Goal: Task Accomplishment & Management: Complete application form

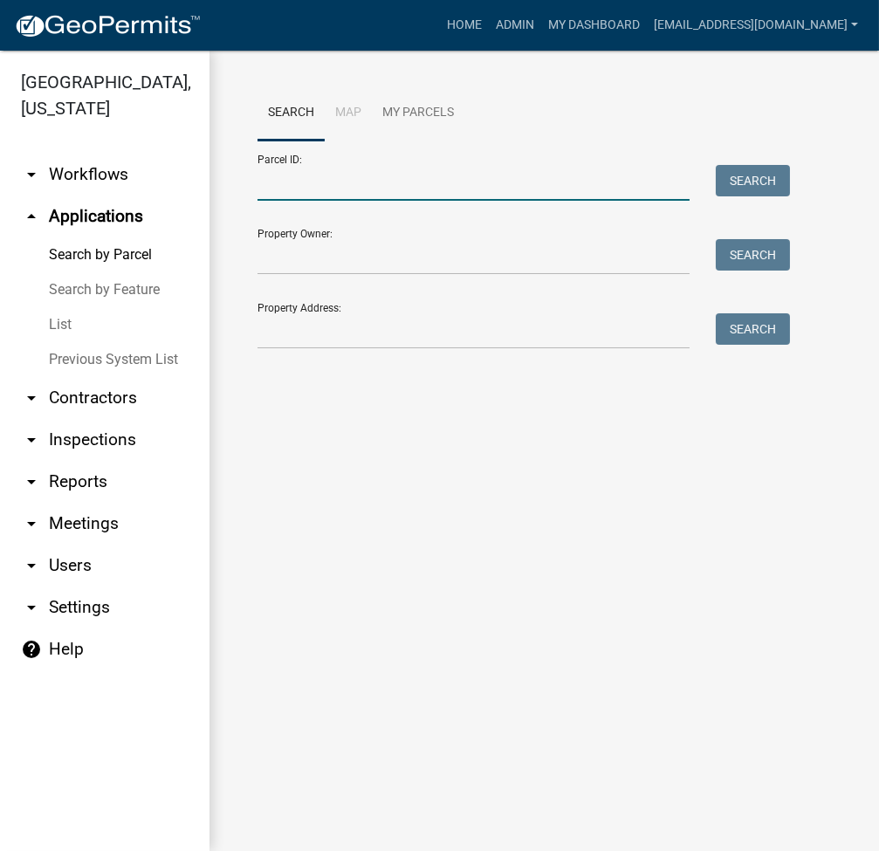
drag, startPoint x: 0, startPoint y: 0, endPoint x: 342, endPoint y: 178, distance: 385.7
click at [342, 178] on input "Parcel ID:" at bounding box center [473, 183] width 432 height 36
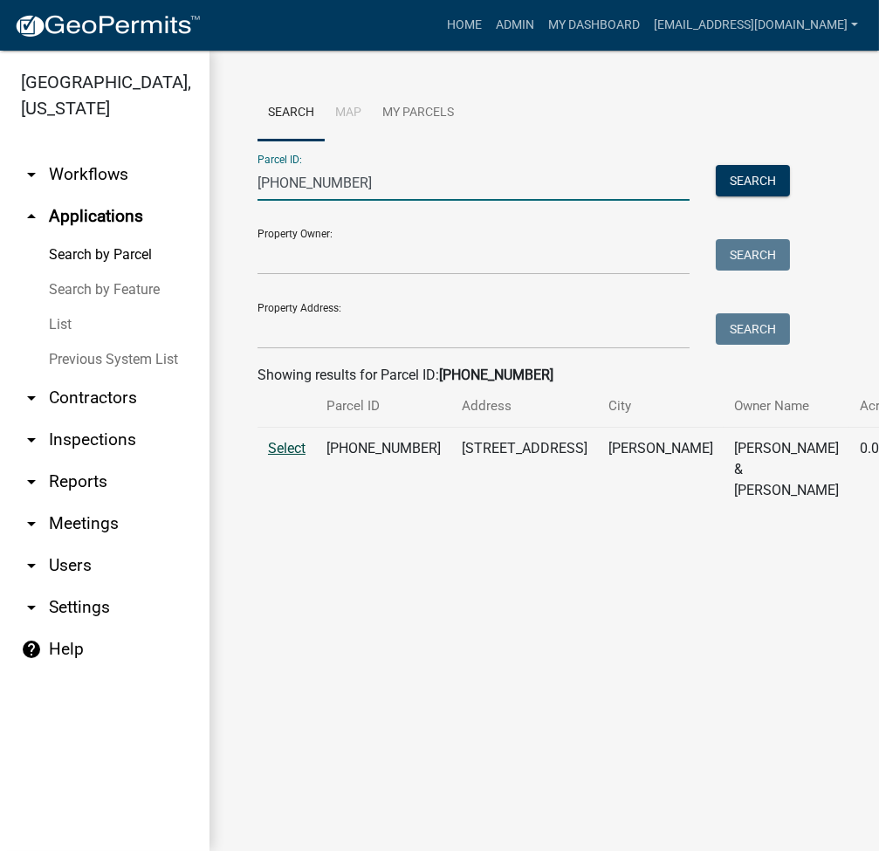
type input "007-051-131"
click at [279, 457] on span "Select" at bounding box center [287, 448] width 38 height 17
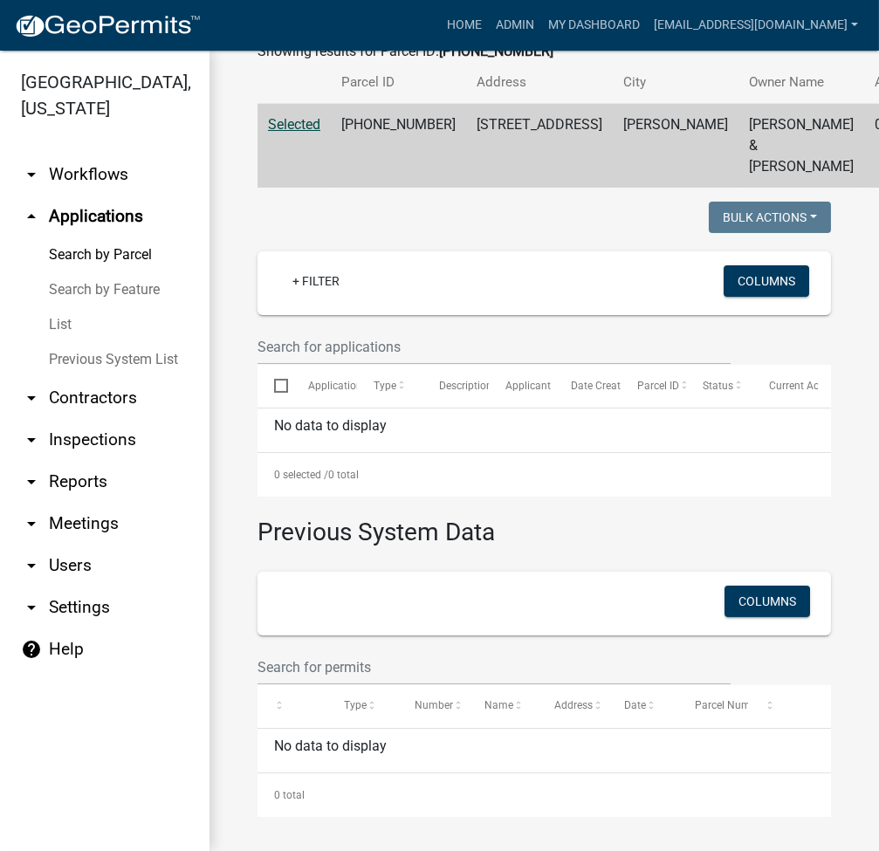
scroll to position [342, 0]
click at [65, 329] on link "List" at bounding box center [104, 324] width 209 height 35
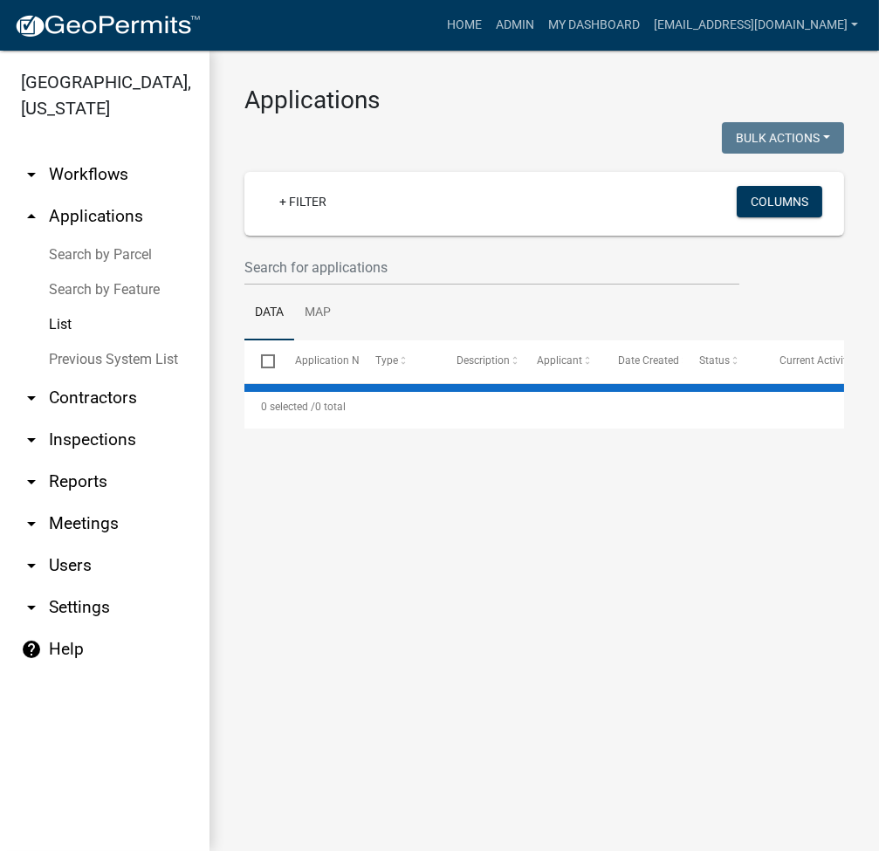
select select "2: 50"
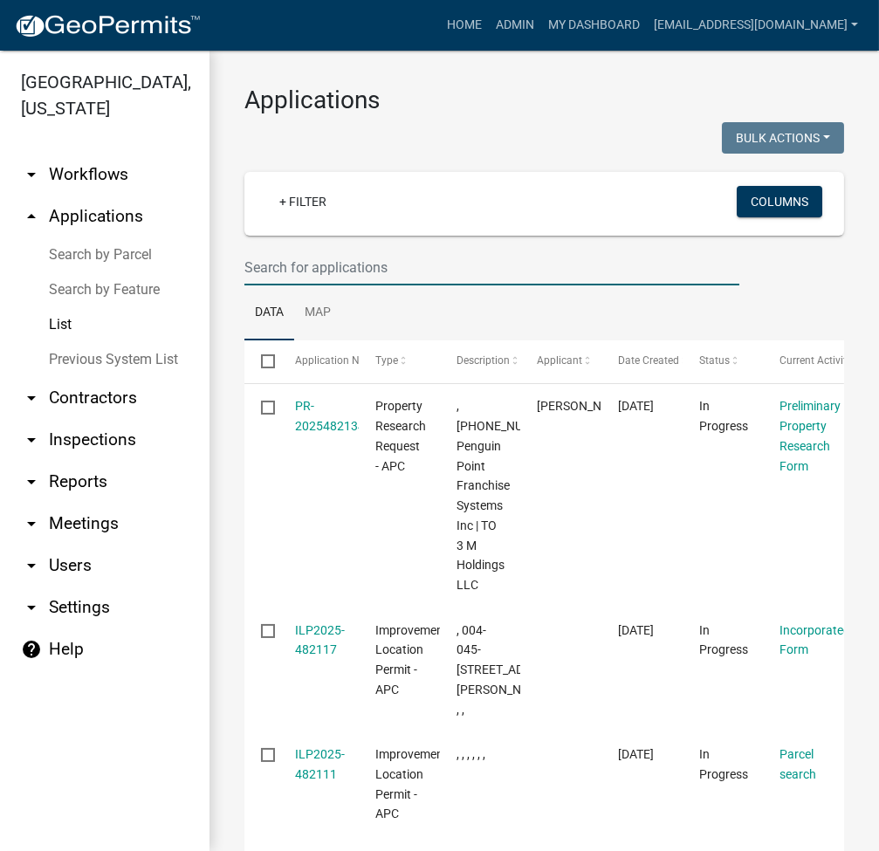
click at [340, 273] on input "text" at bounding box center [491, 268] width 495 height 36
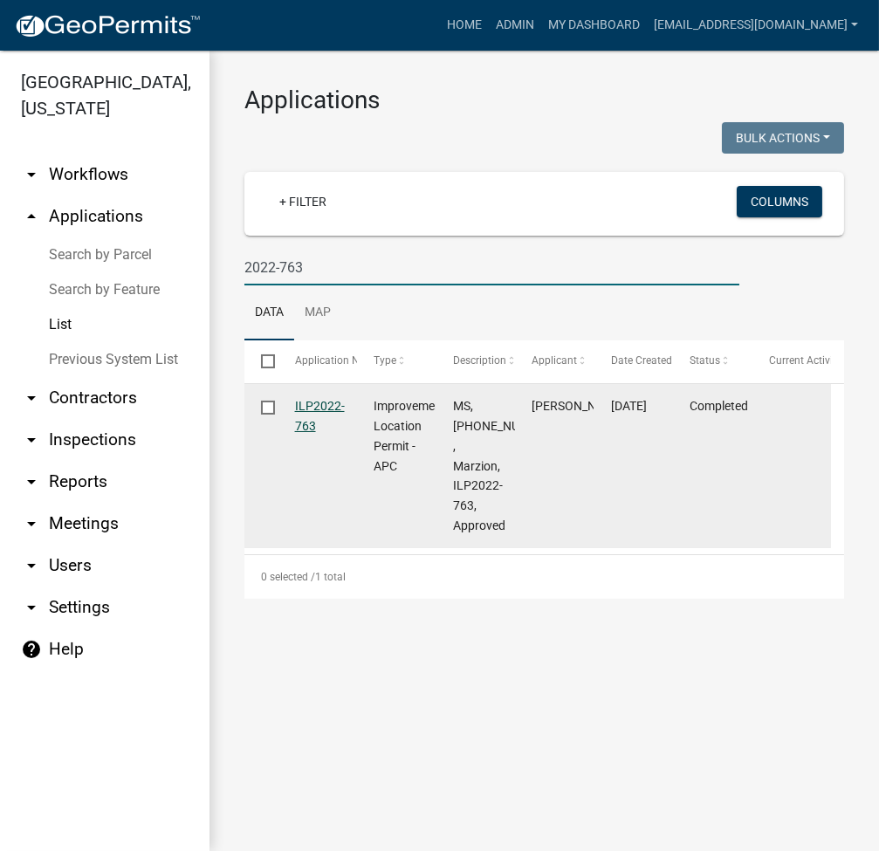
type input "2022-763"
click at [316, 405] on link "ILP2022-763" at bounding box center [320, 416] width 50 height 34
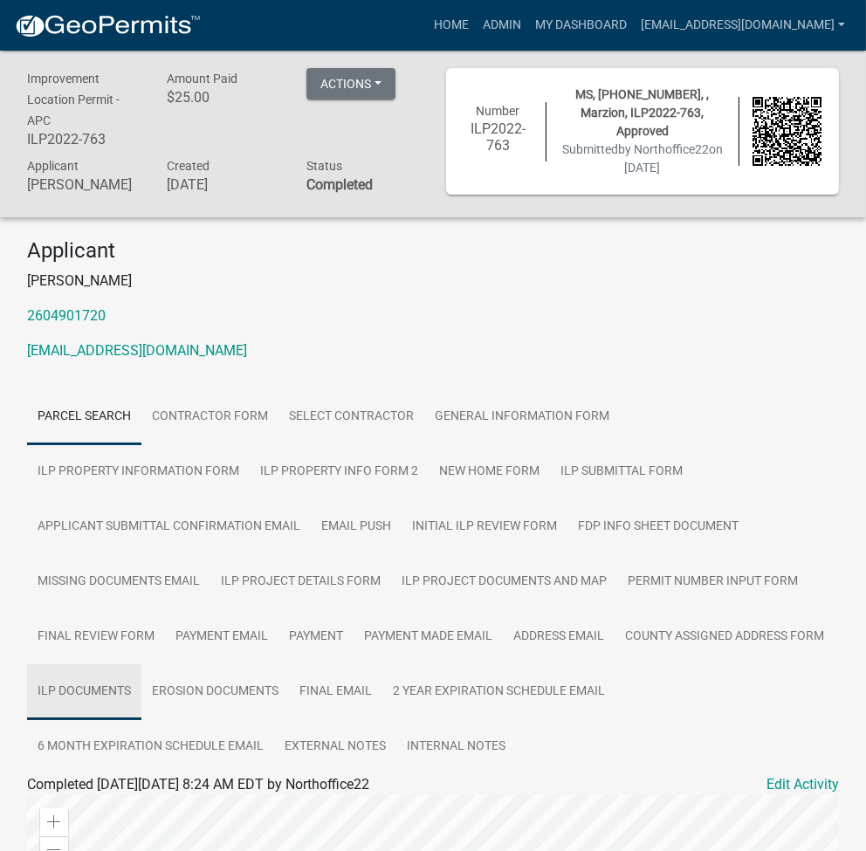
click at [141, 664] on link "ILP Documents" at bounding box center [84, 692] width 114 height 56
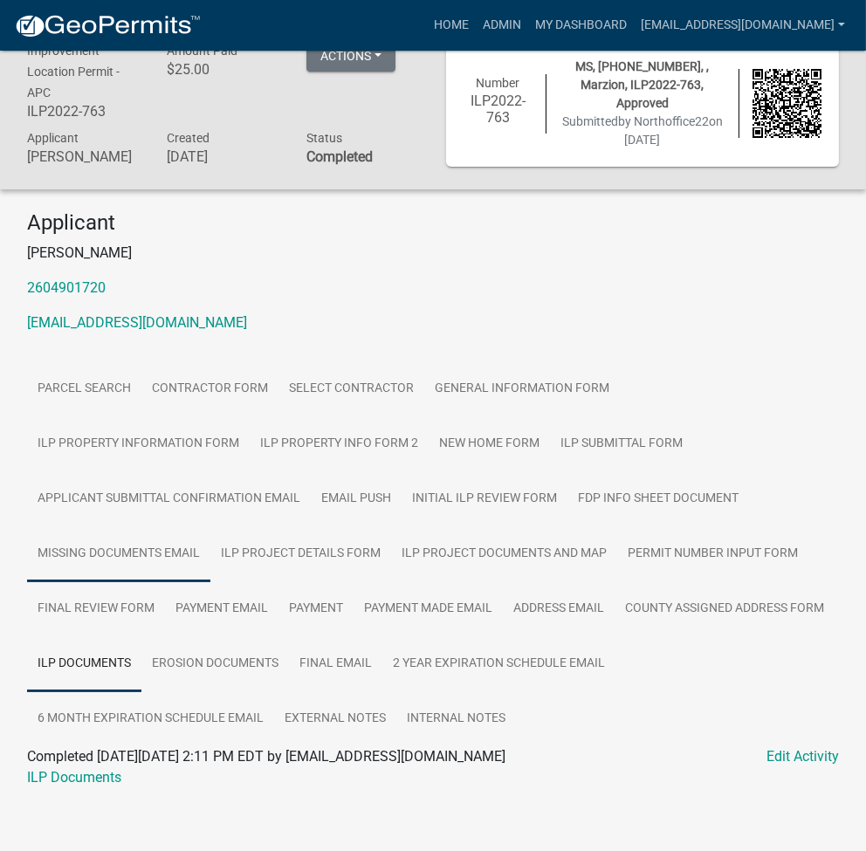
scroll to position [51, 0]
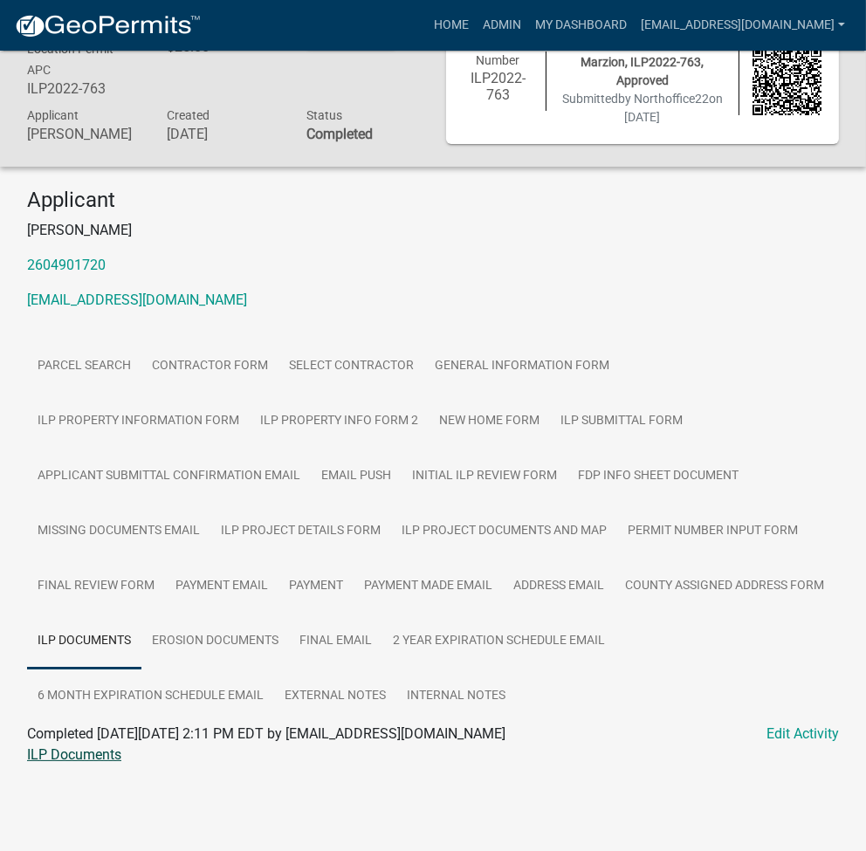
click at [83, 756] on link "ILP Documents" at bounding box center [74, 754] width 94 height 17
click at [528, 17] on link "Admin" at bounding box center [502, 25] width 52 height 33
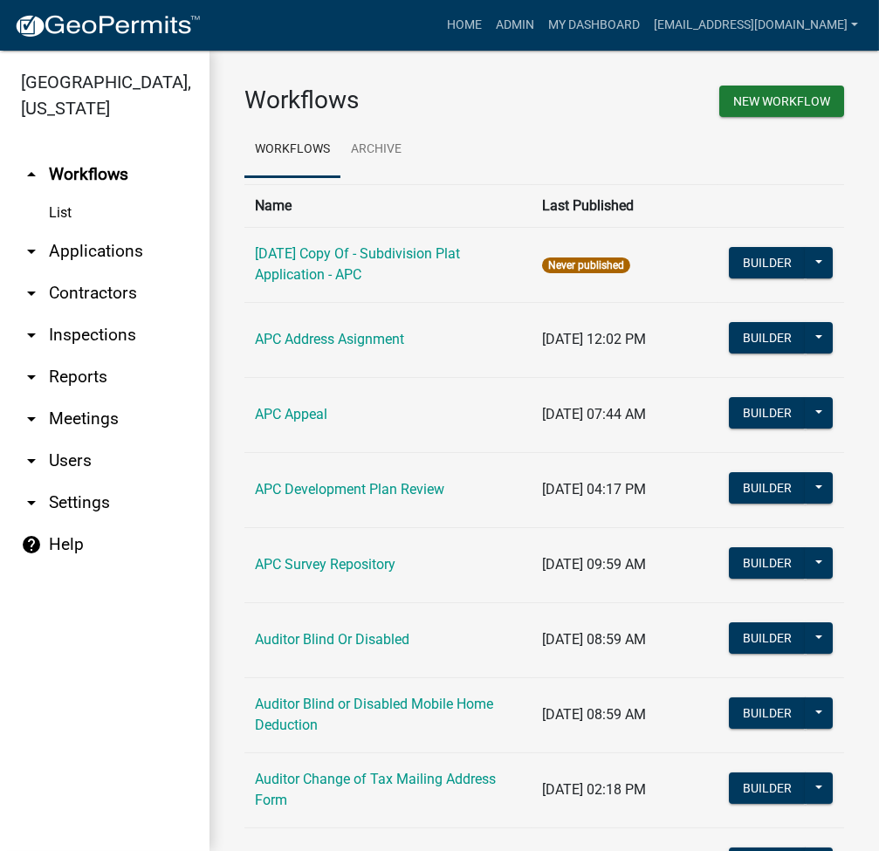
click at [106, 257] on link "arrow_drop_down Applications" at bounding box center [104, 251] width 209 height 42
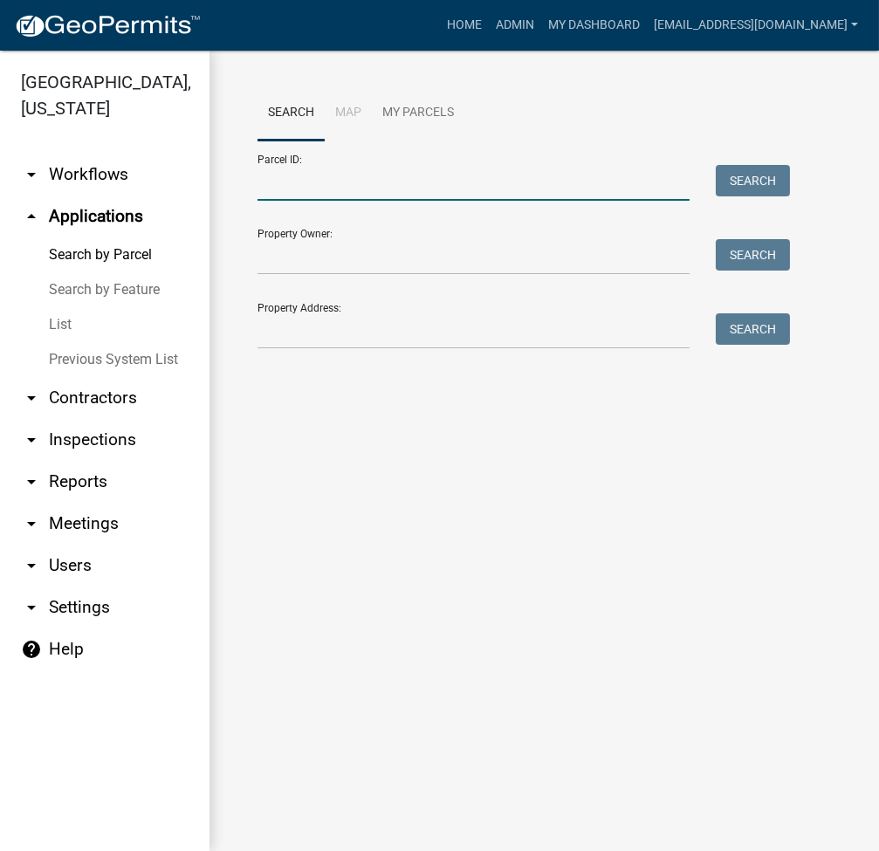
click at [324, 200] on input "Parcel ID:" at bounding box center [473, 183] width 432 height 36
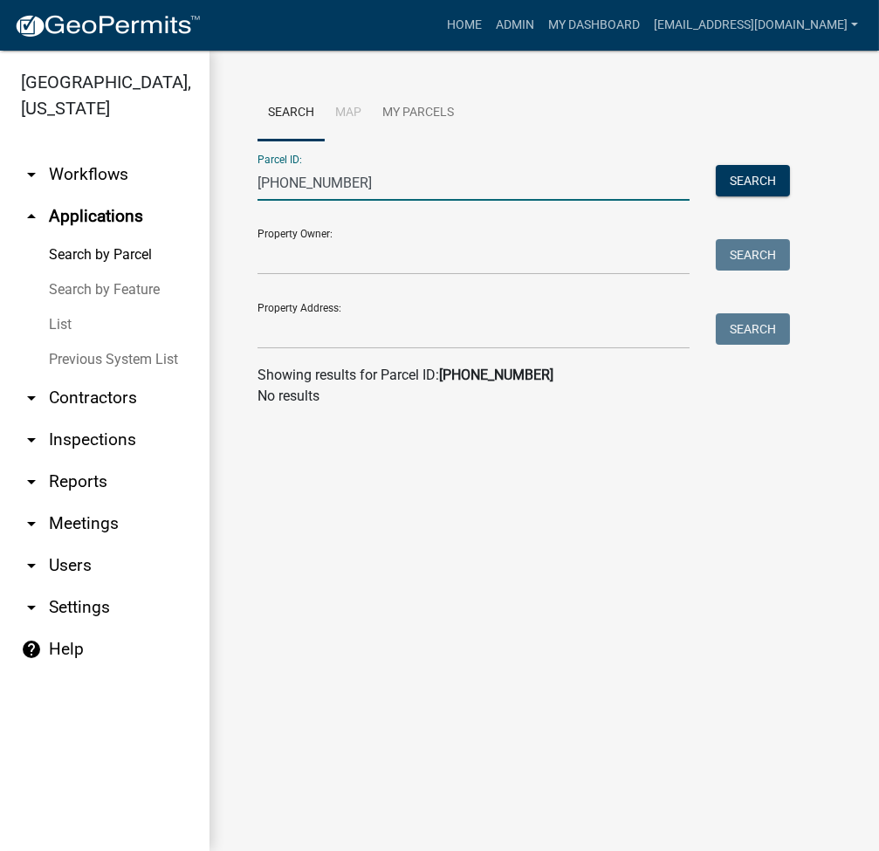
click at [310, 189] on input "007-059-06" at bounding box center [473, 183] width 432 height 36
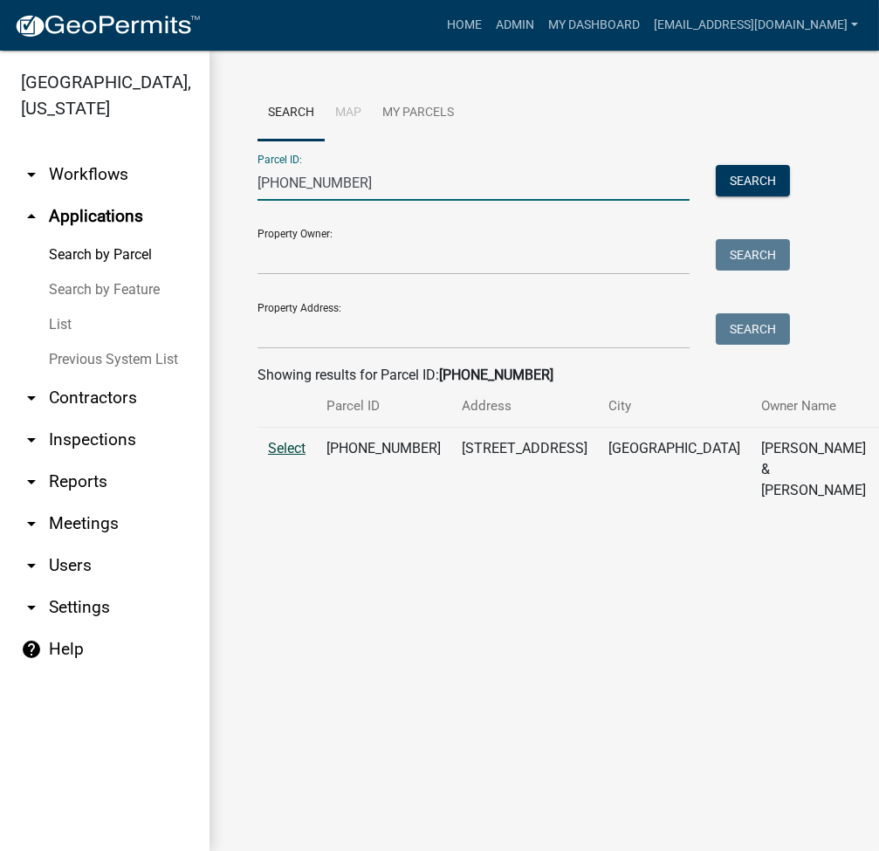
click at [288, 457] on span "Select" at bounding box center [287, 448] width 38 height 17
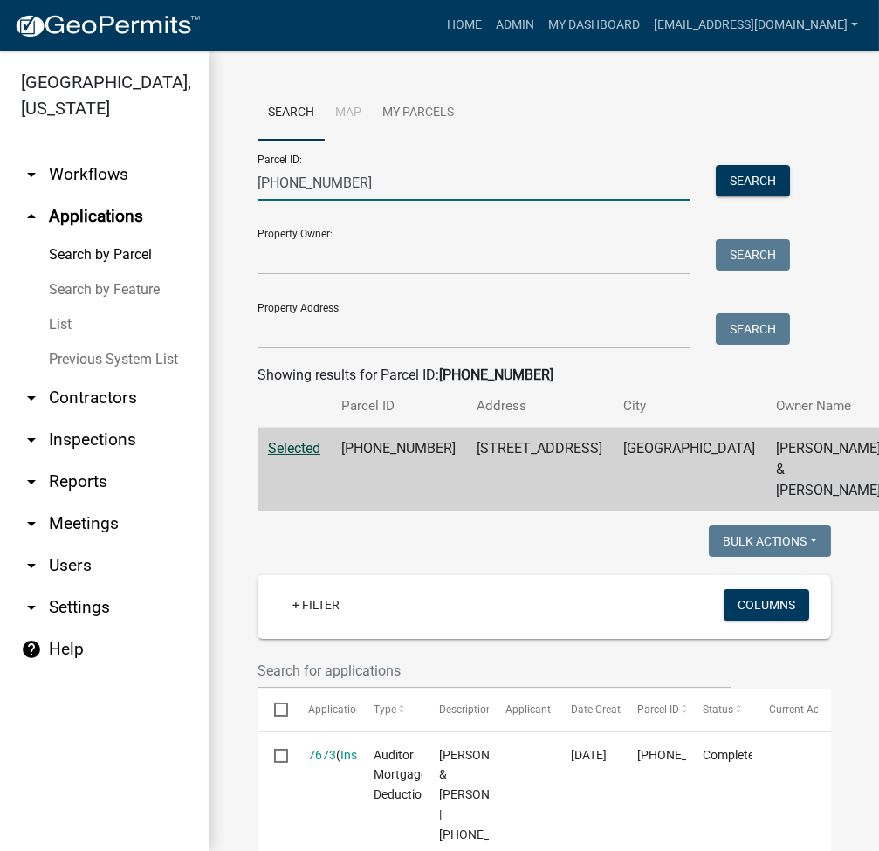
click at [367, 182] on input "007-059-006" at bounding box center [473, 183] width 432 height 36
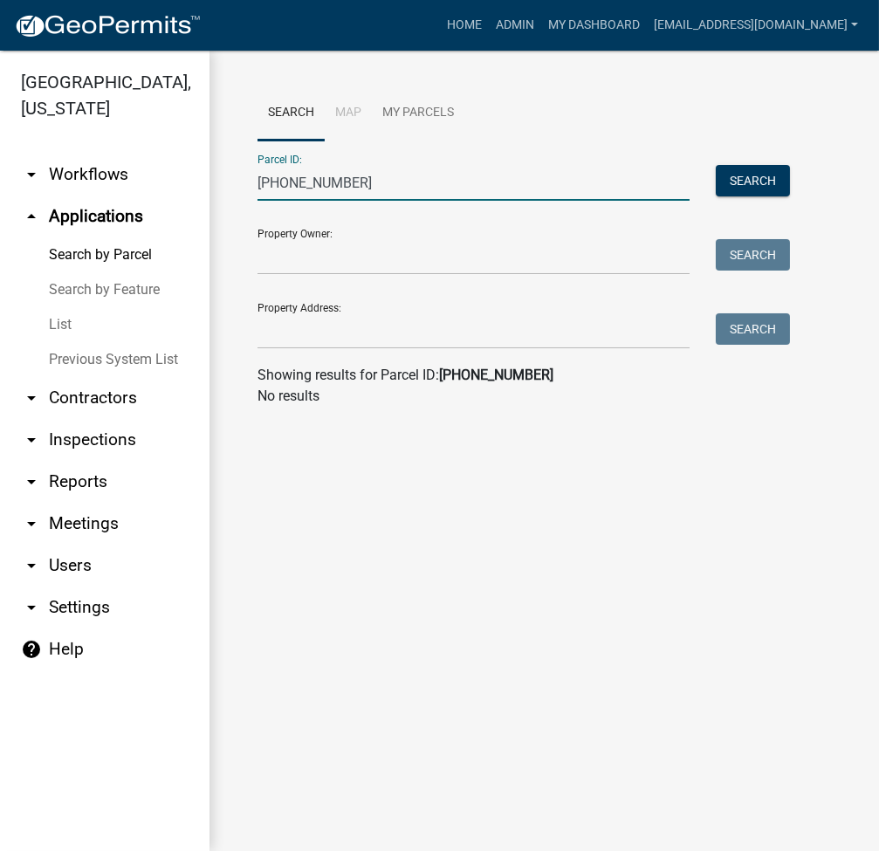
click at [300, 189] on input "007-0064-073" at bounding box center [473, 183] width 432 height 36
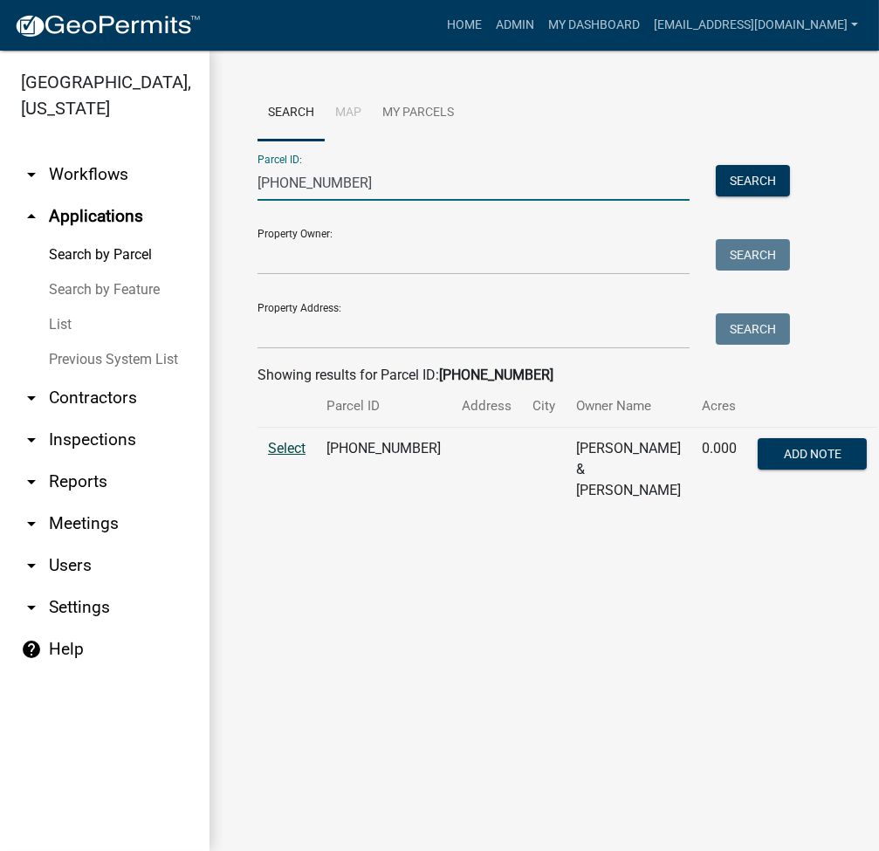
type input "007-064-073"
click at [289, 453] on span "Select" at bounding box center [287, 448] width 38 height 17
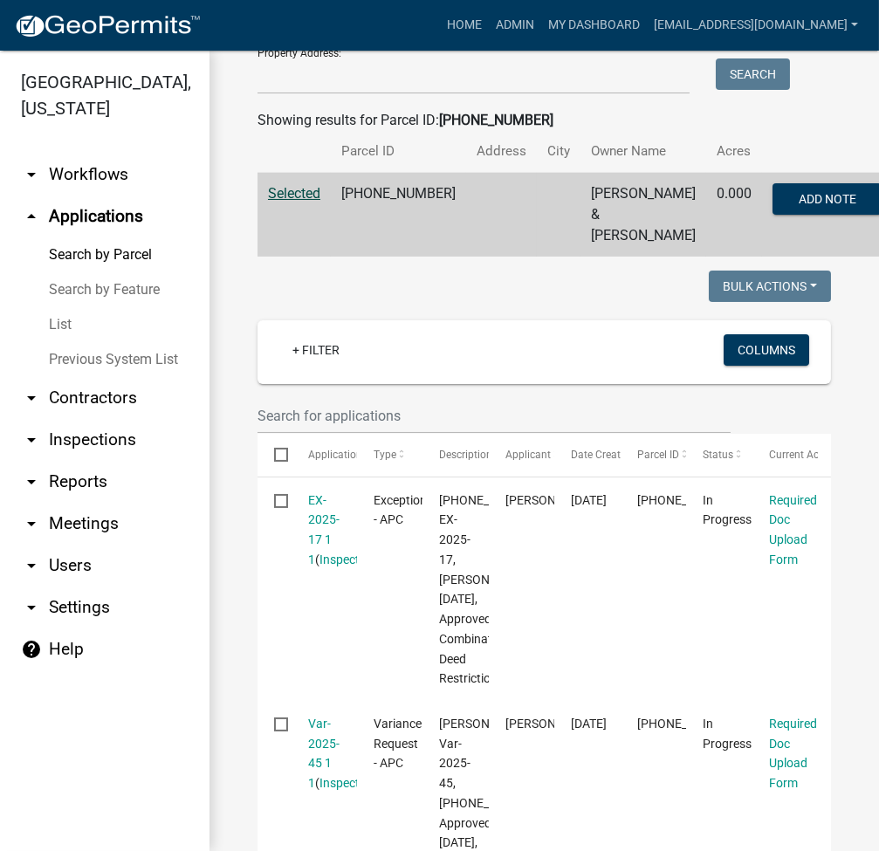
scroll to position [488, 0]
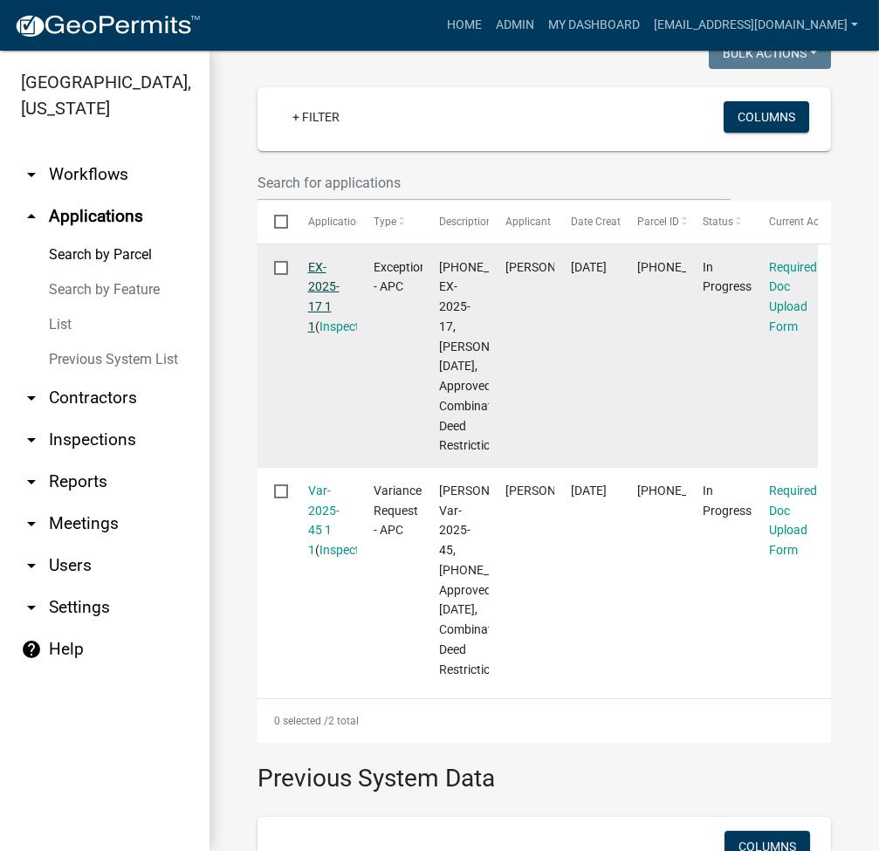
click at [324, 302] on link "EX-2025-17 1 1" at bounding box center [323, 296] width 31 height 73
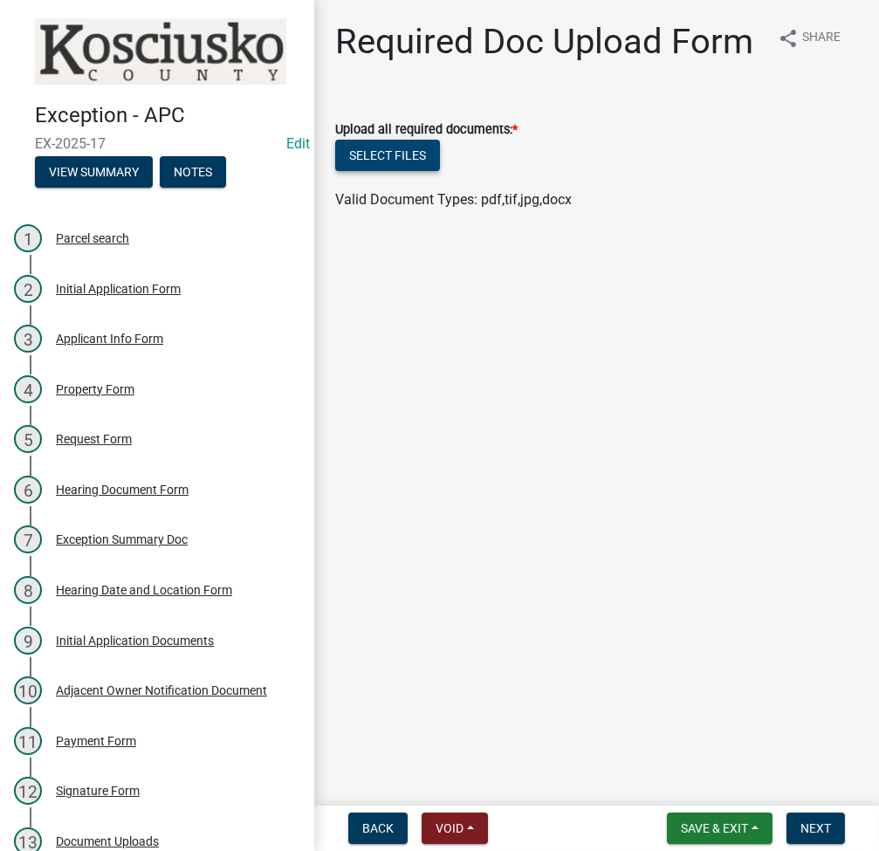
click at [388, 159] on button "Select files" at bounding box center [387, 155] width 105 height 31
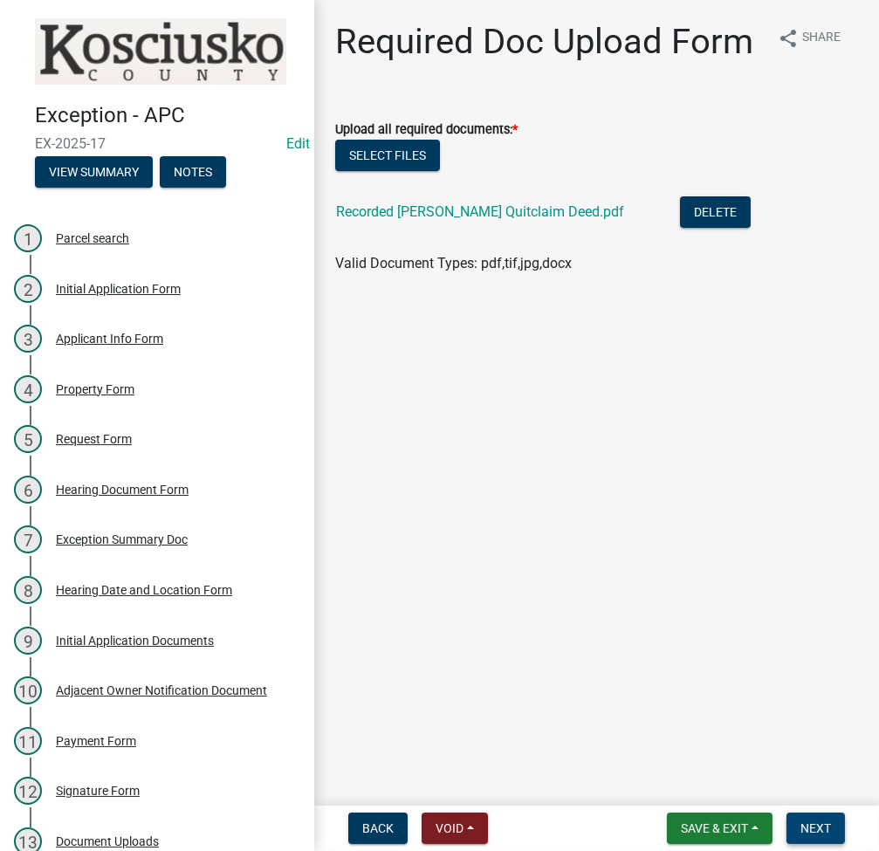
click at [811, 829] on span "Next" at bounding box center [815, 828] width 31 height 14
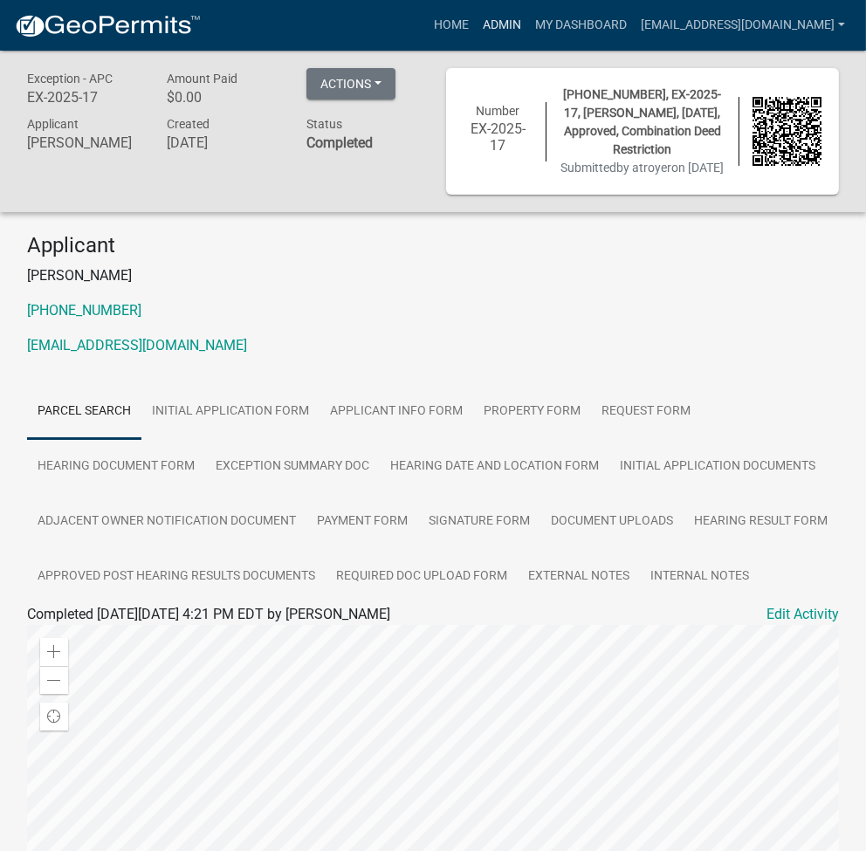
click at [528, 27] on link "Admin" at bounding box center [502, 25] width 52 height 33
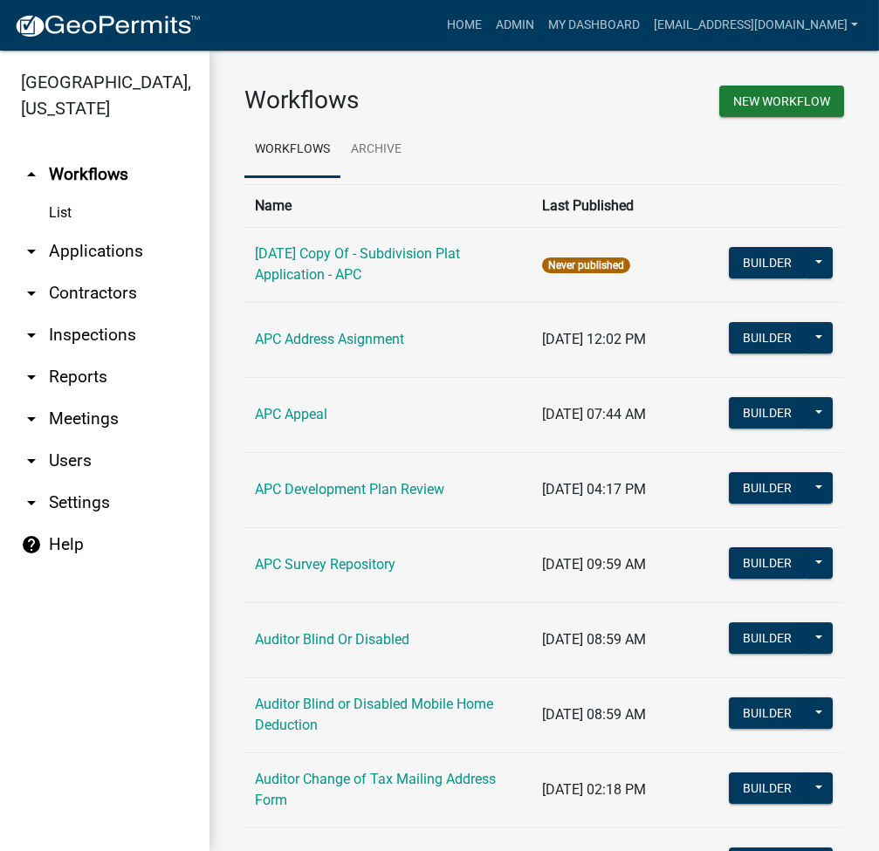
click at [121, 259] on link "arrow_drop_down Applications" at bounding box center [104, 251] width 209 height 42
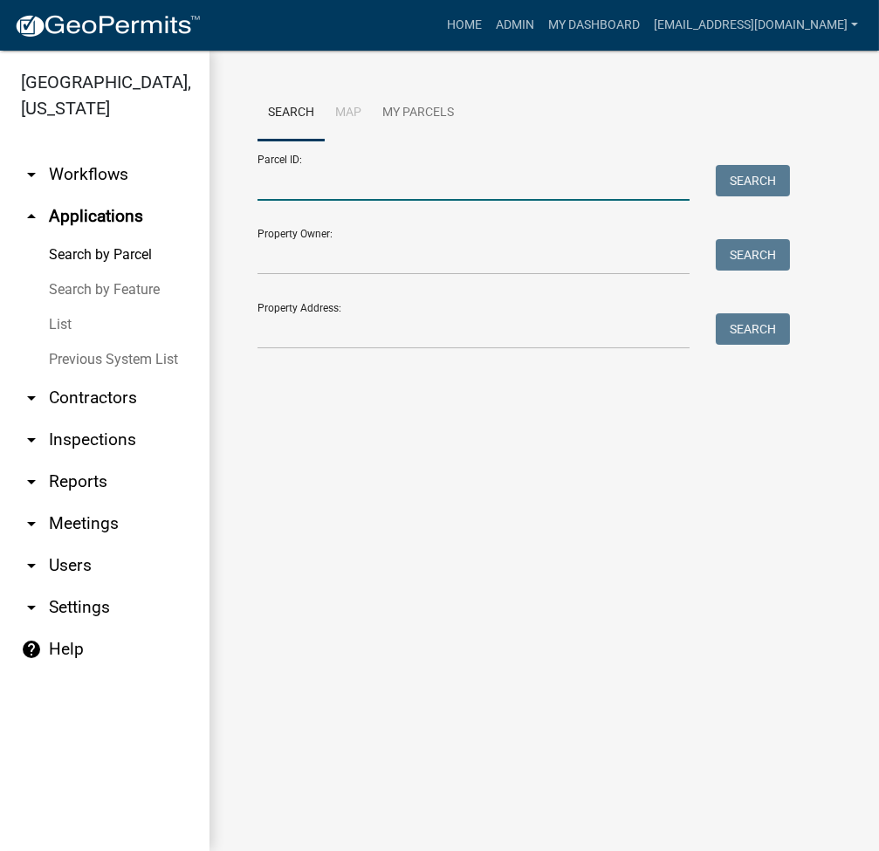
click at [311, 189] on input "Parcel ID:" at bounding box center [473, 183] width 432 height 36
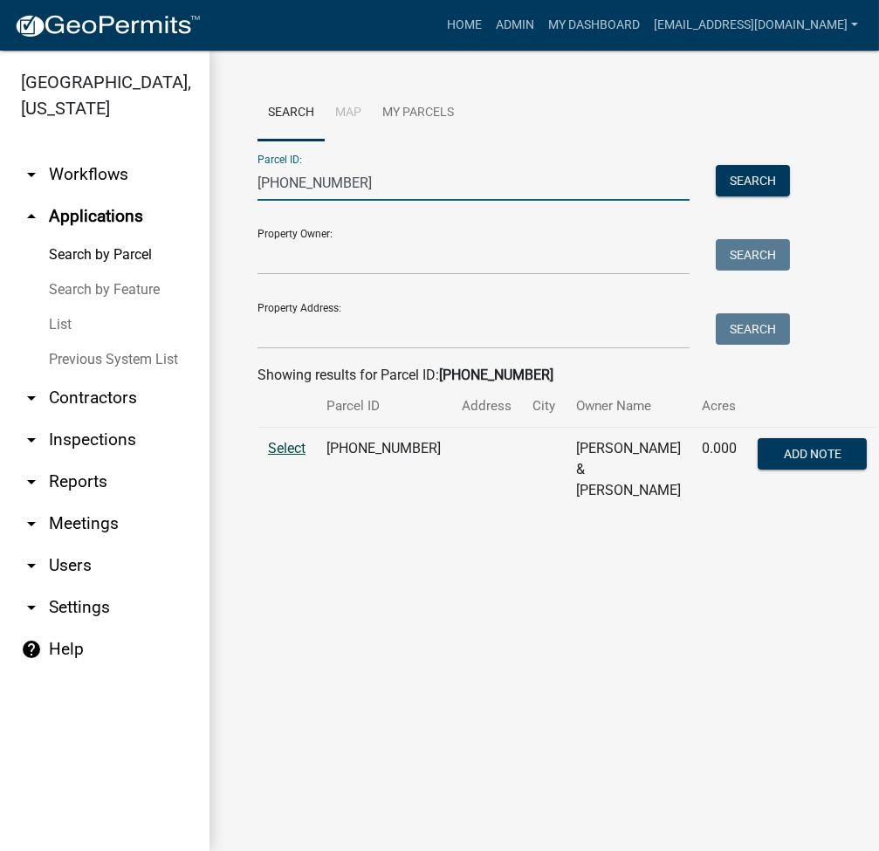
type input "007-064-073"
click at [304, 450] on span "Select" at bounding box center [287, 448] width 38 height 17
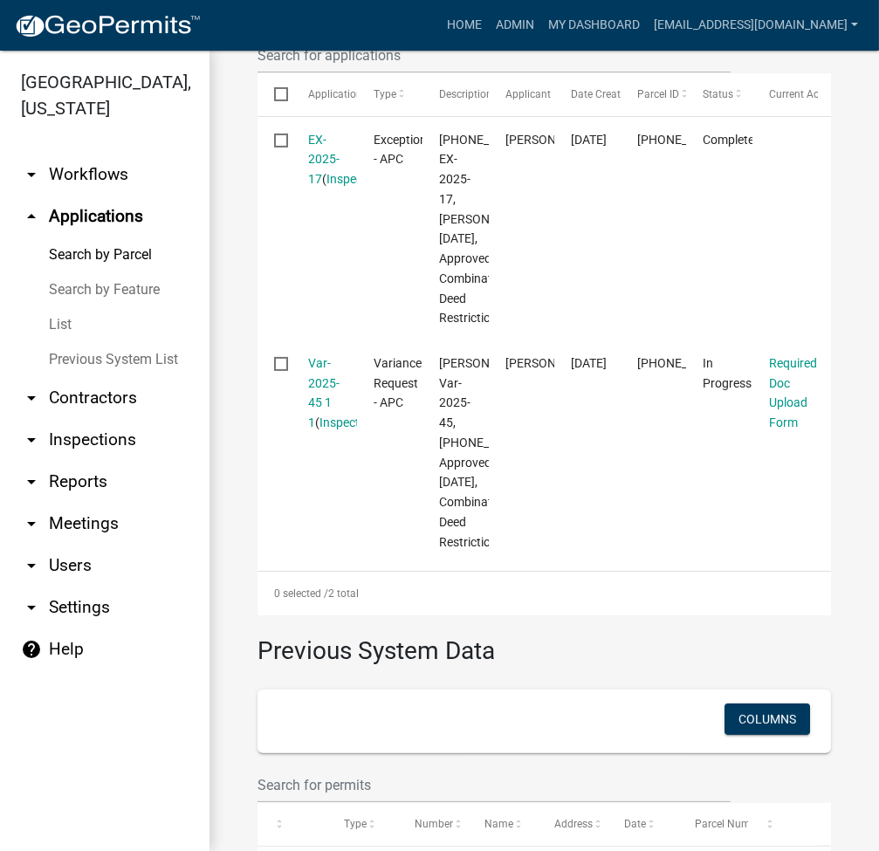
scroll to position [720, 0]
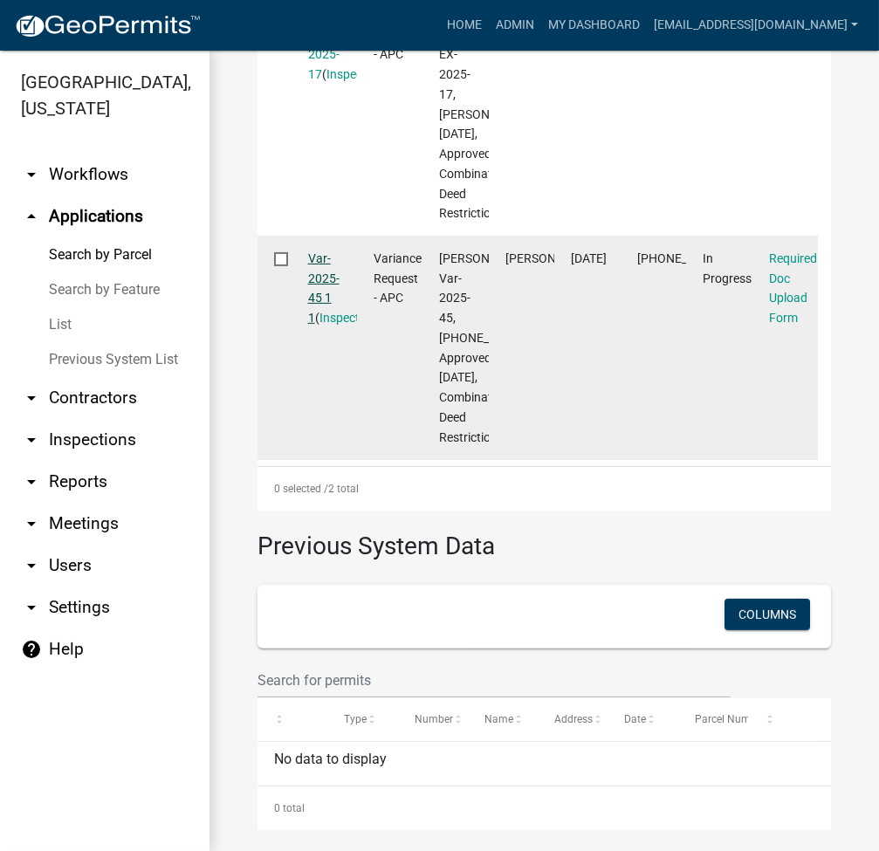
click at [316, 325] on link "Var-2025-45 1 1" at bounding box center [323, 287] width 31 height 73
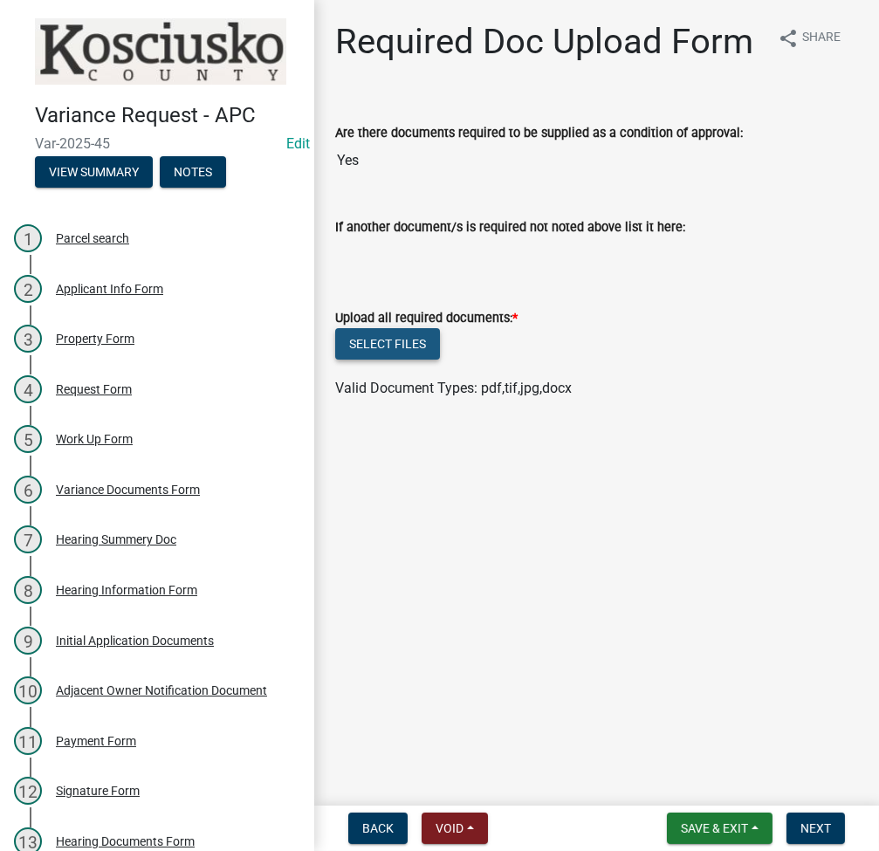
click at [381, 338] on button "Select files" at bounding box center [387, 343] width 105 height 31
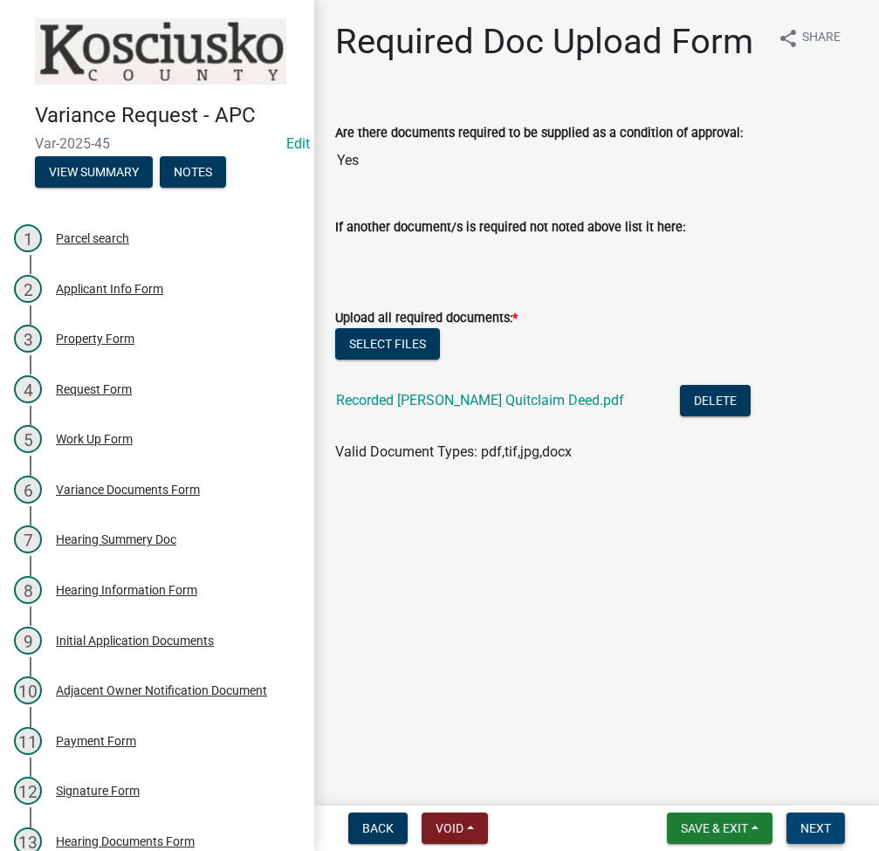
click at [833, 834] on button "Next" at bounding box center [815, 828] width 58 height 31
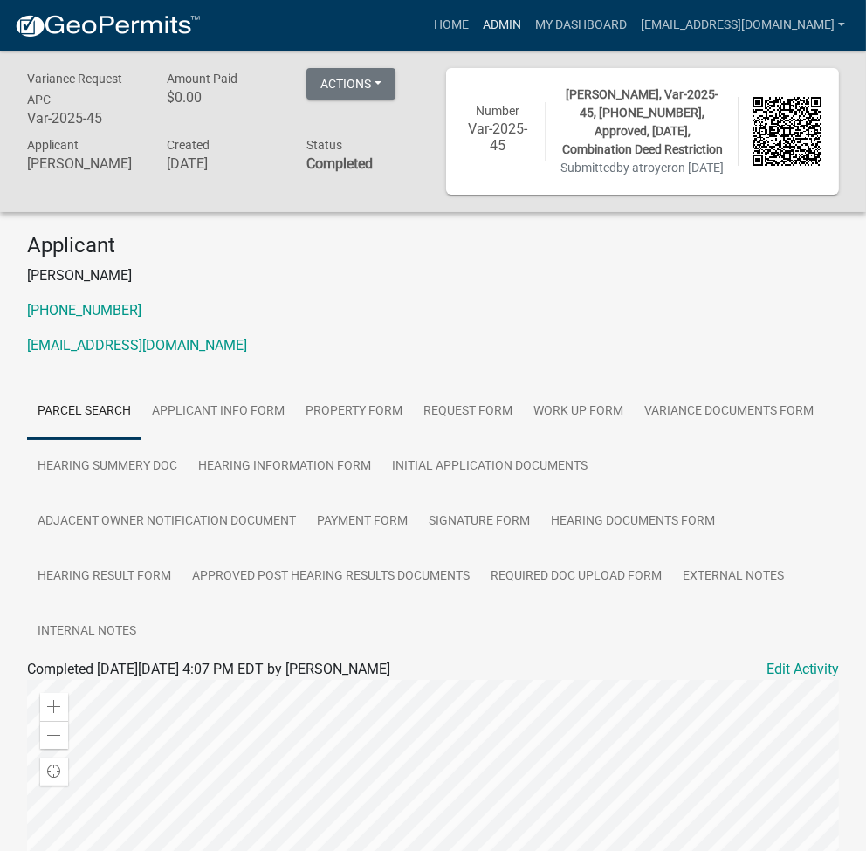
click at [528, 31] on link "Admin" at bounding box center [502, 25] width 52 height 33
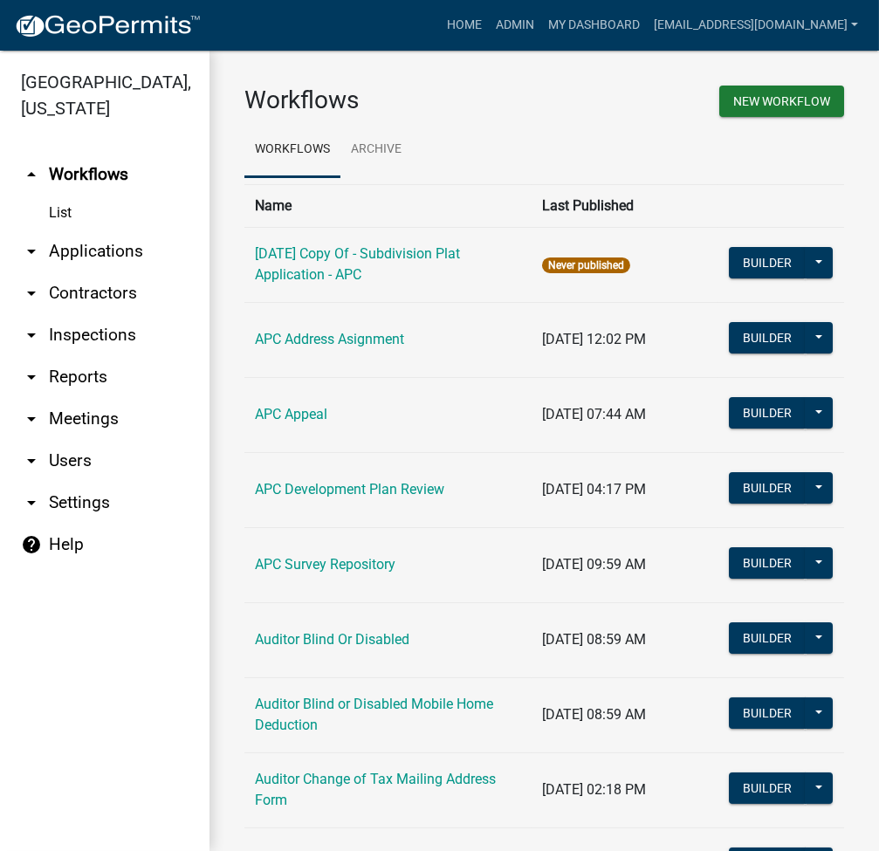
click at [100, 264] on link "arrow_drop_down Applications" at bounding box center [104, 251] width 209 height 42
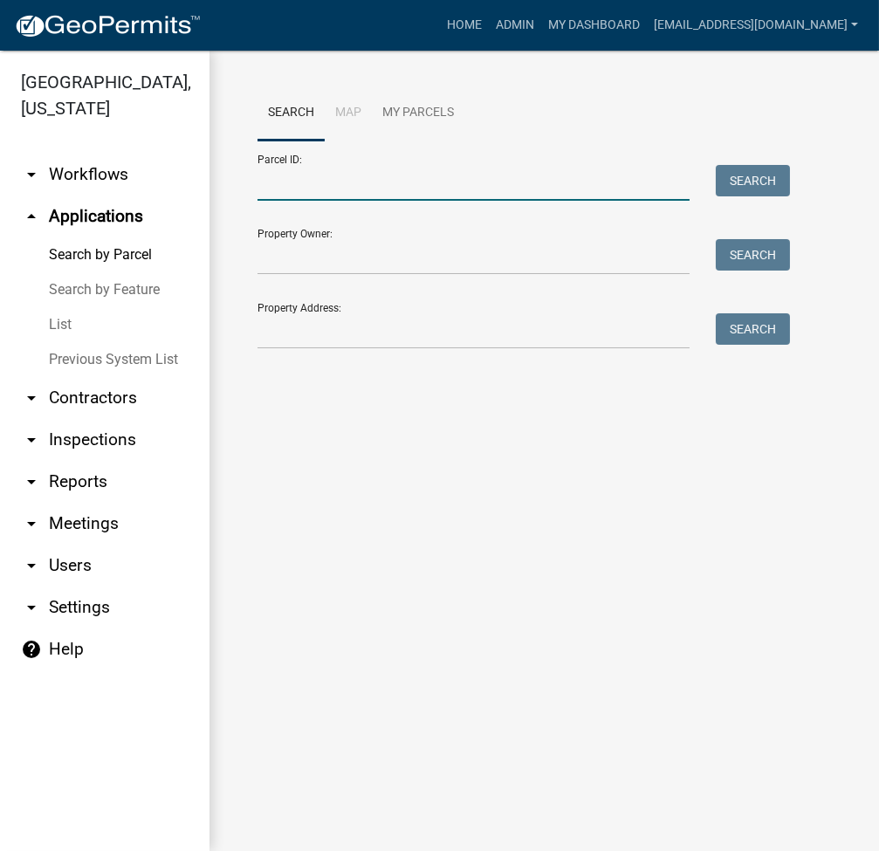
click at [298, 189] on input "Parcel ID:" at bounding box center [473, 183] width 432 height 36
paste input "003-068-003.A"
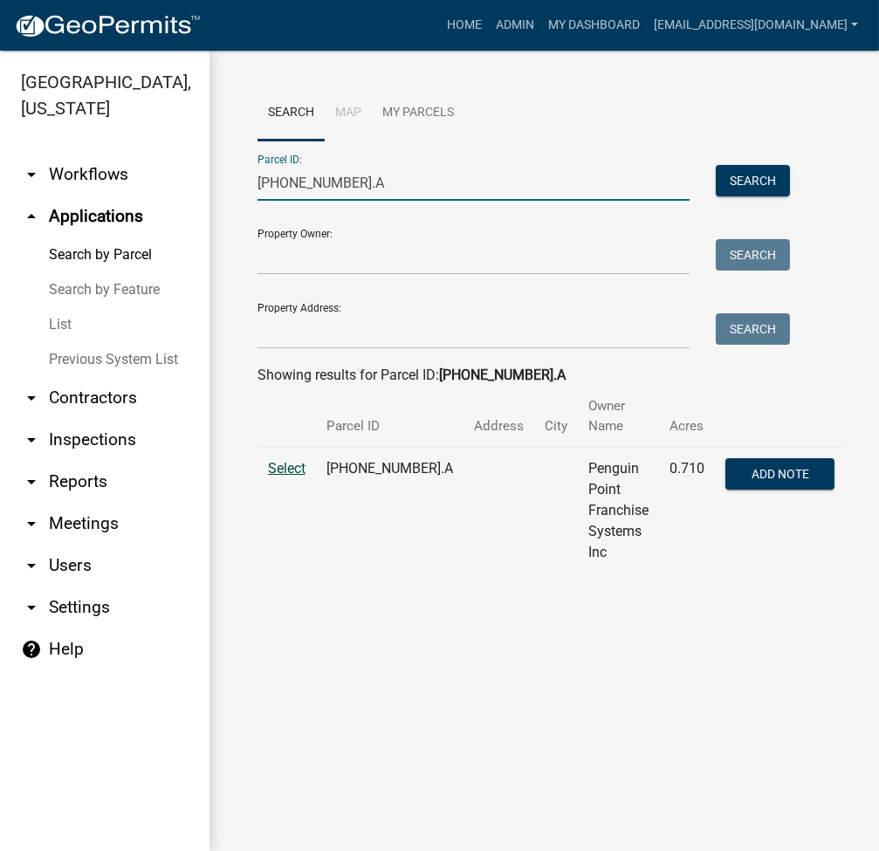
click at [297, 460] on span "Select" at bounding box center [287, 468] width 38 height 17
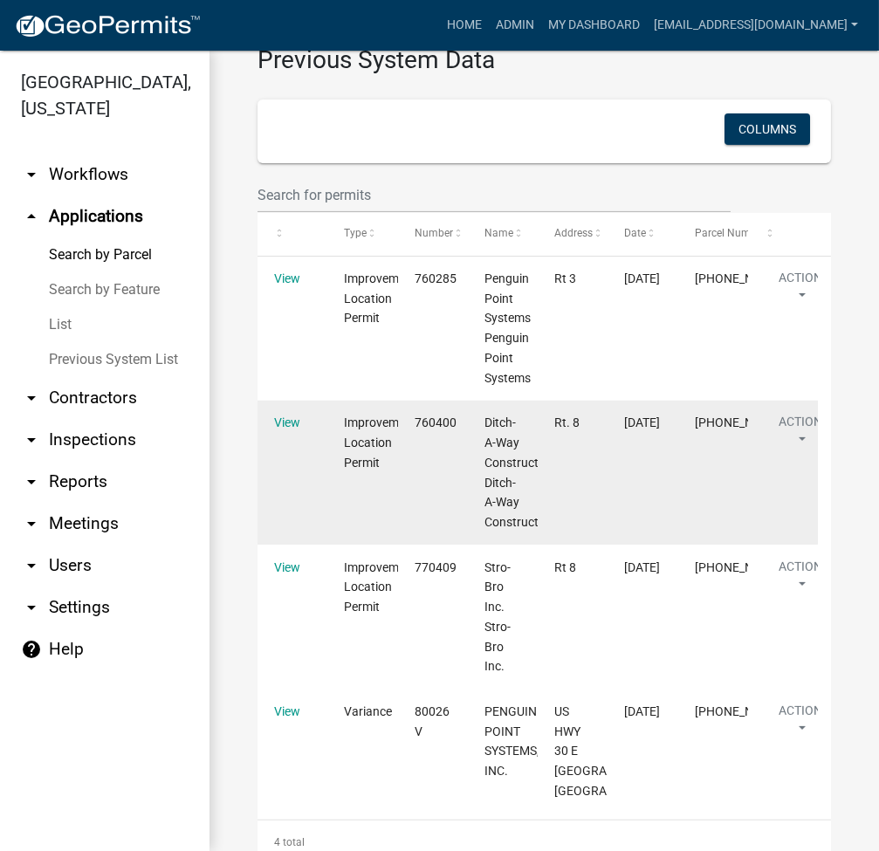
scroll to position [1008, 0]
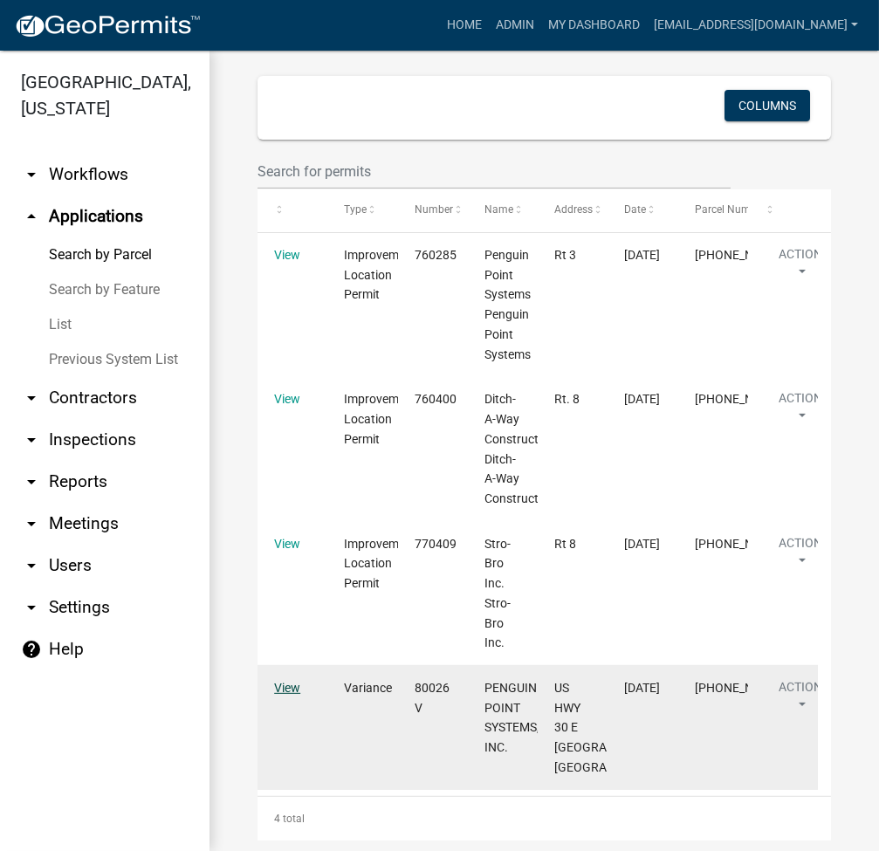
click at [284, 681] on link "View" at bounding box center [287, 688] width 26 height 14
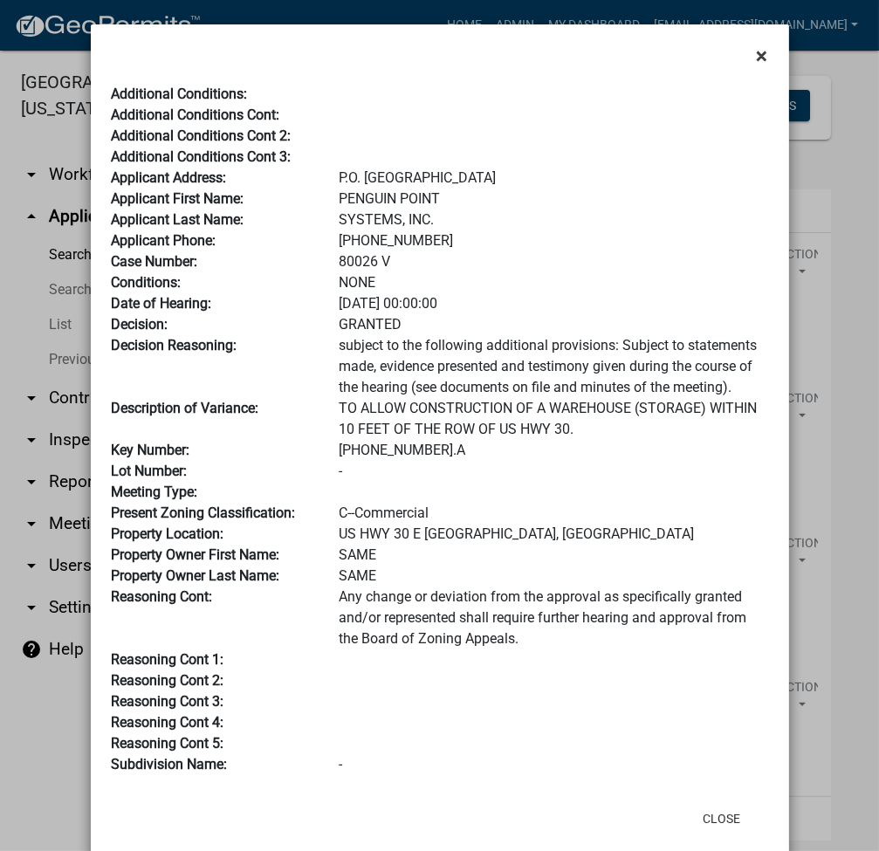
click at [757, 56] on span "×" at bounding box center [762, 56] width 11 height 24
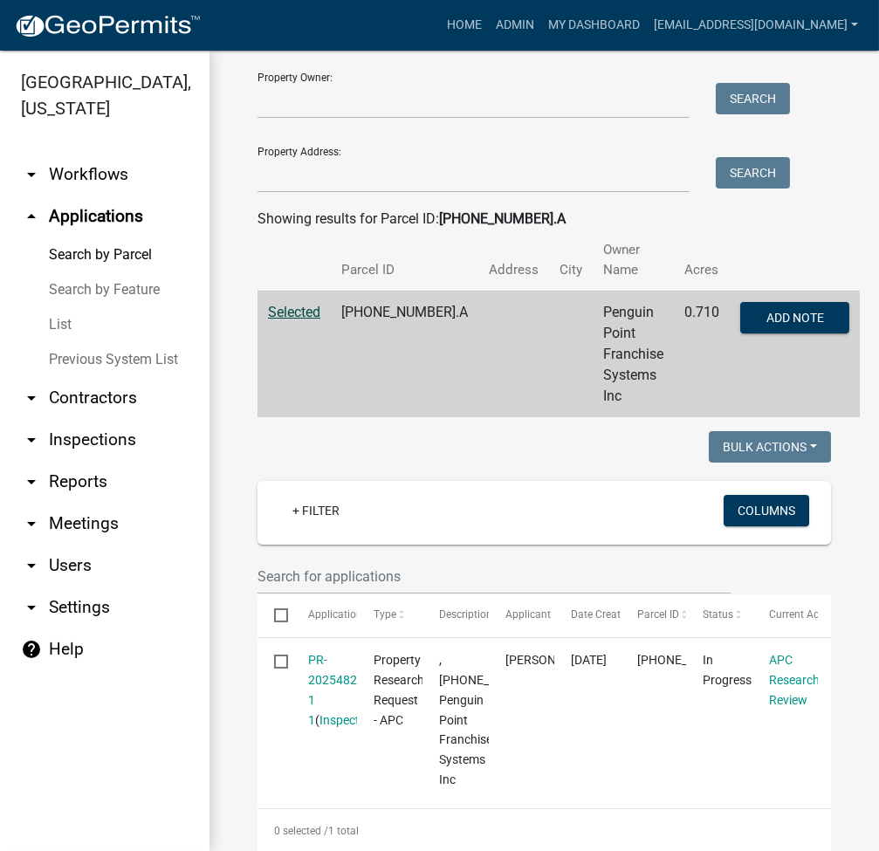
scroll to position [0, 0]
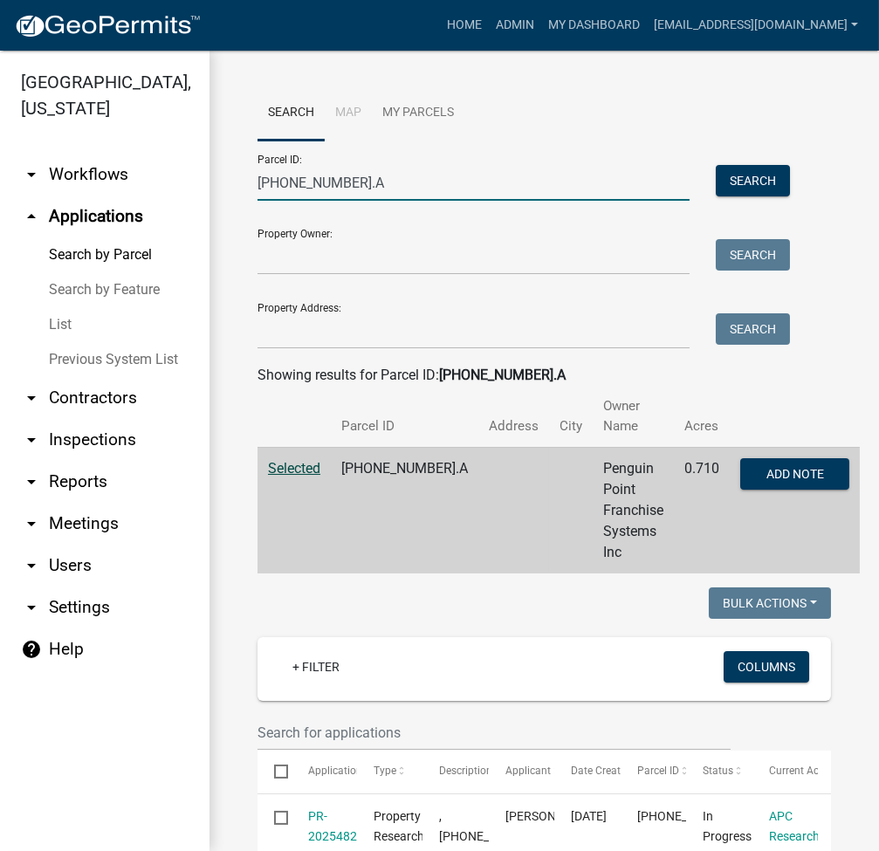
click at [368, 191] on input "003-068-003.A" at bounding box center [473, 183] width 432 height 36
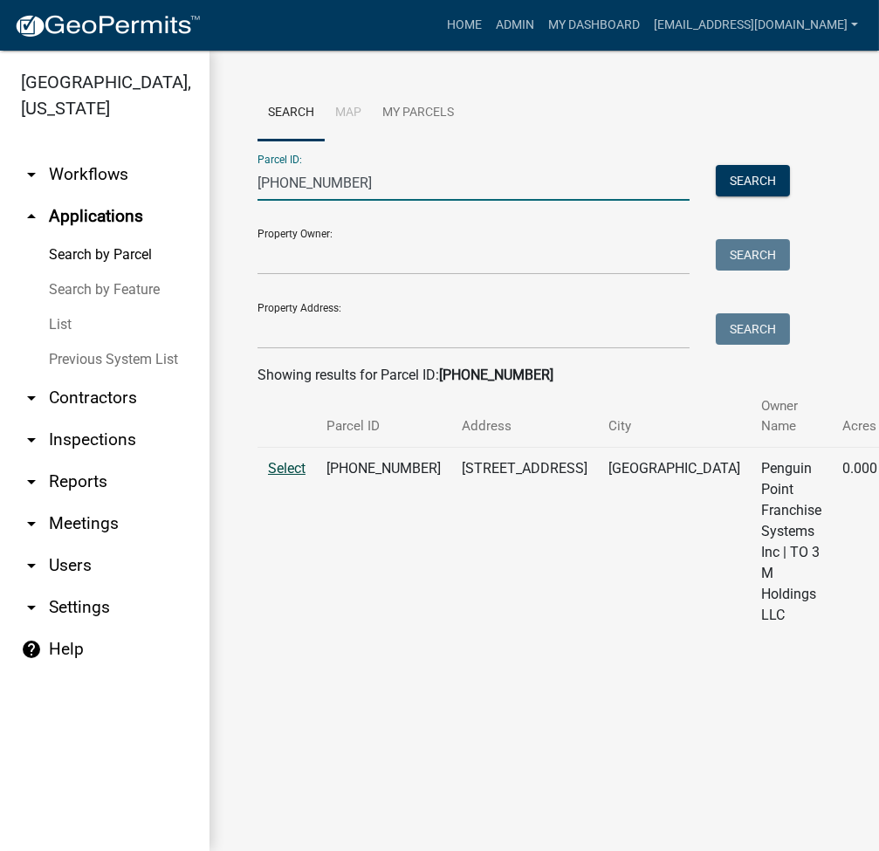
click at [273, 475] on span "Select" at bounding box center [287, 468] width 38 height 17
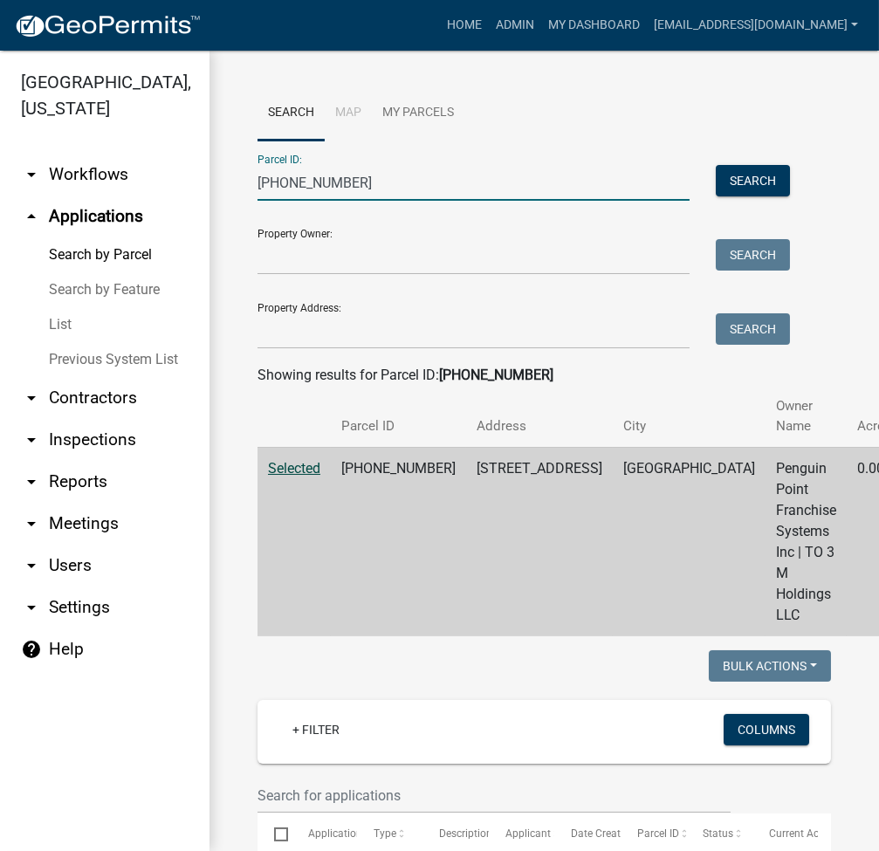
click at [343, 190] on input "003-068-004" at bounding box center [473, 183] width 432 height 36
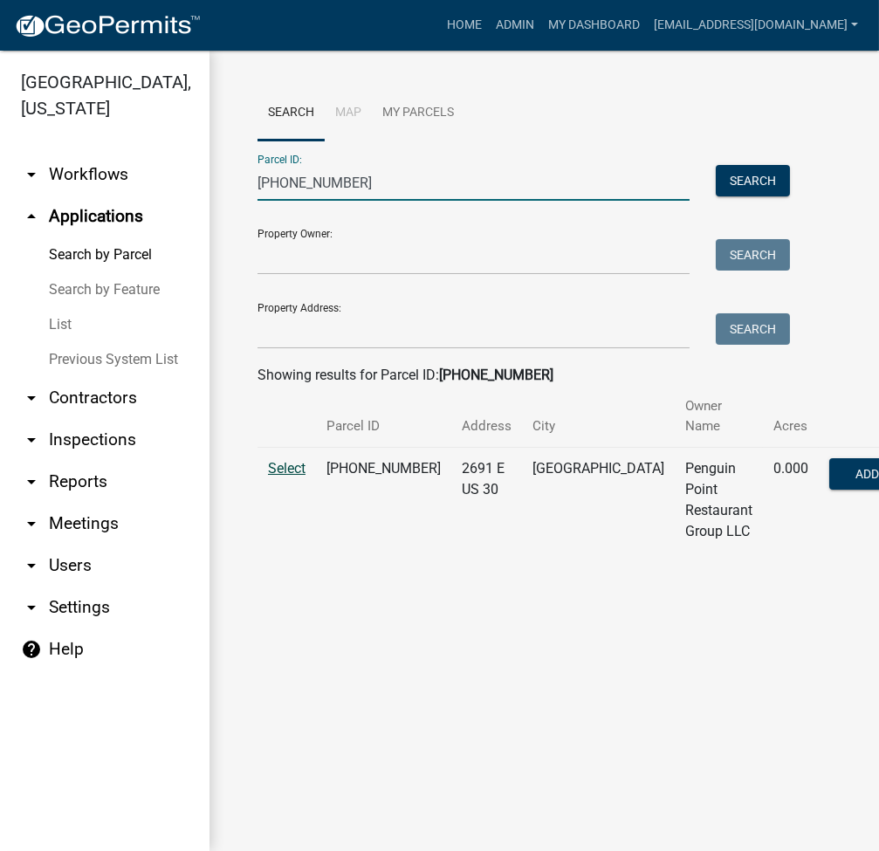
click at [286, 463] on span "Select" at bounding box center [287, 468] width 38 height 17
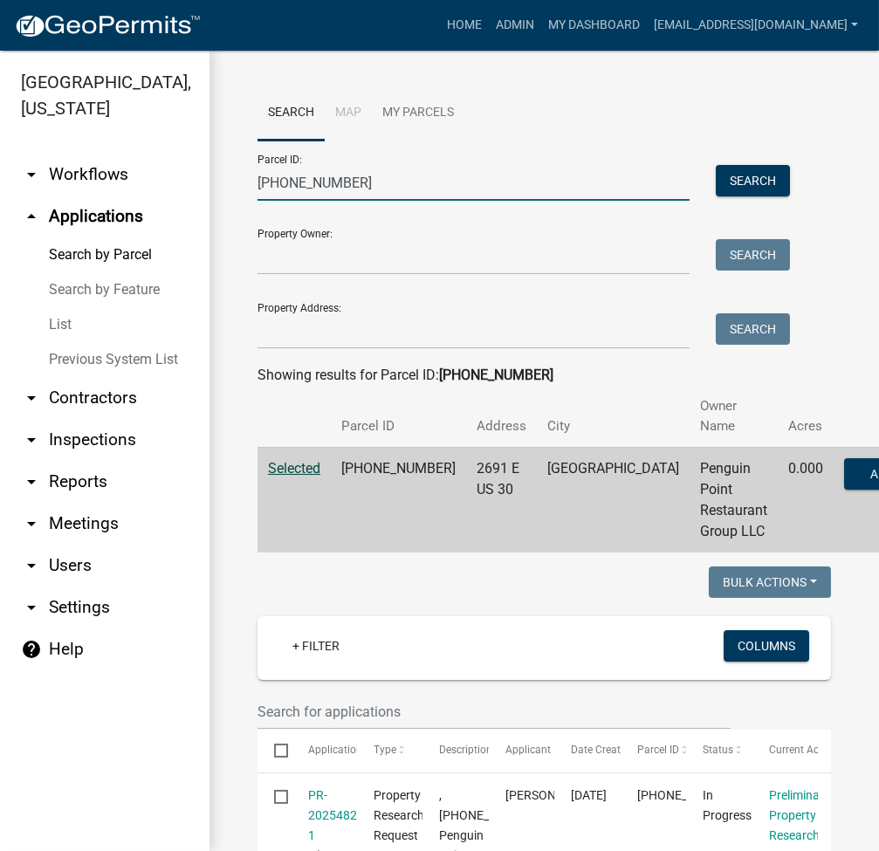
click at [354, 190] on input "003-068-005" at bounding box center [473, 183] width 432 height 36
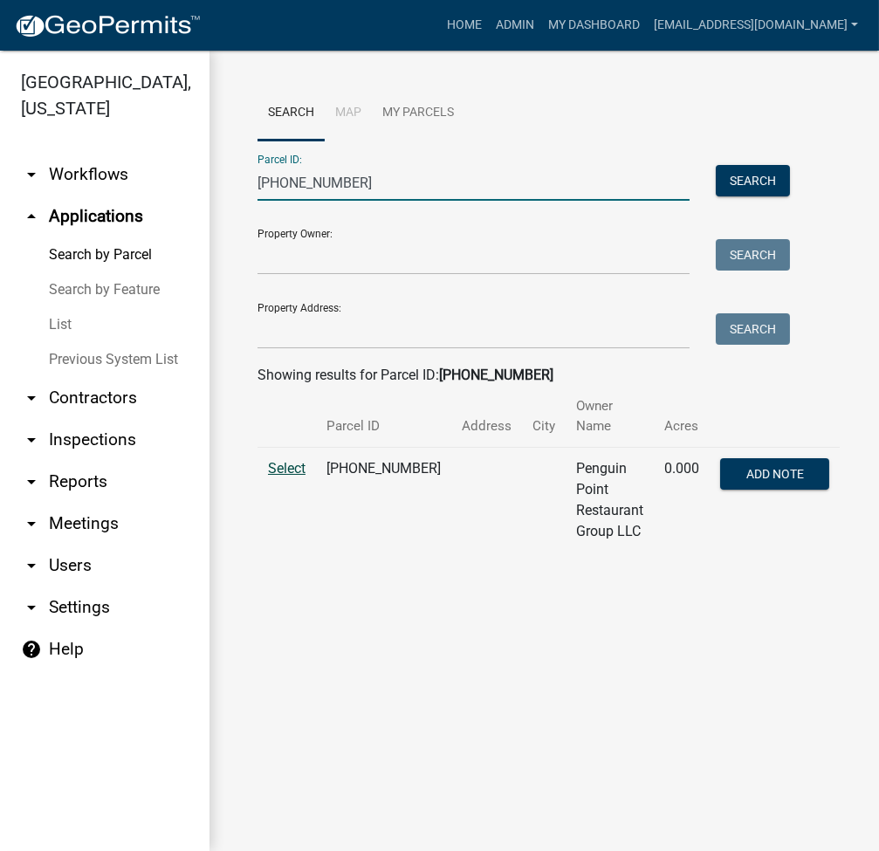
click at [282, 472] on span "Select" at bounding box center [287, 468] width 38 height 17
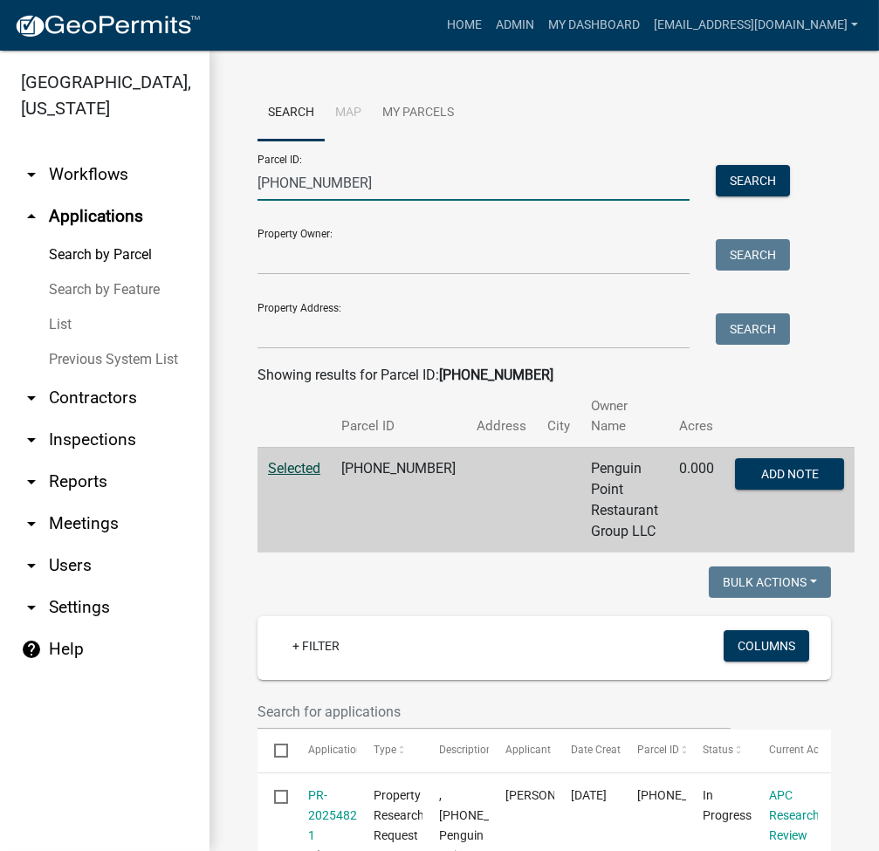
click at [320, 176] on input "003-068-006" at bounding box center [473, 183] width 432 height 36
click at [374, 191] on input "003-068-006" at bounding box center [473, 183] width 432 height 36
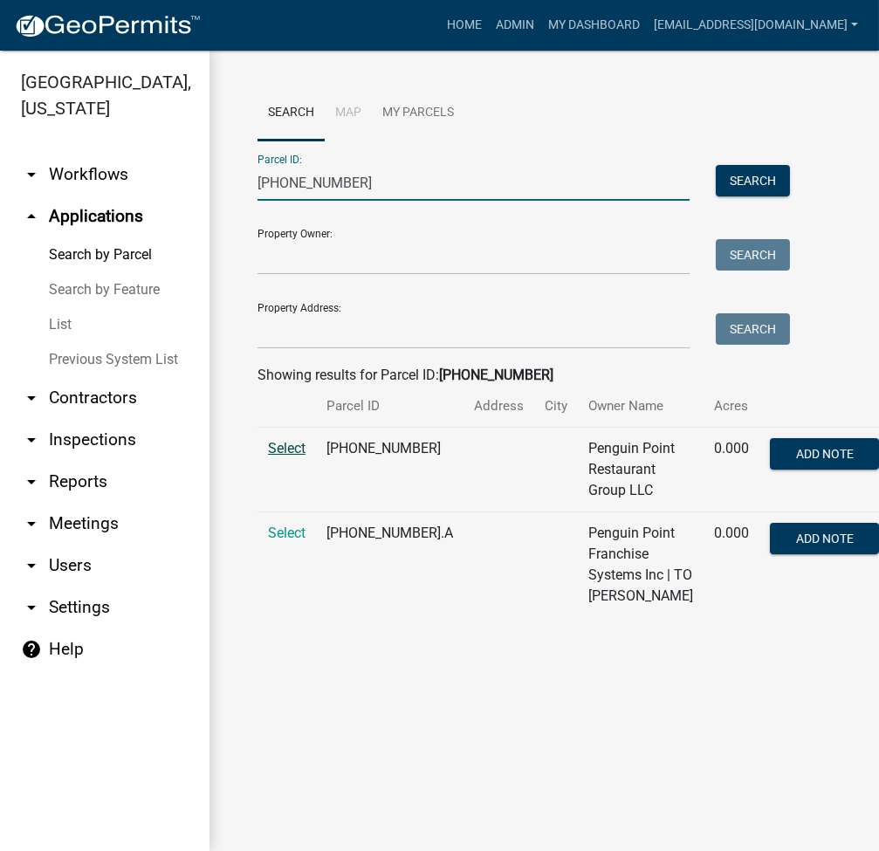
click at [292, 457] on span "Select" at bounding box center [287, 448] width 38 height 17
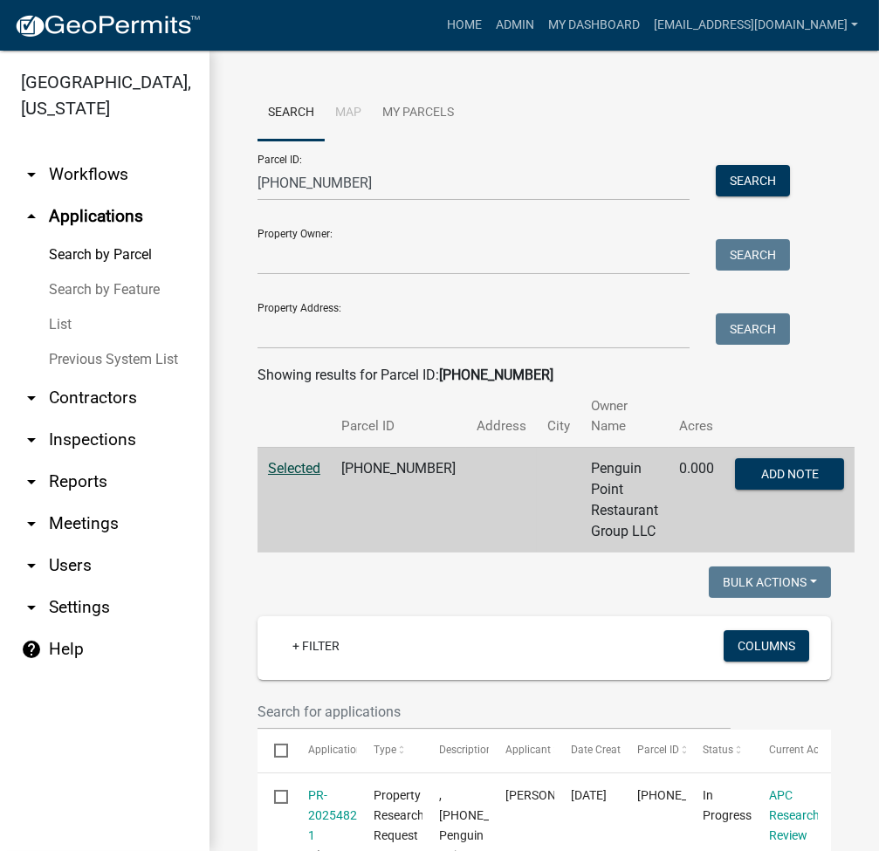
scroll to position [575, 0]
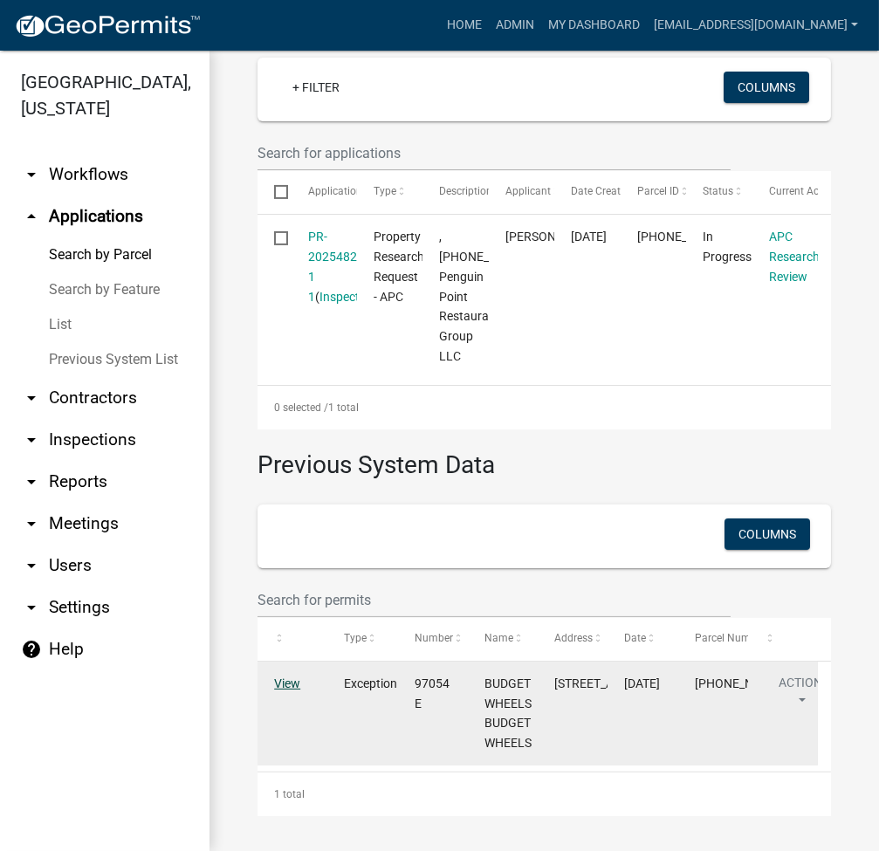
click at [280, 676] on link "View" at bounding box center [287, 683] width 26 height 14
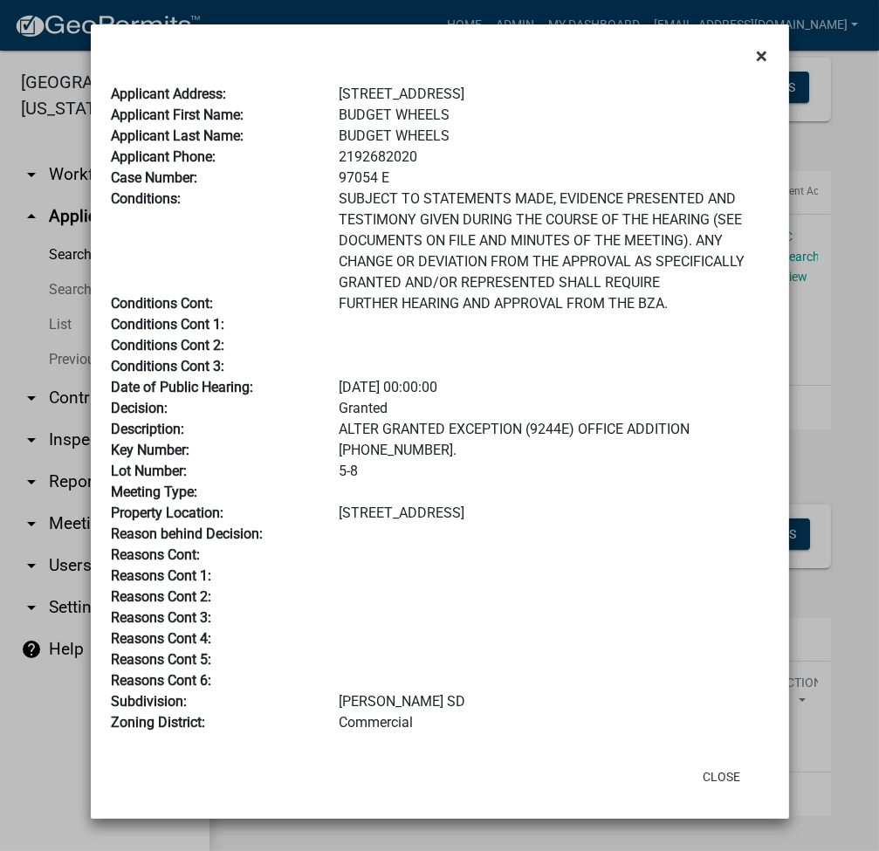
click at [757, 50] on span "×" at bounding box center [762, 56] width 11 height 24
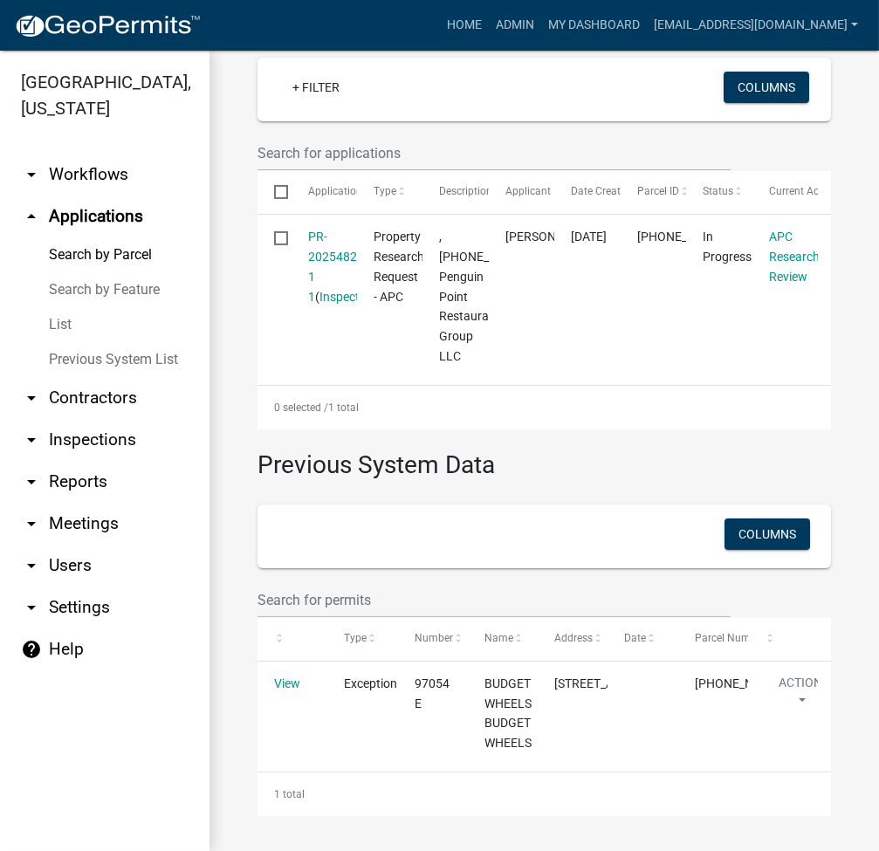
scroll to position [0, 0]
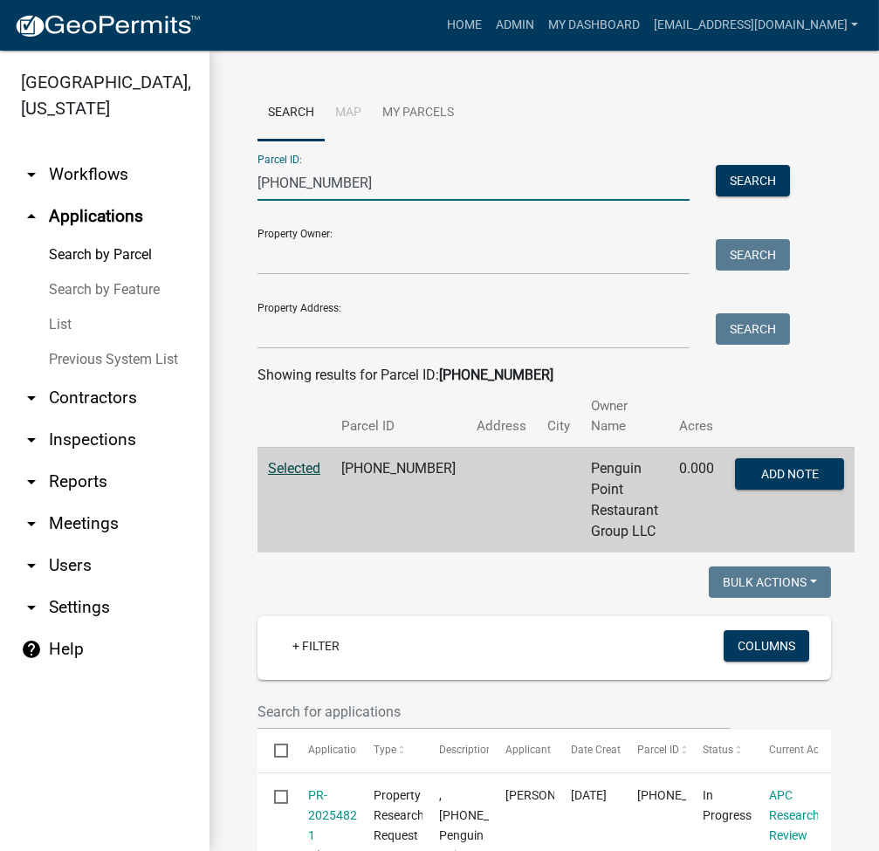
click at [382, 190] on input "003-068-007" at bounding box center [473, 183] width 432 height 36
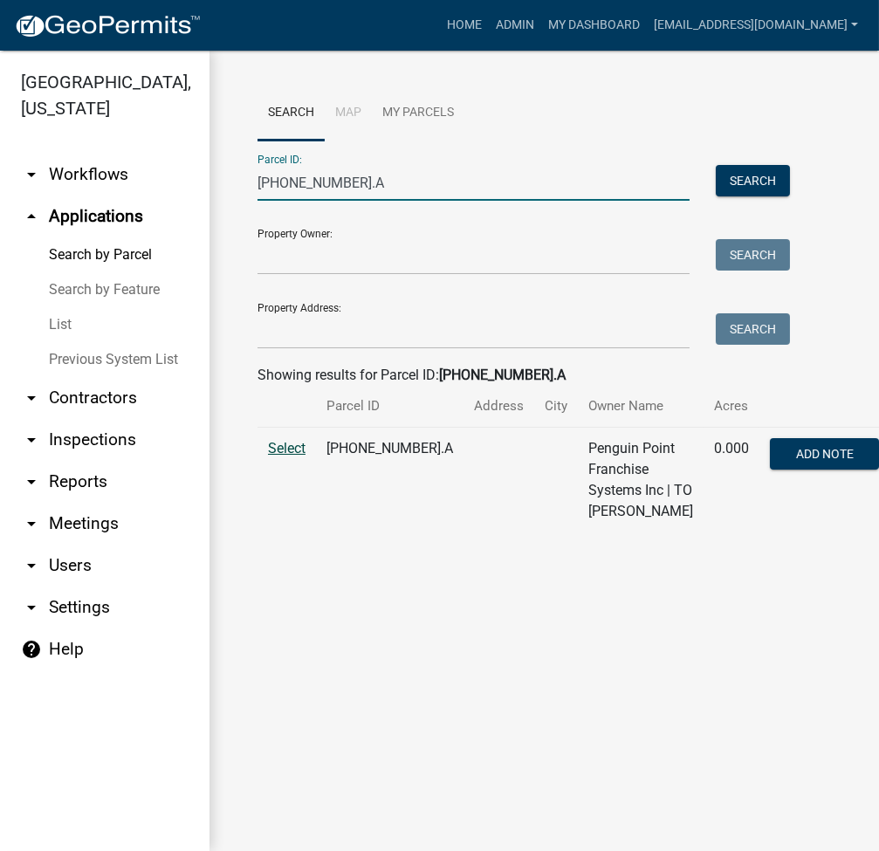
click at [284, 457] on span "Select" at bounding box center [287, 448] width 38 height 17
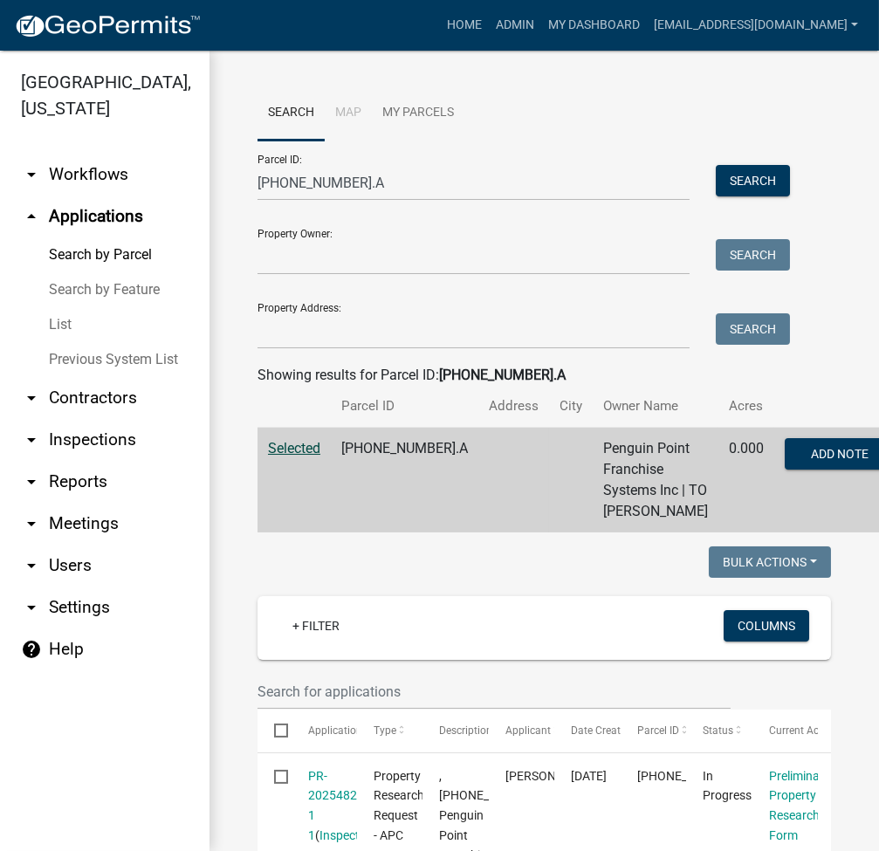
scroll to position [657, 0]
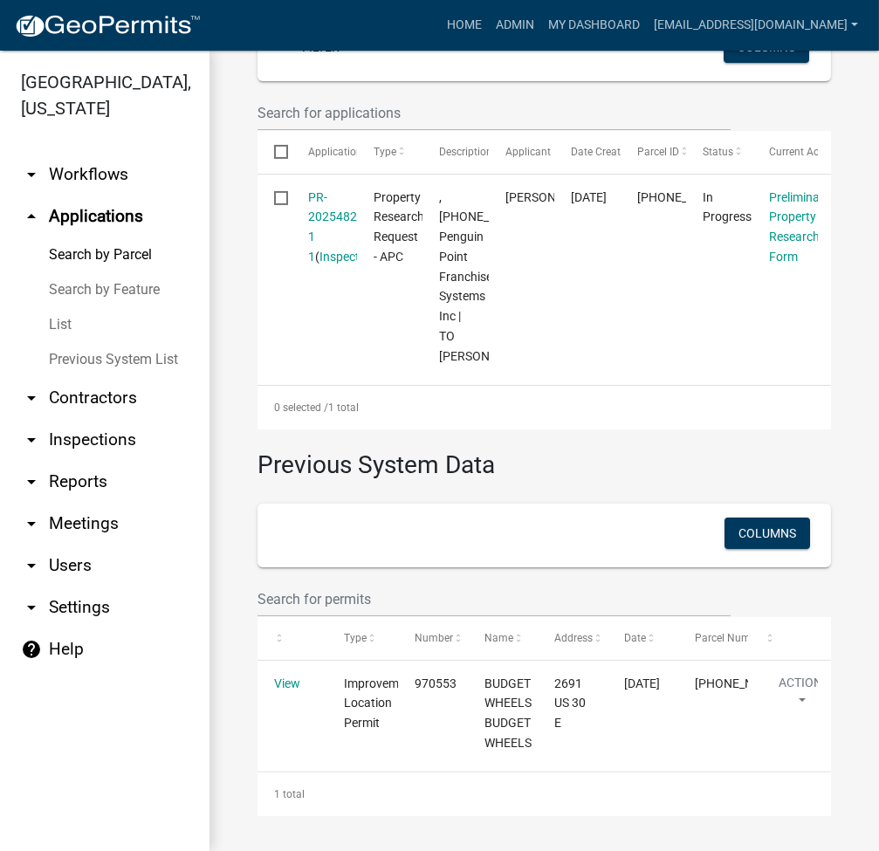
click at [594, 786] on div "1 total" at bounding box center [543, 794] width 573 height 44
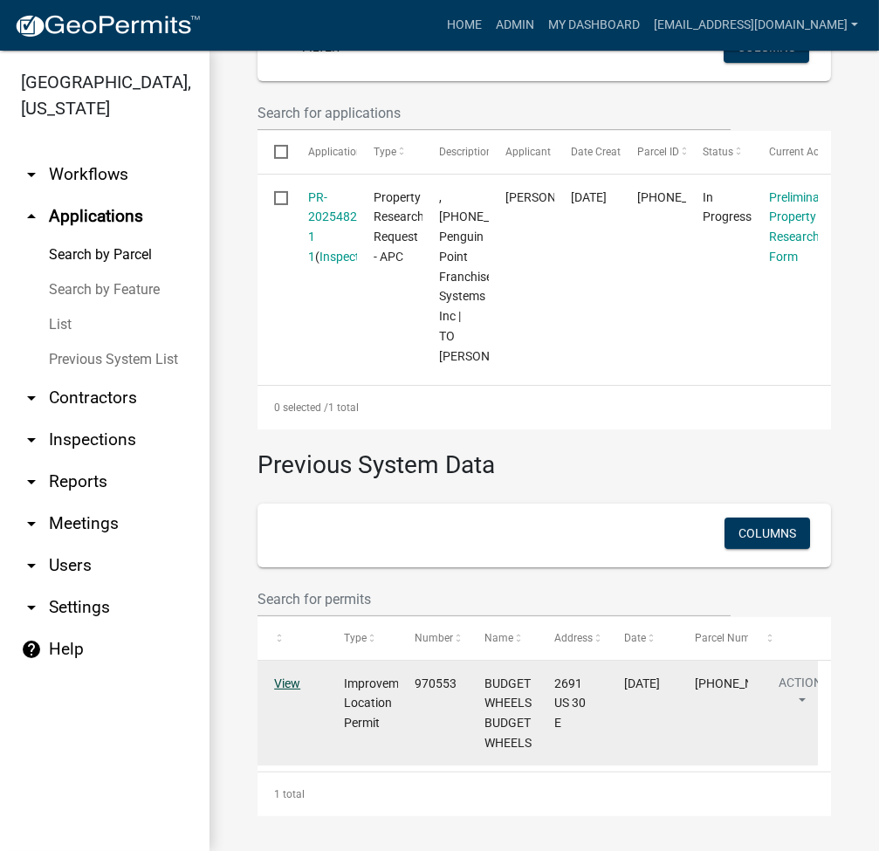
click at [292, 683] on link "View" at bounding box center [287, 683] width 26 height 14
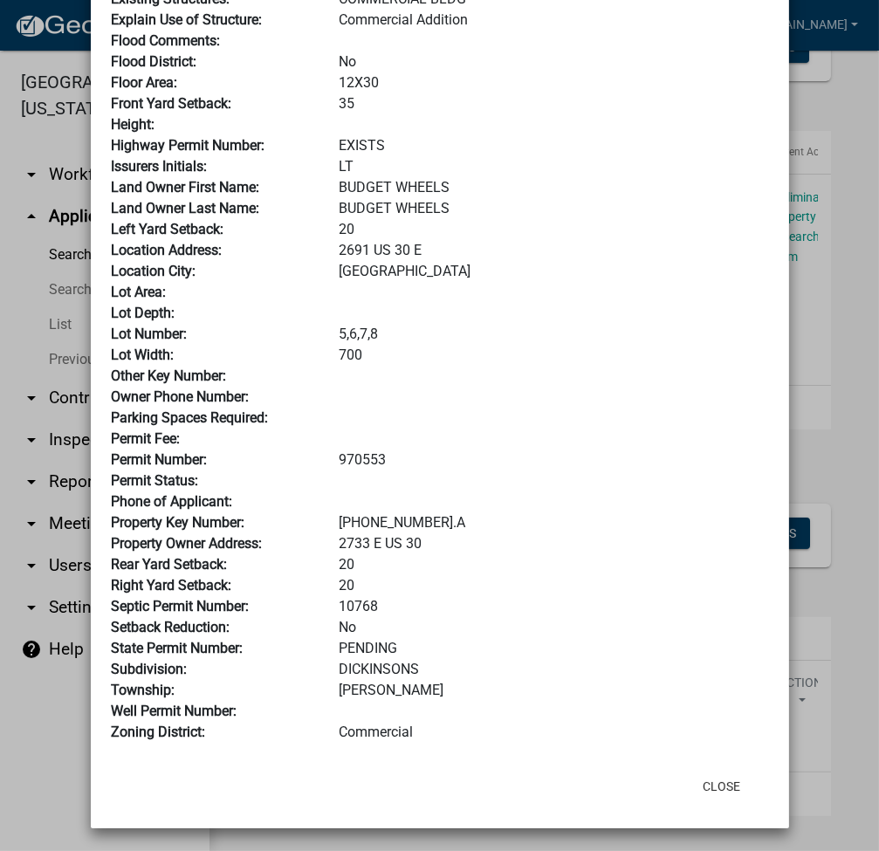
scroll to position [0, 0]
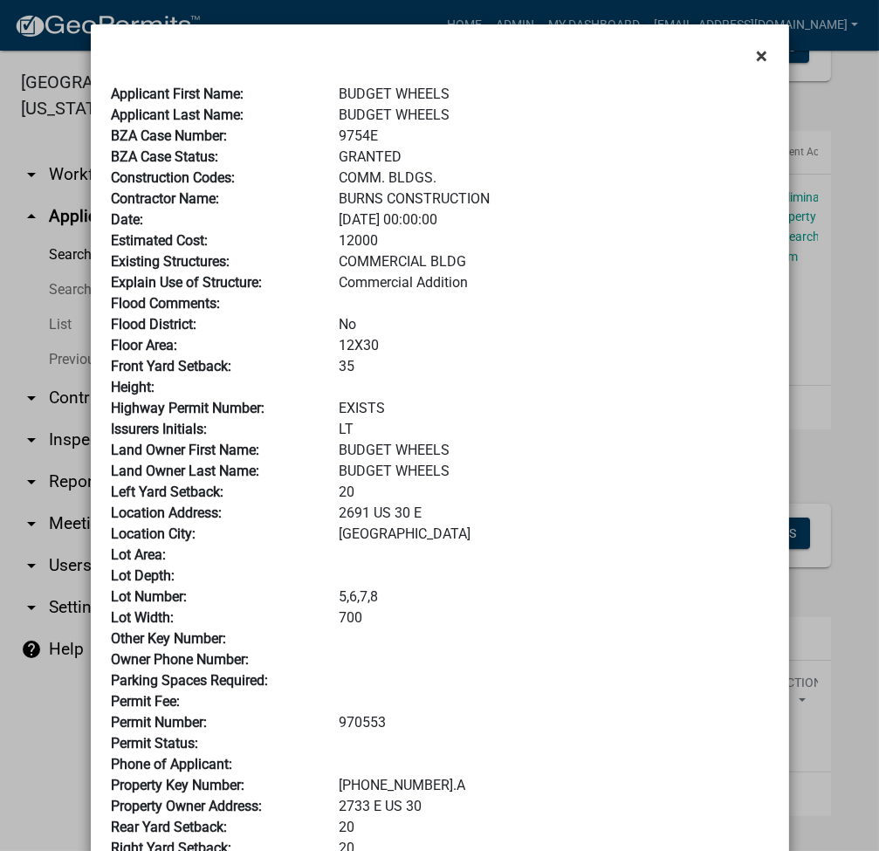
click at [762, 56] on button "×" at bounding box center [762, 55] width 39 height 49
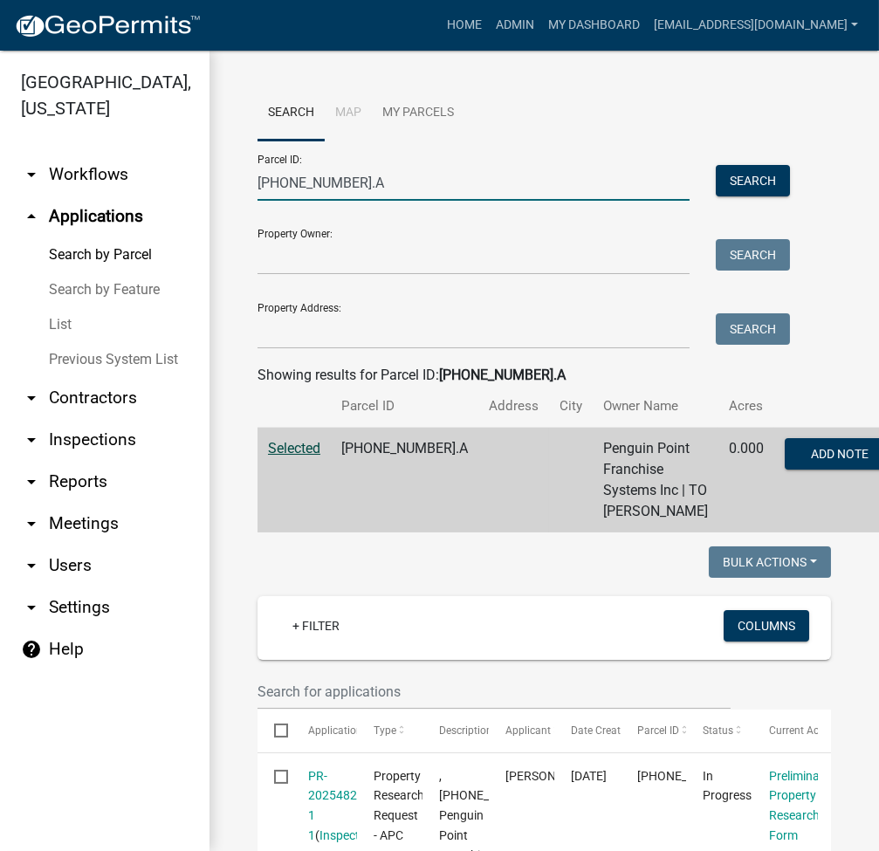
click at [357, 181] on input "003-068-007.A" at bounding box center [473, 183] width 432 height 36
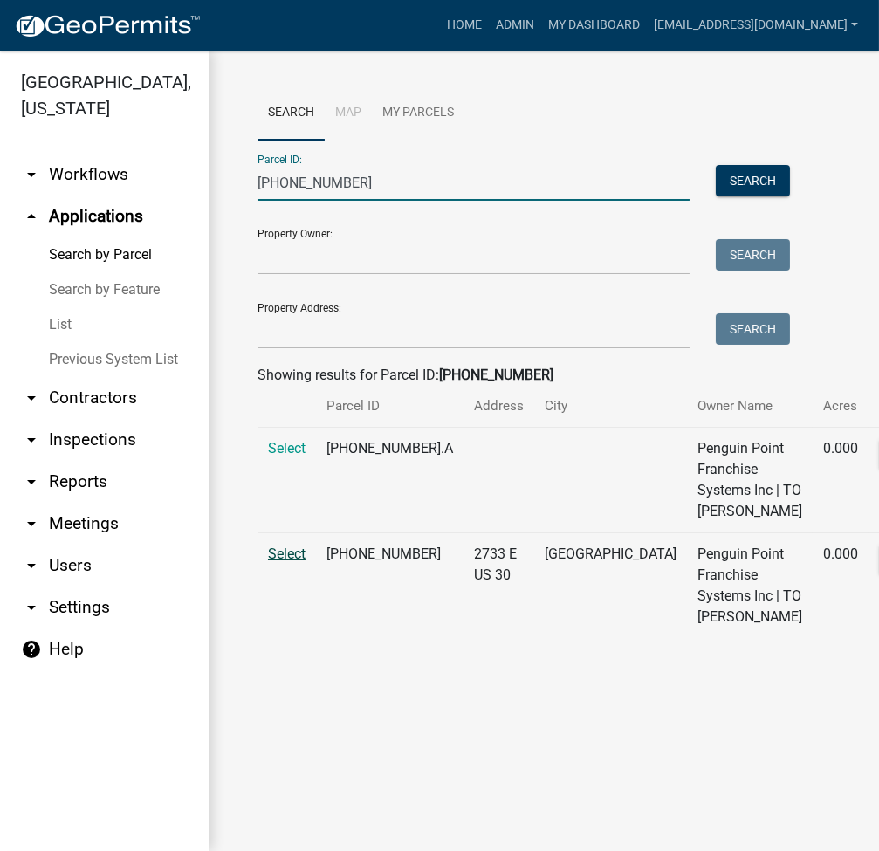
click at [274, 562] on span "Select" at bounding box center [287, 554] width 38 height 17
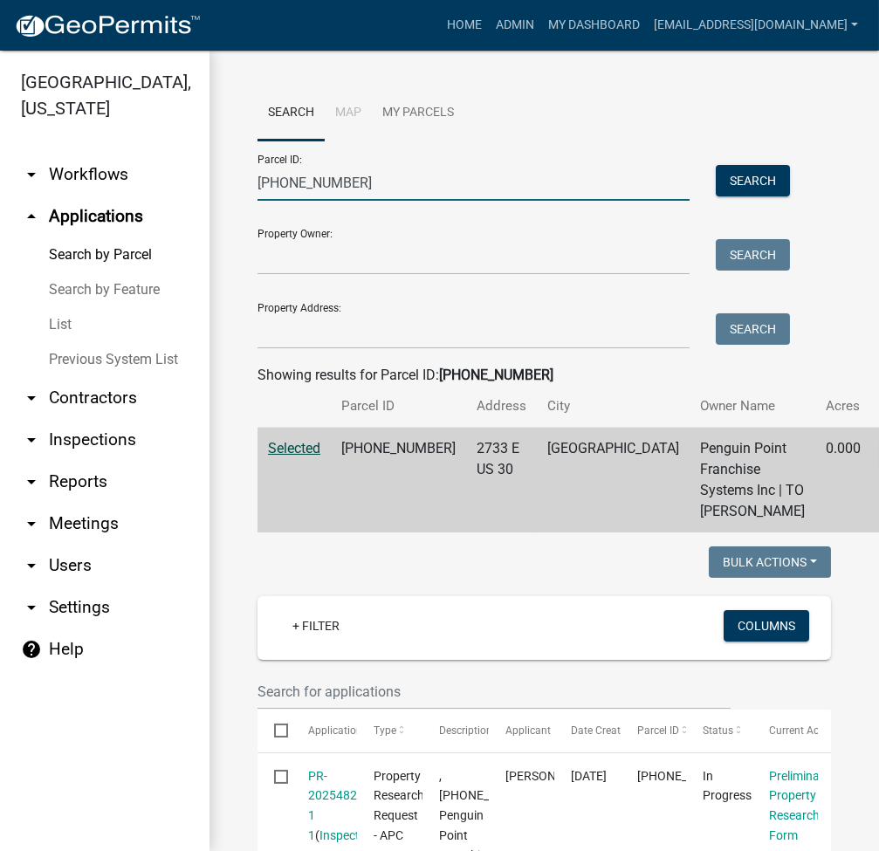
click at [367, 179] on input "003-068-008" at bounding box center [473, 183] width 432 height 36
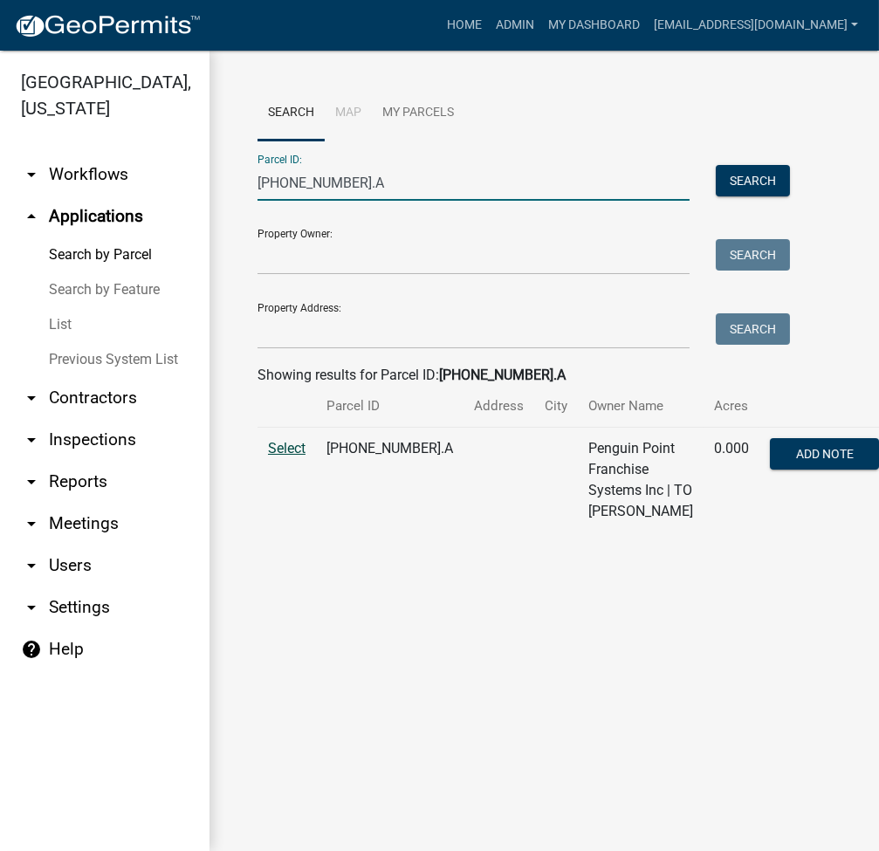
click at [278, 457] on span "Select" at bounding box center [287, 448] width 38 height 17
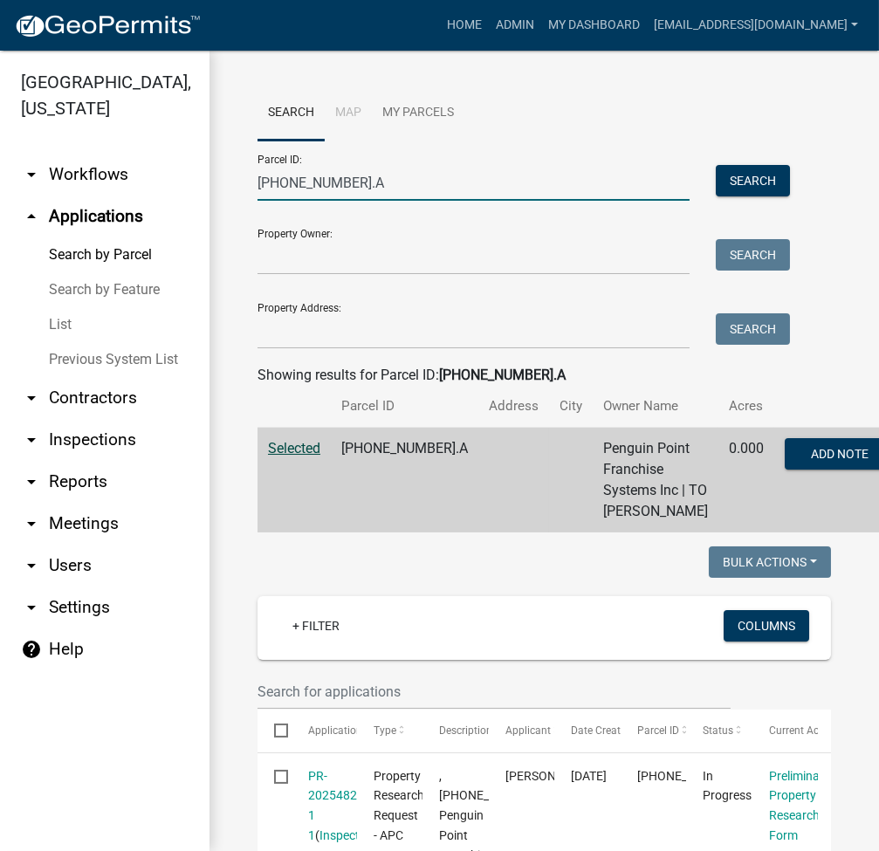
click at [451, 189] on input "003-068-008.A" at bounding box center [473, 183] width 432 height 36
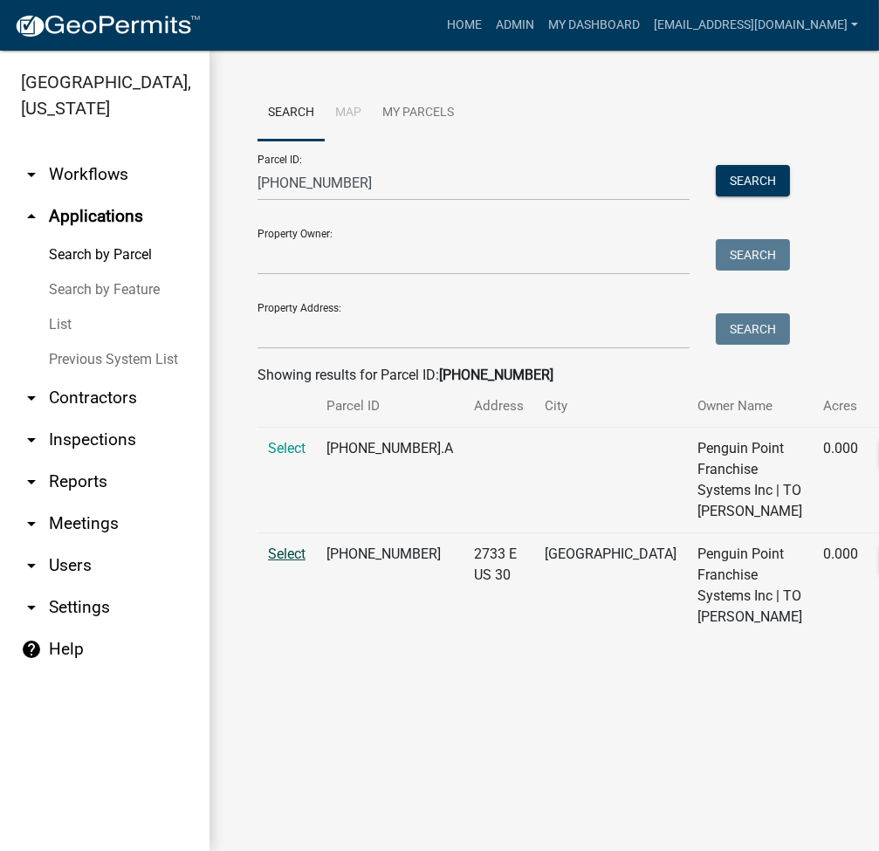
click at [284, 562] on span "Select" at bounding box center [287, 554] width 38 height 17
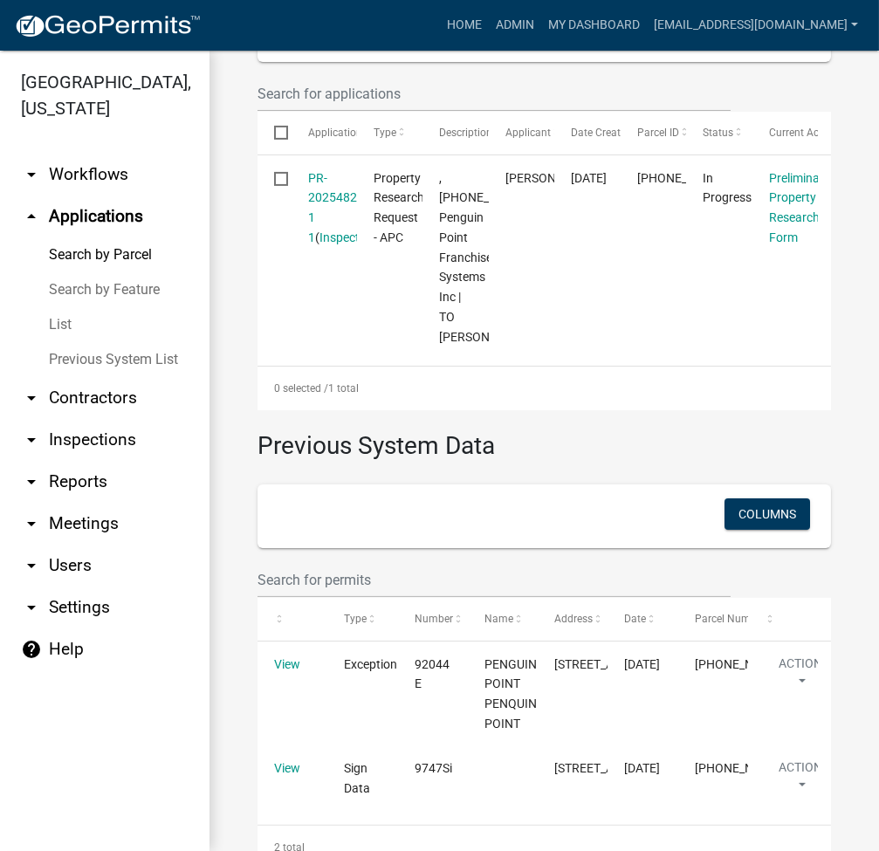
scroll to position [843, 0]
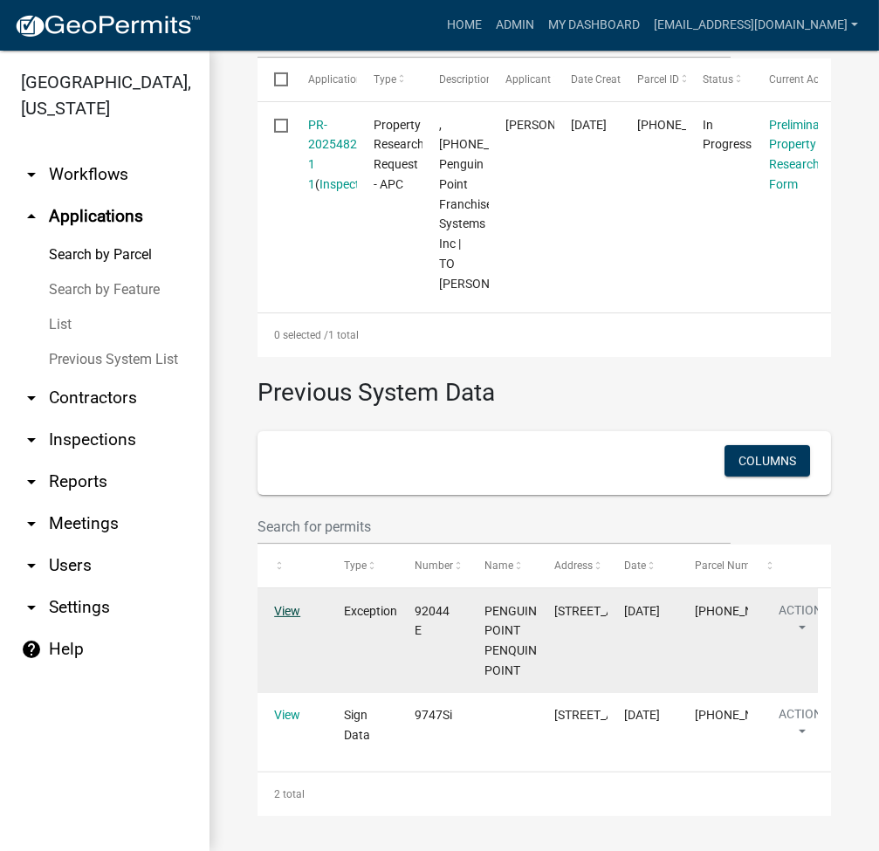
click at [287, 604] on link "View" at bounding box center [287, 611] width 26 height 14
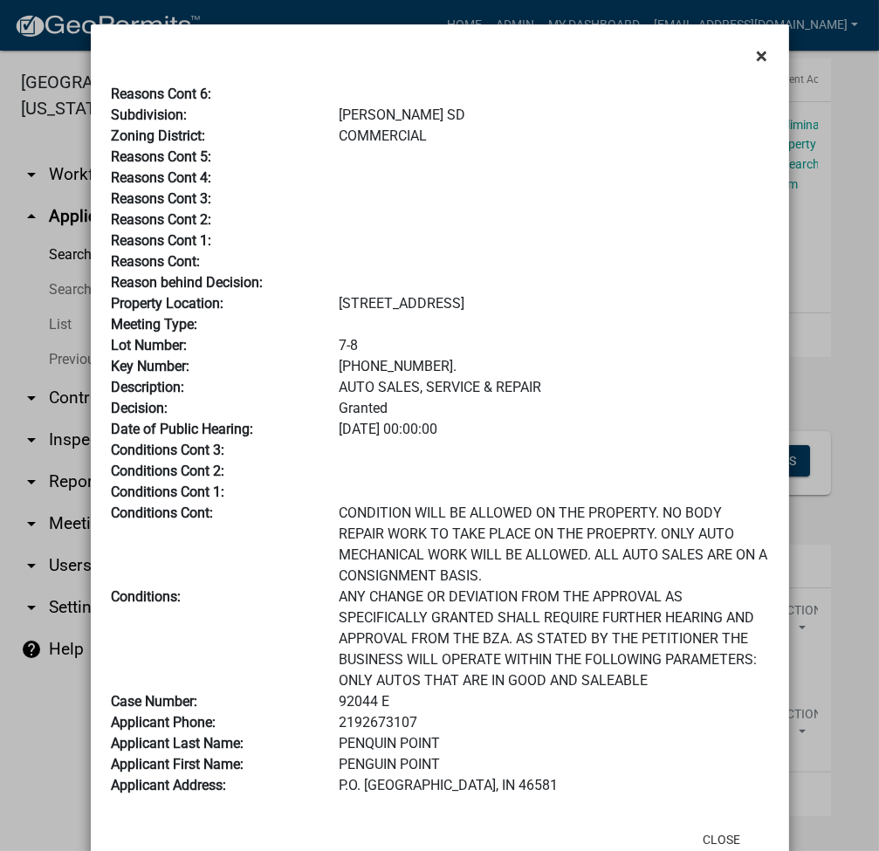
click at [757, 52] on span "×" at bounding box center [762, 56] width 11 height 24
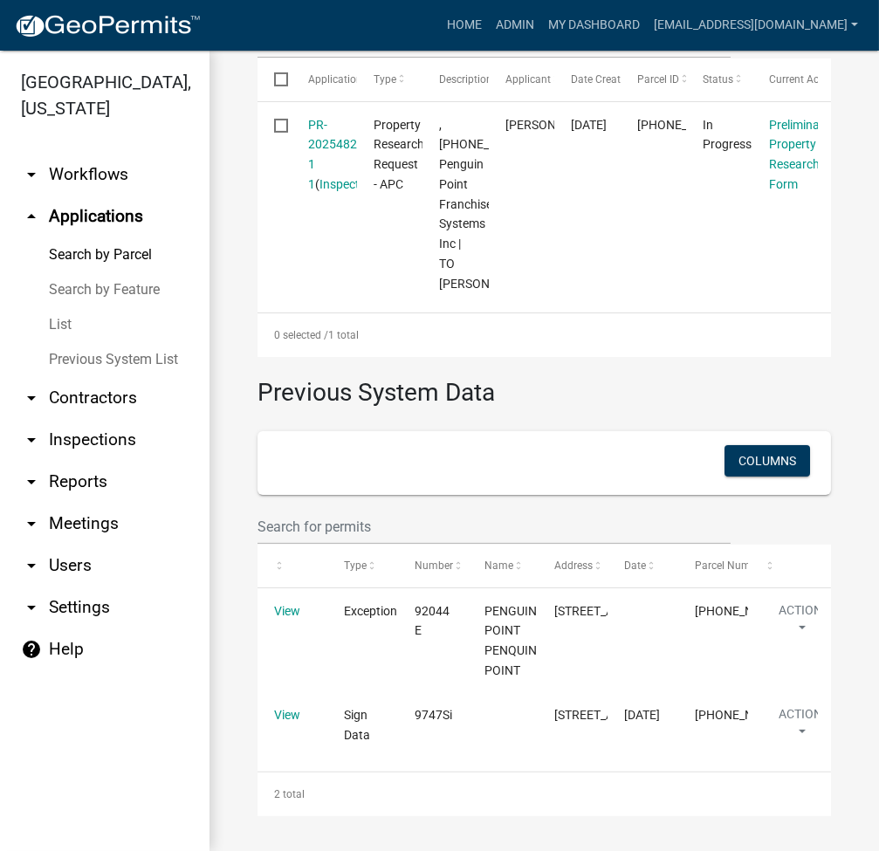
scroll to position [0, 0]
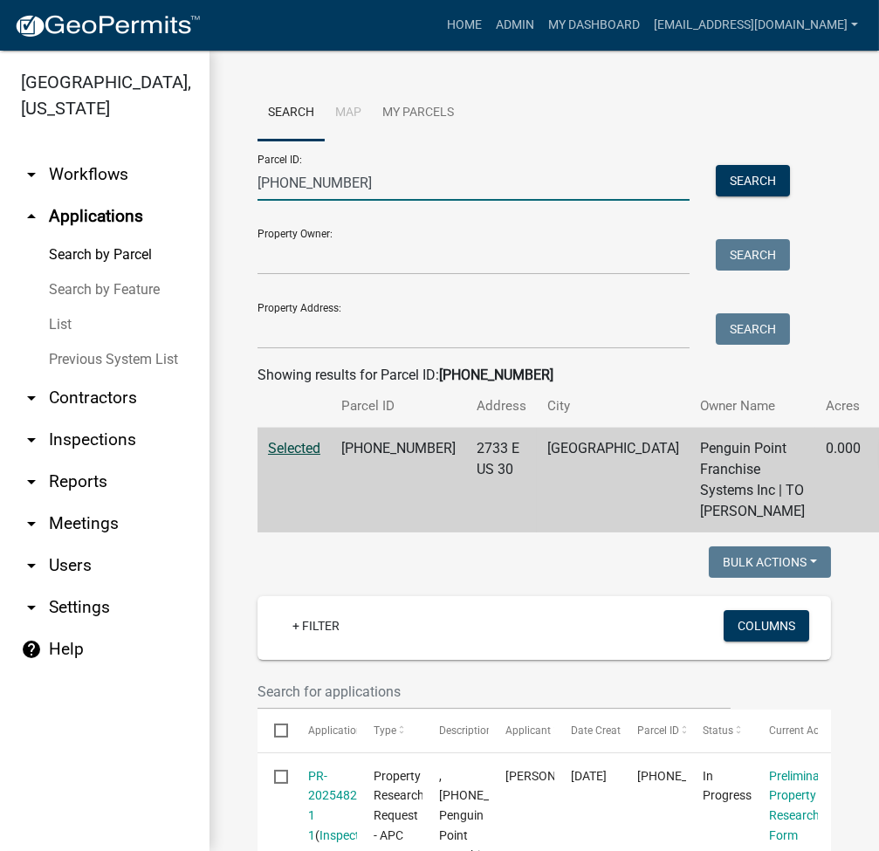
click at [391, 177] on input "003-068-008" at bounding box center [473, 183] width 432 height 36
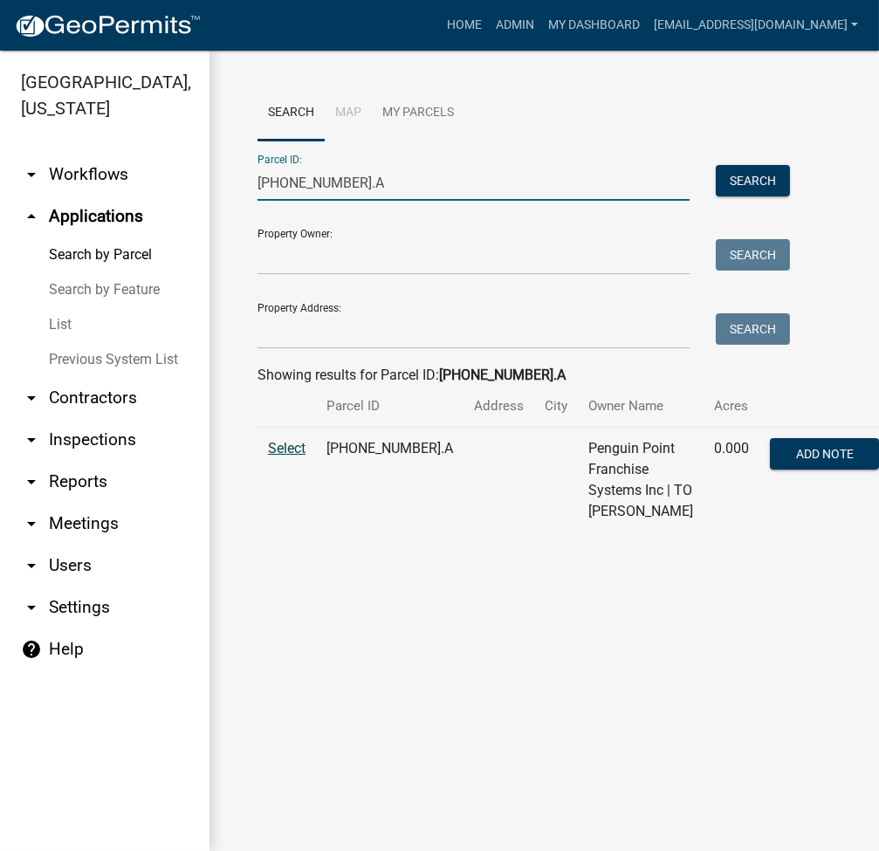
type input "003-068-008.A"
click at [298, 457] on span "Select" at bounding box center [287, 448] width 38 height 17
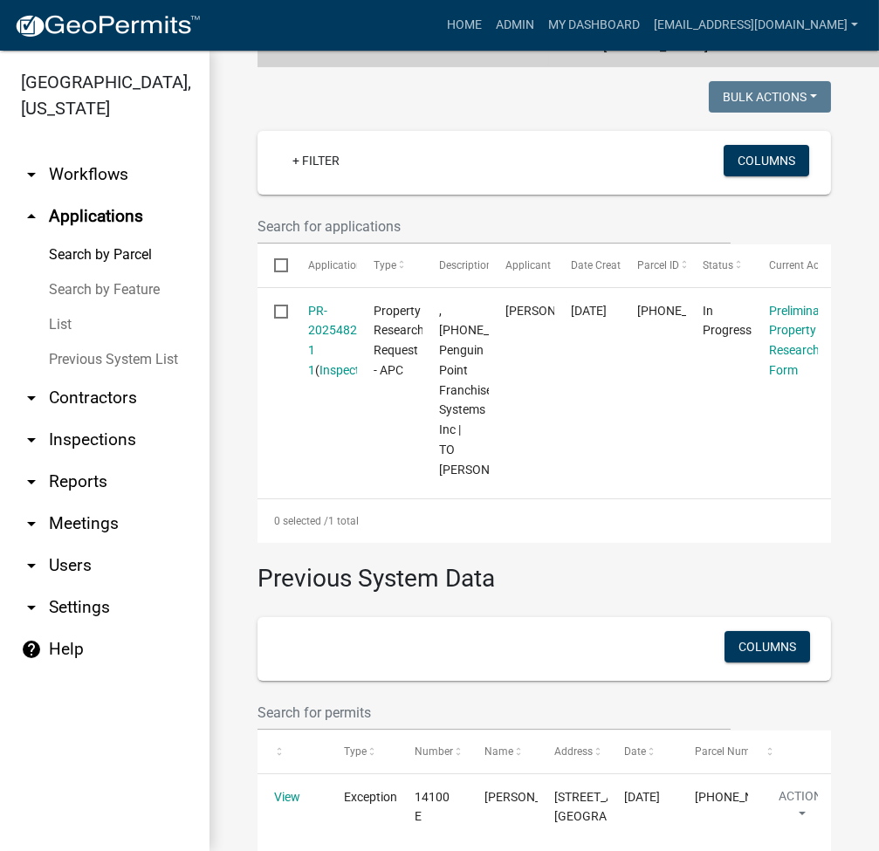
scroll to position [762, 0]
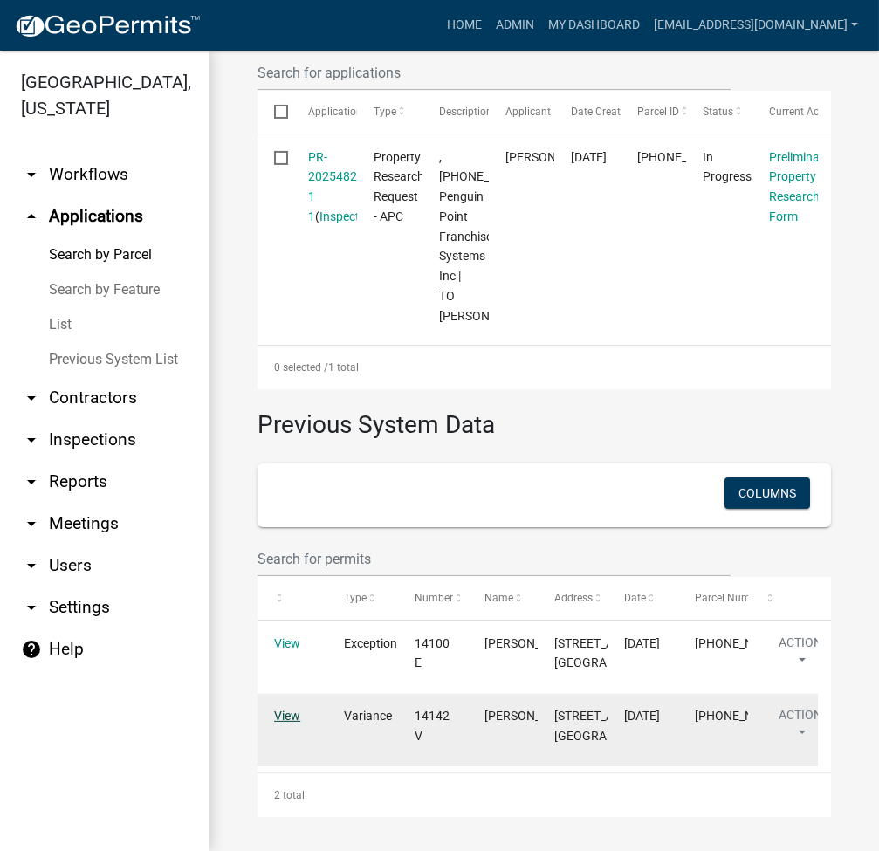
click at [283, 709] on link "View" at bounding box center [287, 716] width 26 height 14
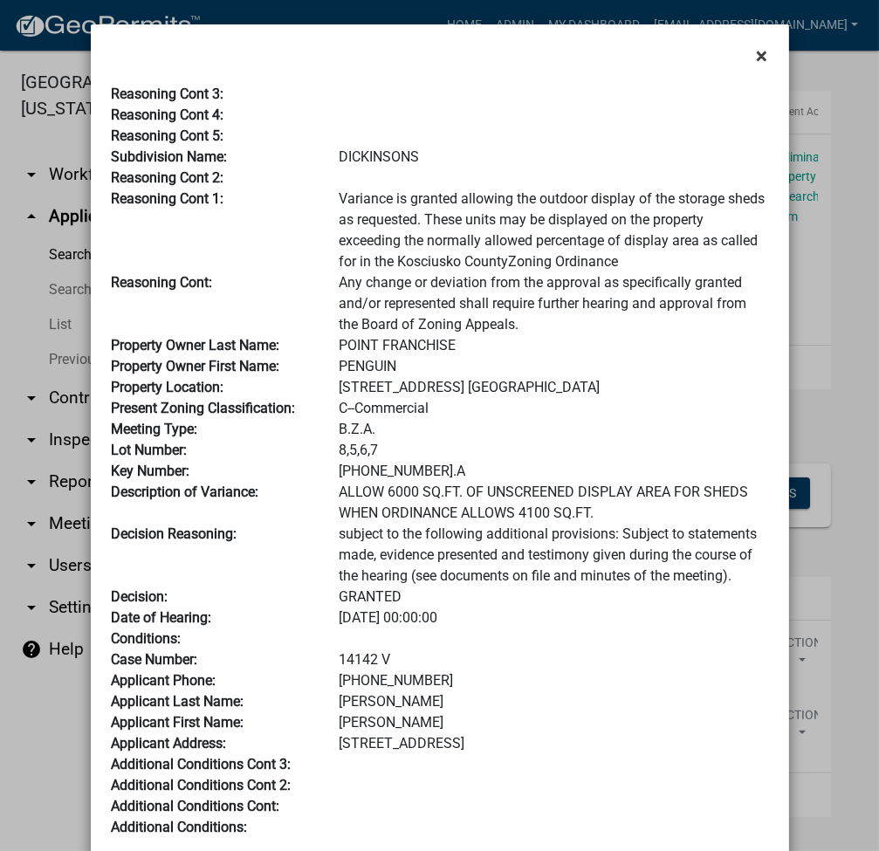
click at [757, 56] on span "×" at bounding box center [762, 56] width 11 height 24
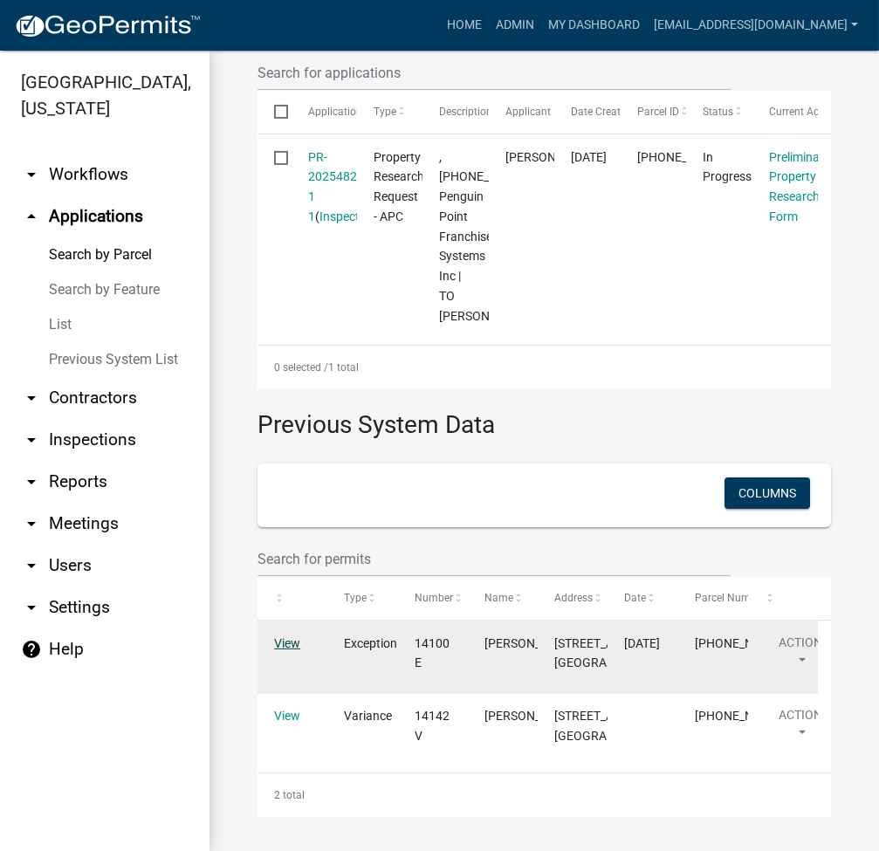
click at [297, 636] on link "View" at bounding box center [287, 643] width 26 height 14
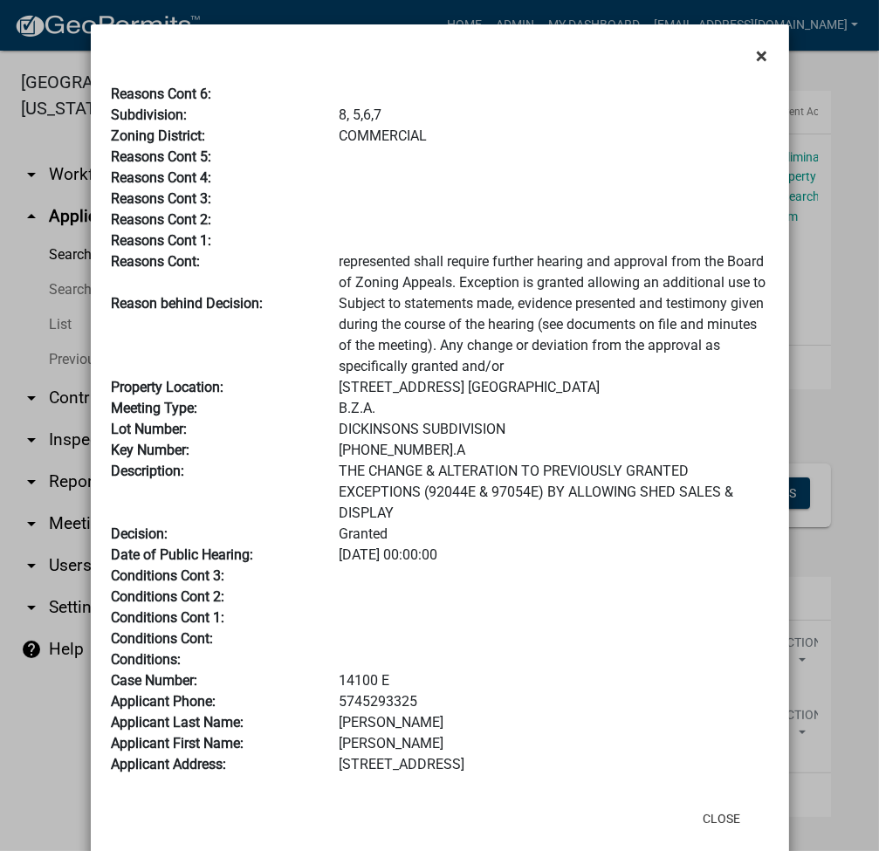
click at [757, 54] on span "×" at bounding box center [762, 56] width 11 height 24
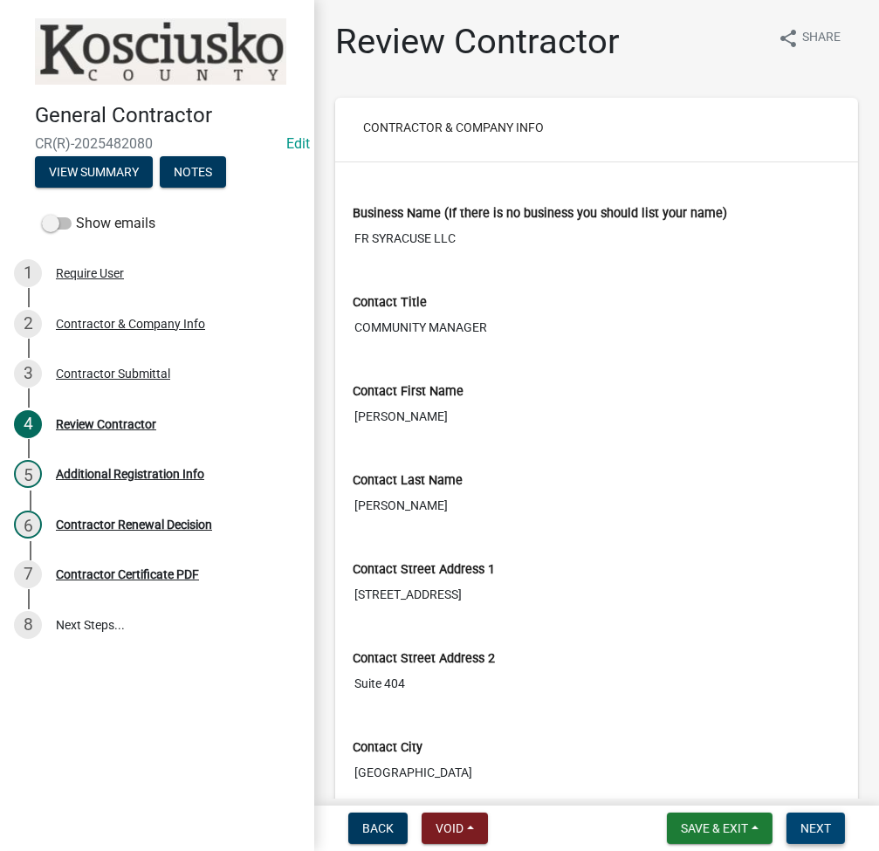
click at [825, 825] on span "Next" at bounding box center [815, 828] width 31 height 14
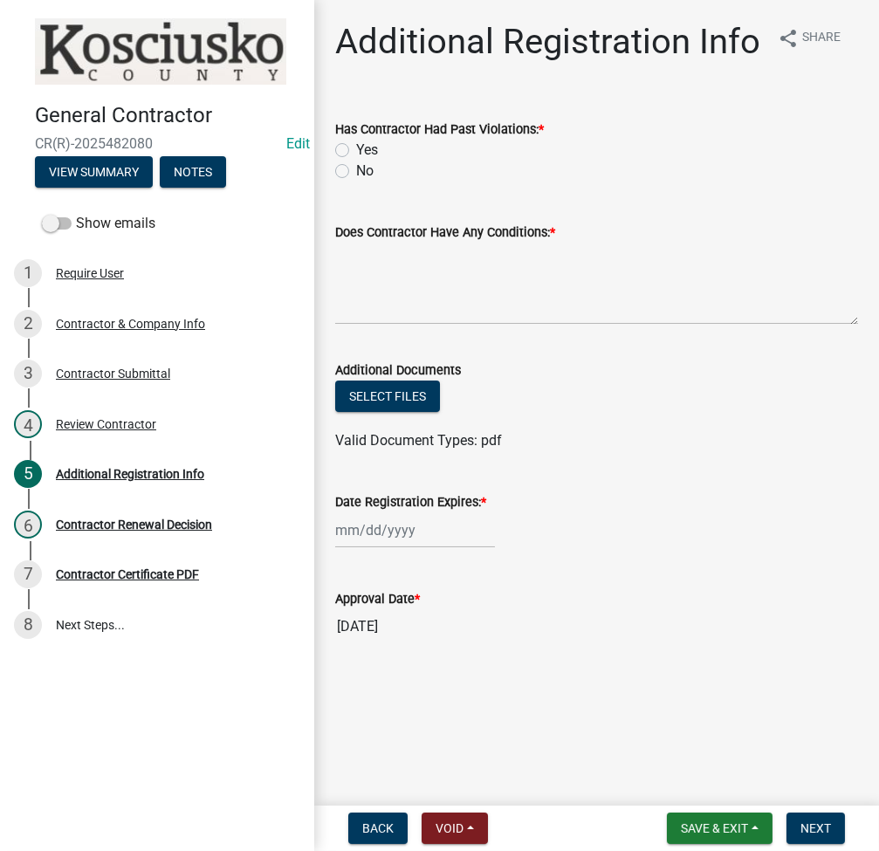
click at [356, 167] on label "No" at bounding box center [364, 171] width 17 height 21
click at [356, 167] on input "No" at bounding box center [361, 166] width 11 height 11
radio input "true"
click at [456, 294] on textarea "Does Contractor Have Any Conditions: *" at bounding box center [596, 284] width 523 height 82
type textarea "none"
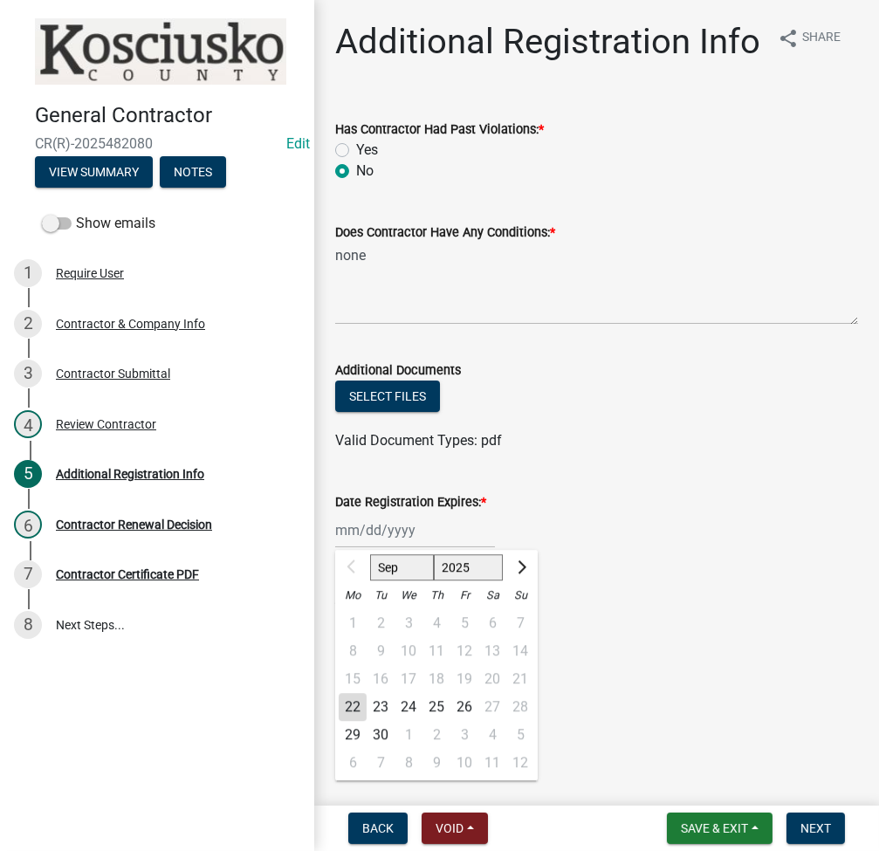
click at [385, 536] on div "Sep Oct Nov Dec 2025 2026 2027 2028 2029 2030 2031 2032 2033 2034 2035 2036 203…" at bounding box center [415, 530] width 160 height 36
click at [456, 576] on select "2025 2026 2027 2028 2029 2030 2031 2032 2033 2034 2035 2036 2037 2038 2039 2040…" at bounding box center [469, 567] width 70 height 26
select select "2026"
click at [434, 554] on select "2025 2026 2027 2028 2029 2030 2031 2032 2033 2034 2035 2036 2037 2038 2039 2040…" at bounding box center [469, 567] width 70 height 26
click at [382, 709] on div "22" at bounding box center [381, 707] width 28 height 28
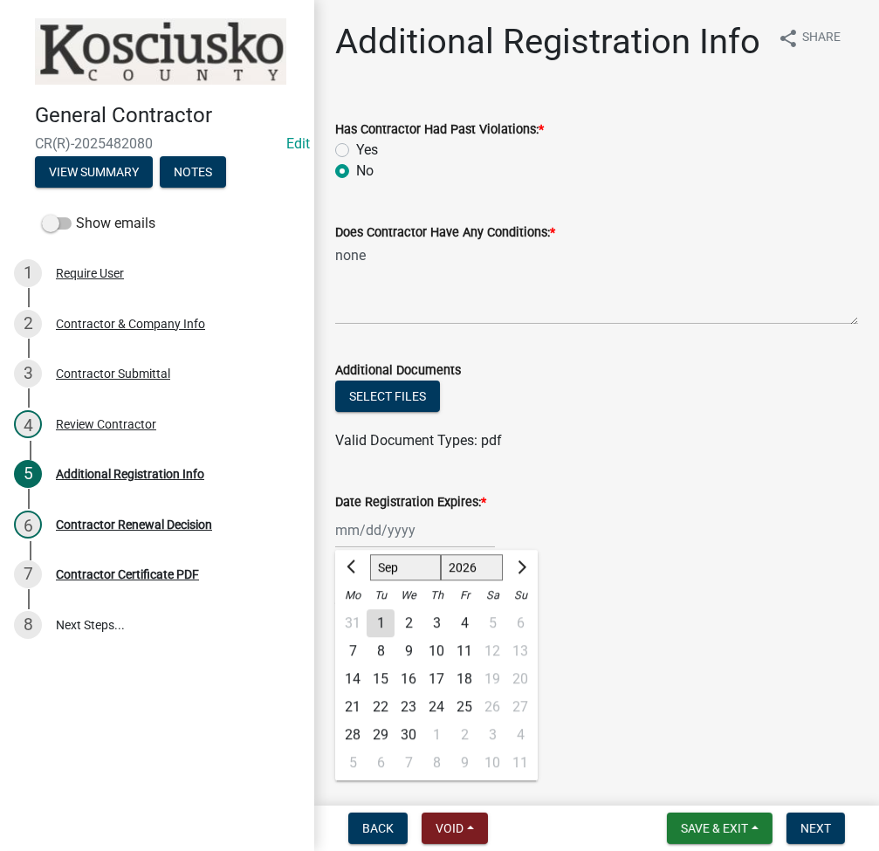
type input "09/22/2026"
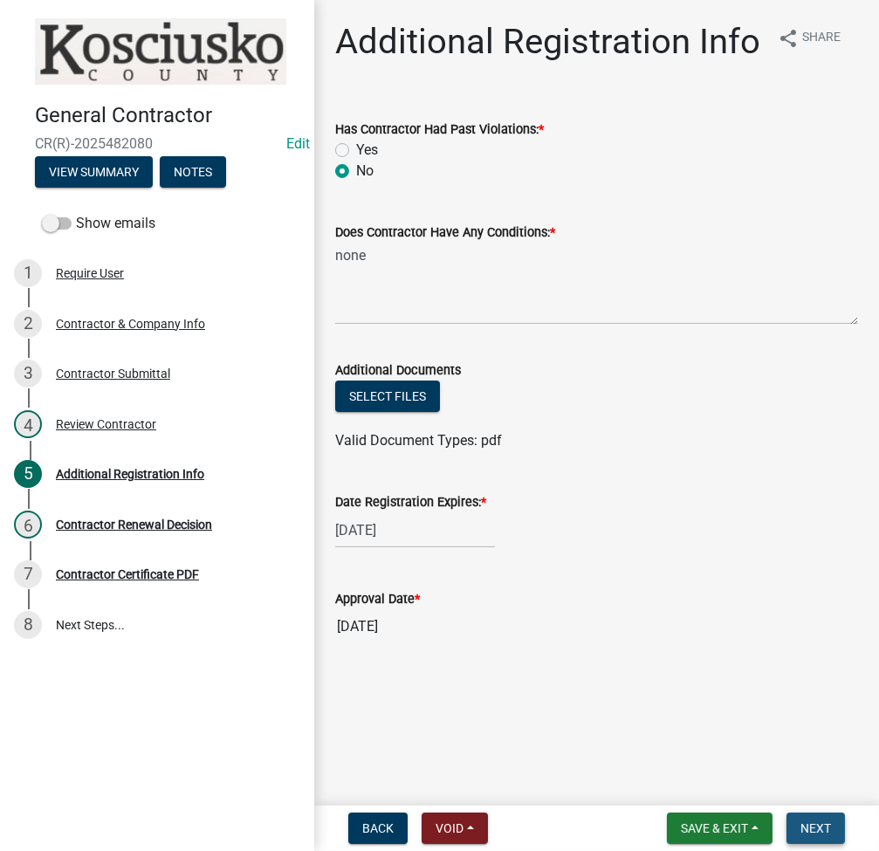
click at [811, 826] on span "Next" at bounding box center [815, 828] width 31 height 14
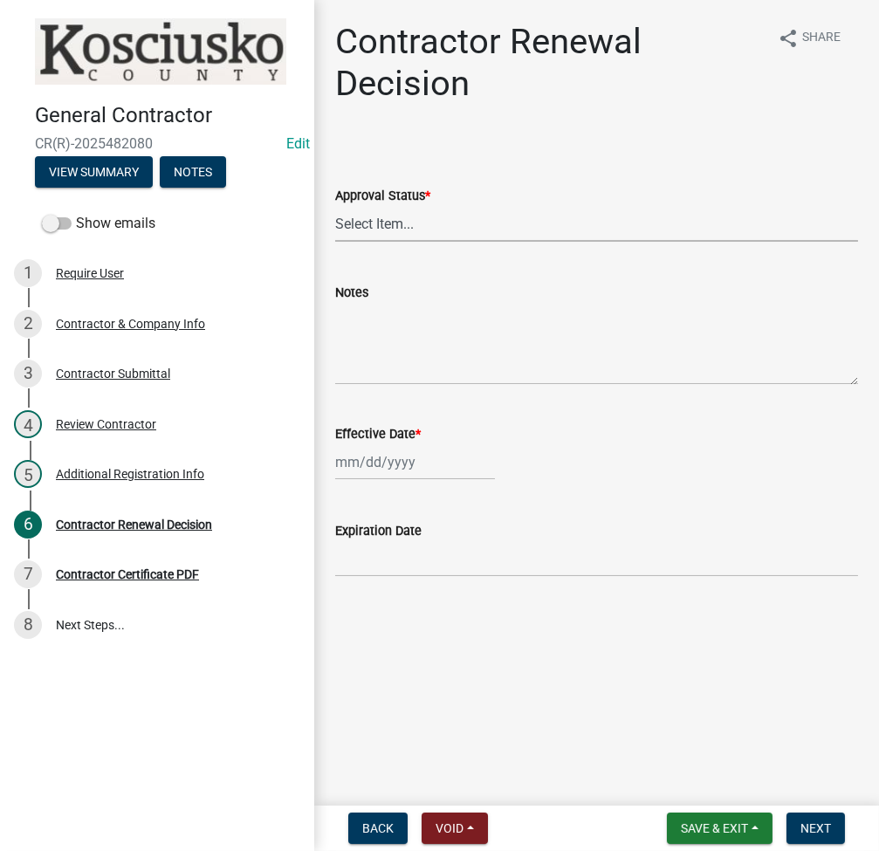
click at [669, 237] on select "Select Item... Approved Denied" at bounding box center [596, 224] width 523 height 36
click at [335, 206] on select "Select Item... Approved Denied" at bounding box center [596, 224] width 523 height 36
select select "30db8998-795d-4bbe-8e49-f1ade8865815"
click at [368, 468] on div at bounding box center [415, 462] width 160 height 36
select select "9"
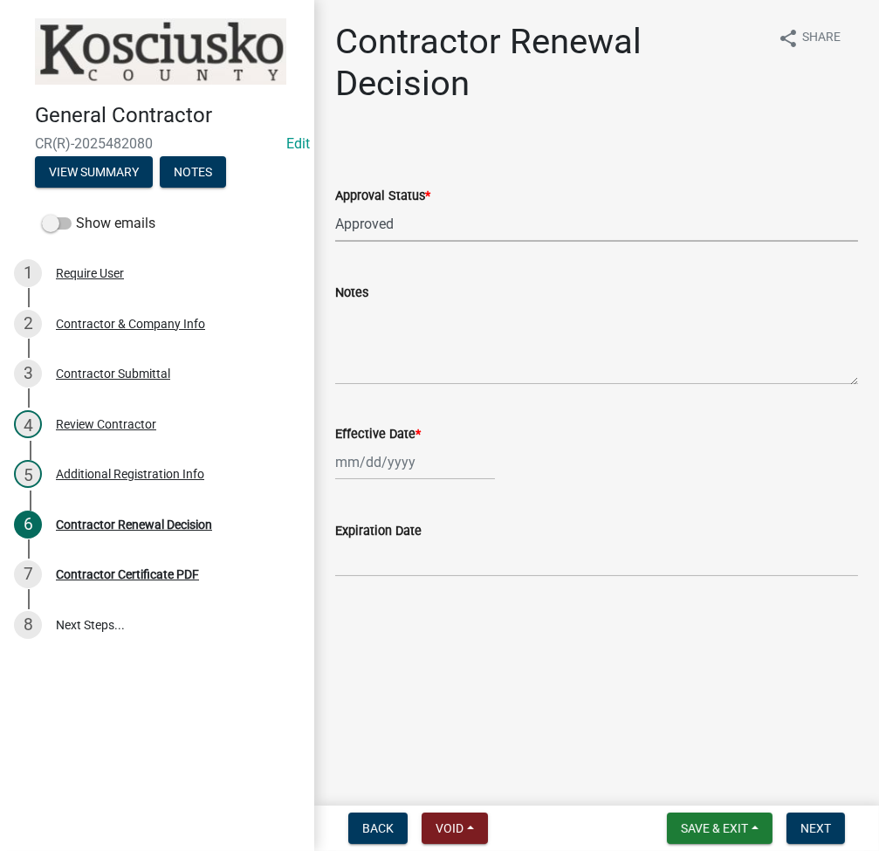
select select "2025"
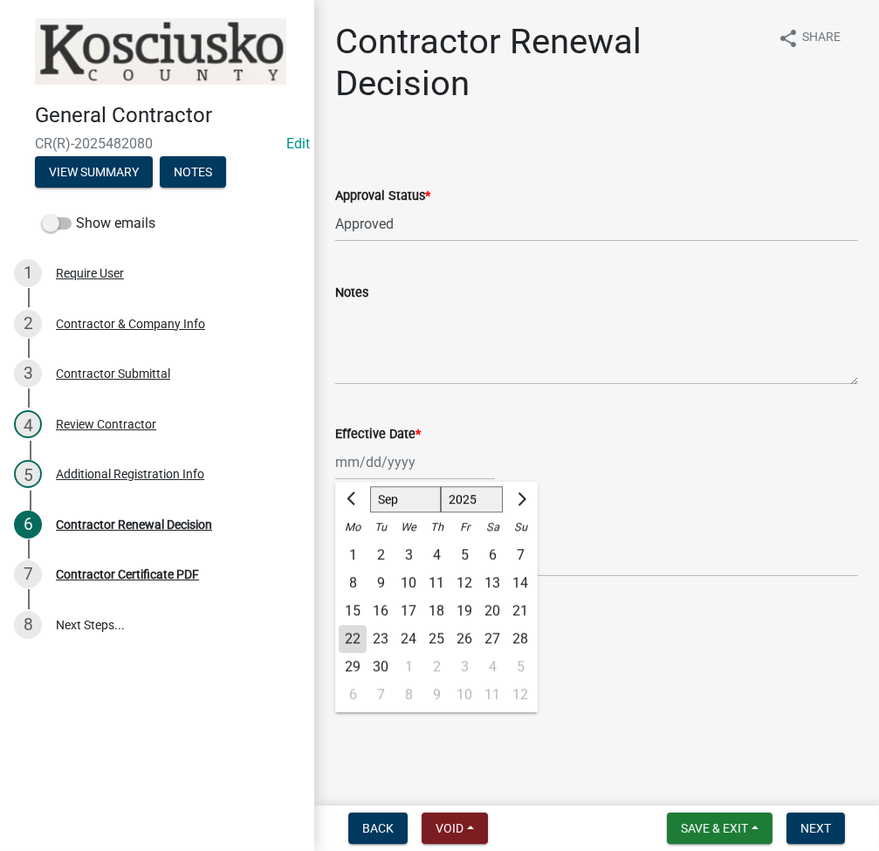
click at [355, 632] on div "22" at bounding box center [353, 639] width 28 height 28
type input "[DATE]"
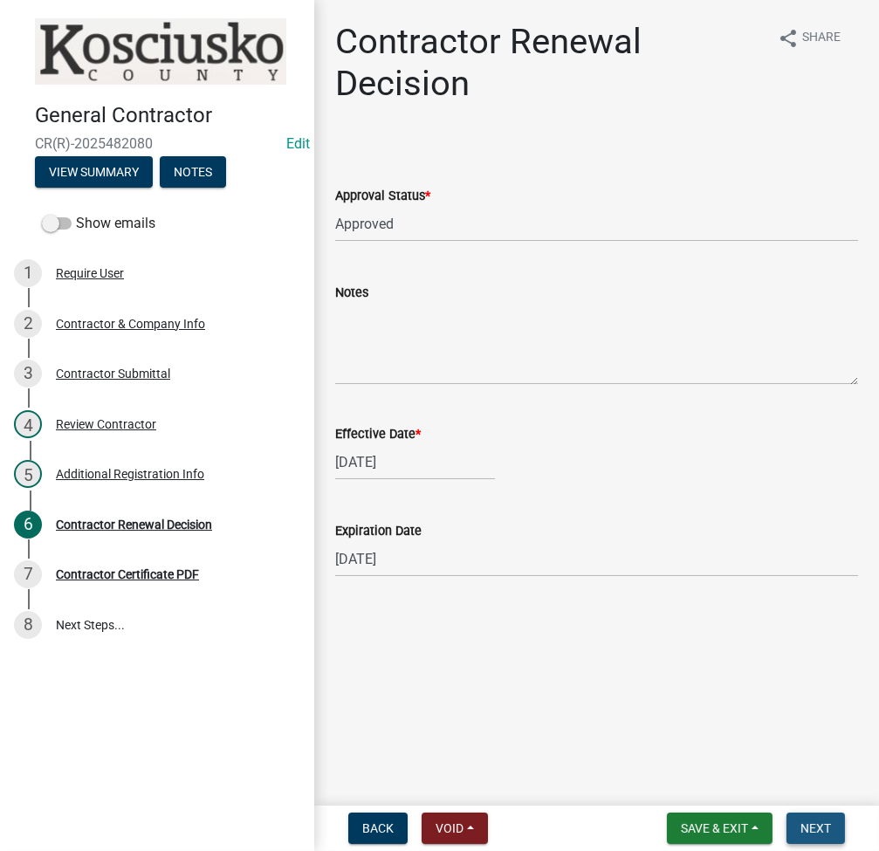
click at [814, 821] on span "Next" at bounding box center [815, 828] width 31 height 14
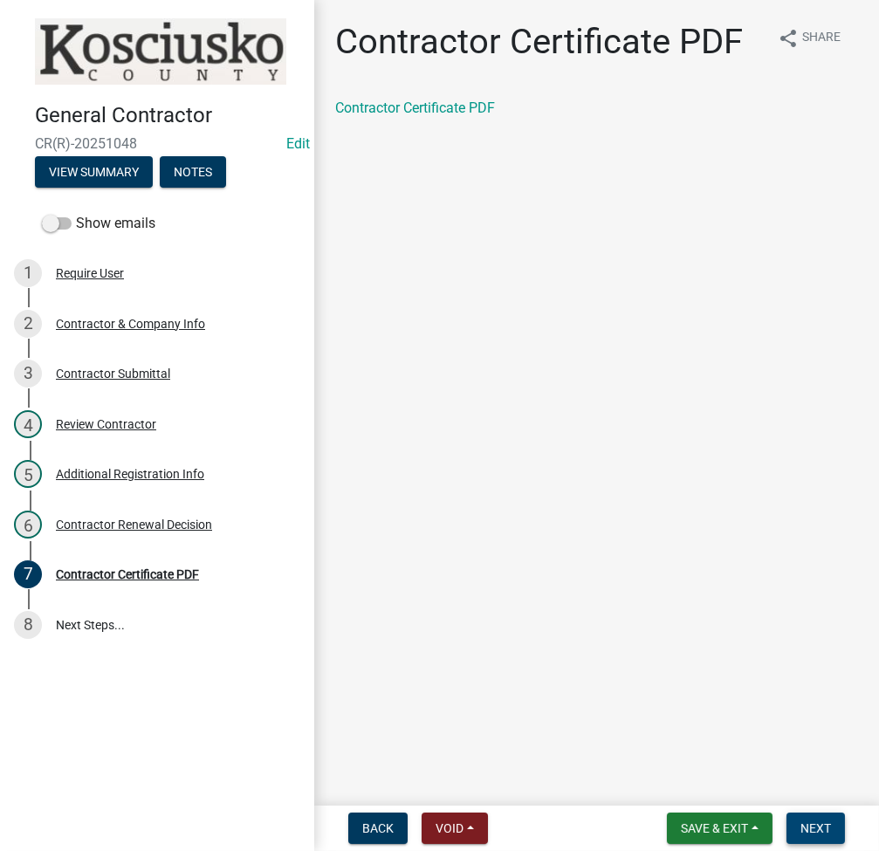
click at [814, 821] on span "Next" at bounding box center [815, 828] width 31 height 14
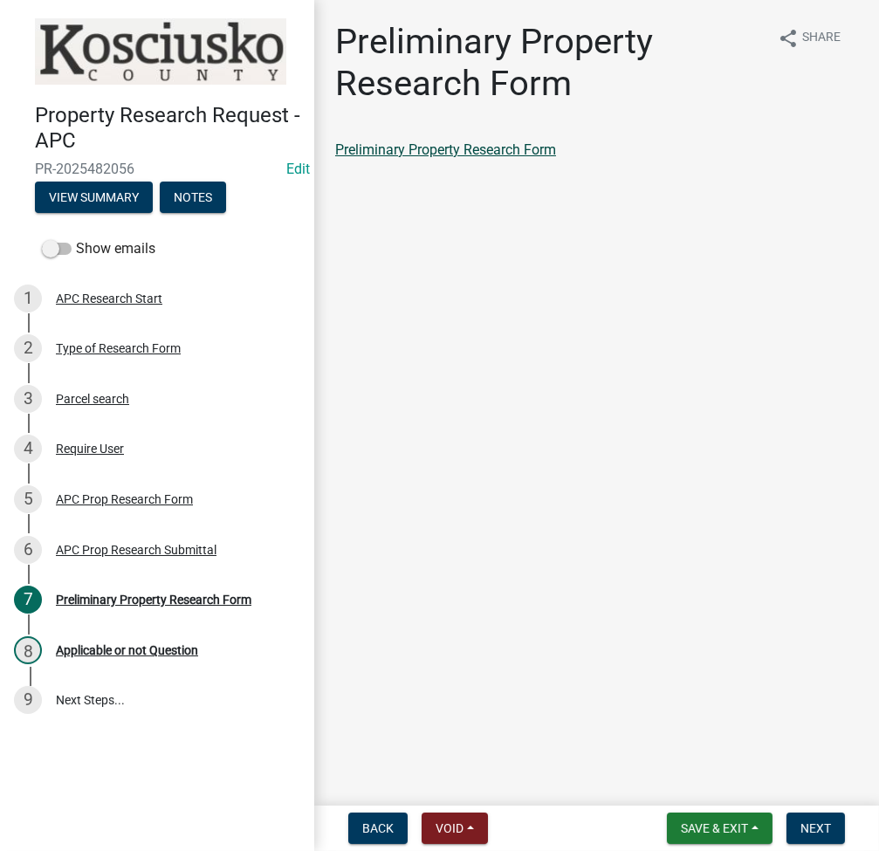
click at [479, 148] on link "Preliminary Property Research Form" at bounding box center [445, 149] width 221 height 17
click at [806, 828] on span "Next" at bounding box center [815, 828] width 31 height 14
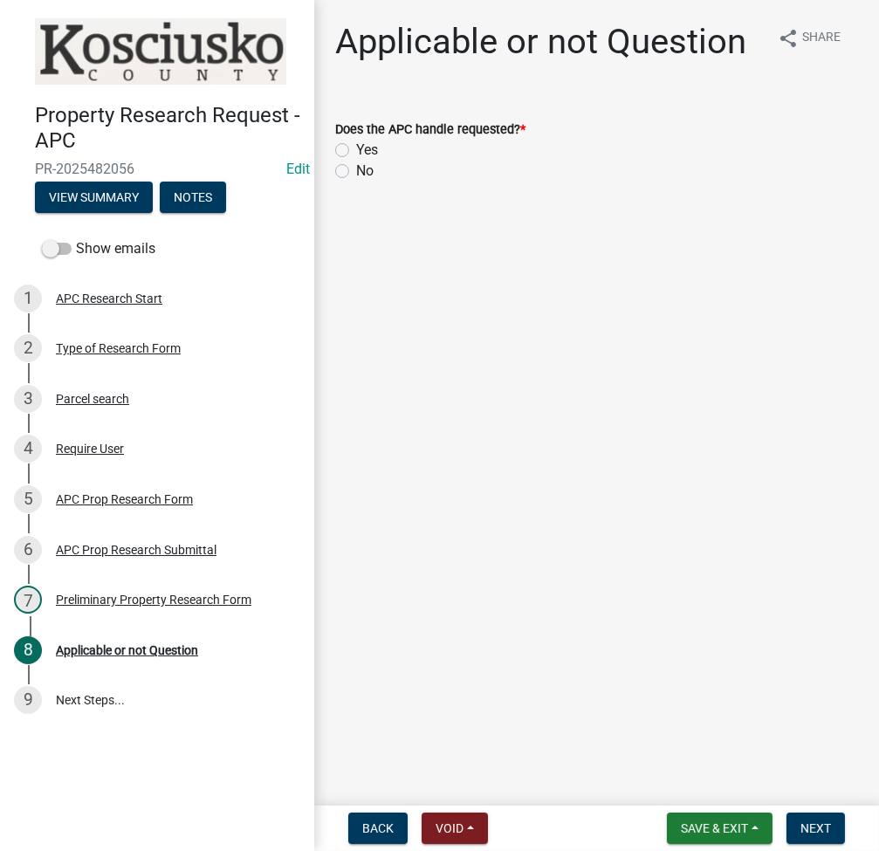
click at [356, 146] on label "Yes" at bounding box center [367, 150] width 22 height 21
click at [356, 146] on input "Yes" at bounding box center [361, 145] width 11 height 11
radio input "true"
click at [807, 833] on span "Next" at bounding box center [815, 828] width 31 height 14
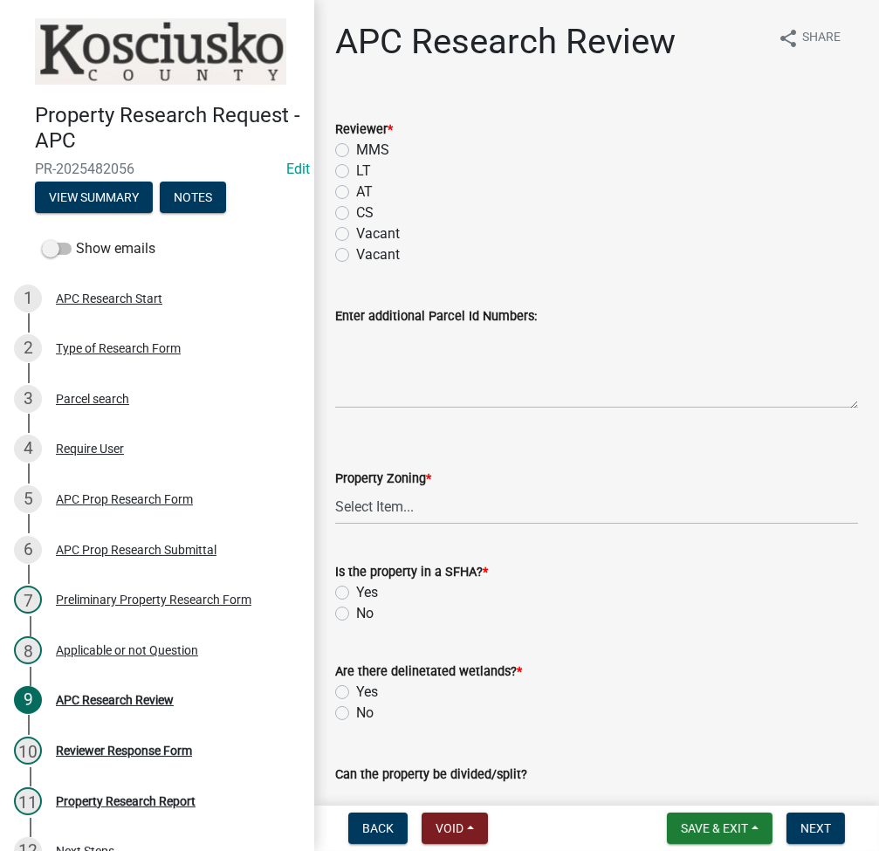
click at [356, 170] on label "LT" at bounding box center [363, 171] width 15 height 21
click at [356, 170] on input "LT" at bounding box center [361, 166] width 11 height 11
radio input "true"
click at [386, 509] on select "Select Item... Agricultural Agricultural 2 Residential Commercial Industrial 1 …" at bounding box center [596, 507] width 523 height 36
click at [335, 489] on select "Select Item... Agricultural Agricultural 2 Residential Commercial Industrial 1 …" at bounding box center [596, 507] width 523 height 36
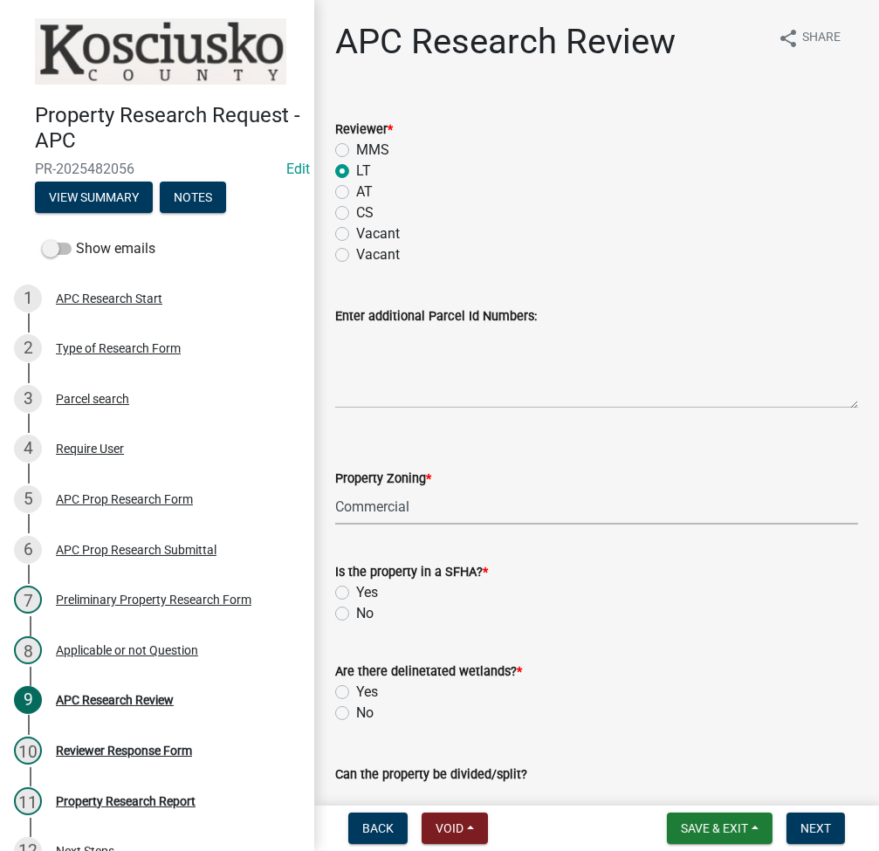
select select "9d40070c-0047-459a-bc3e-ac30b9556a7b"
click at [356, 615] on label "No" at bounding box center [364, 613] width 17 height 21
click at [356, 615] on input "No" at bounding box center [361, 608] width 11 height 11
radio input "true"
click at [356, 715] on label "No" at bounding box center [364, 713] width 17 height 21
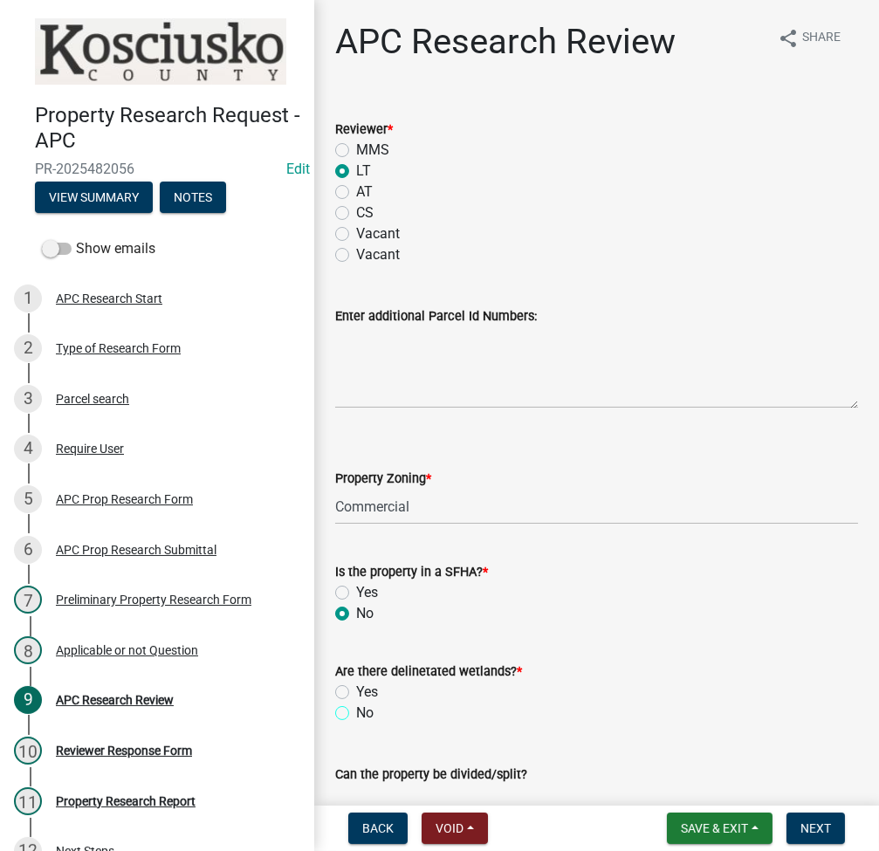
click at [356, 714] on input "No" at bounding box center [361, 708] width 11 height 11
radio input "true"
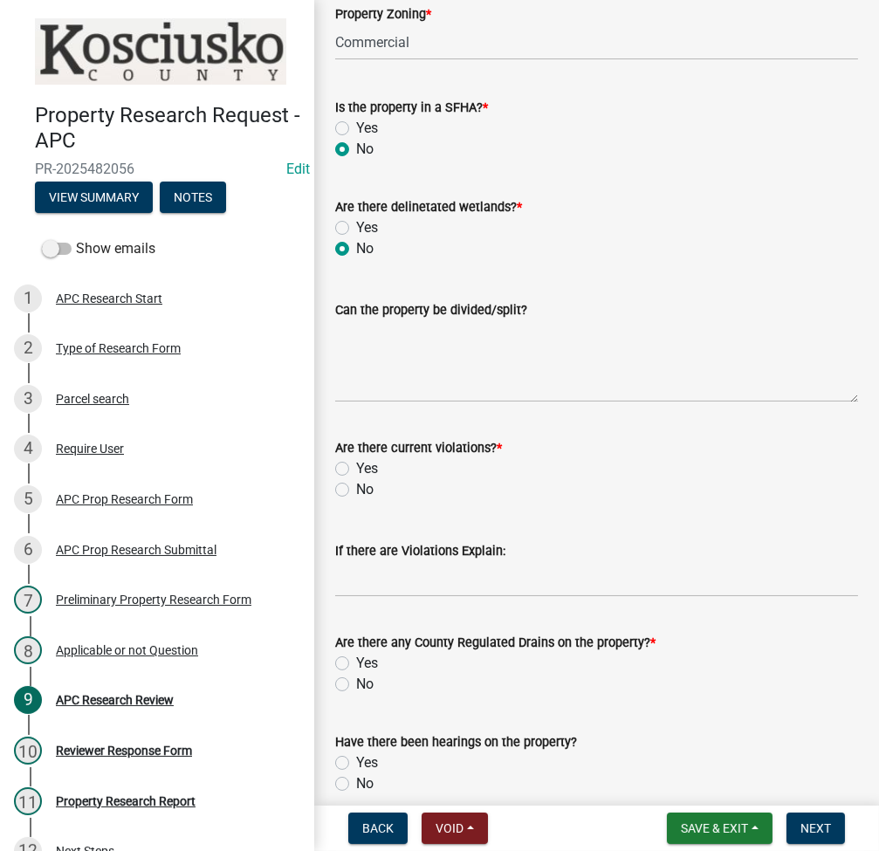
scroll to position [465, 0]
click at [450, 337] on textarea "Can the property be divided/split?" at bounding box center [596, 360] width 523 height 82
type textarea "no"
click at [356, 478] on input "No" at bounding box center [361, 483] width 11 height 11
radio input "true"
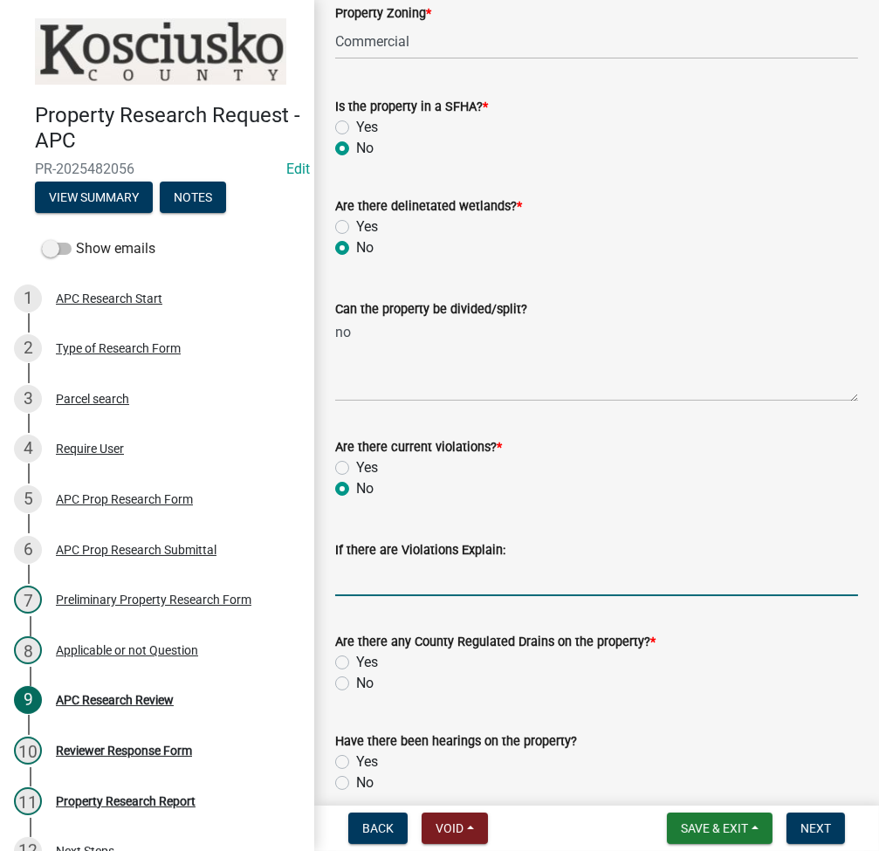
scroll to position [698, 0]
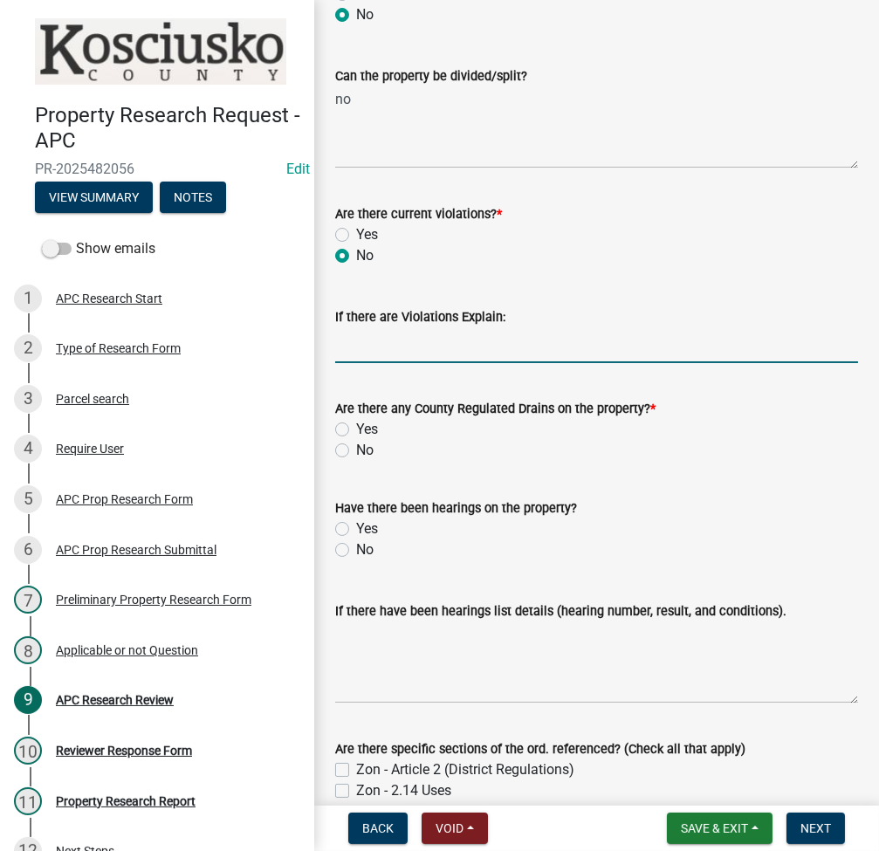
click at [356, 450] on label "No" at bounding box center [364, 450] width 17 height 21
click at [356, 450] on input "No" at bounding box center [361, 445] width 11 height 11
radio input "true"
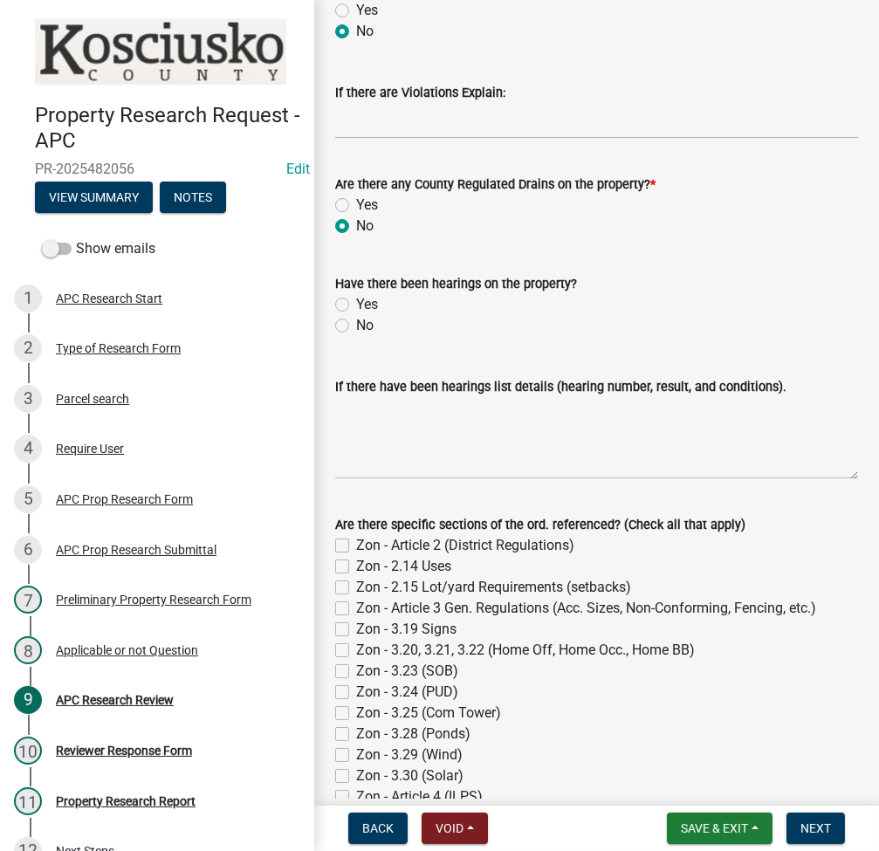
scroll to position [930, 0]
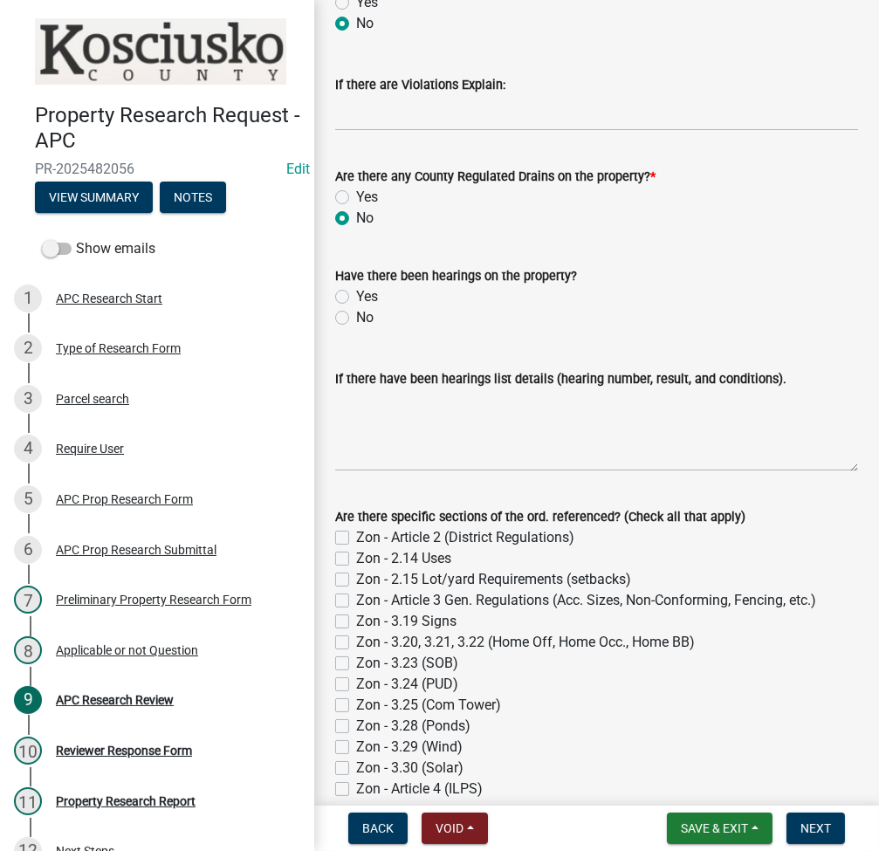
click at [356, 295] on label "Yes" at bounding box center [367, 296] width 22 height 21
click at [356, 295] on input "Yes" at bounding box center [361, 291] width 11 height 11
radio input "true"
click at [367, 397] on textarea "If there have been hearings list details (hearing number, result, and condition…" at bounding box center [596, 430] width 523 height 82
click at [568, 443] on textarea "80026V -" at bounding box center [596, 430] width 523 height 82
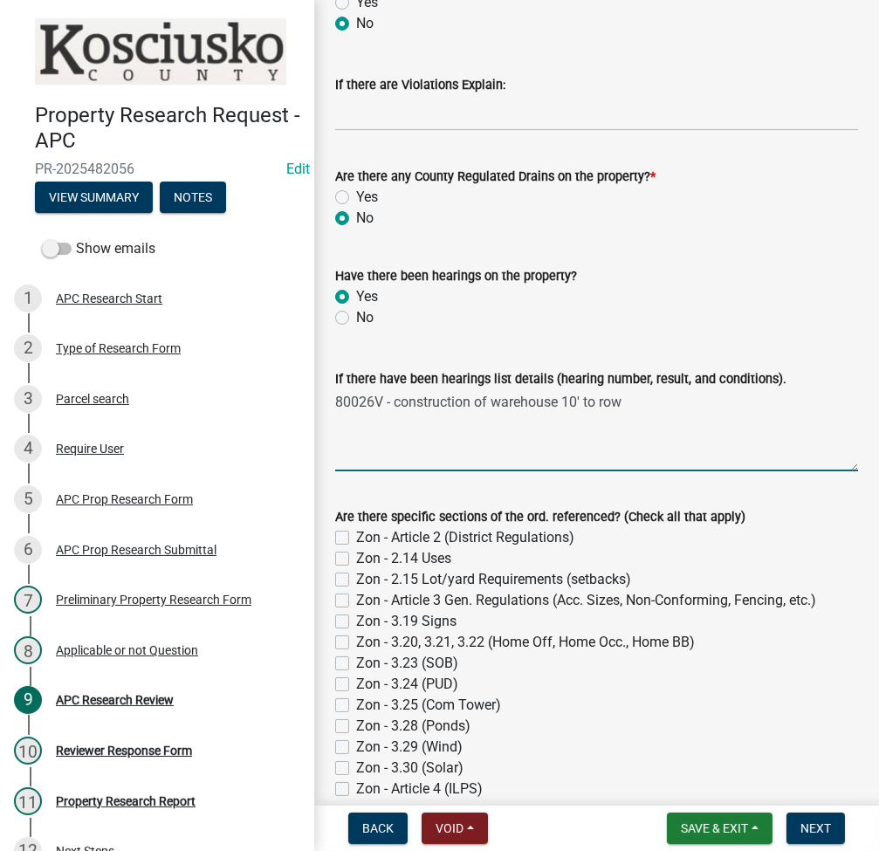
type textarea "80026V - construction of warehouse 10' to row"
click at [356, 580] on label "Zon - 2.15 Lot/yard Requirements (setbacks)" at bounding box center [493, 579] width 275 height 21
click at [356, 580] on input "Zon - 2.15 Lot/yard Requirements (setbacks)" at bounding box center [361, 574] width 11 height 11
checkbox input "true"
checkbox input "false"
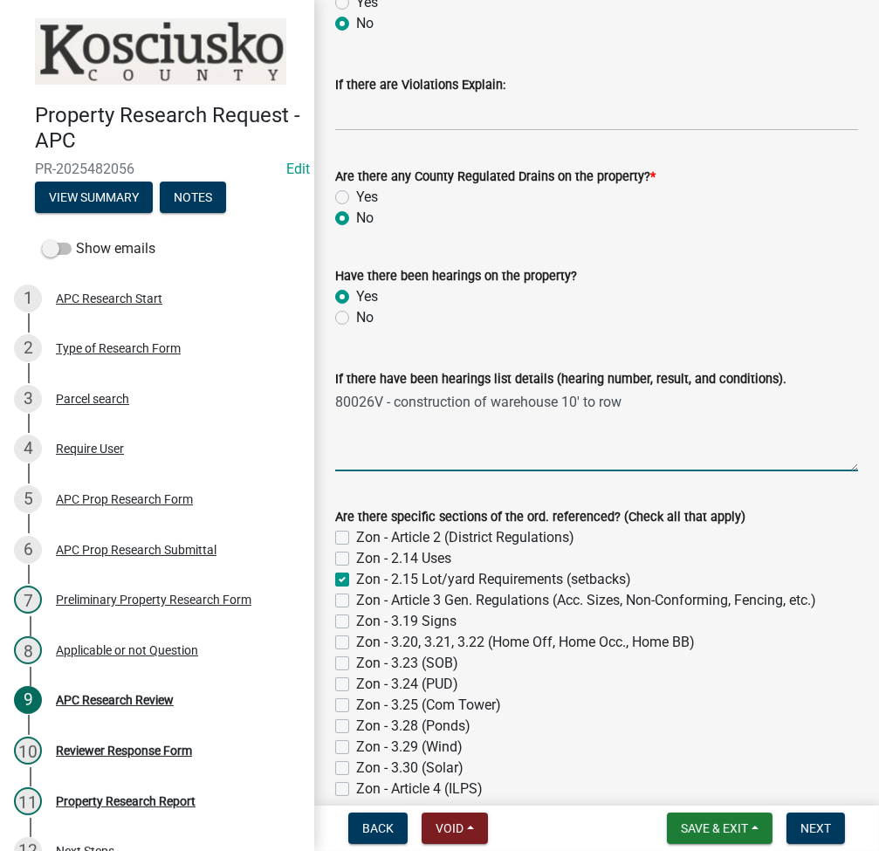
checkbox input "false"
checkbox input "true"
checkbox input "false"
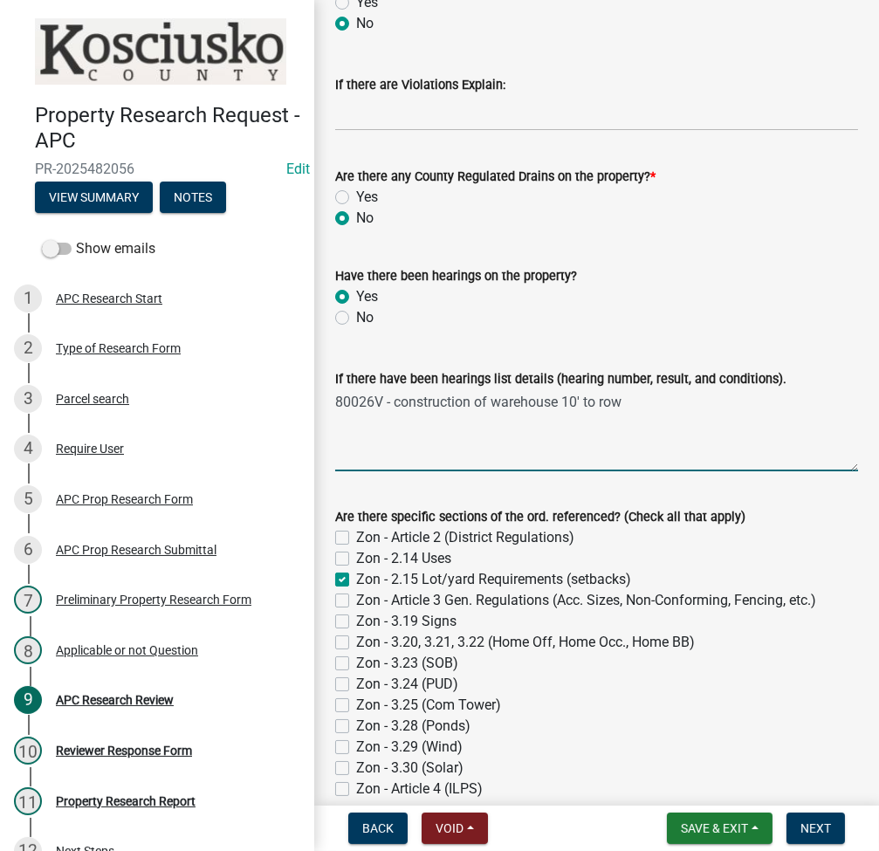
checkbox input "false"
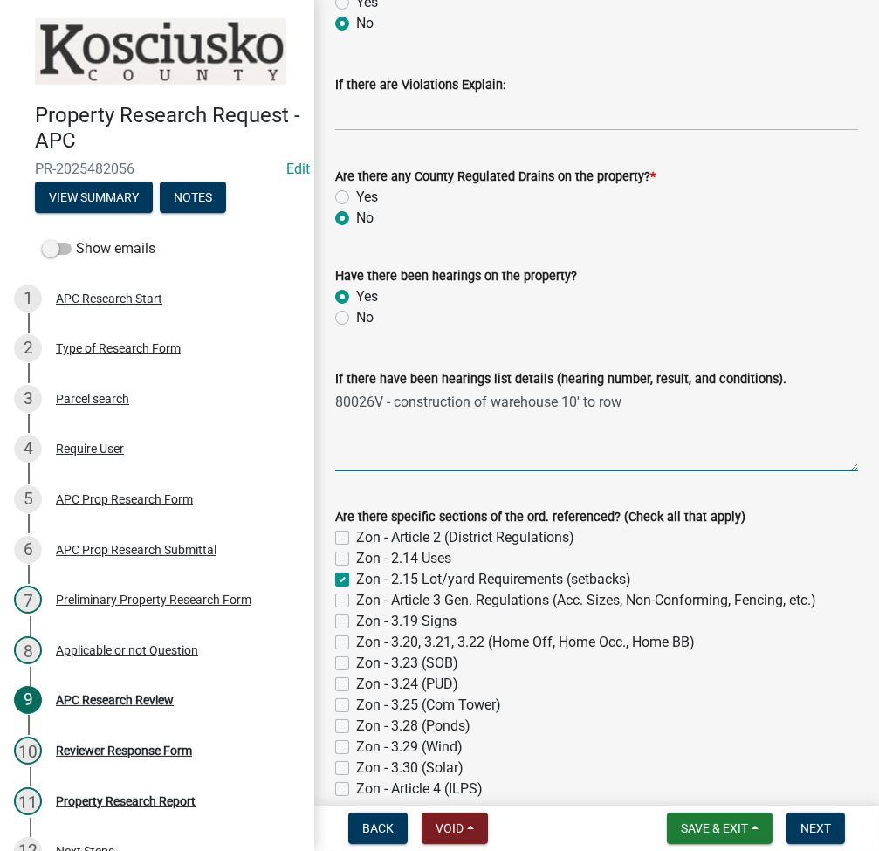
checkbox input "false"
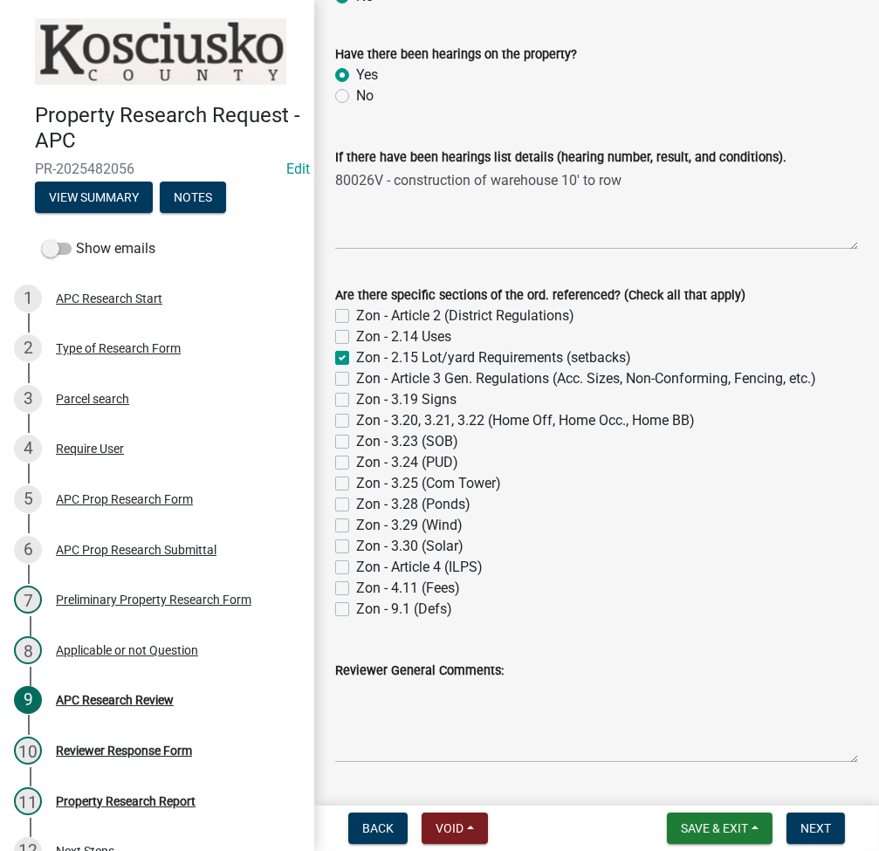
scroll to position [1197, 0]
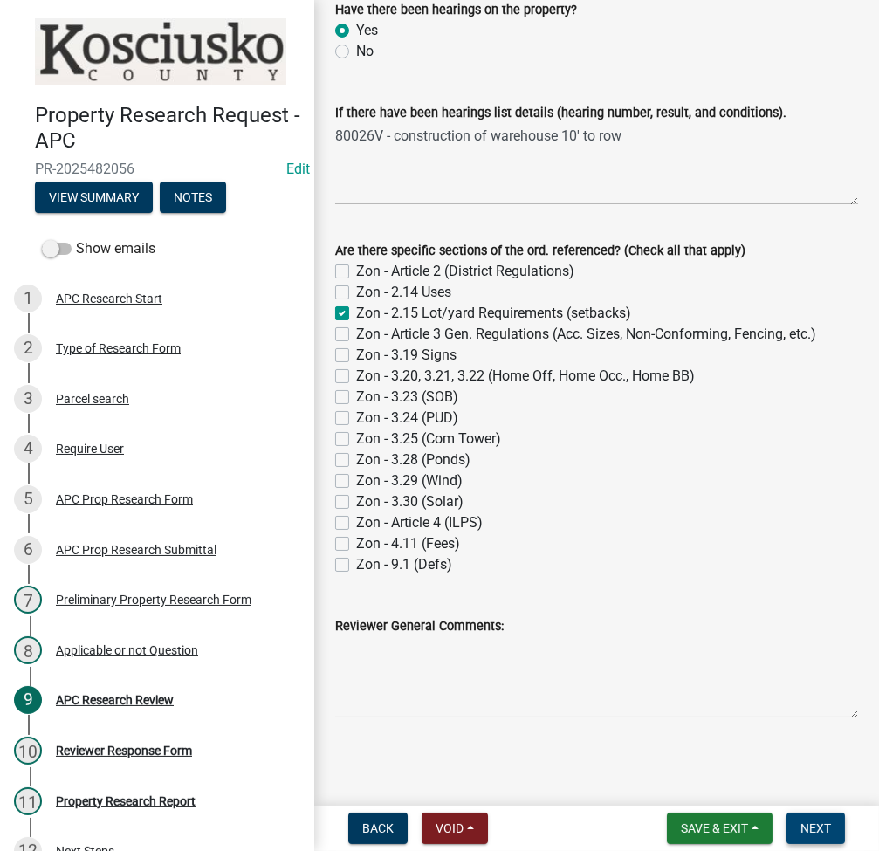
click at [820, 819] on button "Next" at bounding box center [815, 828] width 58 height 31
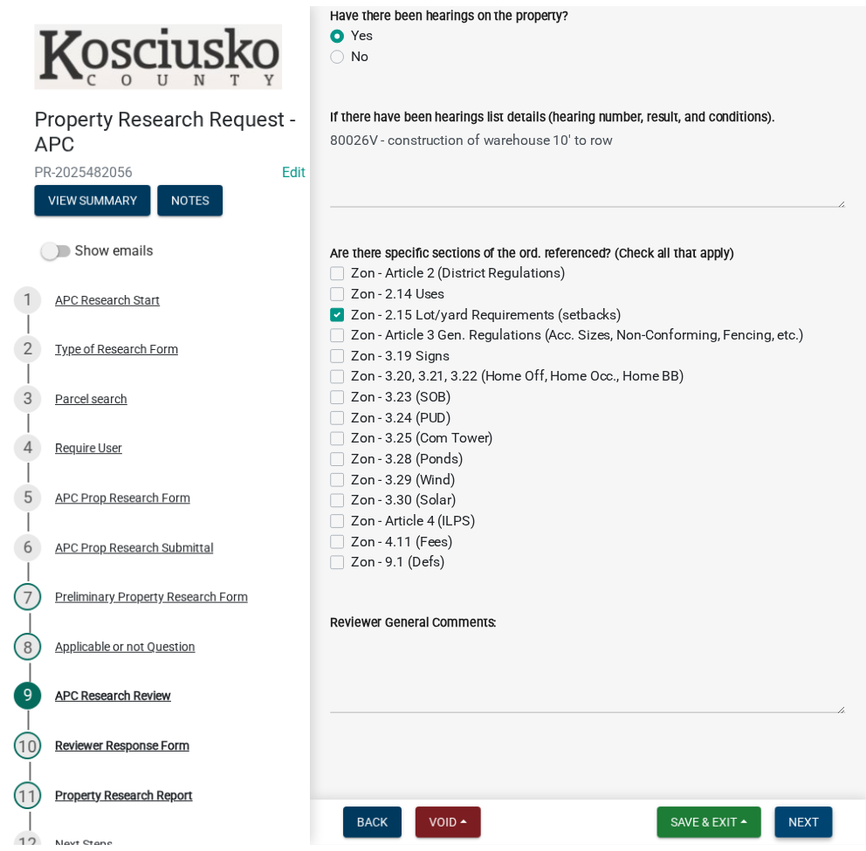
scroll to position [0, 0]
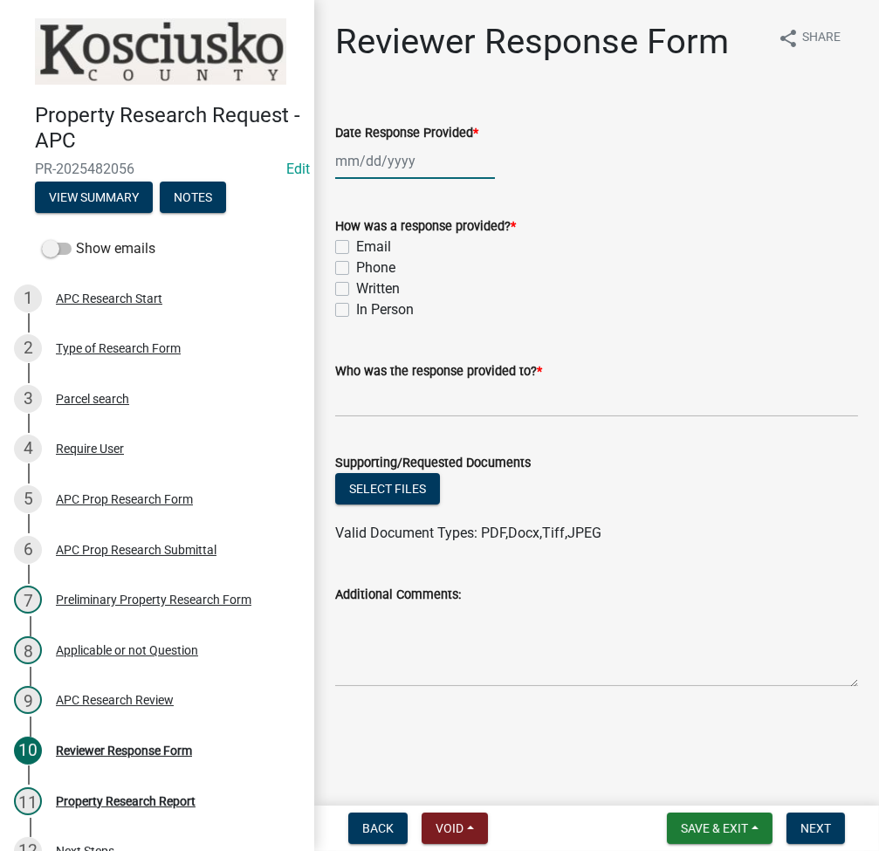
click at [384, 148] on div at bounding box center [415, 161] width 160 height 36
select select "9"
select select "2025"
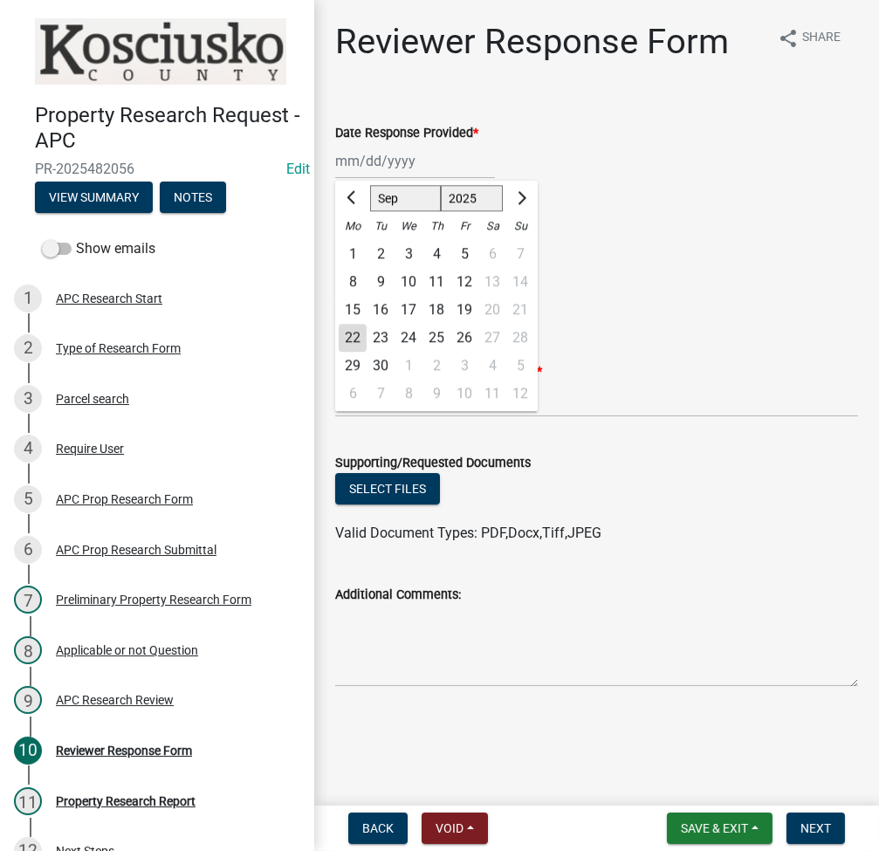
click at [349, 329] on div "22" at bounding box center [353, 338] width 28 height 28
type input "[DATE]"
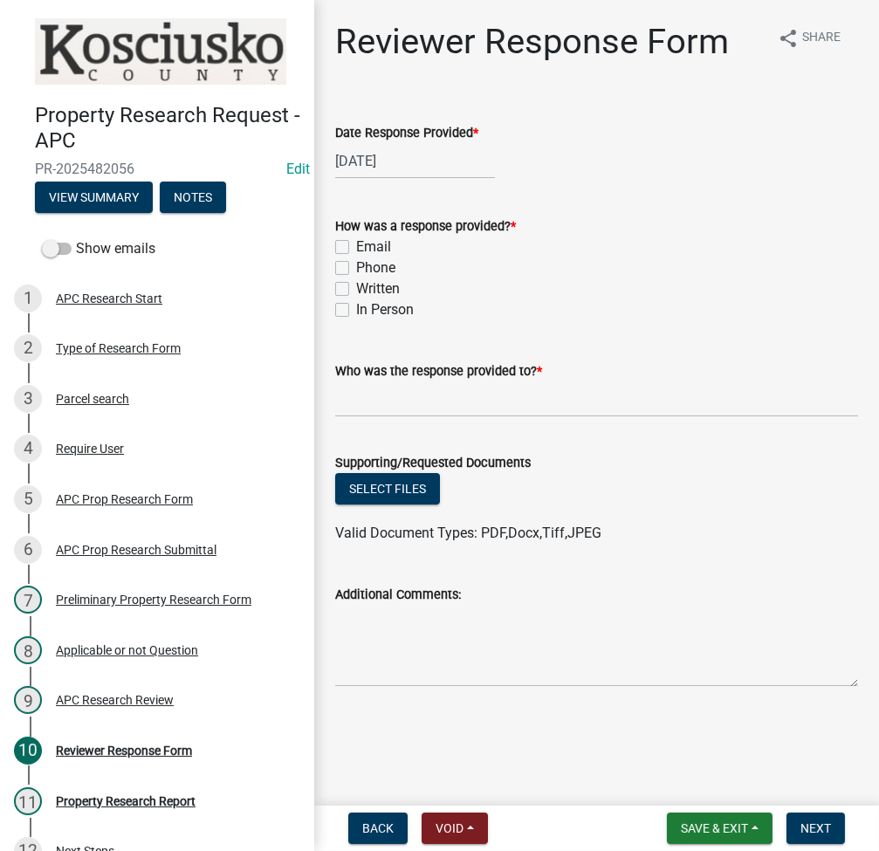
click at [356, 250] on label "Email" at bounding box center [373, 247] width 35 height 21
click at [356, 248] on input "Email" at bounding box center [361, 242] width 11 height 11
checkbox input "true"
checkbox input "false"
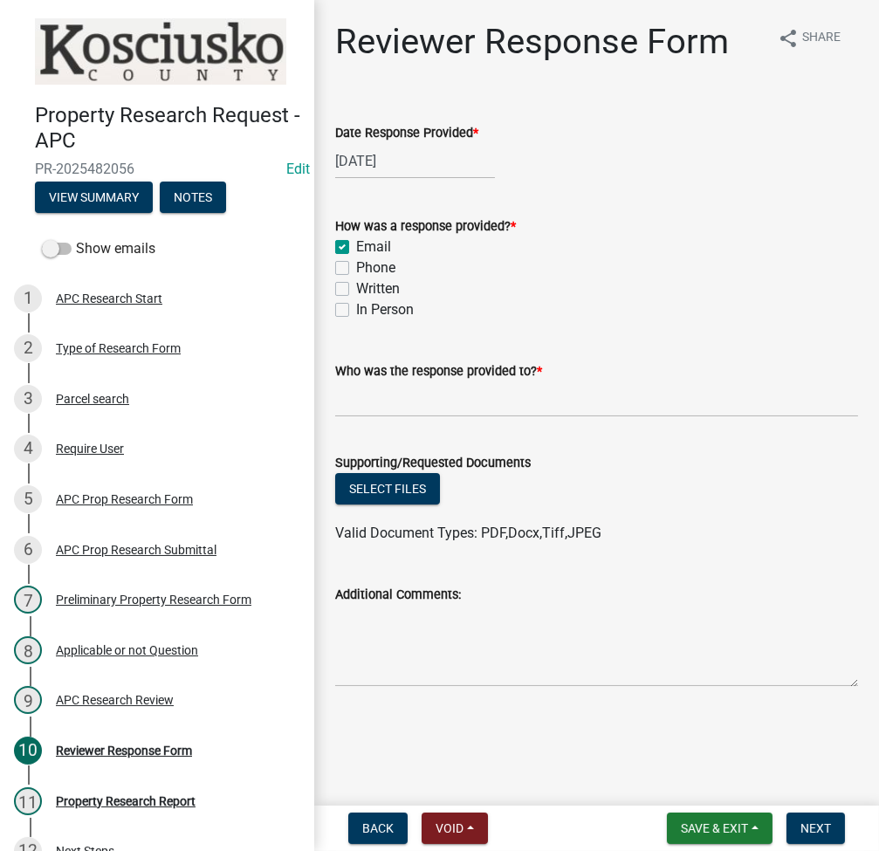
checkbox input "false"
click at [375, 414] on input "Who was the response provided to? *" at bounding box center [596, 399] width 523 height 36
type input "[PERSON_NAME]"
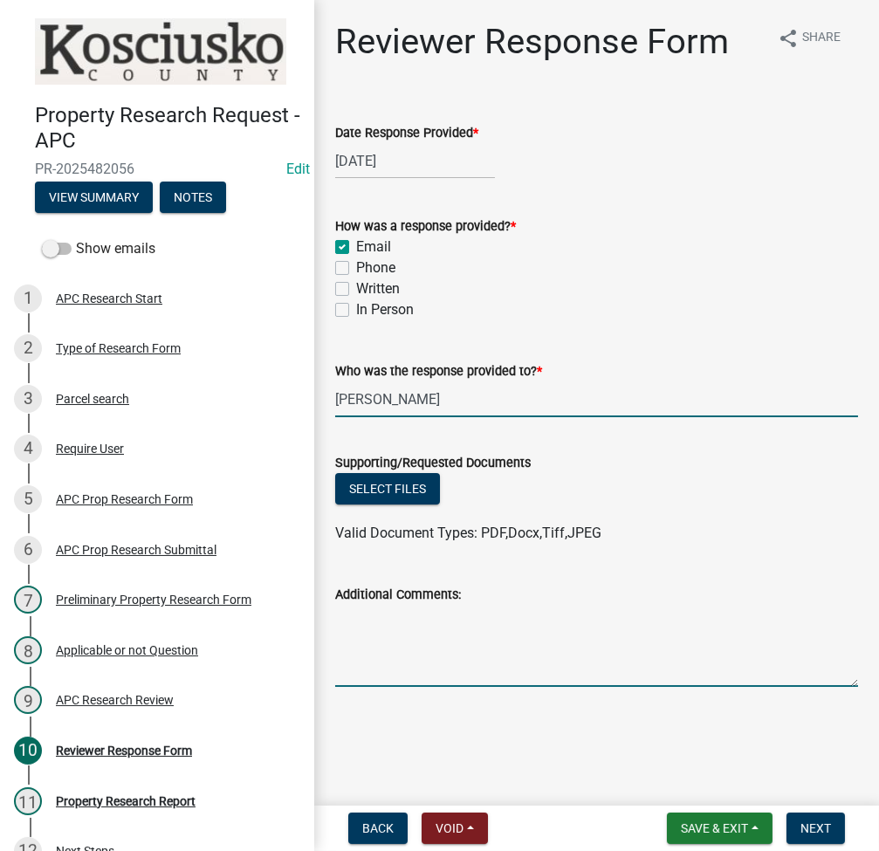
click at [416, 660] on textarea "Additional Comments:" at bounding box center [596, 646] width 523 height 82
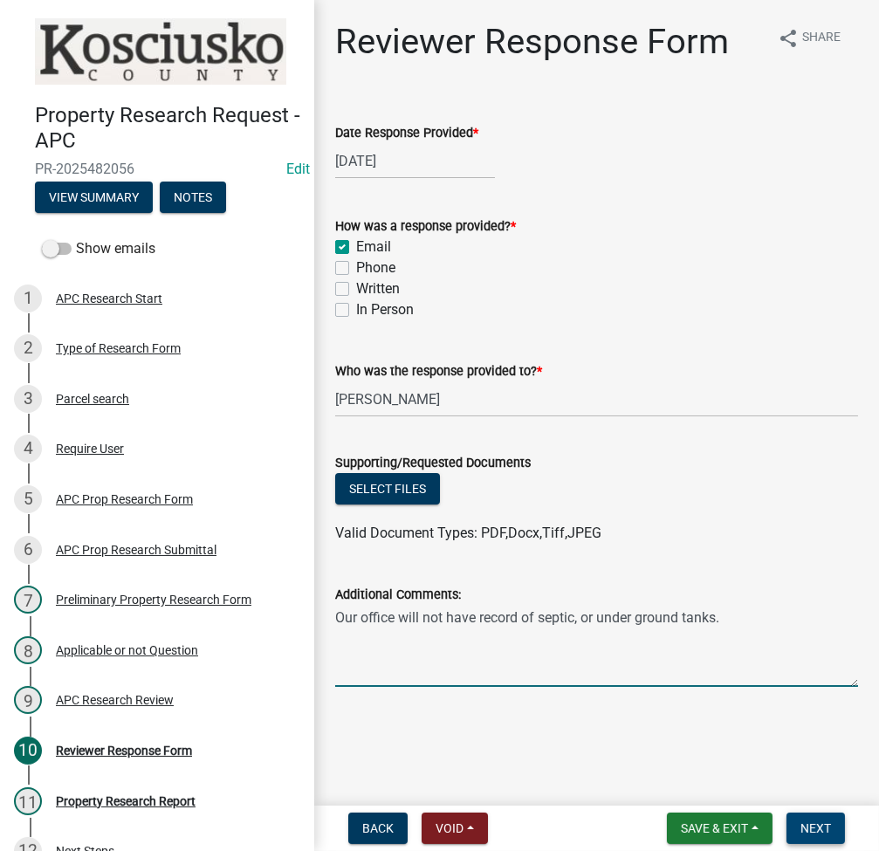
type textarea "Our office will not have record of septic, or under ground tanks."
click at [807, 823] on span "Next" at bounding box center [815, 828] width 31 height 14
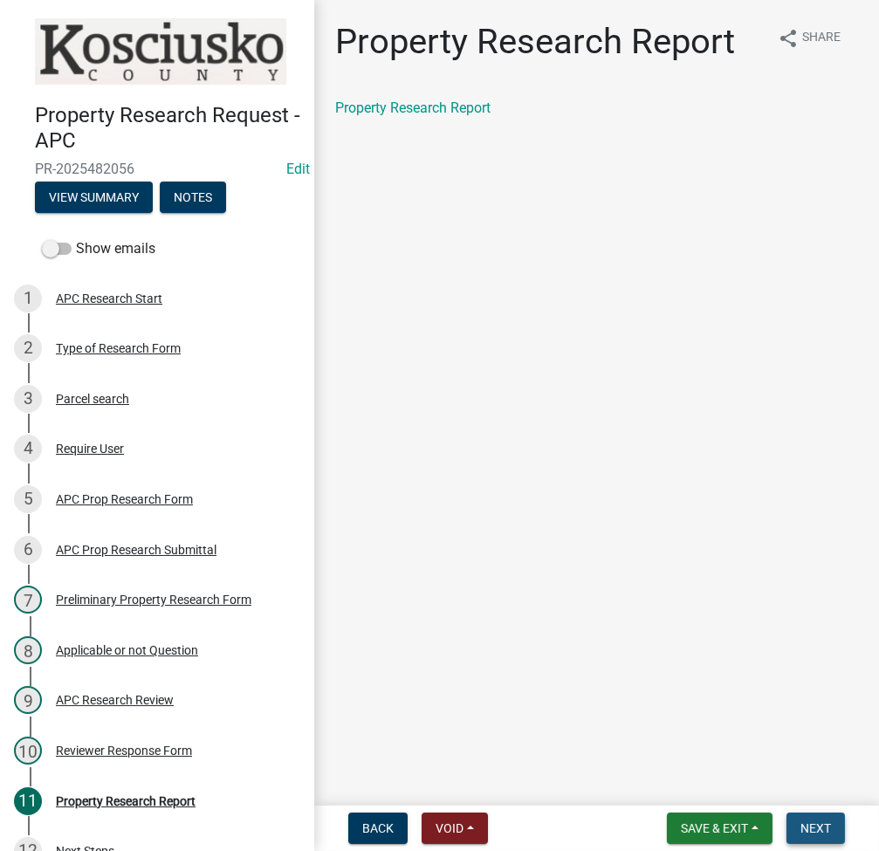
click at [818, 822] on span "Next" at bounding box center [815, 828] width 31 height 14
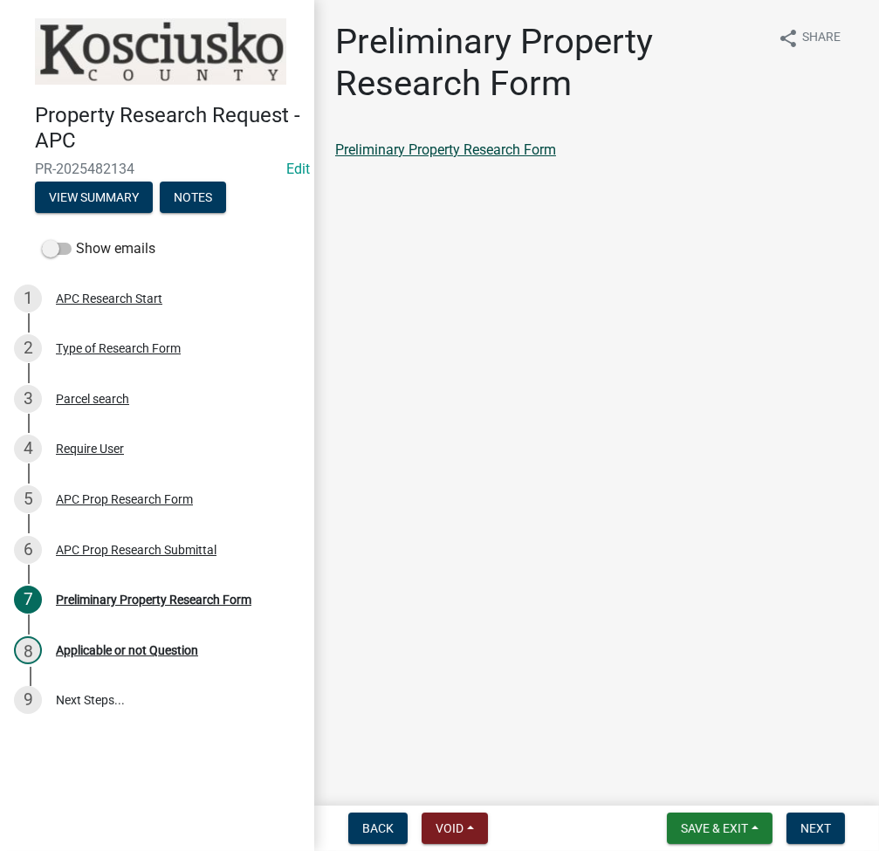
click at [412, 146] on link "Preliminary Property Research Form" at bounding box center [445, 149] width 221 height 17
click at [810, 827] on span "Next" at bounding box center [815, 828] width 31 height 14
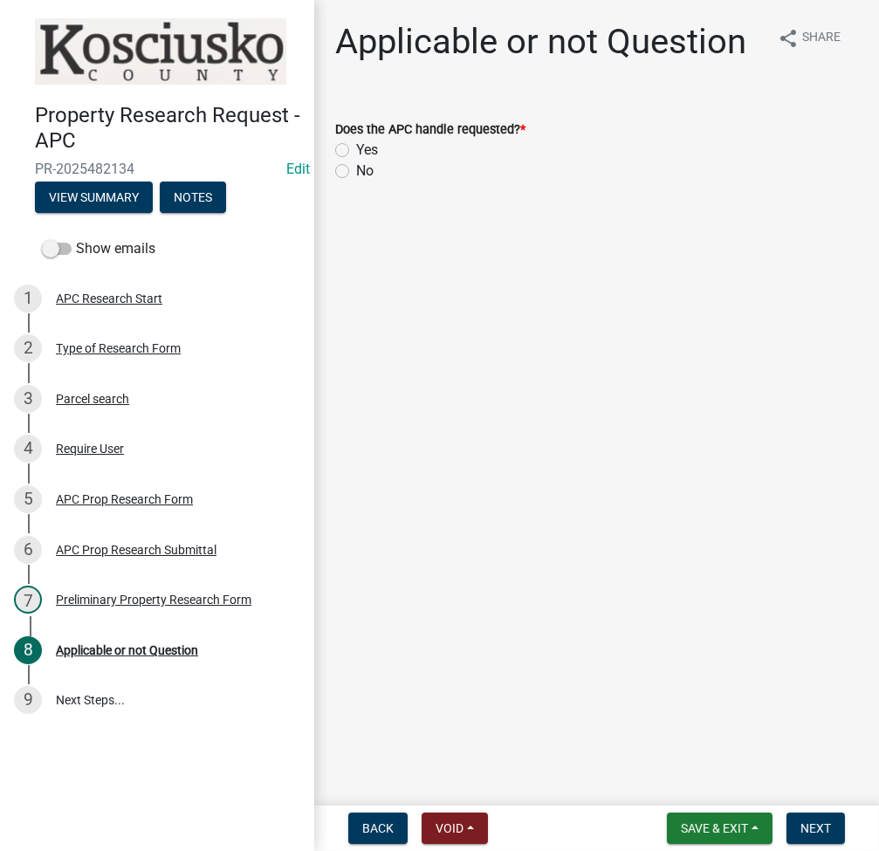
click at [356, 149] on label "Yes" at bounding box center [367, 150] width 22 height 21
click at [356, 149] on input "Yes" at bounding box center [361, 145] width 11 height 11
radio input "true"
click at [816, 819] on button "Next" at bounding box center [815, 828] width 58 height 31
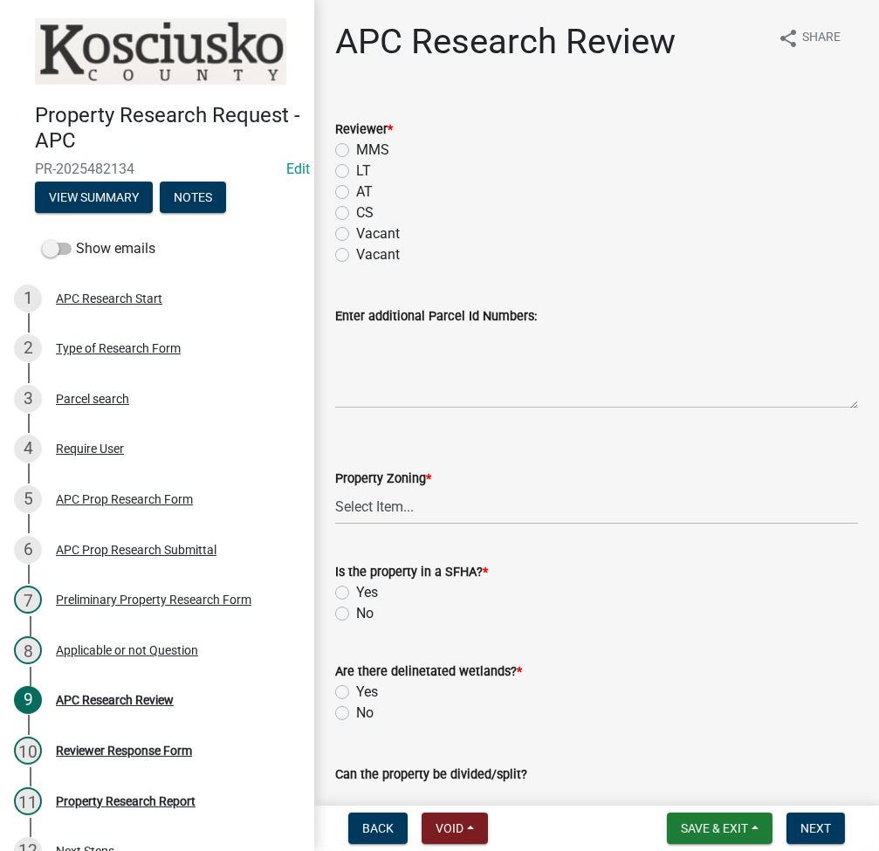
click at [356, 167] on label "LT" at bounding box center [363, 171] width 15 height 21
click at [356, 167] on input "LT" at bounding box center [361, 166] width 11 height 11
radio input "true"
click at [397, 496] on select "Select Item... Agricultural Agricultural 2 Residential Commercial Industrial 1 …" at bounding box center [596, 507] width 523 height 36
click at [335, 489] on select "Select Item... Agricultural Agricultural 2 Residential Commercial Industrial 1 …" at bounding box center [596, 507] width 523 height 36
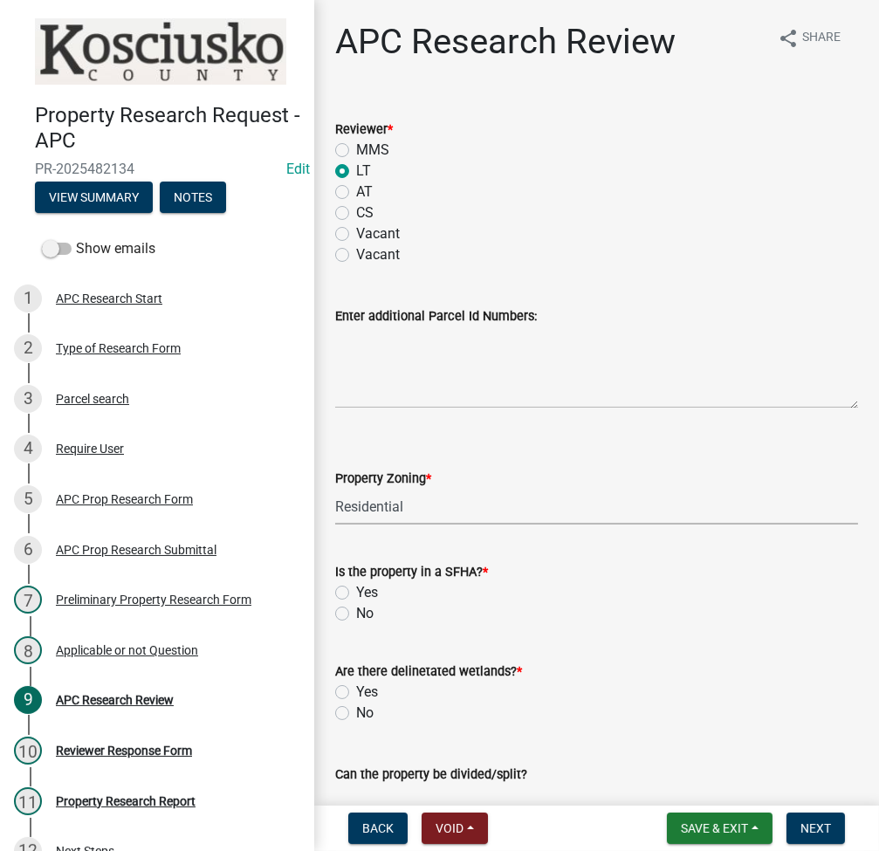
select select "9242d18e-eca7-4b94-8788-f0fc7e6b99dc"
click at [356, 613] on label "No" at bounding box center [364, 613] width 17 height 21
click at [356, 613] on input "No" at bounding box center [361, 608] width 11 height 11
radio input "true"
click at [356, 715] on label "No" at bounding box center [364, 713] width 17 height 21
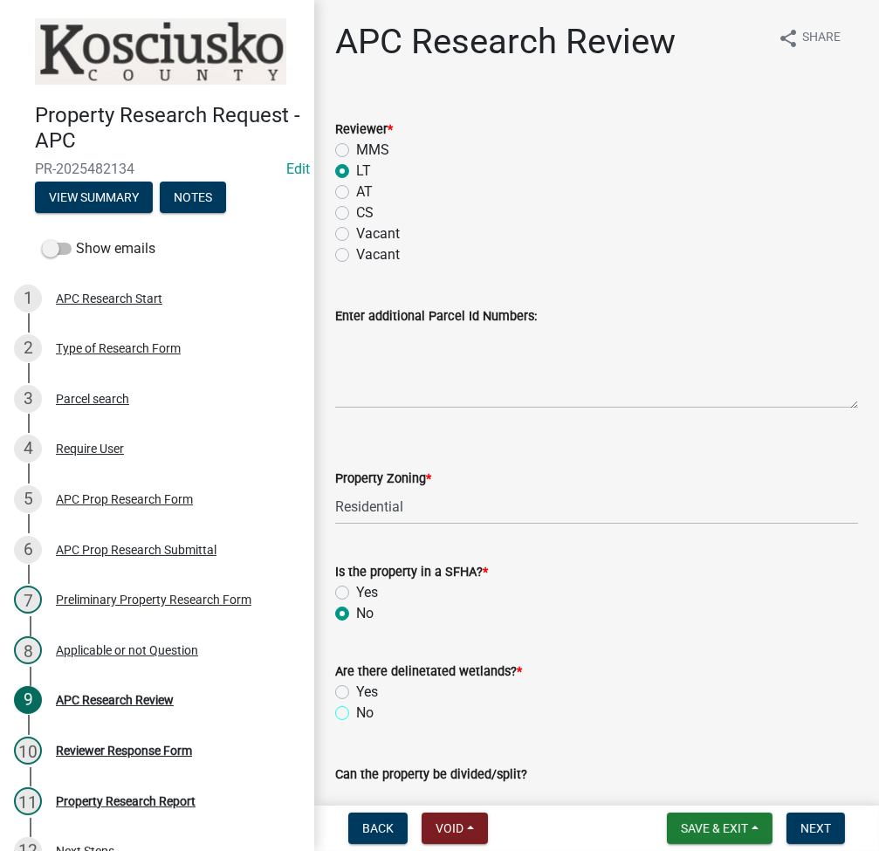
click at [356, 714] on input "No" at bounding box center [361, 708] width 11 height 11
radio input "true"
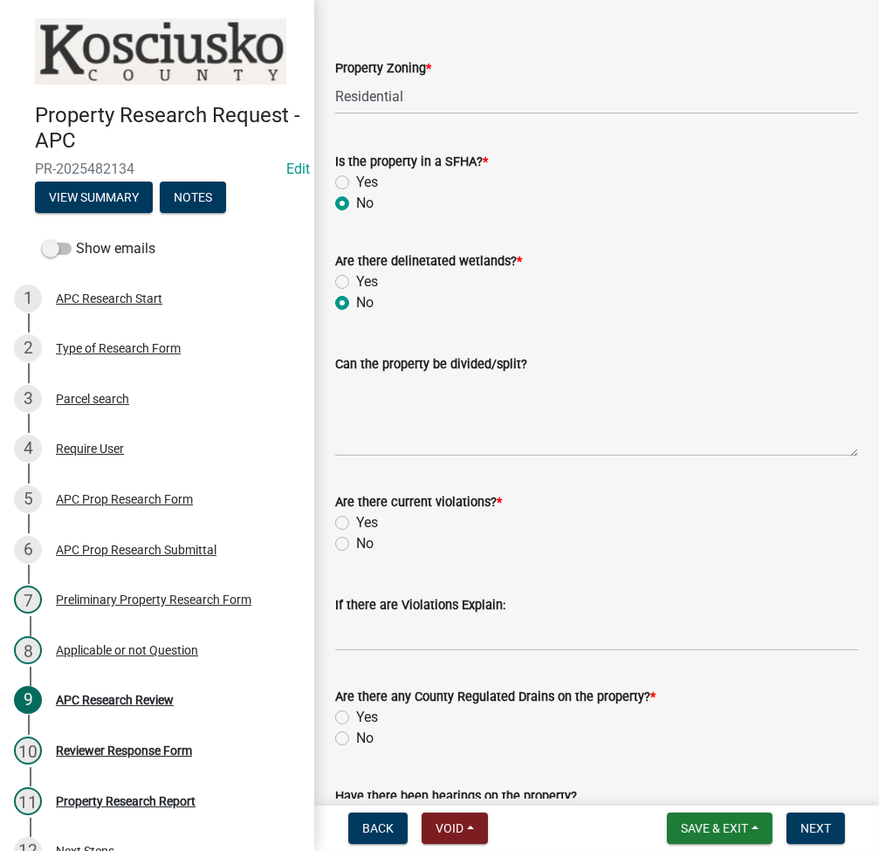
scroll to position [465, 0]
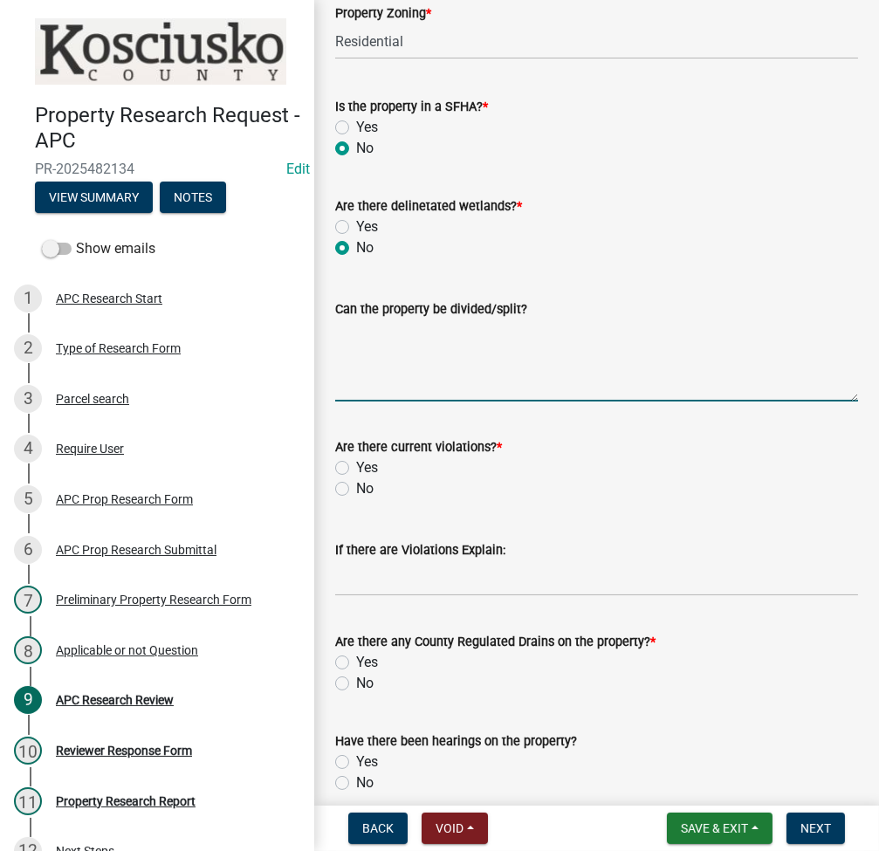
click at [471, 352] on textarea "Can the property be divided/split?" at bounding box center [596, 360] width 523 height 82
type textarea "no"
click at [356, 491] on label "No" at bounding box center [364, 488] width 17 height 21
click at [356, 490] on input "No" at bounding box center [361, 483] width 11 height 11
radio input "true"
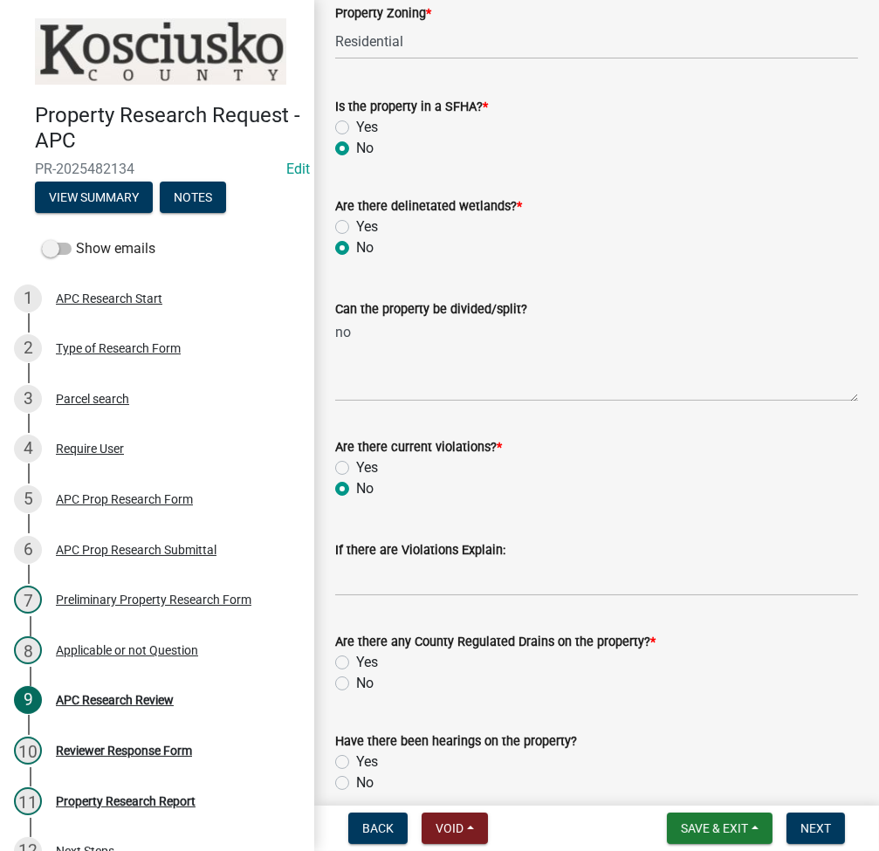
click at [356, 684] on label "No" at bounding box center [364, 683] width 17 height 21
click at [356, 684] on input "No" at bounding box center [361, 678] width 11 height 11
radio input "true"
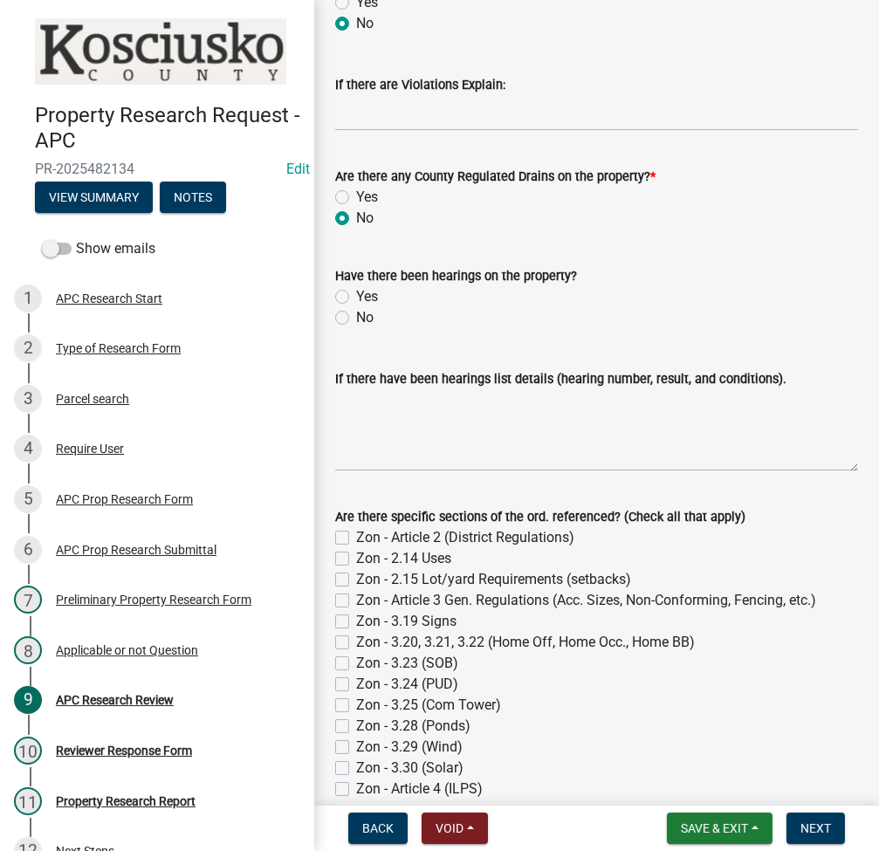
click at [356, 312] on label "No" at bounding box center [364, 317] width 17 height 21
click at [356, 312] on input "No" at bounding box center [361, 312] width 11 height 11
radio input "true"
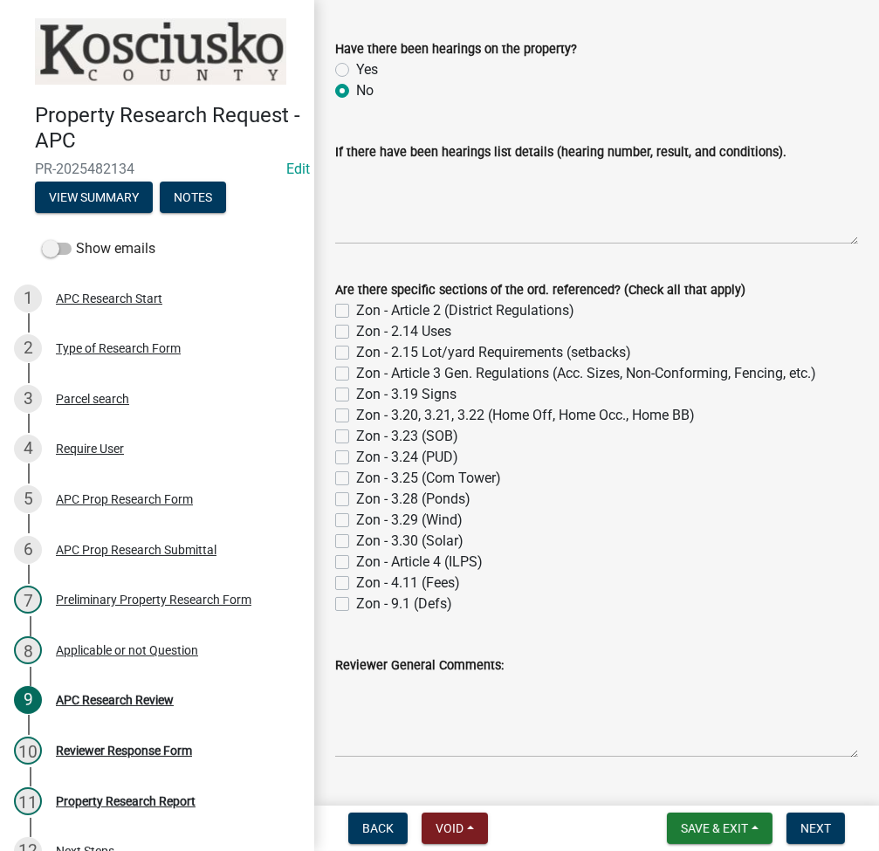
scroll to position [1197, 0]
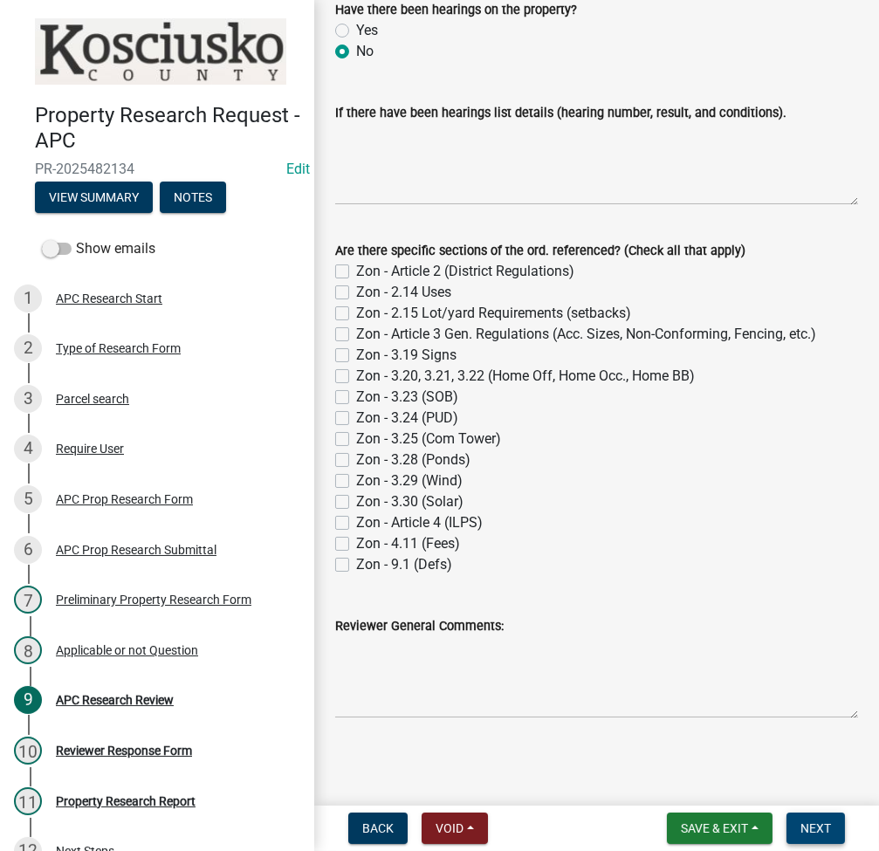
click at [809, 821] on span "Next" at bounding box center [815, 828] width 31 height 14
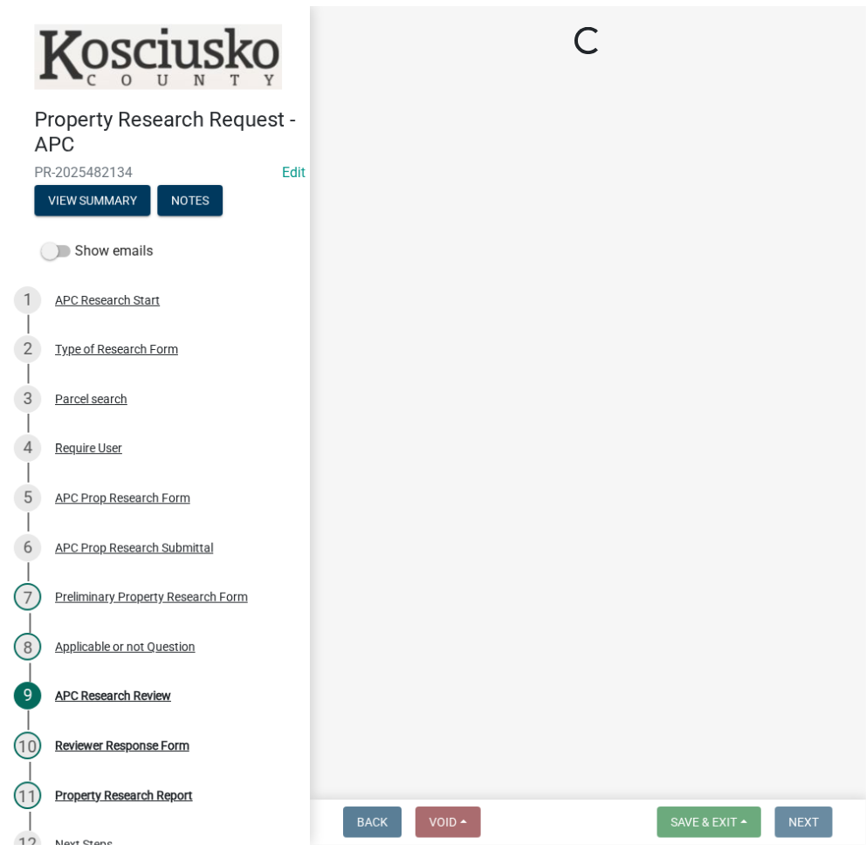
scroll to position [0, 0]
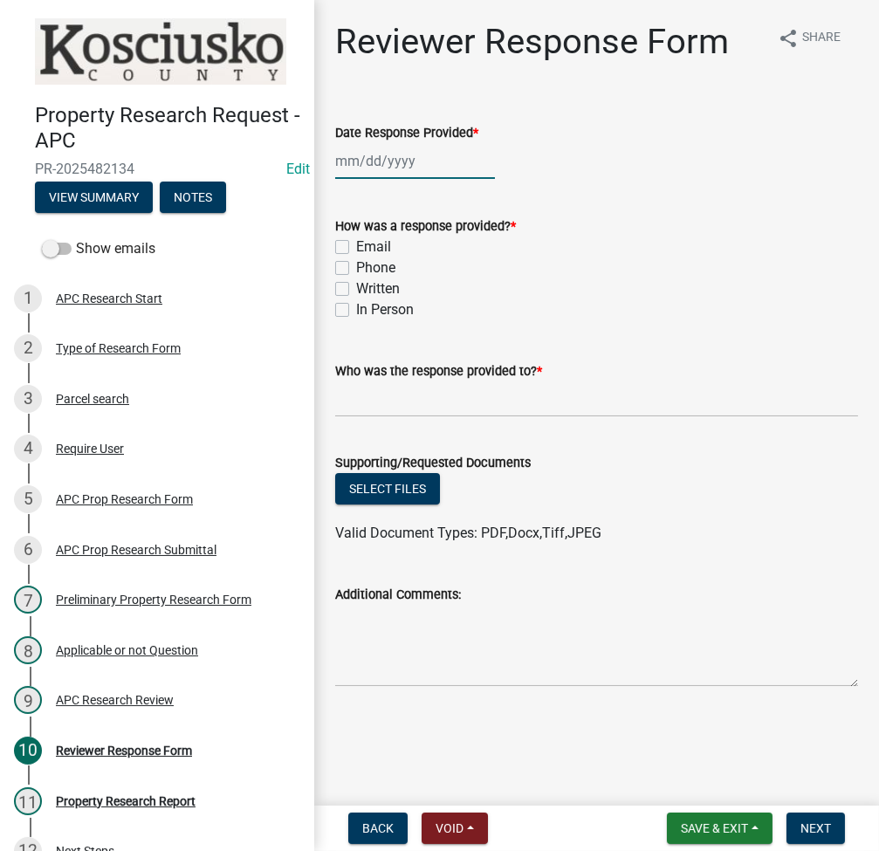
click at [369, 172] on div at bounding box center [415, 161] width 160 height 36
select select "9"
select select "2025"
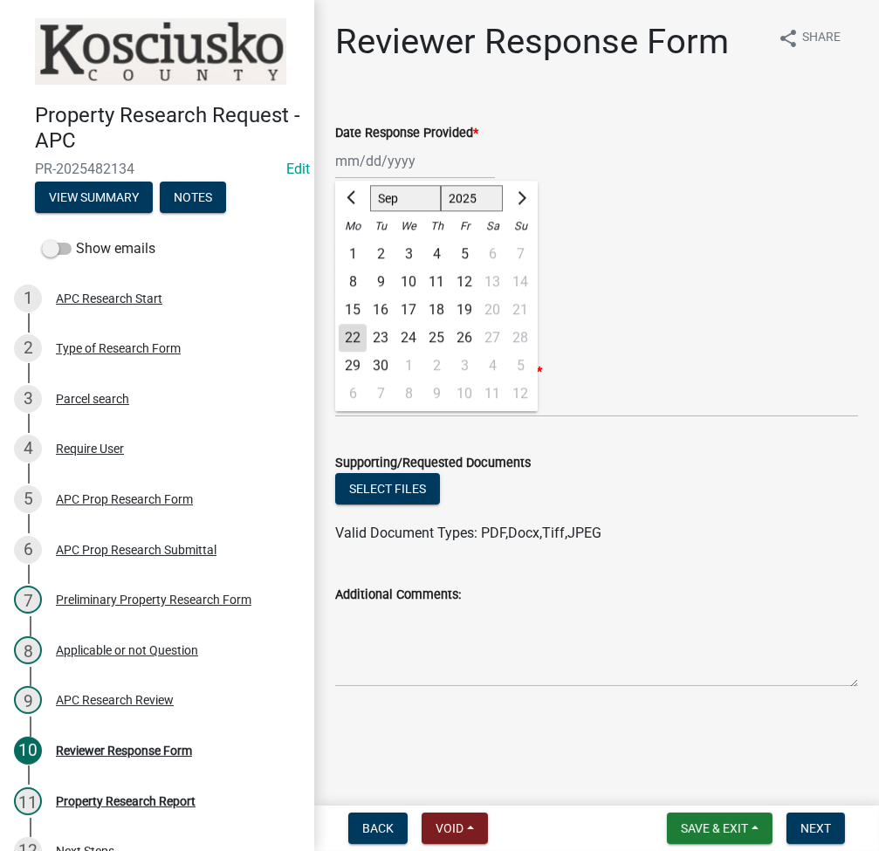
click at [355, 343] on div "22" at bounding box center [353, 338] width 28 height 28
type input "[DATE]"
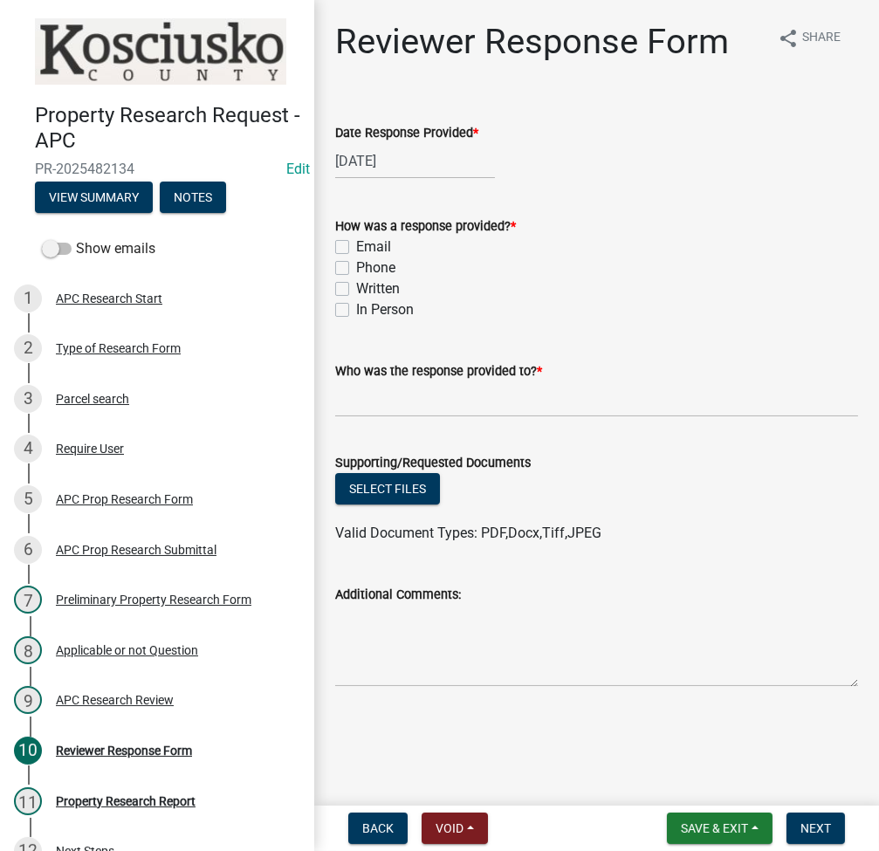
click at [356, 246] on label "Email" at bounding box center [373, 247] width 35 height 21
click at [356, 246] on input "Email" at bounding box center [361, 242] width 11 height 11
checkbox input "true"
checkbox input "false"
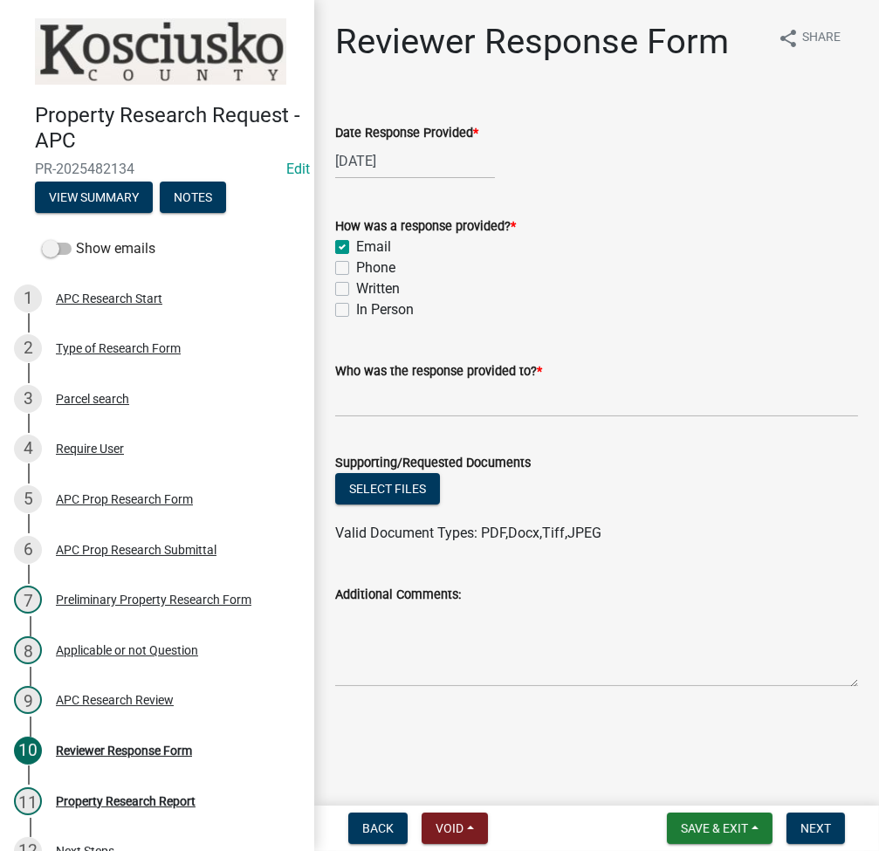
checkbox input "false"
click at [491, 375] on label "Who was the response provided to? *" at bounding box center [438, 372] width 207 height 12
click at [491, 381] on input "Who was the response provided to? *" at bounding box center [596, 399] width 523 height 36
type input "[PERSON_NAME]"
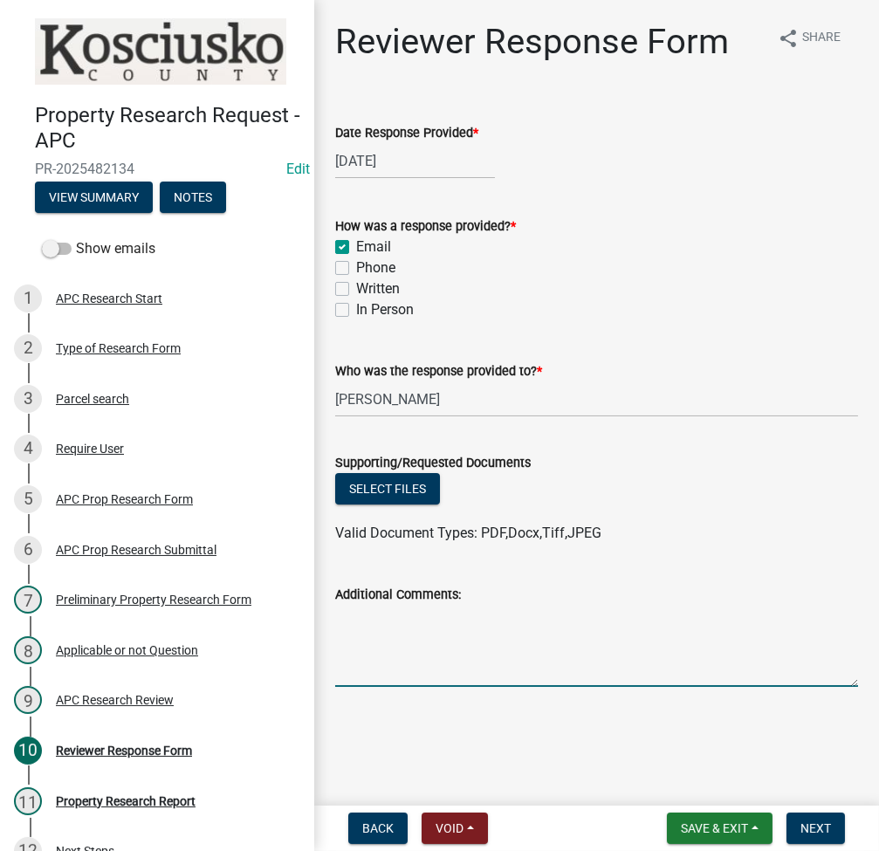
click at [382, 673] on textarea "Additional Comments:" at bounding box center [596, 646] width 523 height 82
type textarea "This office would not have record of septic systems or underground fuel tanks"
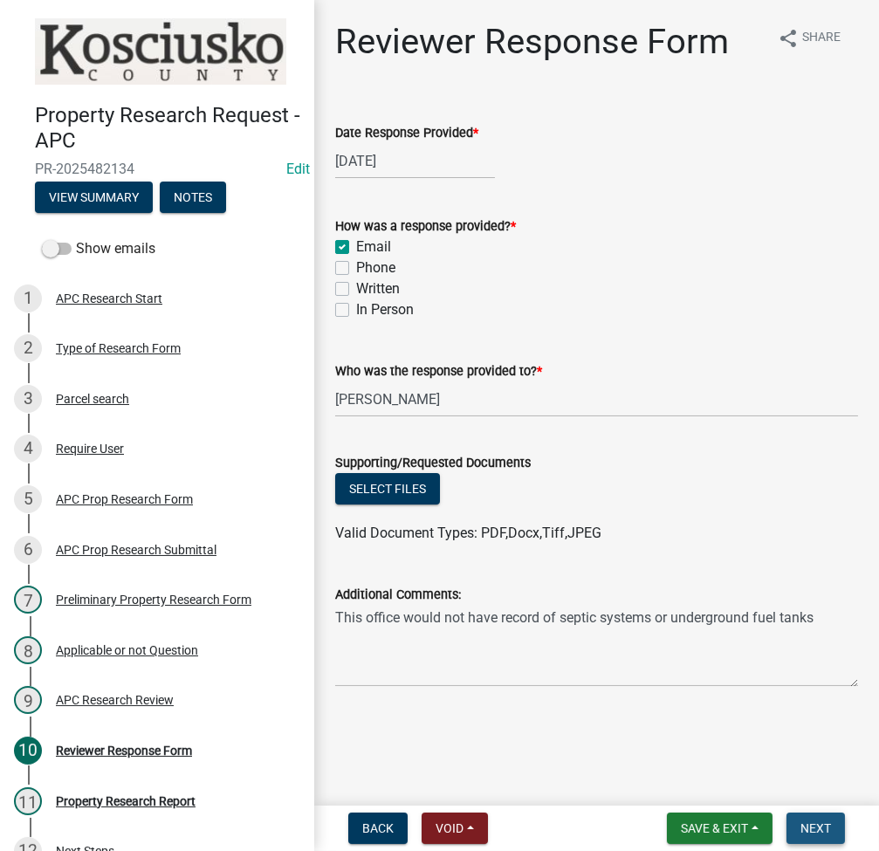
click at [823, 824] on span "Next" at bounding box center [815, 828] width 31 height 14
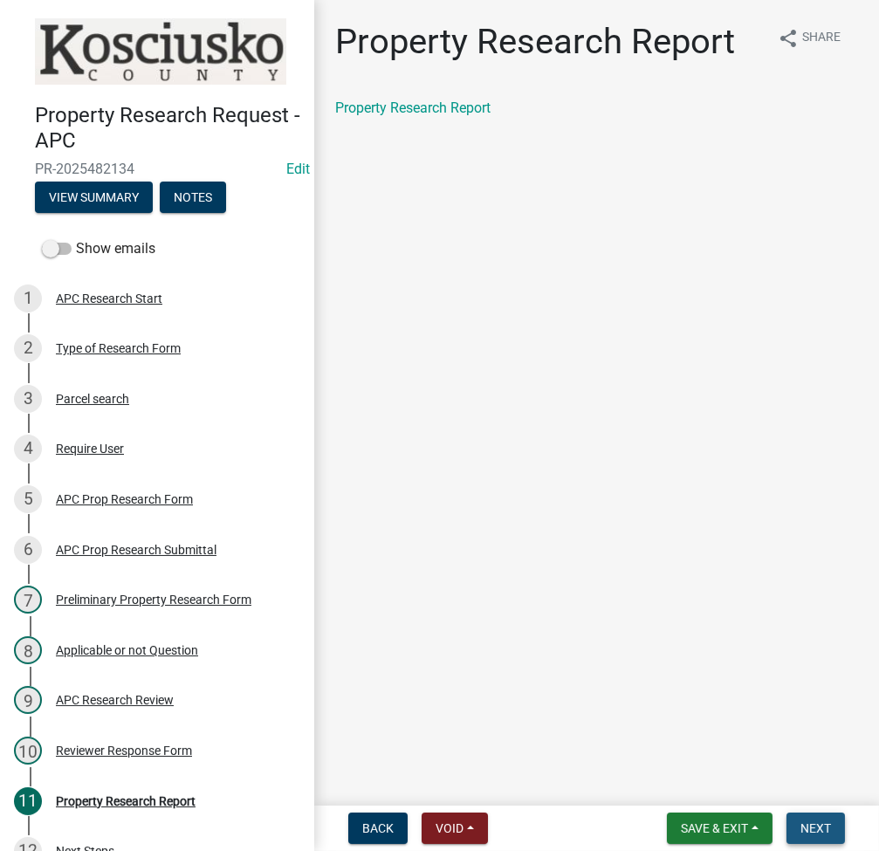
click at [814, 841] on button "Next" at bounding box center [815, 828] width 58 height 31
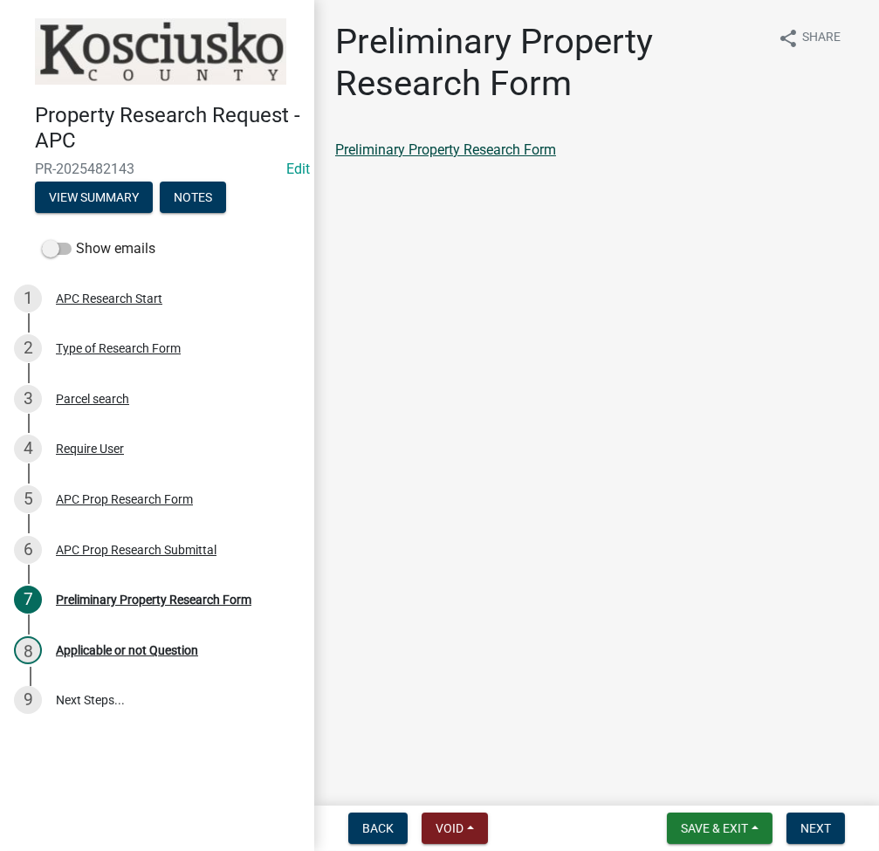
click at [438, 154] on link "Preliminary Property Research Form" at bounding box center [445, 149] width 221 height 17
click at [821, 820] on button "Next" at bounding box center [815, 828] width 58 height 31
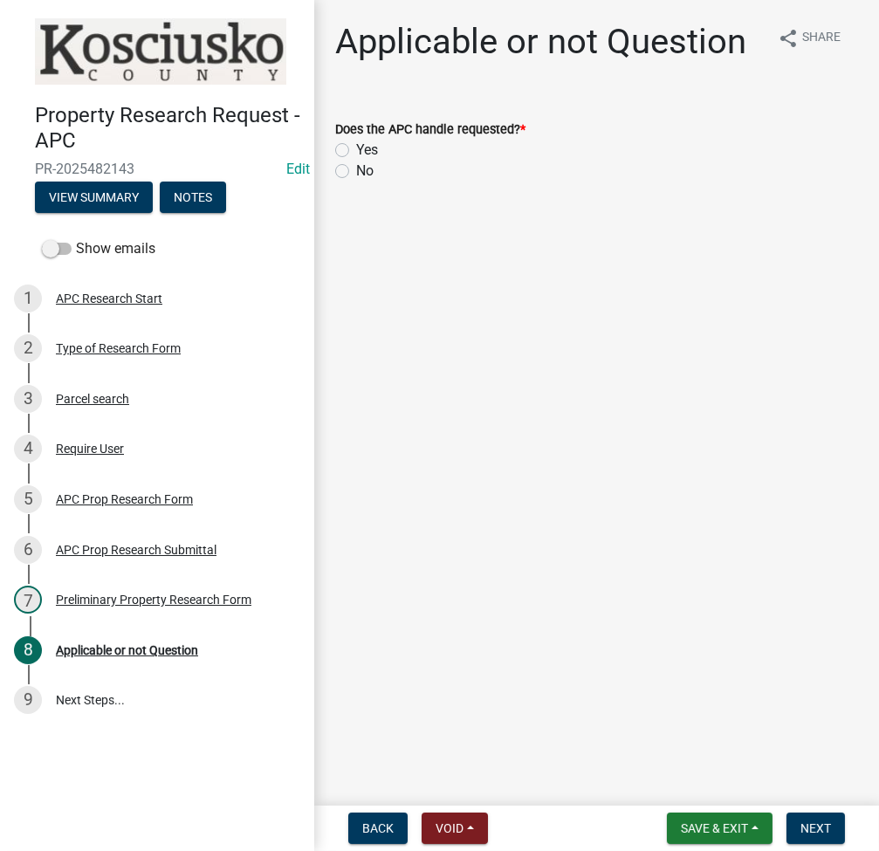
click at [356, 172] on label "No" at bounding box center [364, 171] width 17 height 21
click at [356, 172] on input "No" at bounding box center [361, 166] width 11 height 11
radio input "true"
click at [356, 149] on label "Yes" at bounding box center [367, 150] width 22 height 21
click at [356, 149] on input "Yes" at bounding box center [361, 145] width 11 height 11
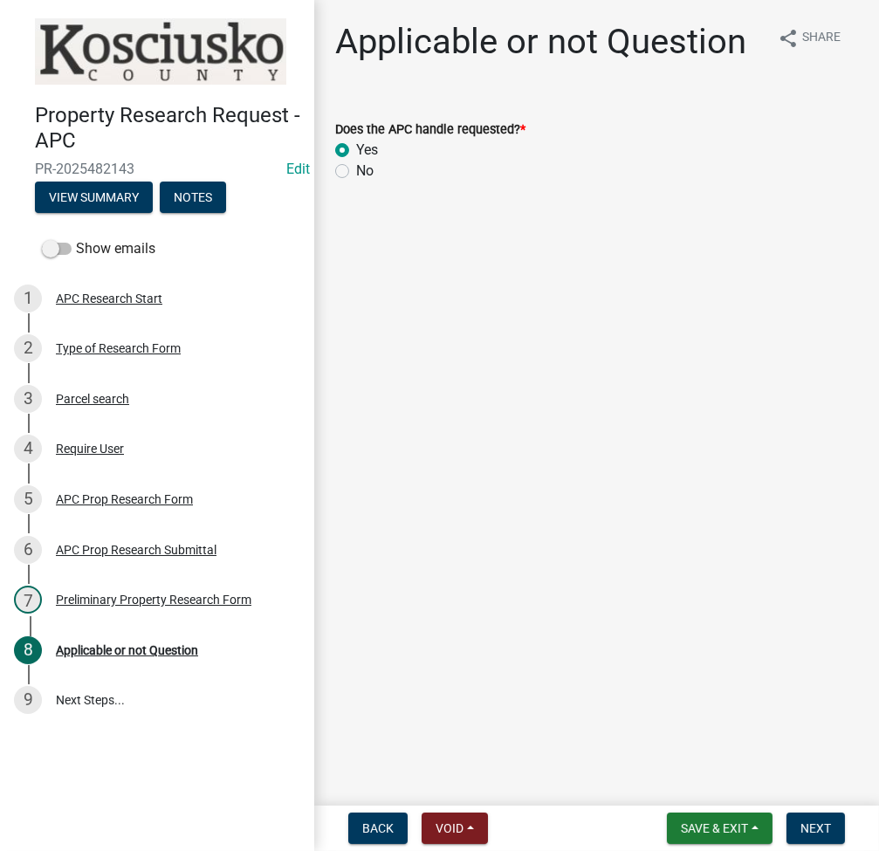
radio input "true"
click at [820, 821] on span "Next" at bounding box center [815, 828] width 31 height 14
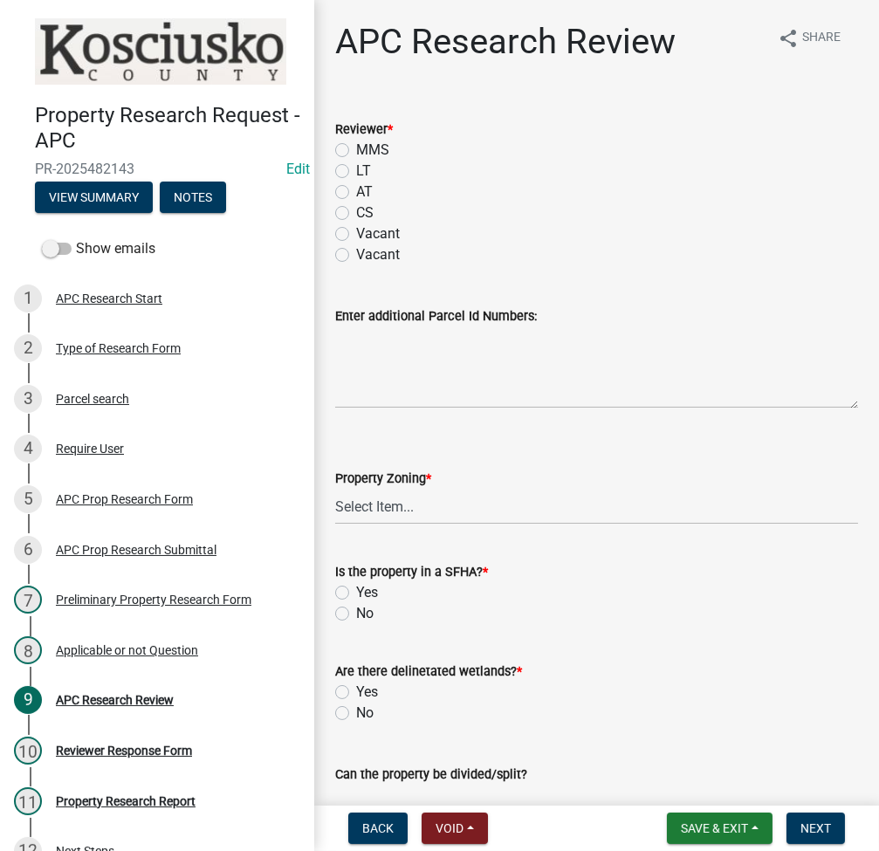
click at [356, 175] on label "LT" at bounding box center [363, 171] width 15 height 21
click at [356, 172] on input "LT" at bounding box center [361, 166] width 11 height 11
radio input "true"
click at [411, 500] on select "Select Item... Agricultural Agricultural 2 Residential Commercial Industrial 1 …" at bounding box center [596, 507] width 523 height 36
click at [335, 489] on select "Select Item... Agricultural Agricultural 2 Residential Commercial Industrial 1 …" at bounding box center [596, 507] width 523 height 36
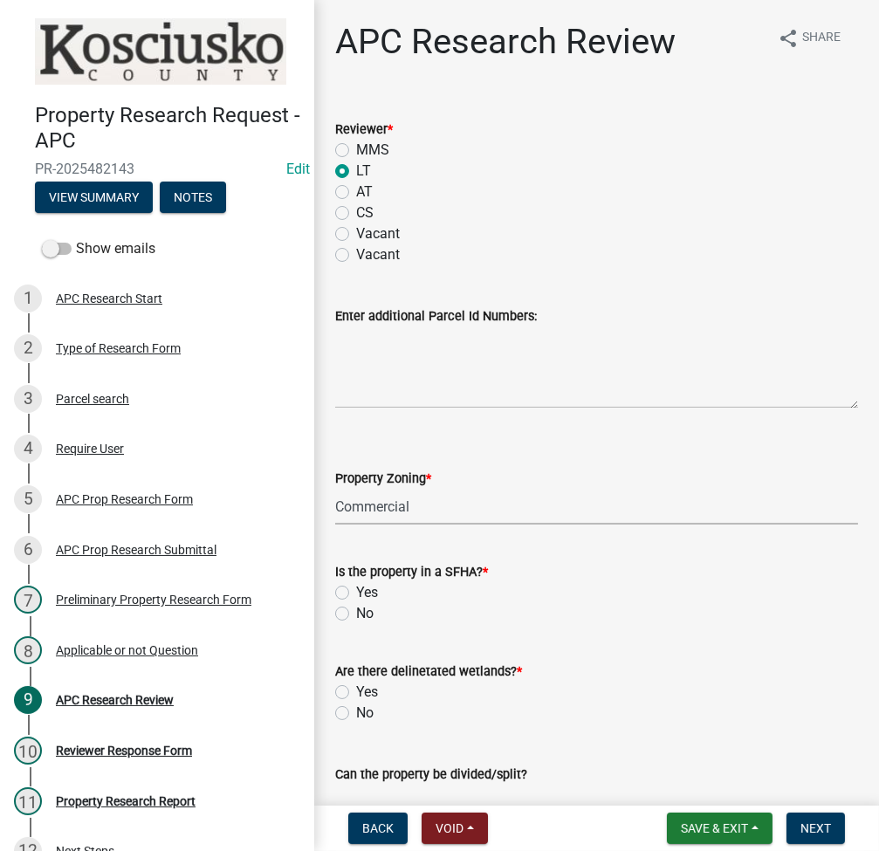
select select "9d40070c-0047-459a-bc3e-ac30b9556a7b"
click at [356, 612] on label "No" at bounding box center [364, 613] width 17 height 21
click at [356, 612] on input "No" at bounding box center [361, 608] width 11 height 11
radio input "true"
click at [356, 712] on label "No" at bounding box center [364, 713] width 17 height 21
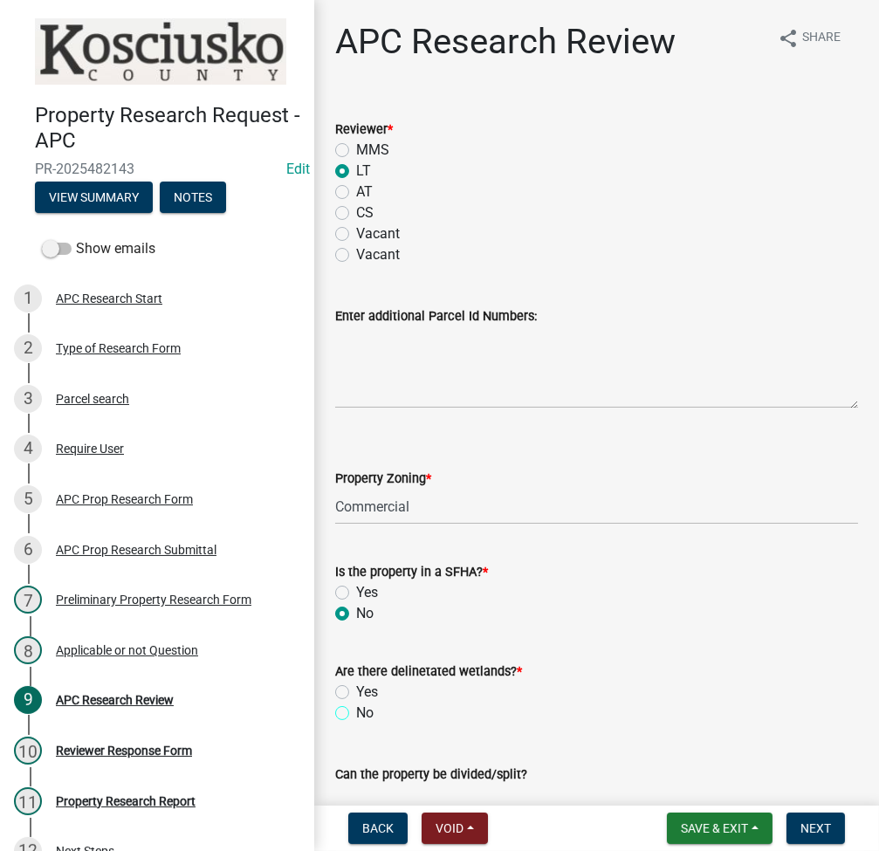
click at [356, 712] on input "No" at bounding box center [361, 708] width 11 height 11
radio input "true"
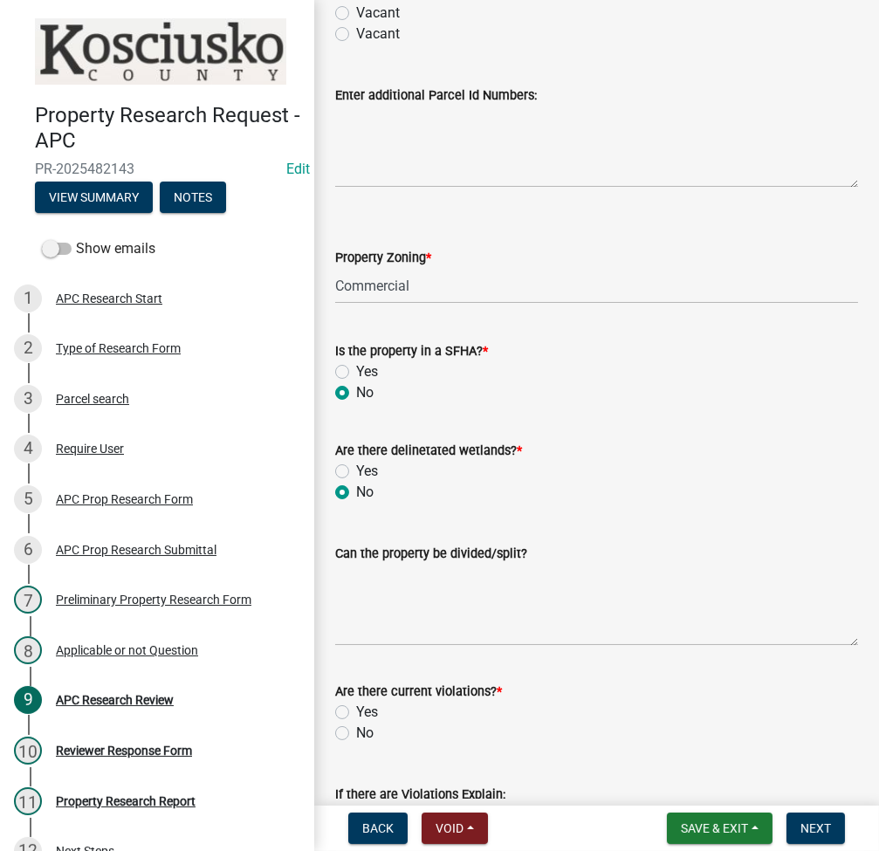
scroll to position [232, 0]
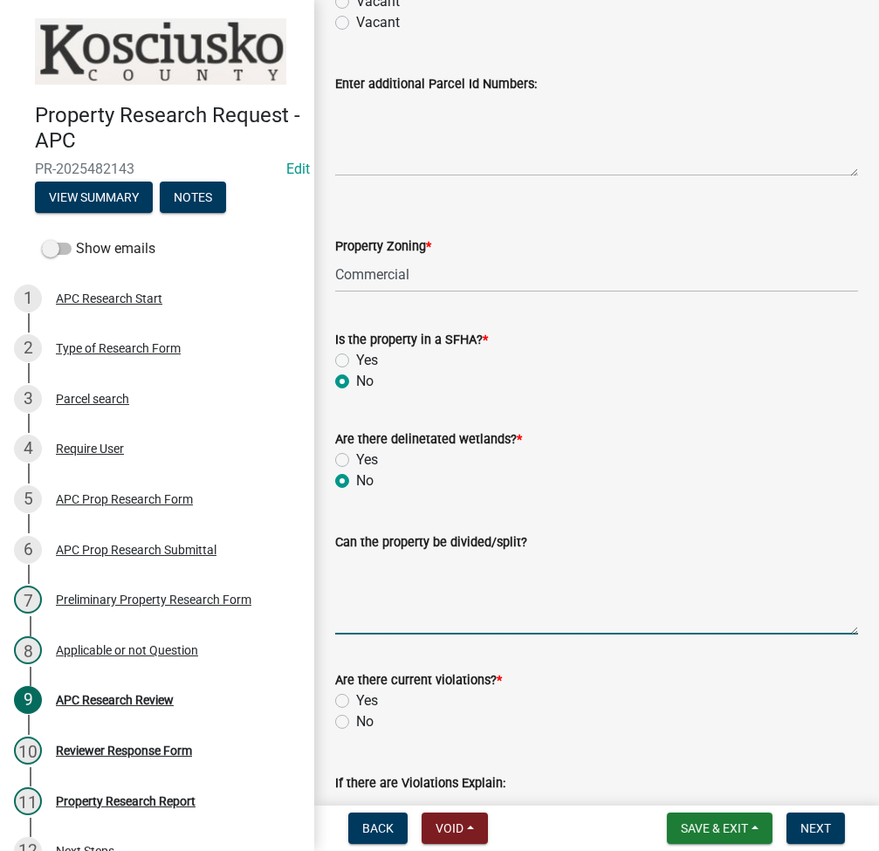
click at [423, 588] on textarea "Can the property be divided/split?" at bounding box center [596, 594] width 523 height 82
type textarea "no"
click at [356, 717] on label "No" at bounding box center [364, 721] width 17 height 21
click at [356, 717] on input "No" at bounding box center [361, 716] width 11 height 11
radio input "true"
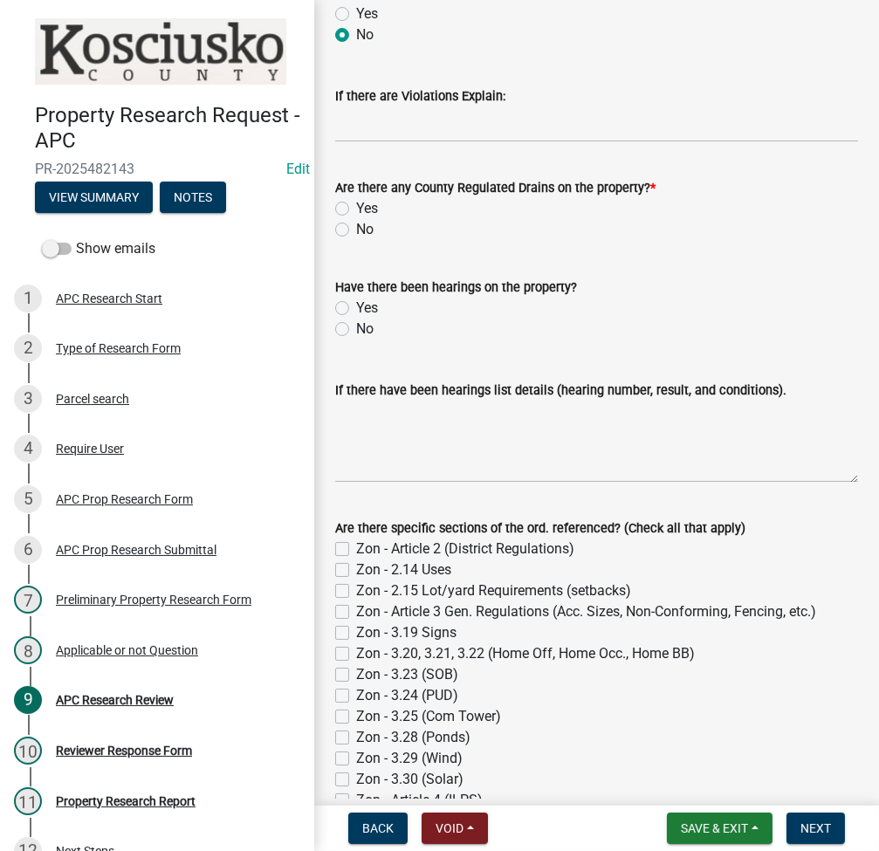
scroll to position [930, 0]
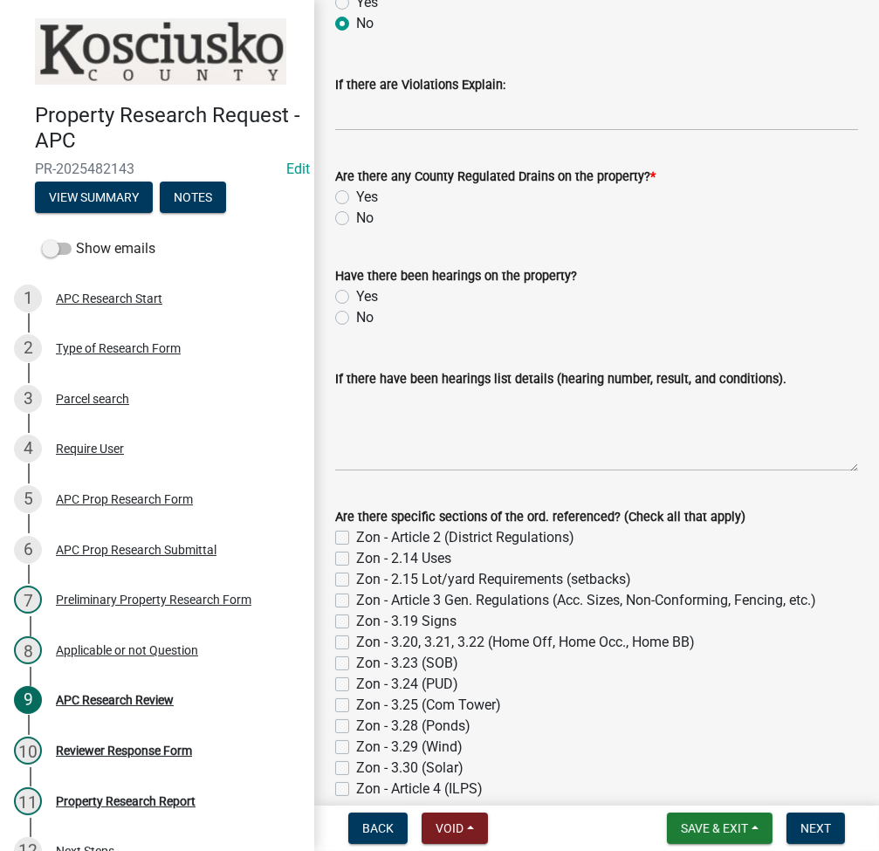
click at [343, 324] on div "No" at bounding box center [596, 317] width 523 height 21
click at [356, 215] on label "No" at bounding box center [364, 218] width 17 height 21
click at [356, 215] on input "No" at bounding box center [361, 213] width 11 height 11
radio input "true"
click at [356, 318] on label "No" at bounding box center [364, 317] width 17 height 21
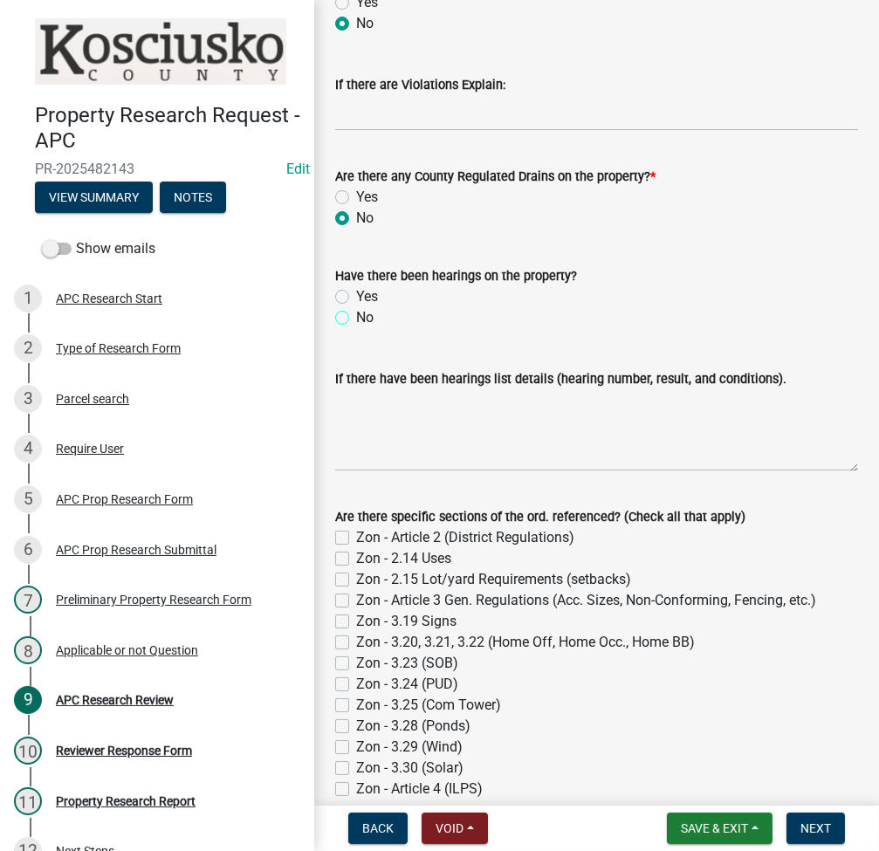
click at [356, 318] on input "No" at bounding box center [361, 312] width 11 height 11
radio input "true"
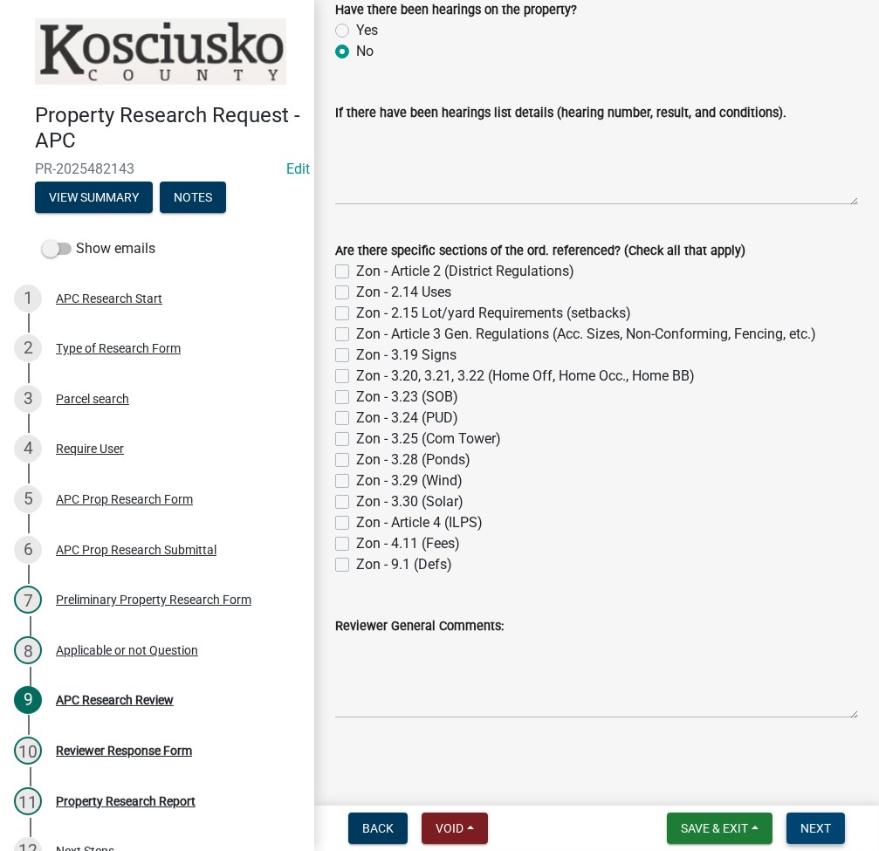
click at [816, 817] on button "Next" at bounding box center [815, 828] width 58 height 31
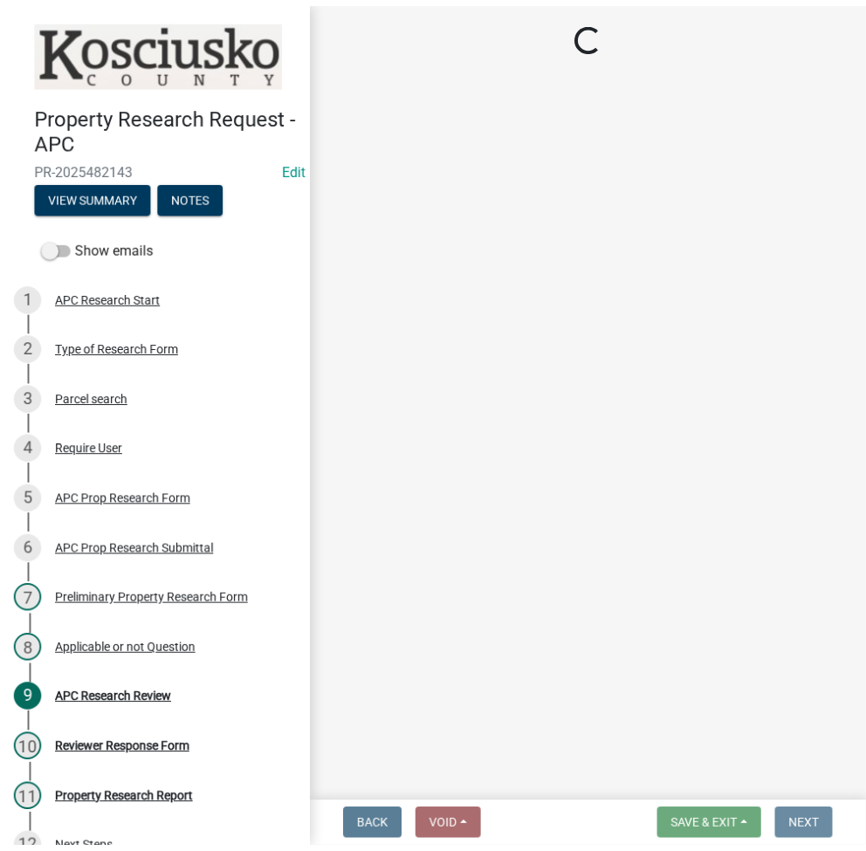
scroll to position [0, 0]
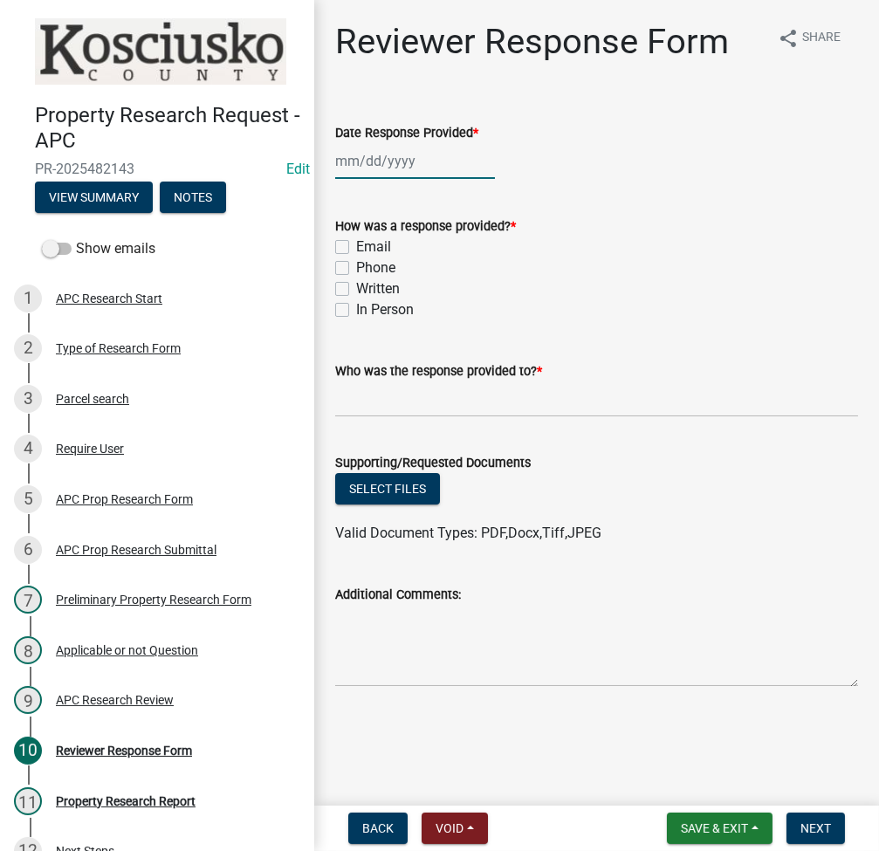
click at [360, 151] on div at bounding box center [415, 161] width 160 height 36
select select "9"
select select "2025"
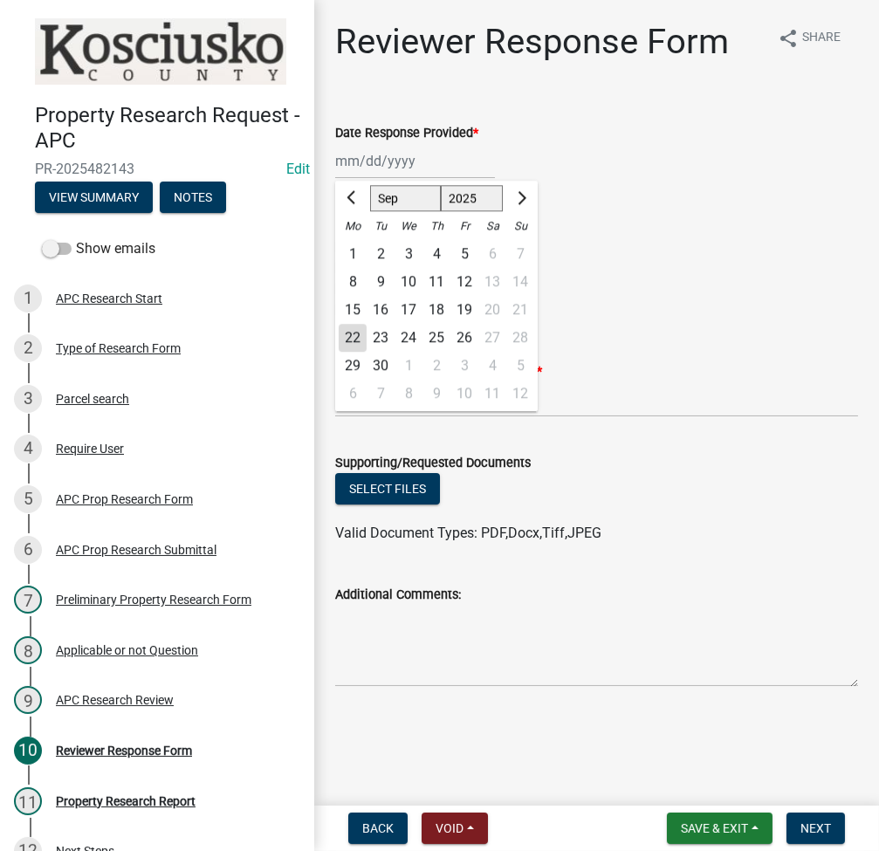
click at [344, 330] on div "22" at bounding box center [353, 338] width 28 height 28
type input "[DATE]"
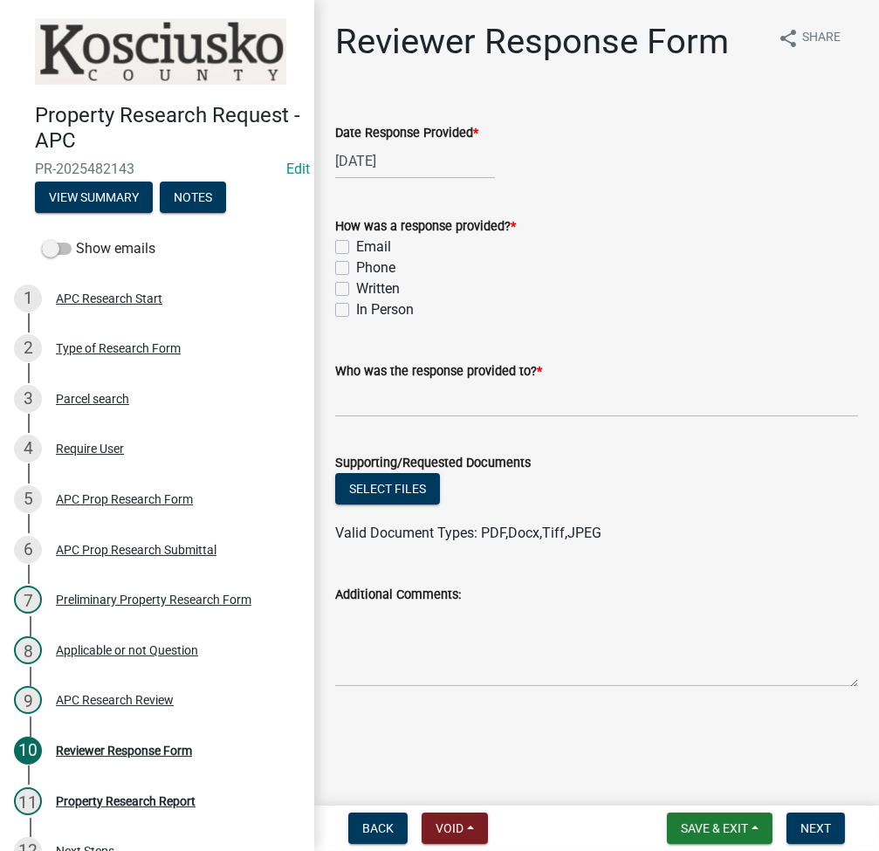
click at [356, 244] on label "Email" at bounding box center [373, 247] width 35 height 21
click at [356, 244] on input "Email" at bounding box center [361, 242] width 11 height 11
checkbox input "true"
checkbox input "false"
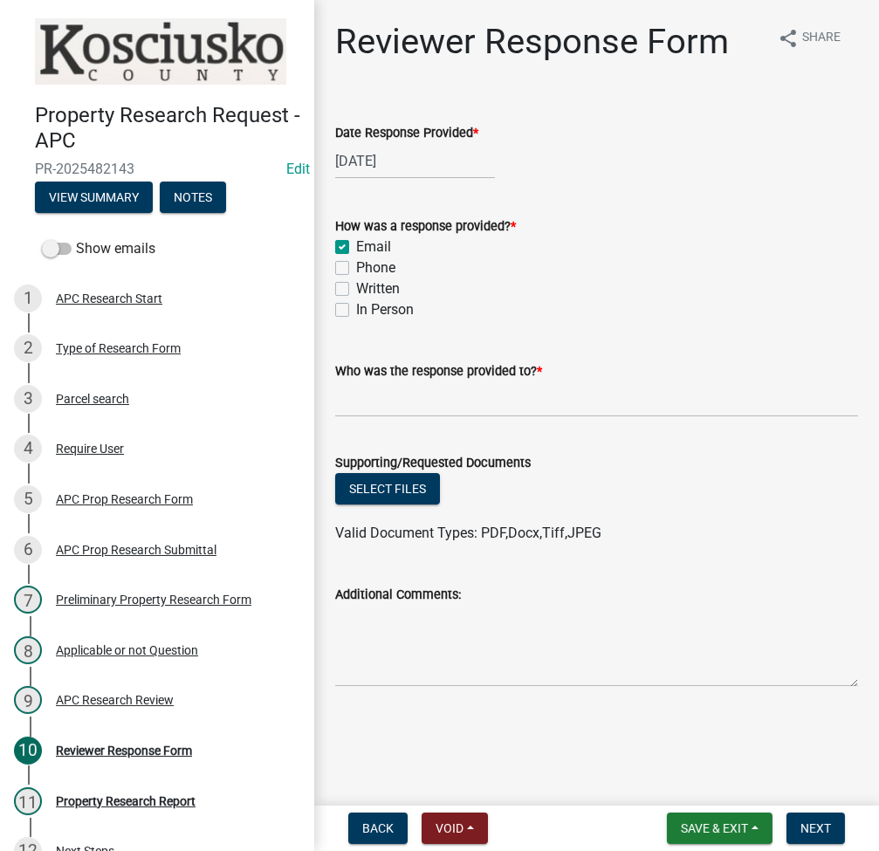
checkbox input "false"
click at [392, 400] on input "Who was the response provided to? *" at bounding box center [596, 399] width 523 height 36
type input "[PERSON_NAME]"
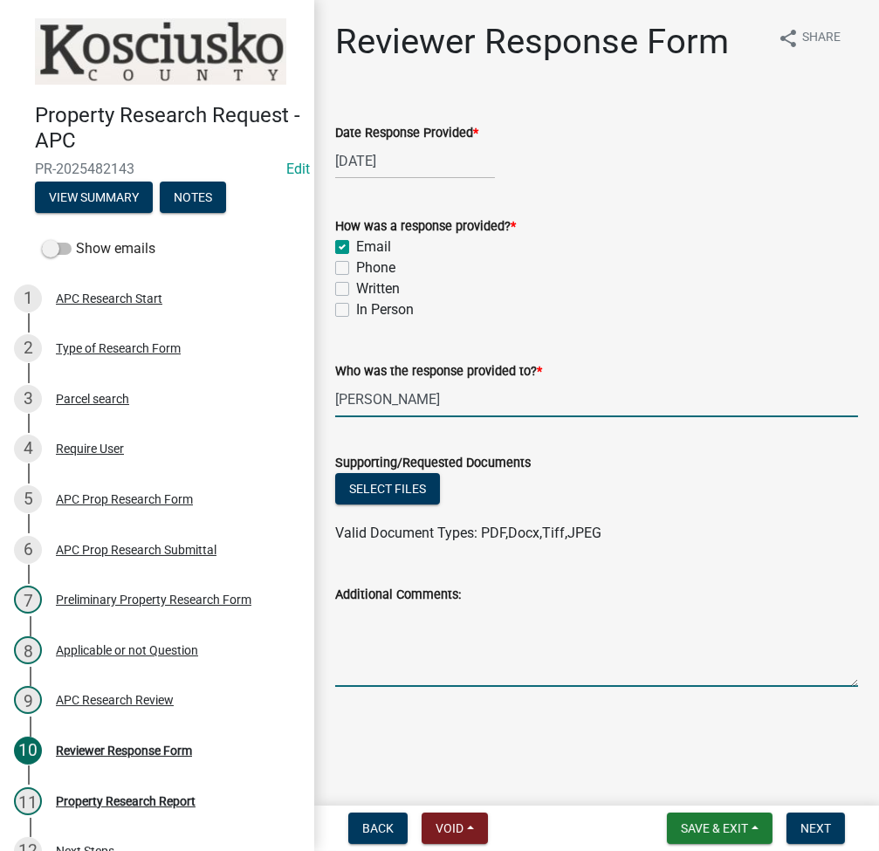
click at [468, 628] on textarea "Additional Comments:" at bounding box center [596, 646] width 523 height 82
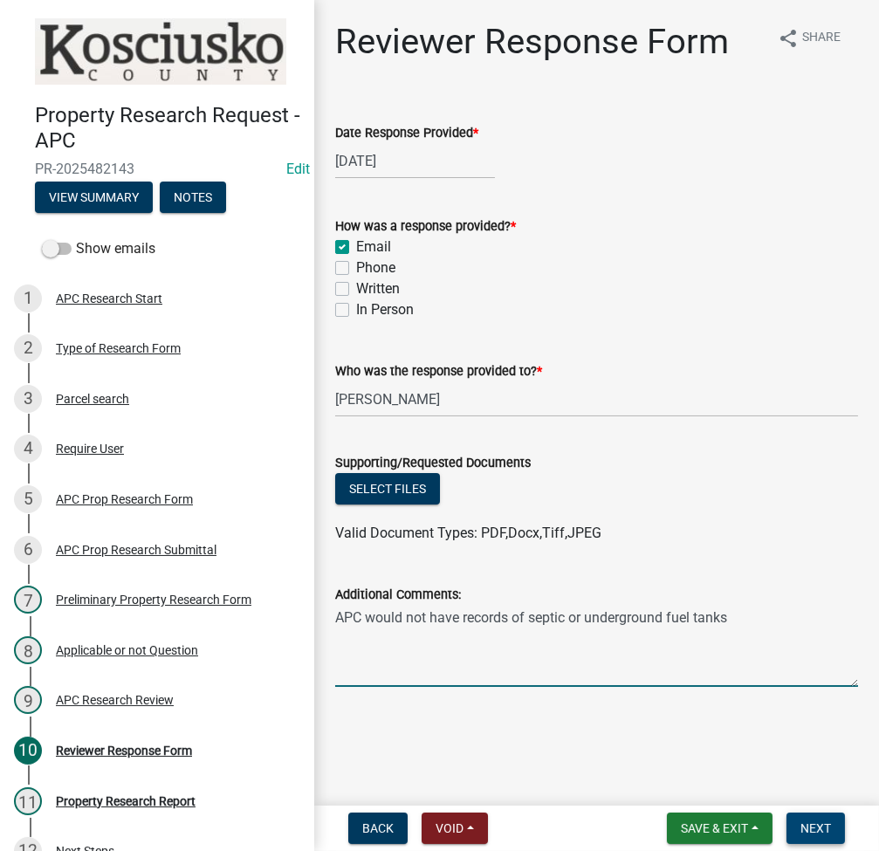
type textarea "APC would not have records of septic or underground fuel tanks"
click at [837, 818] on button "Next" at bounding box center [815, 828] width 58 height 31
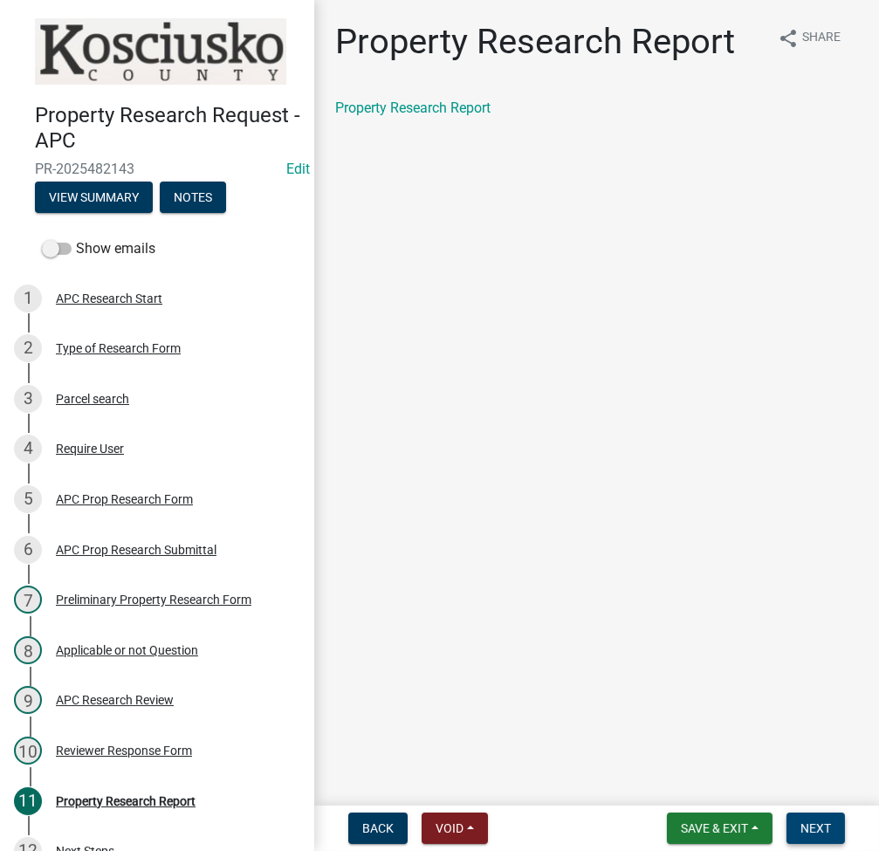
click at [804, 827] on span "Next" at bounding box center [815, 828] width 31 height 14
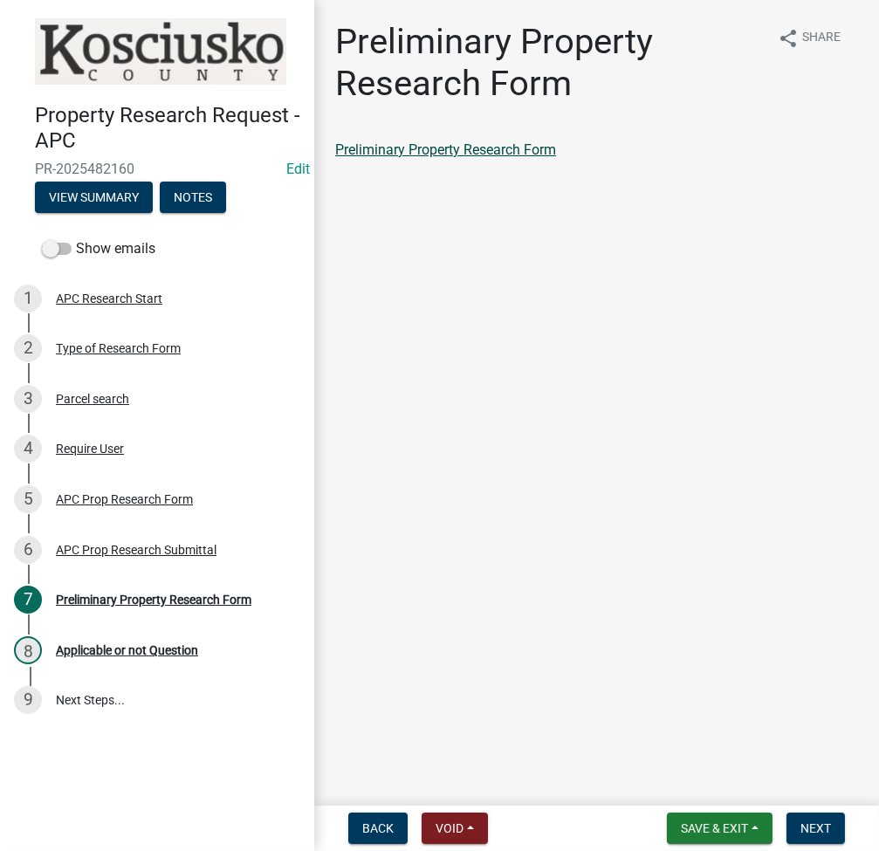
click at [494, 145] on link "Preliminary Property Research Form" at bounding box center [445, 149] width 221 height 17
click at [826, 818] on button "Next" at bounding box center [815, 828] width 58 height 31
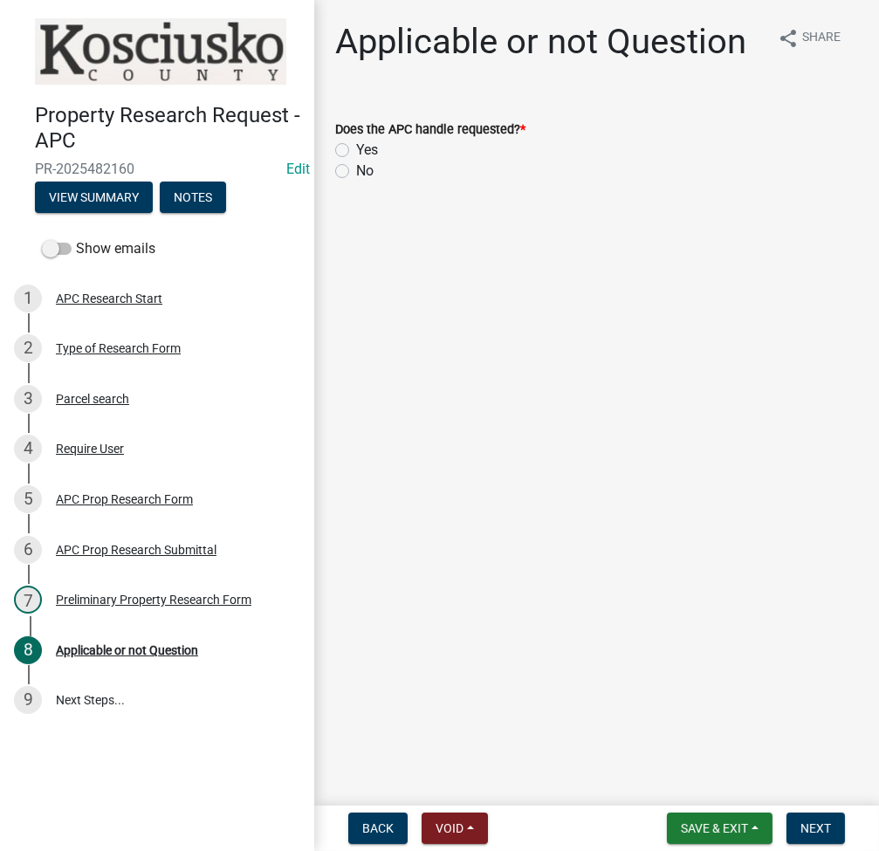
click at [356, 149] on label "Yes" at bounding box center [367, 150] width 22 height 21
click at [356, 149] on input "Yes" at bounding box center [361, 145] width 11 height 11
radio input "true"
click at [807, 832] on span "Next" at bounding box center [815, 828] width 31 height 14
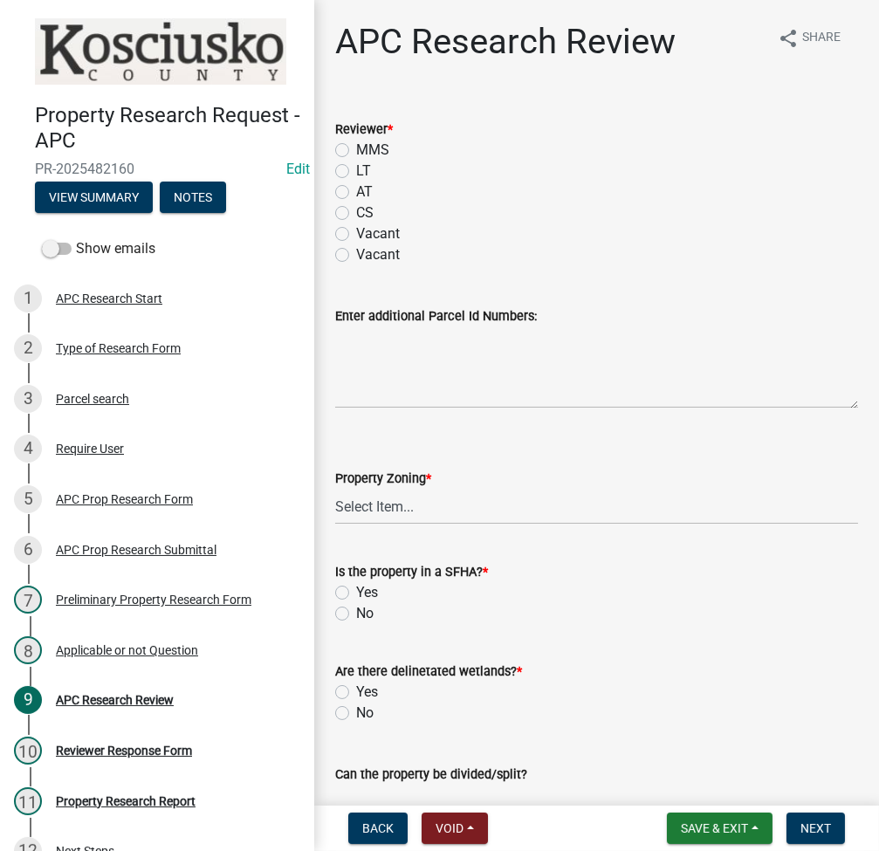
click at [356, 175] on label "LT" at bounding box center [363, 171] width 15 height 21
click at [356, 172] on input "LT" at bounding box center [361, 166] width 11 height 11
radio input "true"
click at [363, 509] on select "Select Item... Agricultural Agricultural 2 Residential Commercial Industrial 1 …" at bounding box center [596, 507] width 523 height 36
click at [335, 489] on select "Select Item... Agricultural Agricultural 2 Residential Commercial Industrial 1 …" at bounding box center [596, 507] width 523 height 36
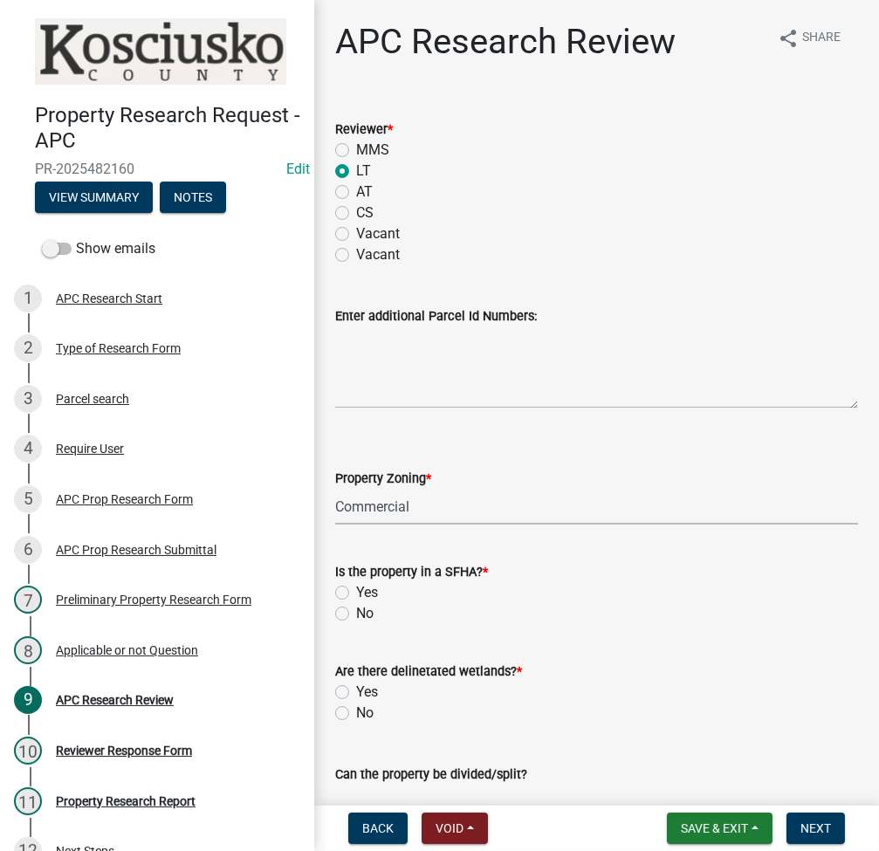
select select "9d40070c-0047-459a-bc3e-ac30b9556a7b"
click at [356, 615] on label "No" at bounding box center [364, 613] width 17 height 21
click at [356, 615] on input "No" at bounding box center [361, 608] width 11 height 11
radio input "true"
click at [356, 715] on label "No" at bounding box center [364, 713] width 17 height 21
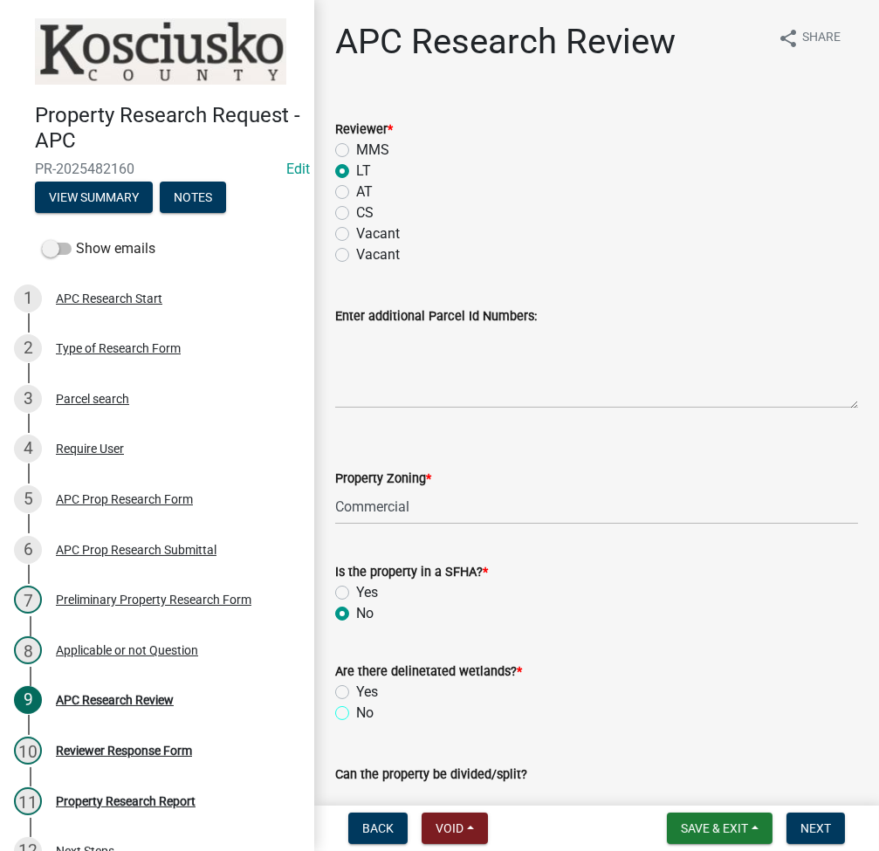
click at [356, 714] on input "No" at bounding box center [361, 708] width 11 height 11
radio input "true"
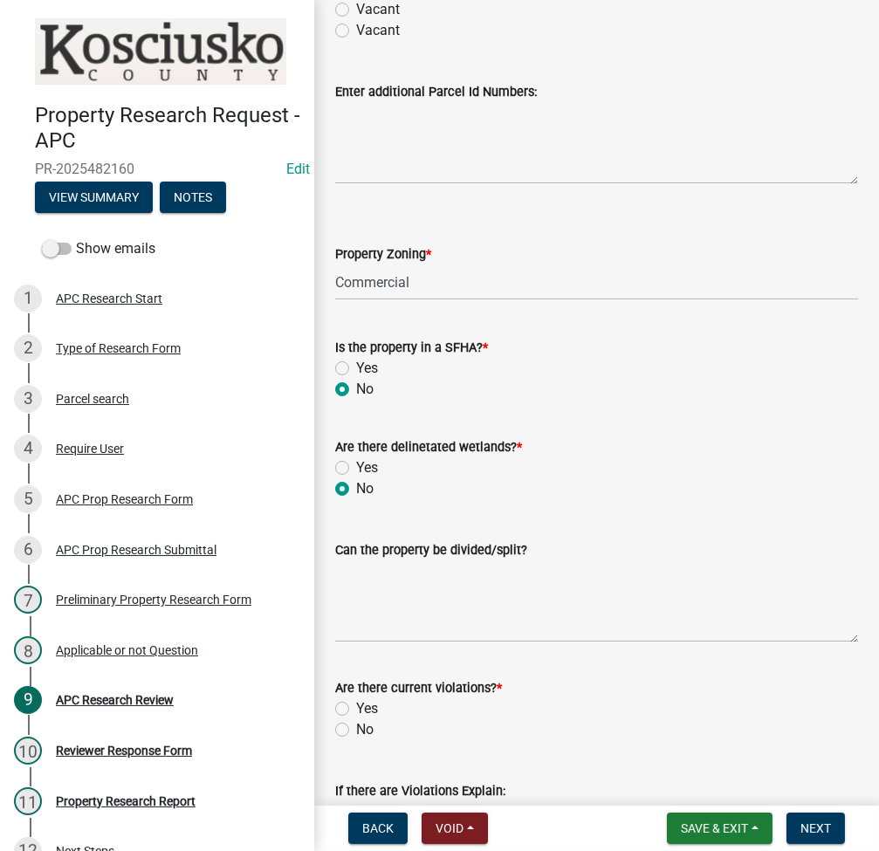
scroll to position [232, 0]
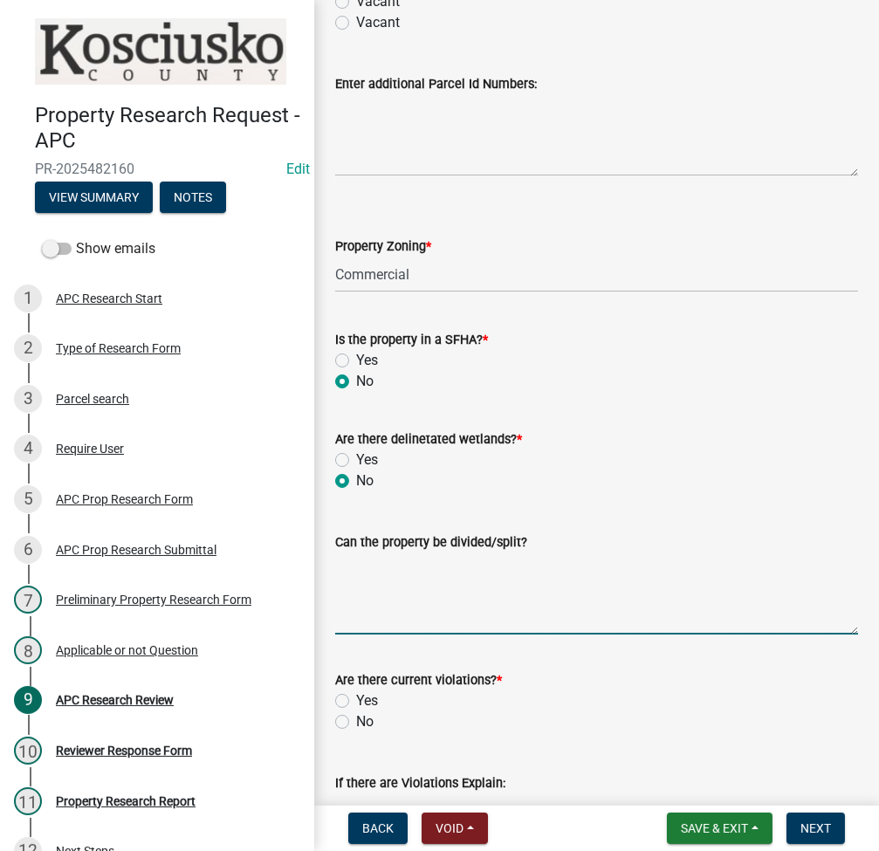
click at [429, 631] on textarea "Can the property be divided/split?" at bounding box center [596, 594] width 523 height 82
type textarea "no"
click at [356, 724] on label "No" at bounding box center [364, 721] width 17 height 21
click at [356, 723] on input "No" at bounding box center [361, 716] width 11 height 11
radio input "true"
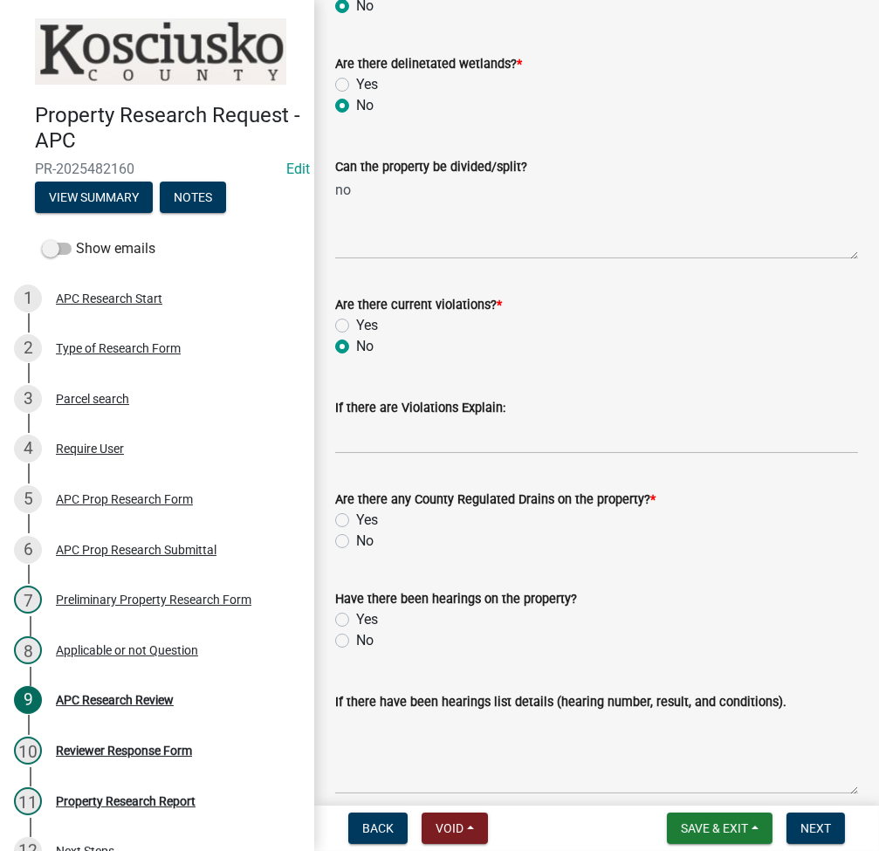
scroll to position [698, 0]
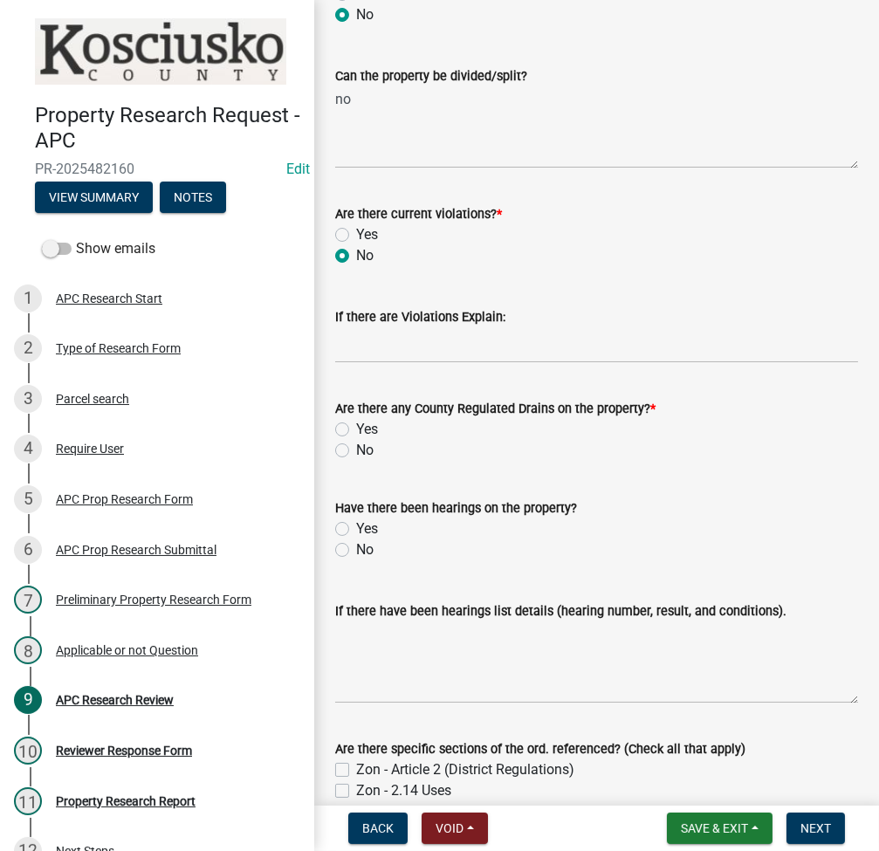
click at [356, 450] on label "No" at bounding box center [364, 450] width 17 height 21
click at [356, 450] on input "No" at bounding box center [361, 445] width 11 height 11
radio input "true"
click at [356, 553] on label "No" at bounding box center [364, 549] width 17 height 21
click at [356, 551] on input "No" at bounding box center [361, 544] width 11 height 11
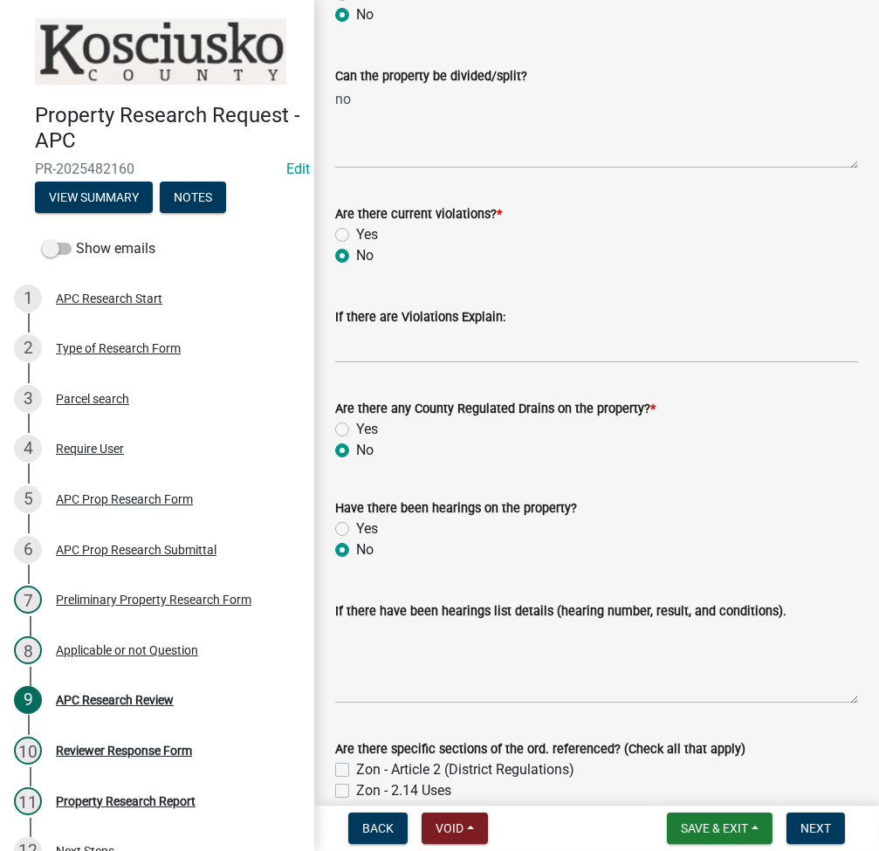
radio input "true"
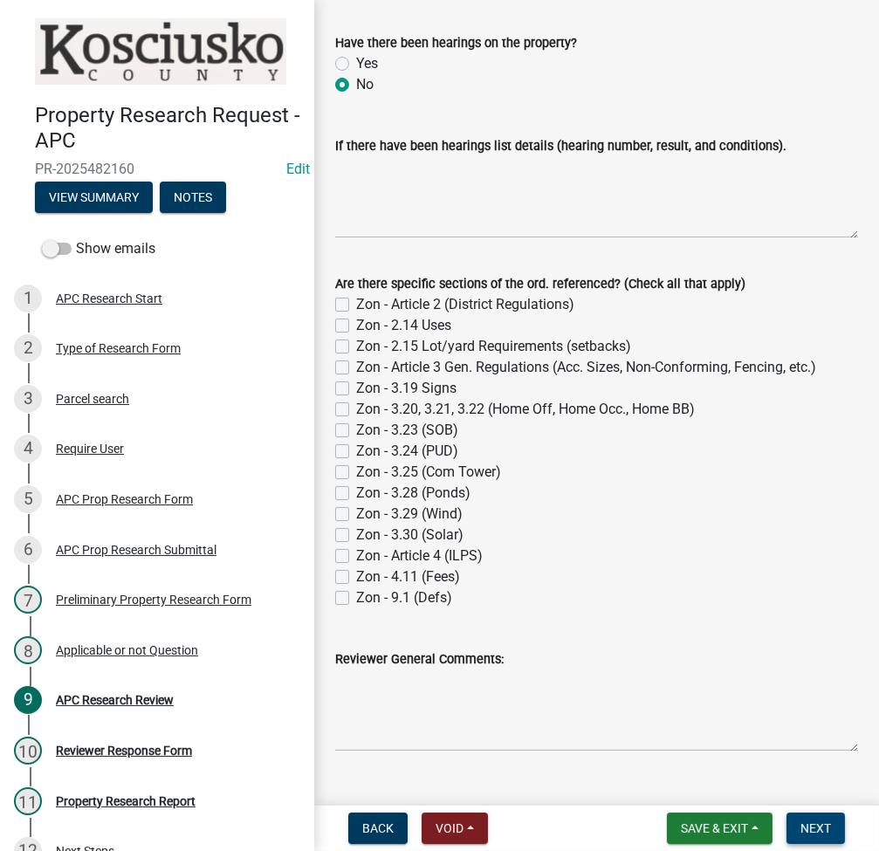
click at [813, 832] on span "Next" at bounding box center [815, 828] width 31 height 14
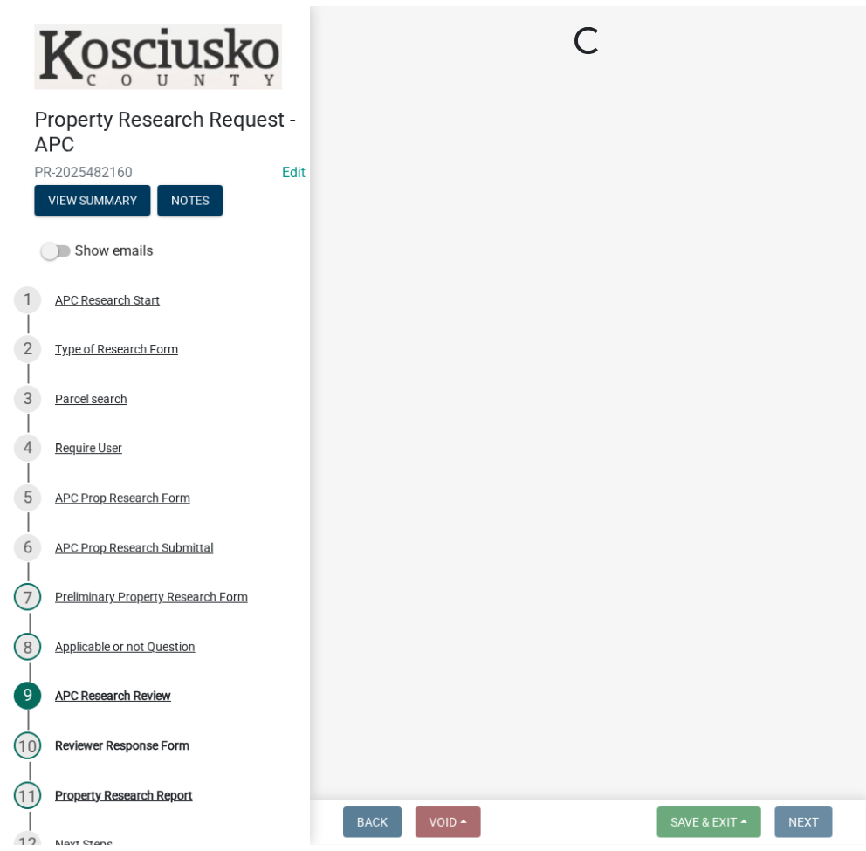
scroll to position [0, 0]
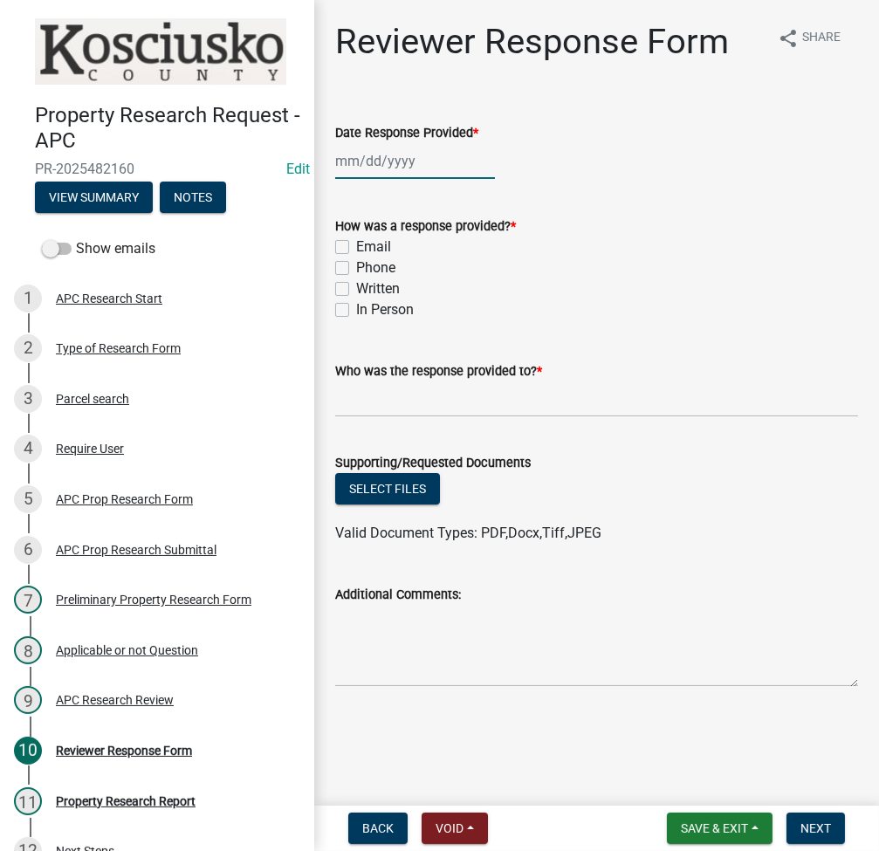
click at [388, 164] on div at bounding box center [415, 161] width 160 height 36
select select "9"
select select "2025"
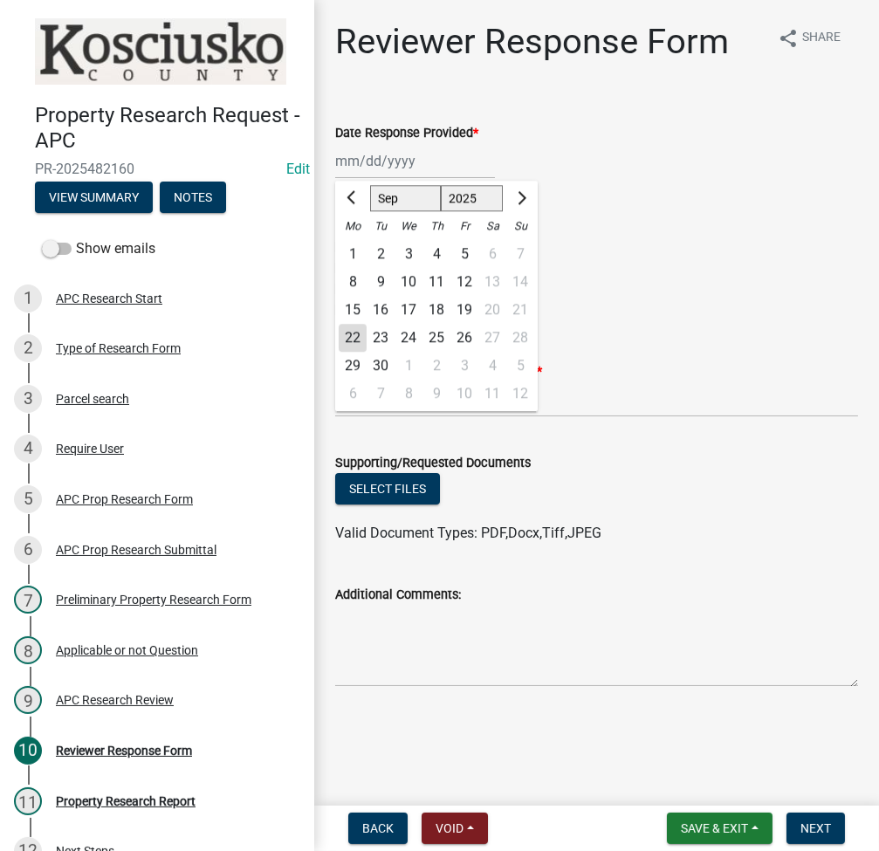
click at [361, 334] on div "22" at bounding box center [353, 338] width 28 height 28
type input "[DATE]"
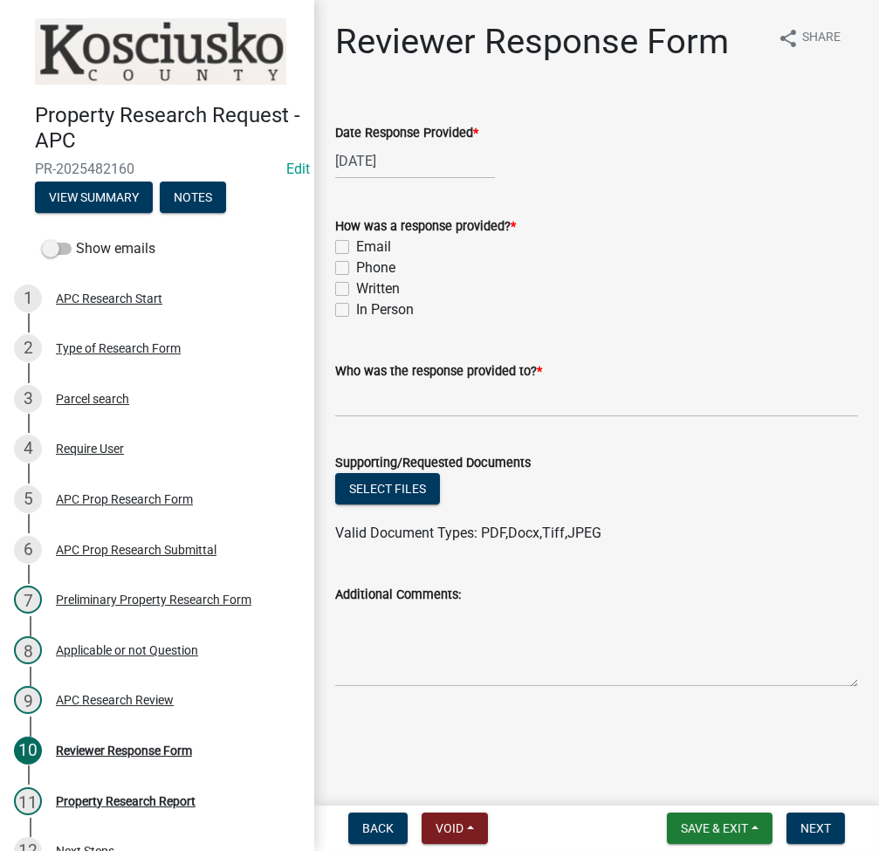
click at [356, 248] on label "Email" at bounding box center [373, 247] width 35 height 21
click at [356, 248] on input "Email" at bounding box center [361, 242] width 11 height 11
checkbox input "true"
checkbox input "false"
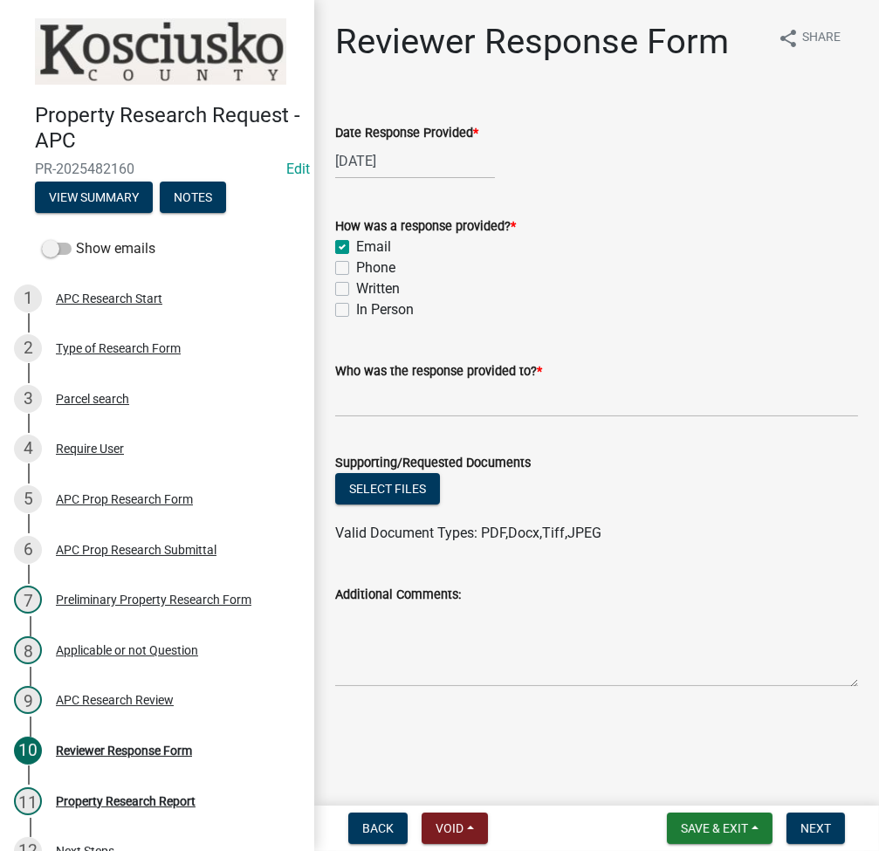
checkbox input "false"
click at [376, 397] on input "Who was the response provided to? *" at bounding box center [596, 399] width 523 height 36
type input "[PERSON_NAME]"
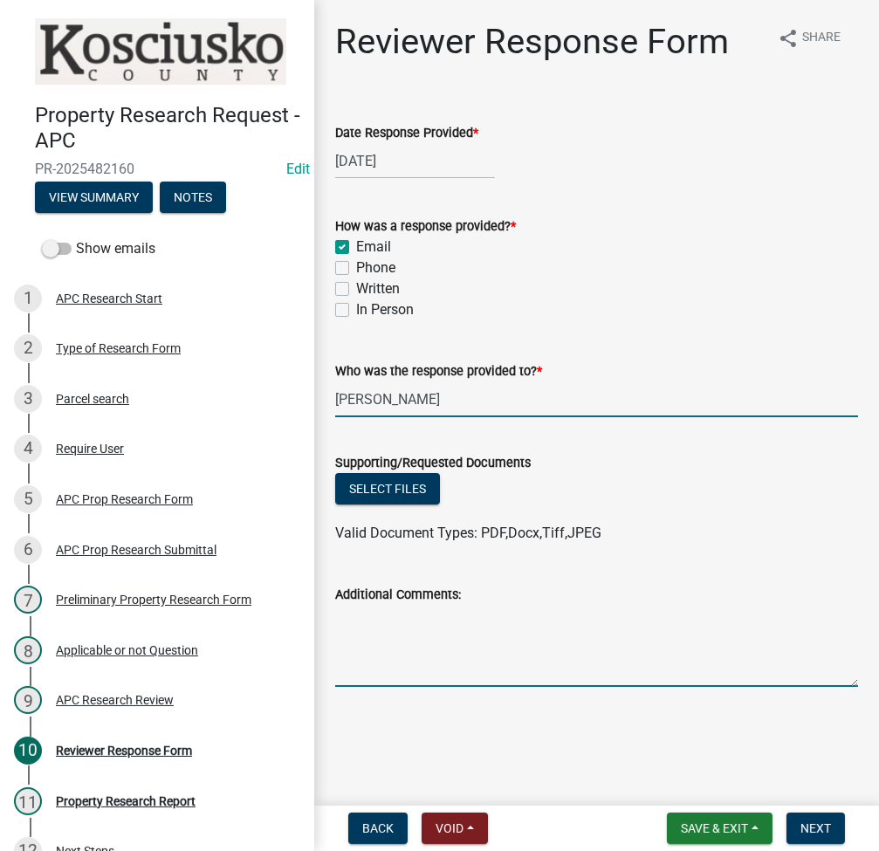
click at [390, 658] on textarea "Additional Comments:" at bounding box center [596, 646] width 523 height 82
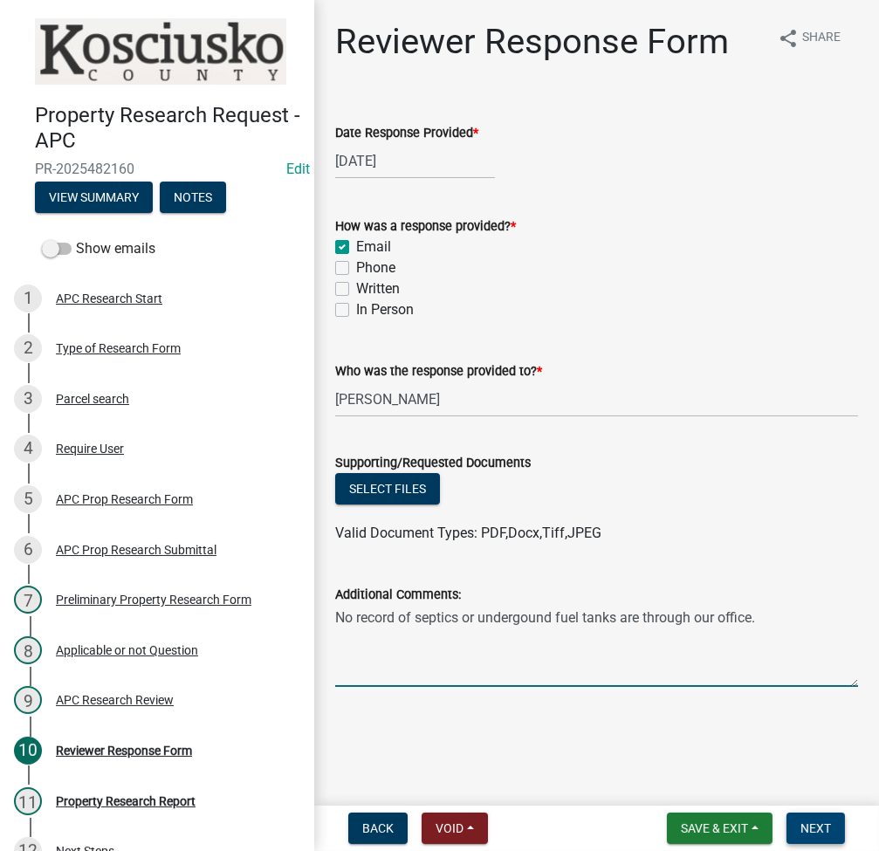
type textarea "No record of septics or undergound fuel tanks are through our office."
click at [827, 822] on span "Next" at bounding box center [815, 828] width 31 height 14
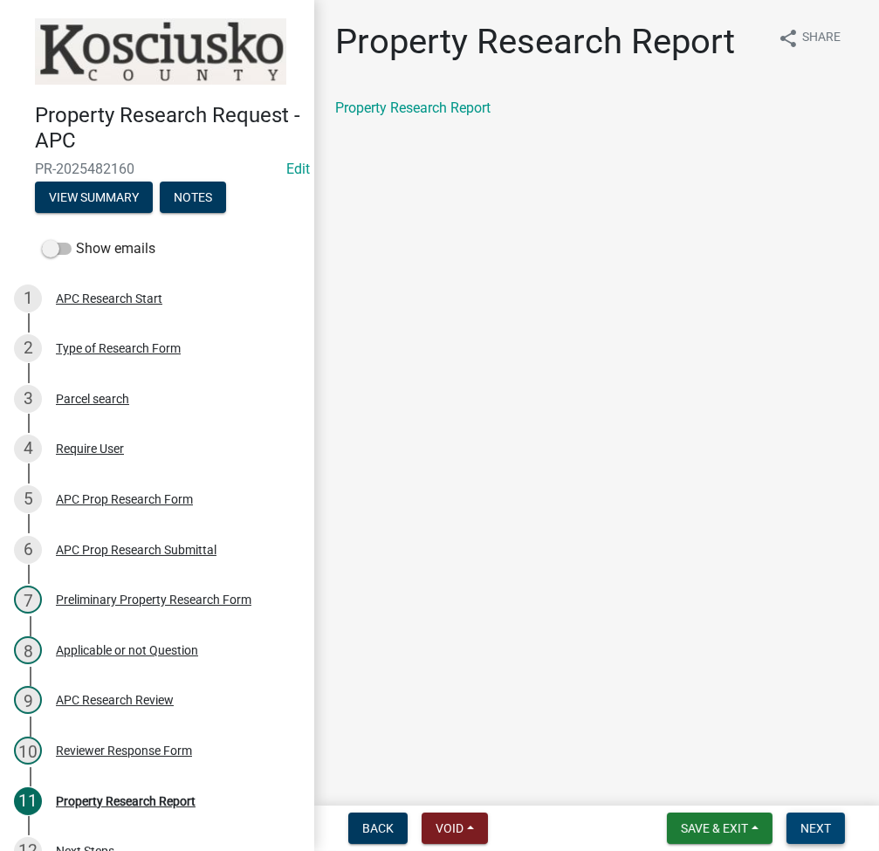
click at [808, 817] on button "Next" at bounding box center [815, 828] width 58 height 31
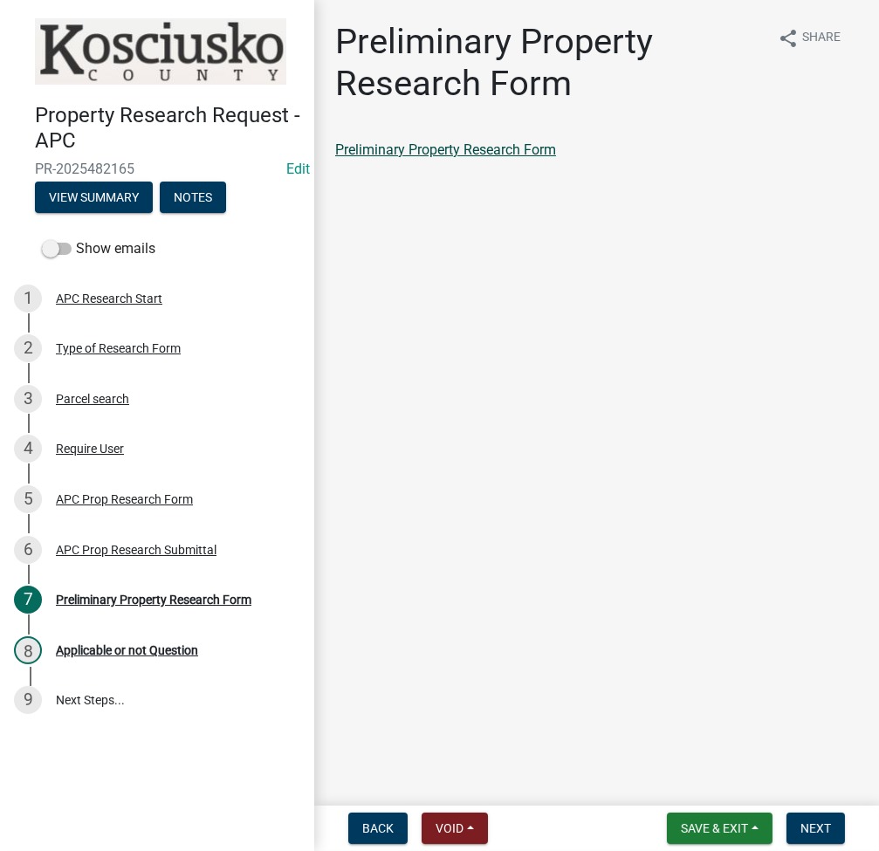
click at [533, 144] on link "Preliminary Property Research Form" at bounding box center [445, 149] width 221 height 17
click at [822, 820] on button "Next" at bounding box center [815, 828] width 58 height 31
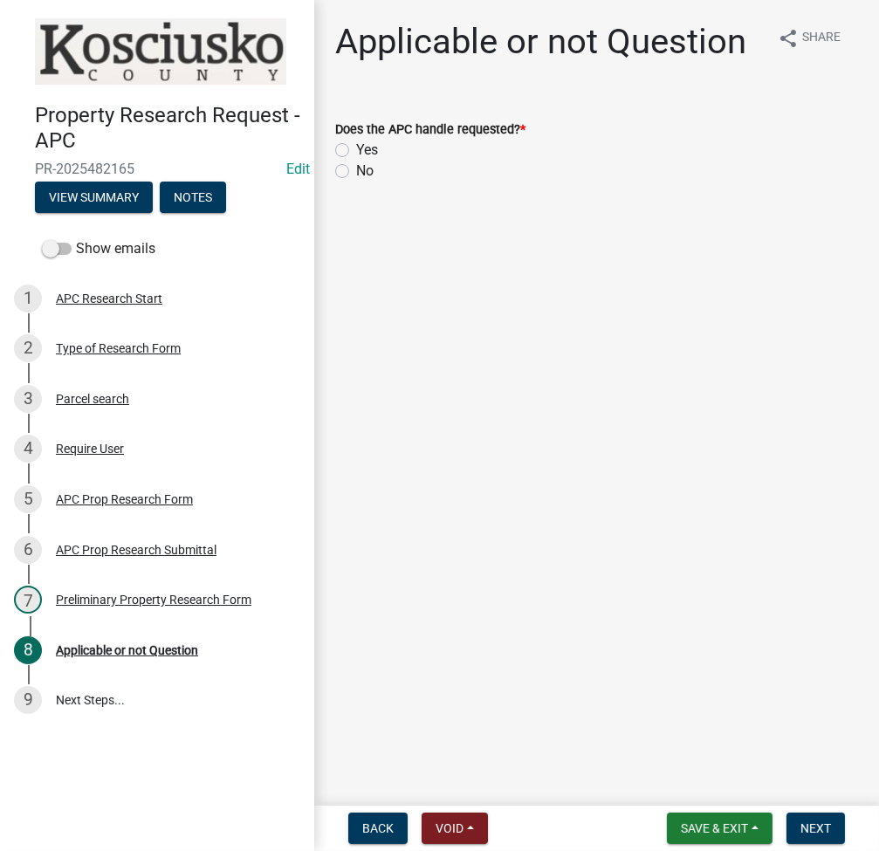
click at [356, 146] on label "Yes" at bounding box center [367, 150] width 22 height 21
click at [356, 146] on input "Yes" at bounding box center [361, 145] width 11 height 11
radio input "true"
click at [815, 821] on span "Next" at bounding box center [815, 828] width 31 height 14
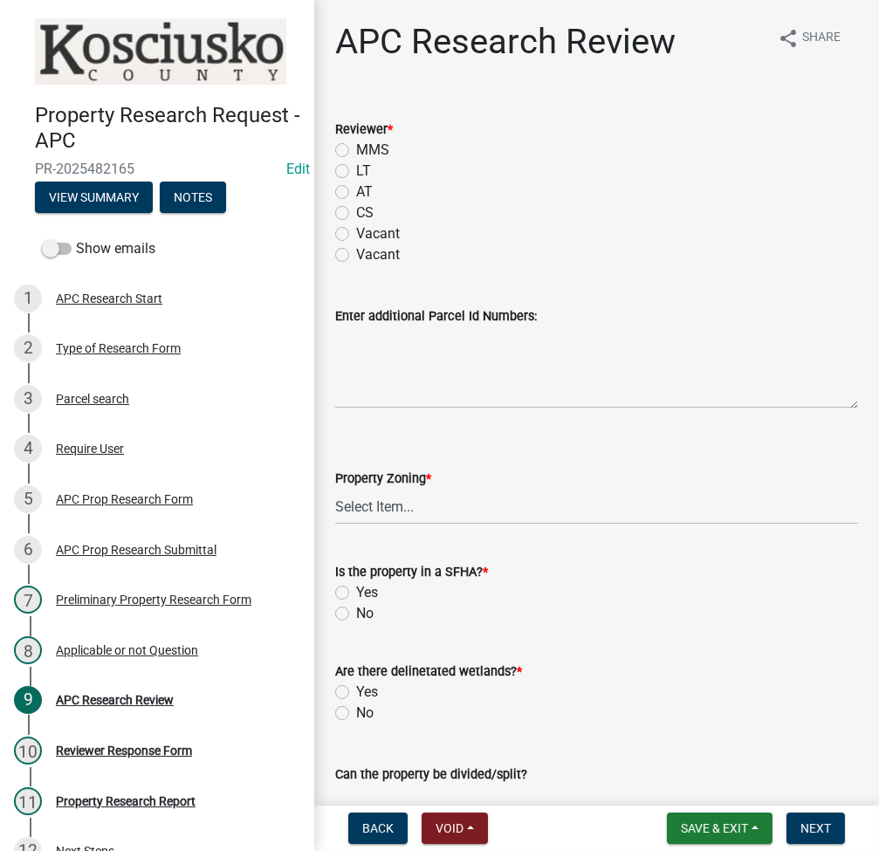
click at [356, 175] on label "LT" at bounding box center [363, 171] width 15 height 21
click at [356, 172] on input "LT" at bounding box center [361, 166] width 11 height 11
radio input "true"
click at [404, 496] on select "Select Item... Agricultural Agricultural 2 Residential Commercial Industrial 1 …" at bounding box center [596, 507] width 523 height 36
click at [335, 489] on select "Select Item... Agricultural Agricultural 2 Residential Commercial Industrial 1 …" at bounding box center [596, 507] width 523 height 36
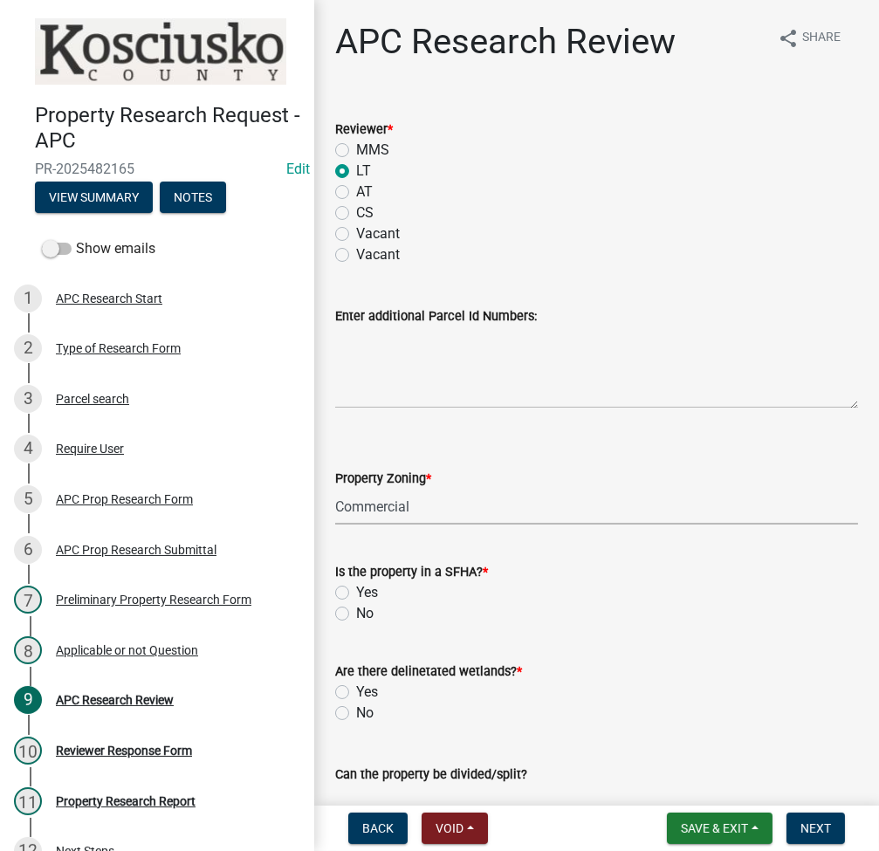
select select "9d40070c-0047-459a-bc3e-ac30b9556a7b"
click at [356, 610] on label "No" at bounding box center [364, 613] width 17 height 21
click at [356, 610] on input "No" at bounding box center [361, 608] width 11 height 11
radio input "true"
click at [356, 715] on label "No" at bounding box center [364, 713] width 17 height 21
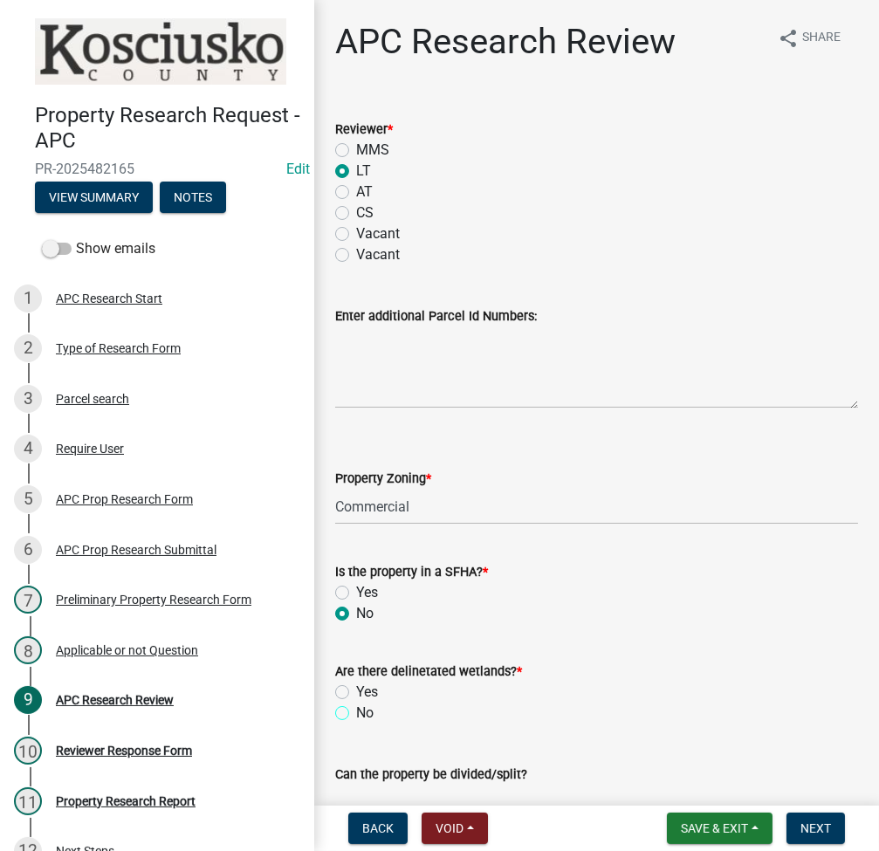
click at [356, 714] on input "No" at bounding box center [361, 708] width 11 height 11
radio input "true"
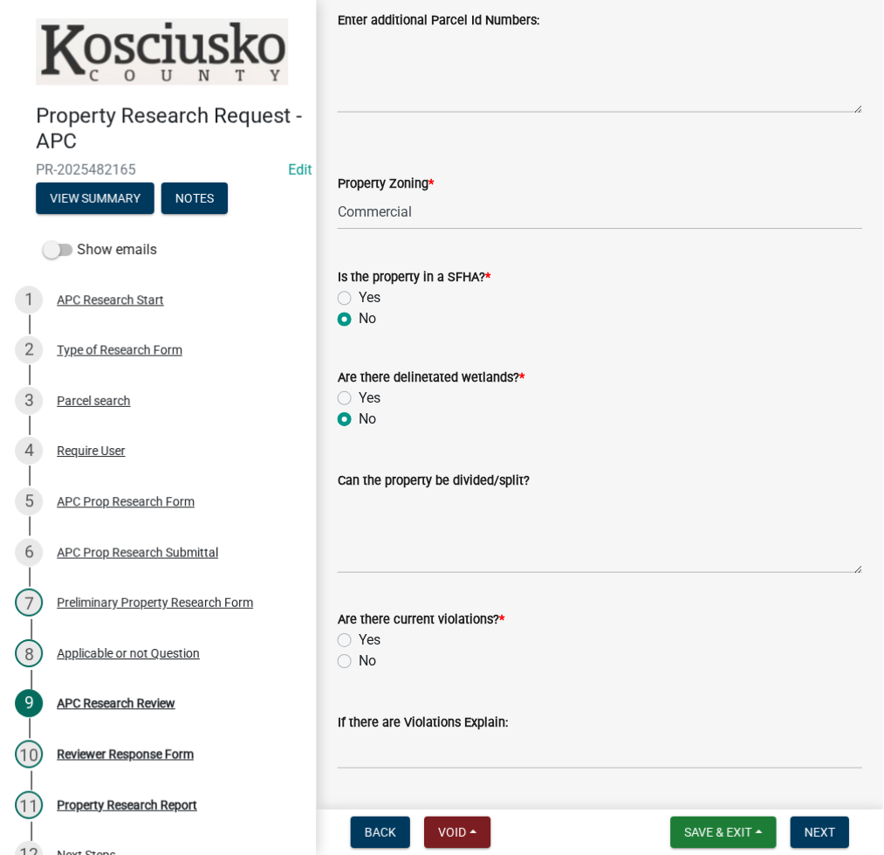
scroll to position [465, 0]
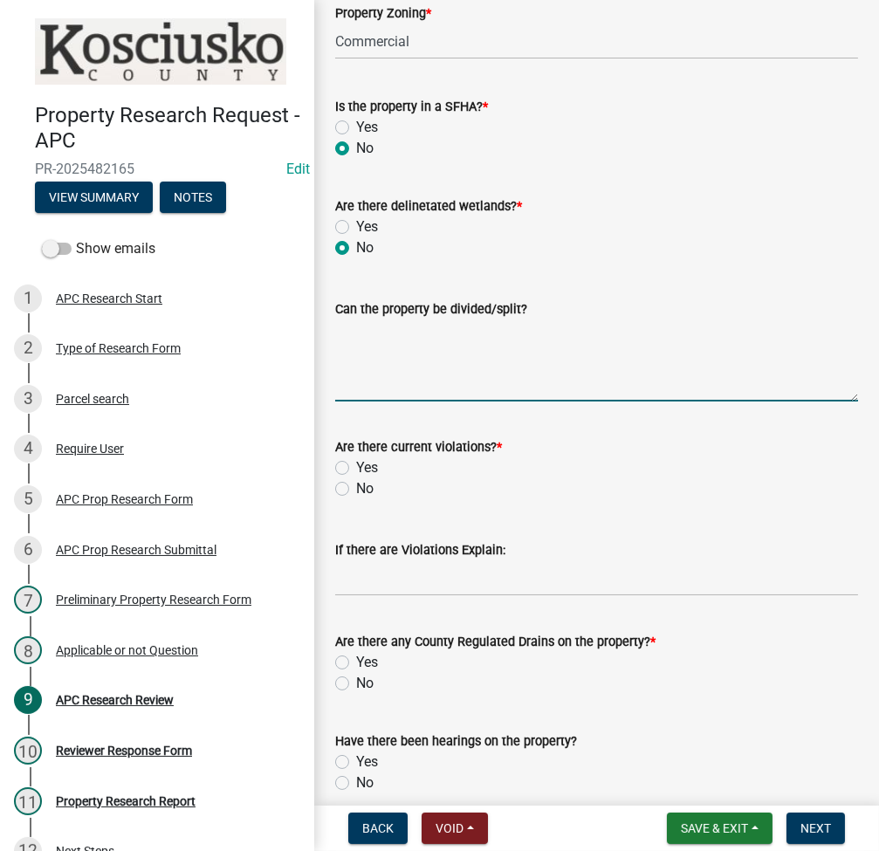
click at [487, 330] on textarea "Can the property be divided/split?" at bounding box center [596, 360] width 523 height 82
type textarea "no"
click at [356, 489] on label "No" at bounding box center [364, 488] width 17 height 21
click at [356, 489] on input "No" at bounding box center [361, 483] width 11 height 11
radio input "true"
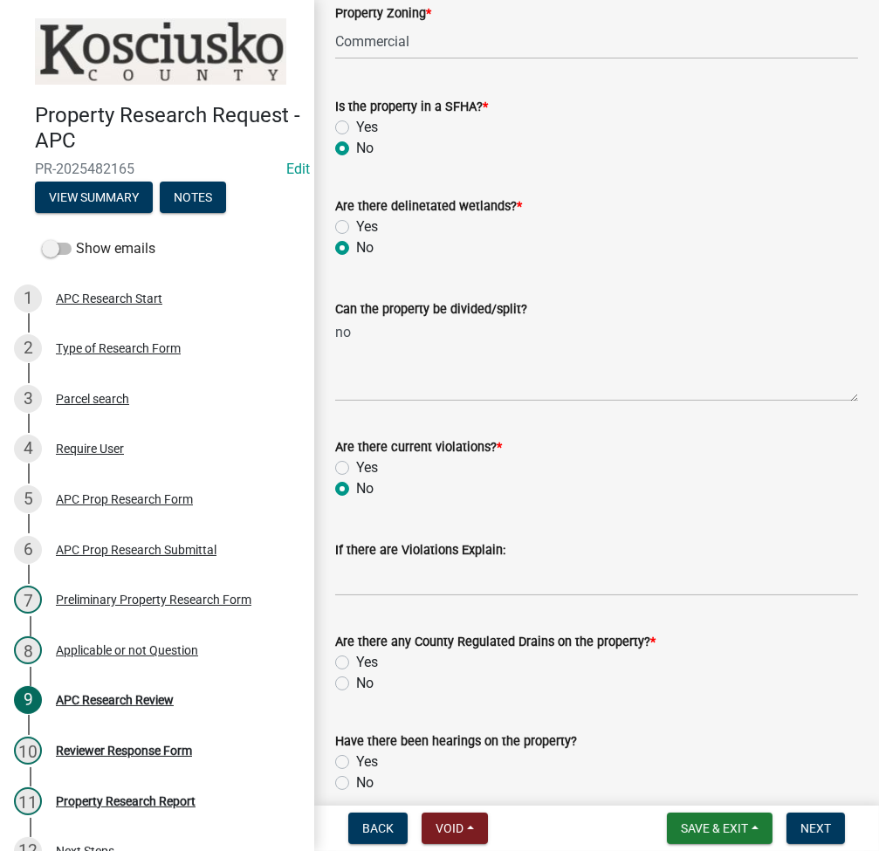
click at [356, 685] on label "No" at bounding box center [364, 683] width 17 height 21
click at [356, 684] on input "No" at bounding box center [361, 678] width 11 height 11
radio input "true"
click at [356, 780] on label "No" at bounding box center [364, 782] width 17 height 21
click at [356, 780] on input "No" at bounding box center [361, 777] width 11 height 11
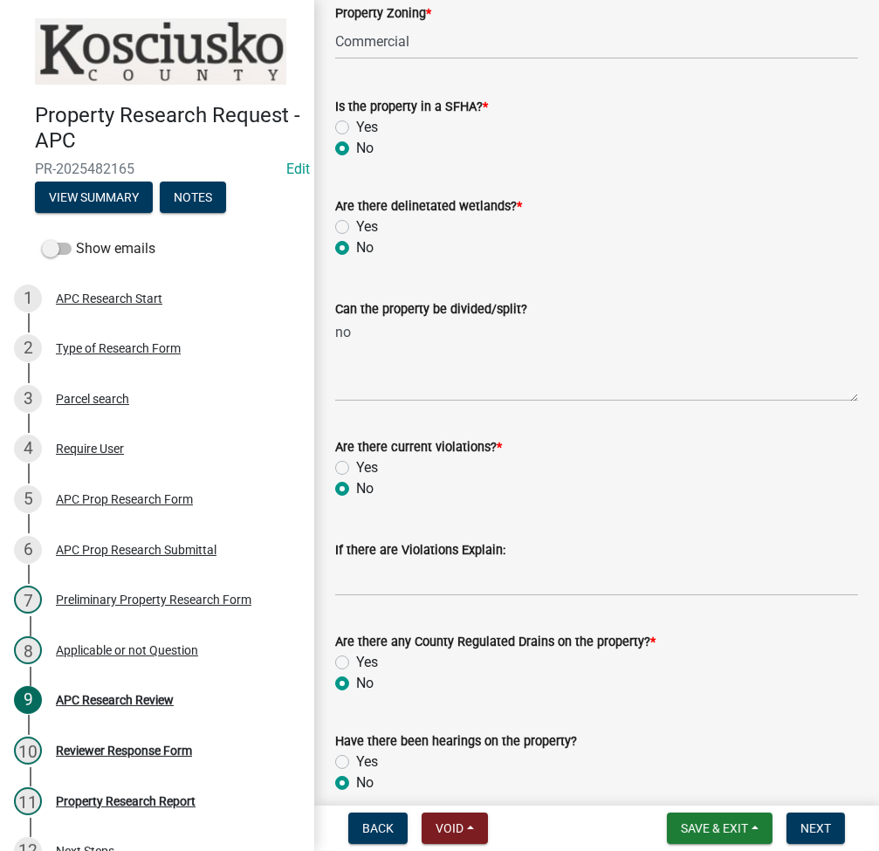
radio input "true"
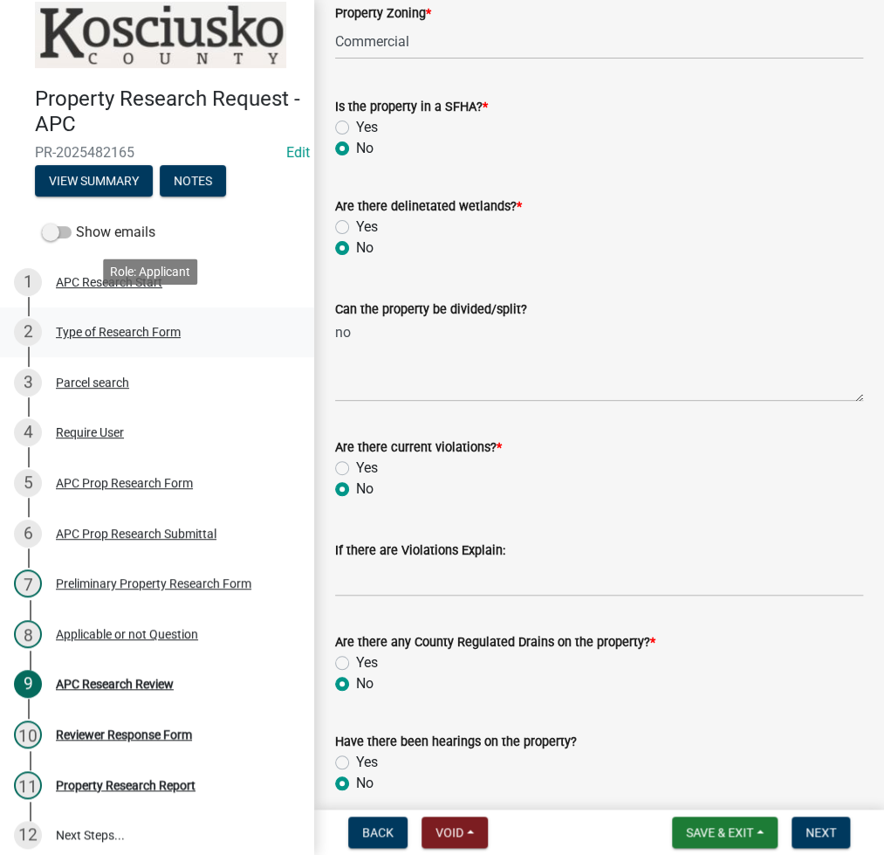
scroll to position [24, 0]
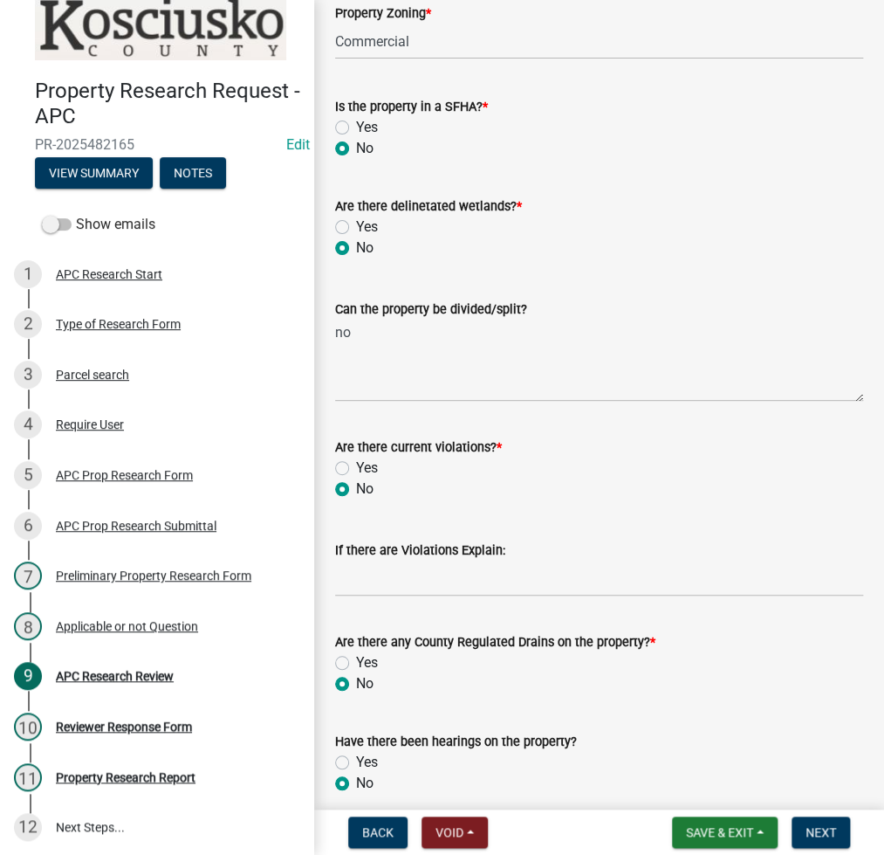
click at [356, 755] on label "Yes" at bounding box center [367, 762] width 22 height 21
click at [356, 755] on input "Yes" at bounding box center [361, 757] width 11 height 11
radio input "true"
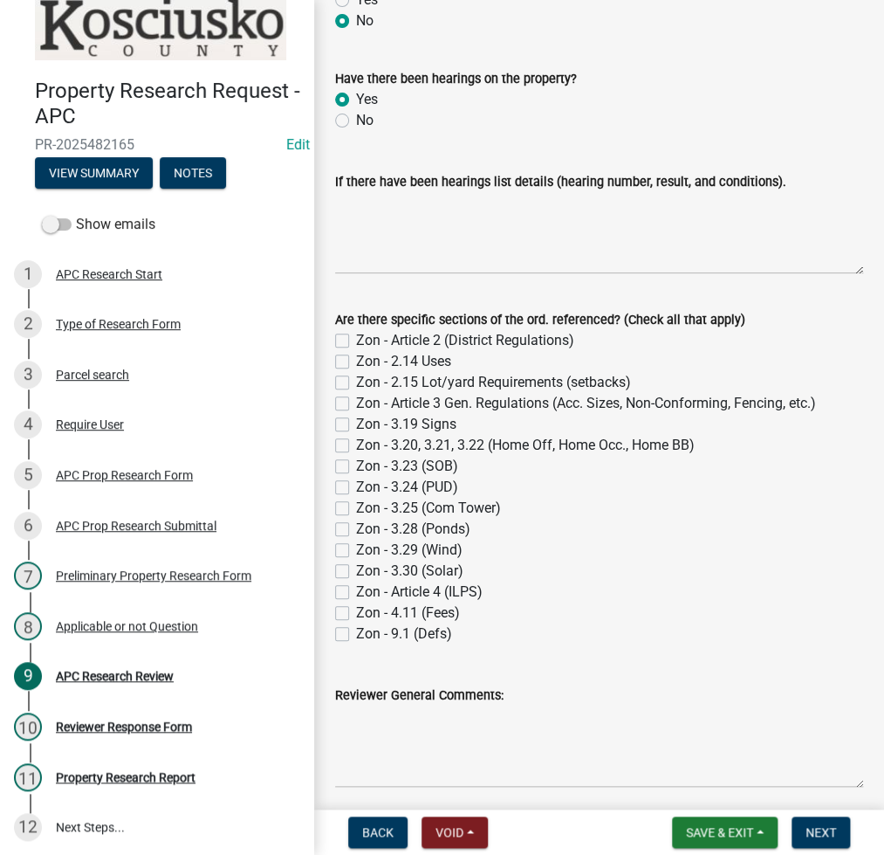
scroll to position [1193, 0]
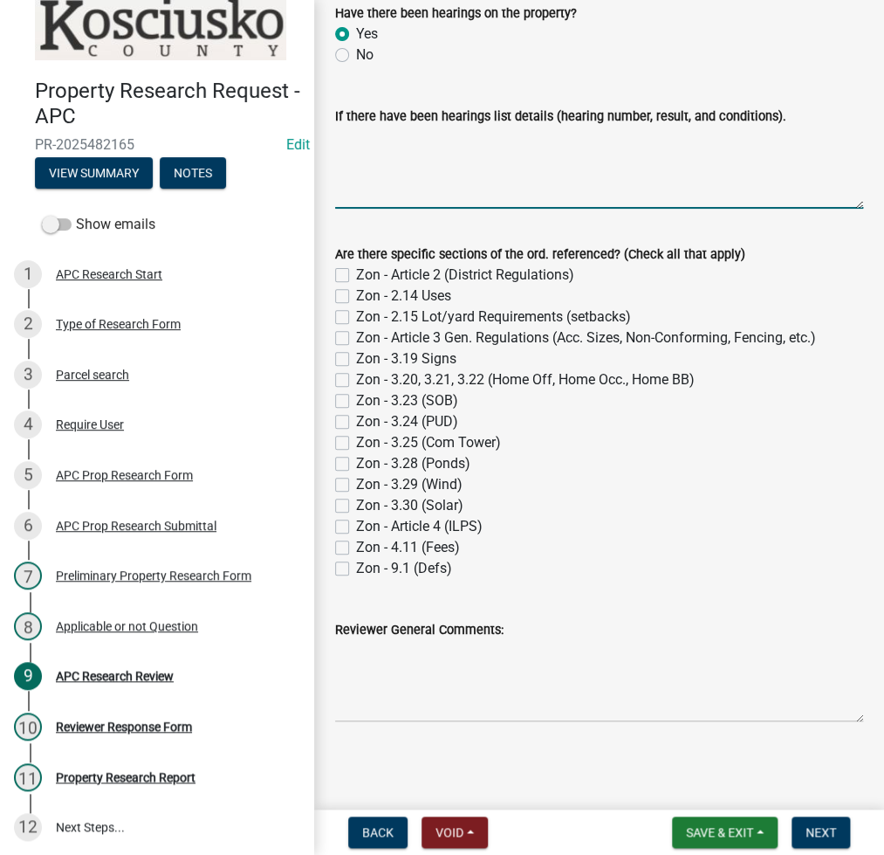
click at [383, 198] on textarea "If there have been hearings list details (hearing number, result, and condition…" at bounding box center [599, 168] width 528 height 82
type textarea "97054E, 92443E"
click at [356, 295] on label "Zon - 2.14 Uses" at bounding box center [403, 295] width 95 height 21
click at [356, 295] on input "Zon - 2.14 Uses" at bounding box center [361, 290] width 11 height 11
checkbox input "true"
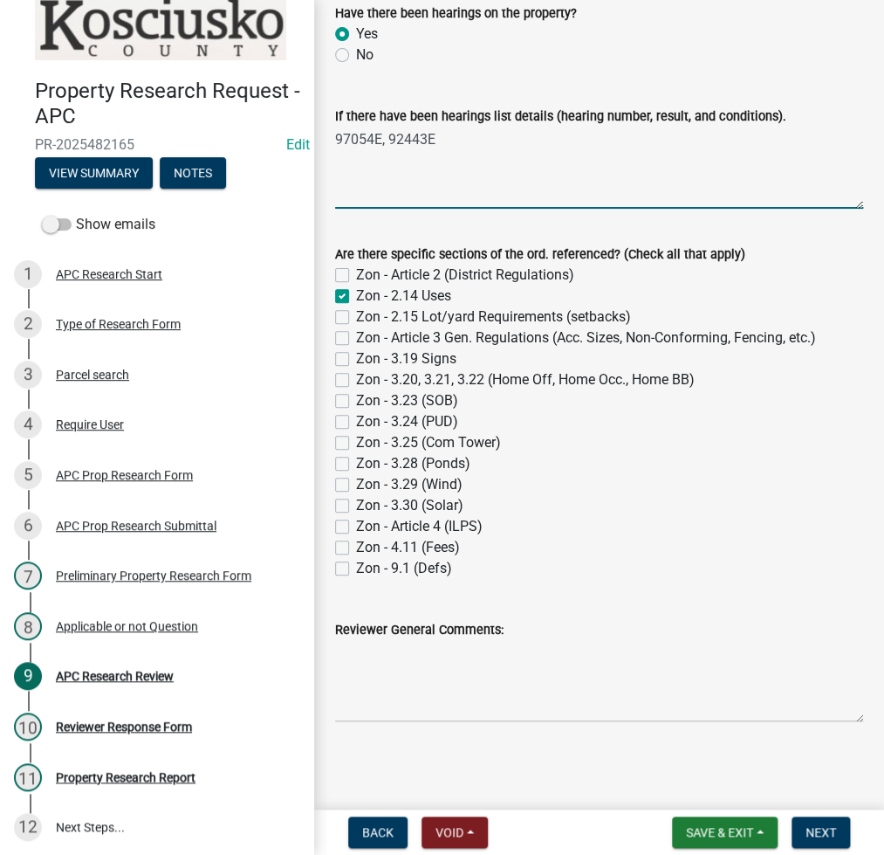
checkbox input "false"
checkbox input "true"
checkbox input "false"
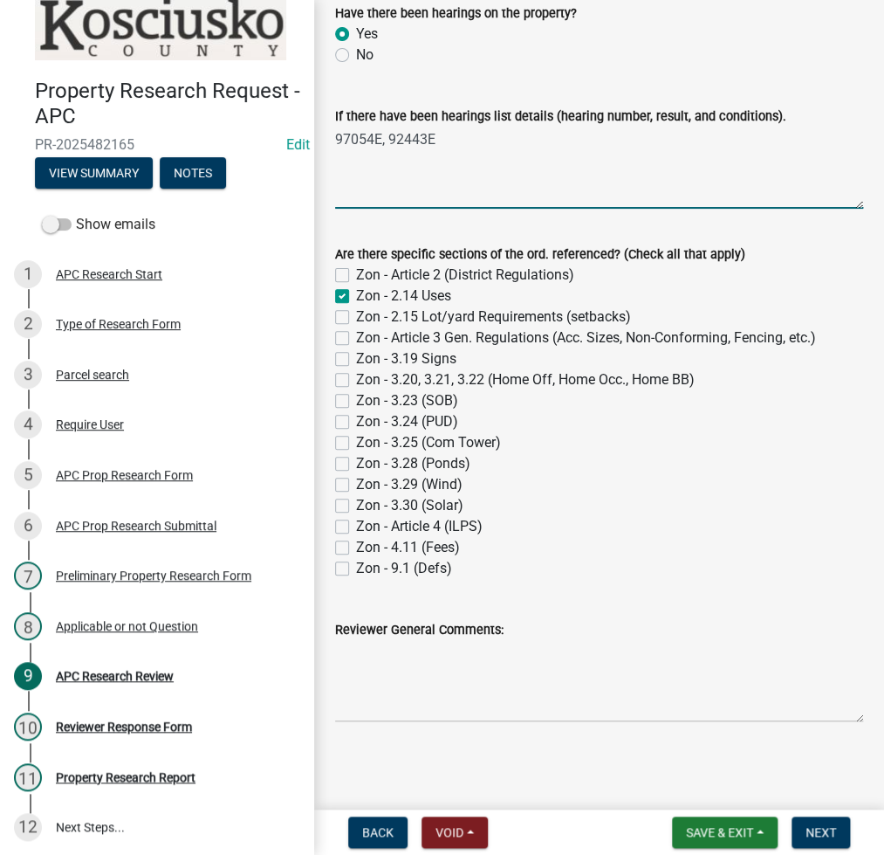
checkbox input "false"
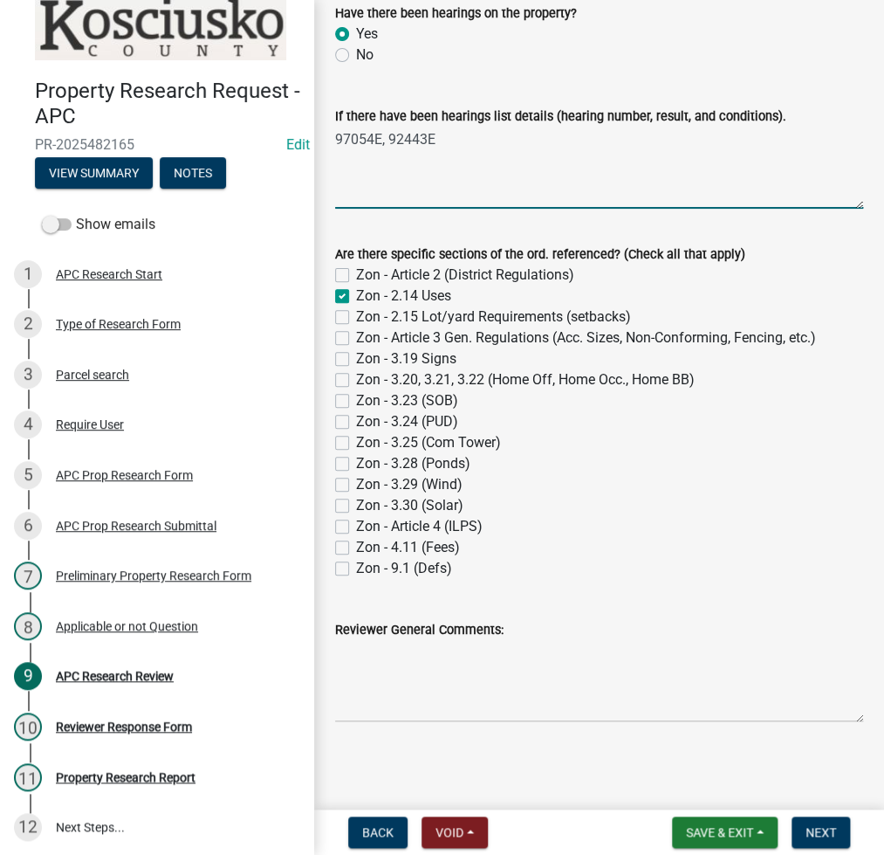
checkbox input "false"
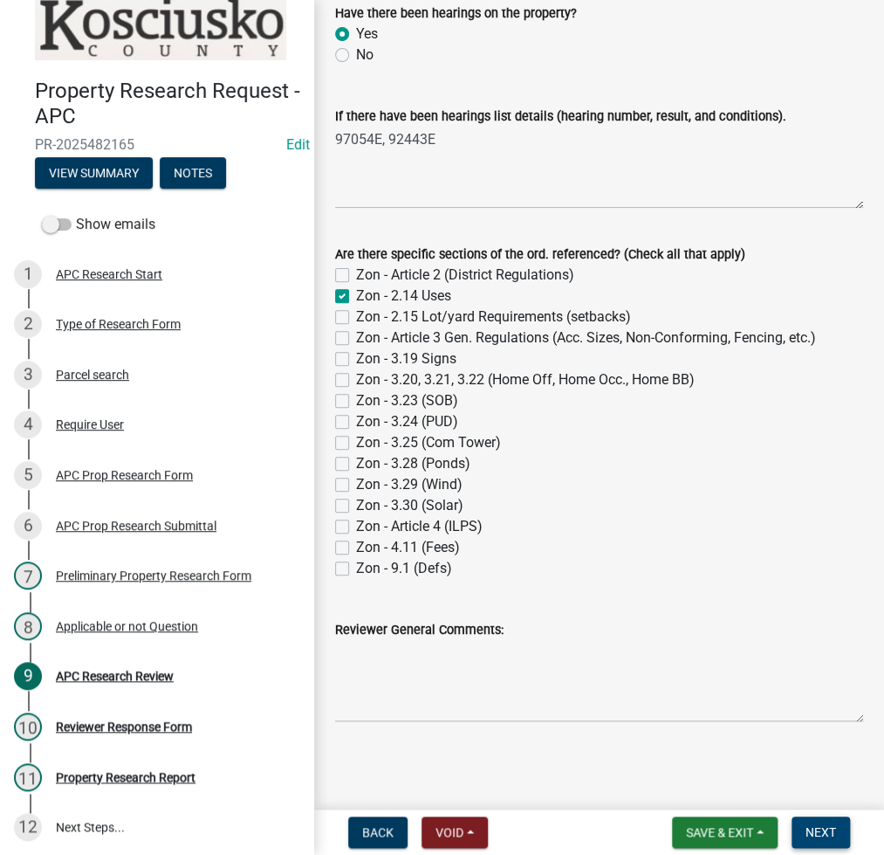
click at [813, 830] on span "Next" at bounding box center [821, 832] width 31 height 14
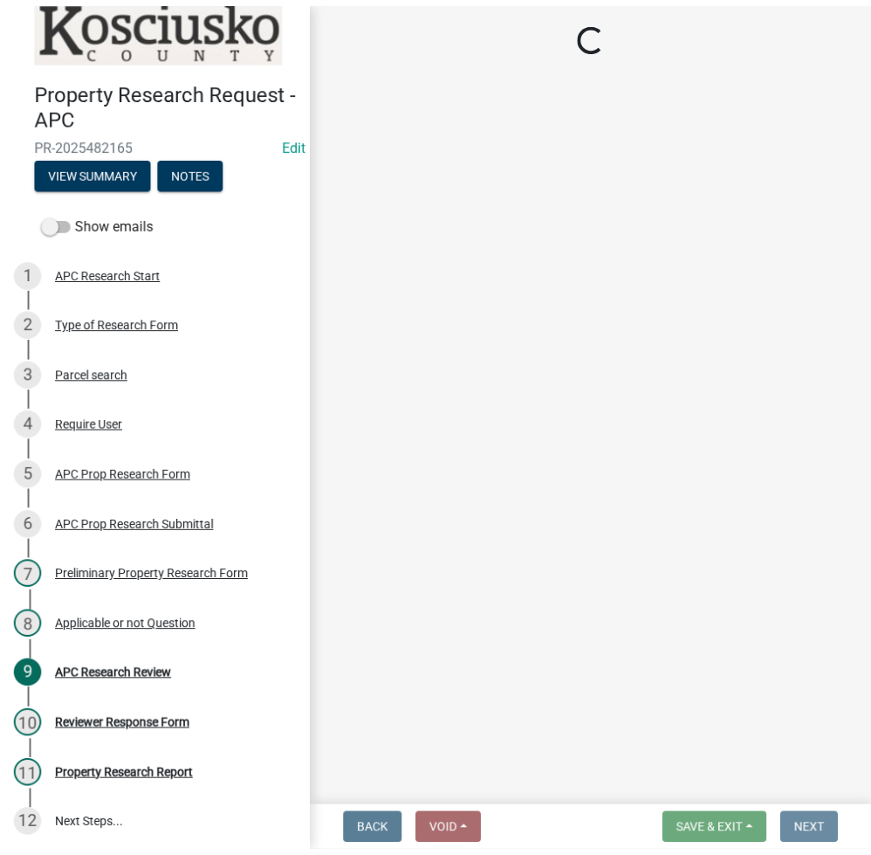
scroll to position [0, 0]
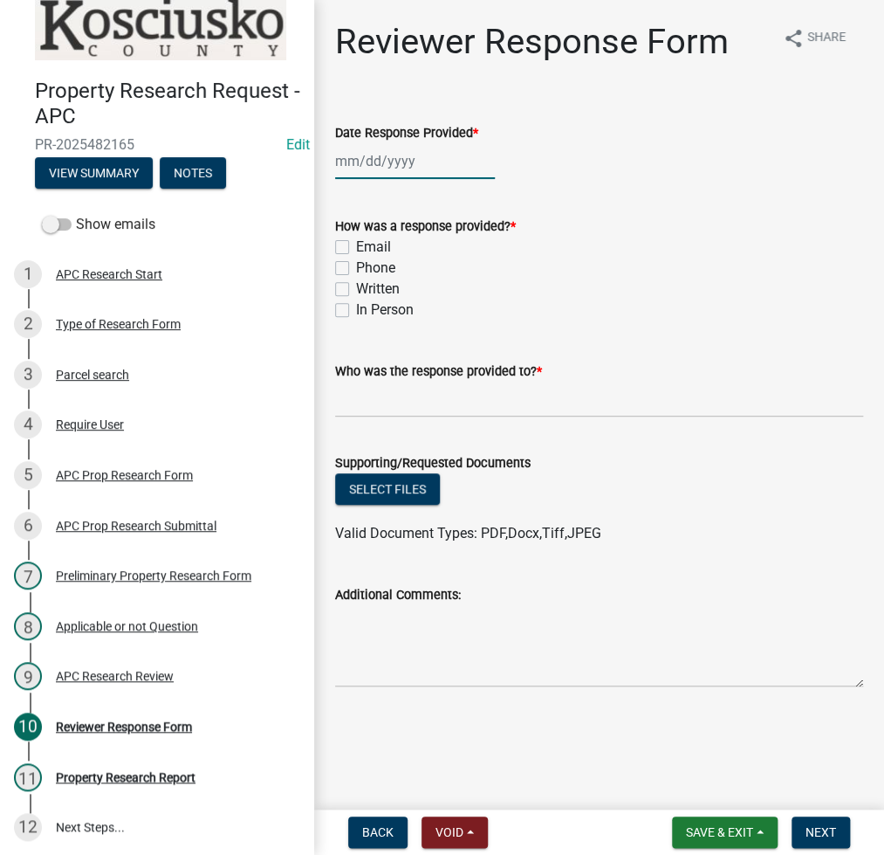
click at [360, 155] on div at bounding box center [415, 161] width 160 height 36
select select "9"
select select "2025"
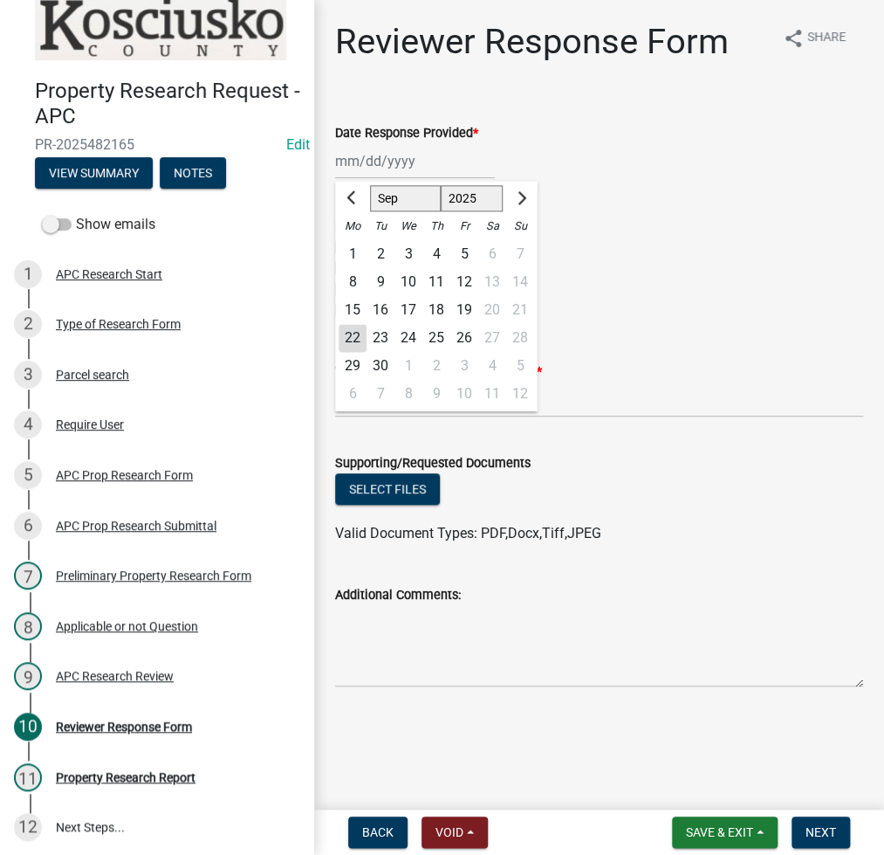
click at [351, 333] on div "22" at bounding box center [353, 338] width 28 height 28
type input "[DATE]"
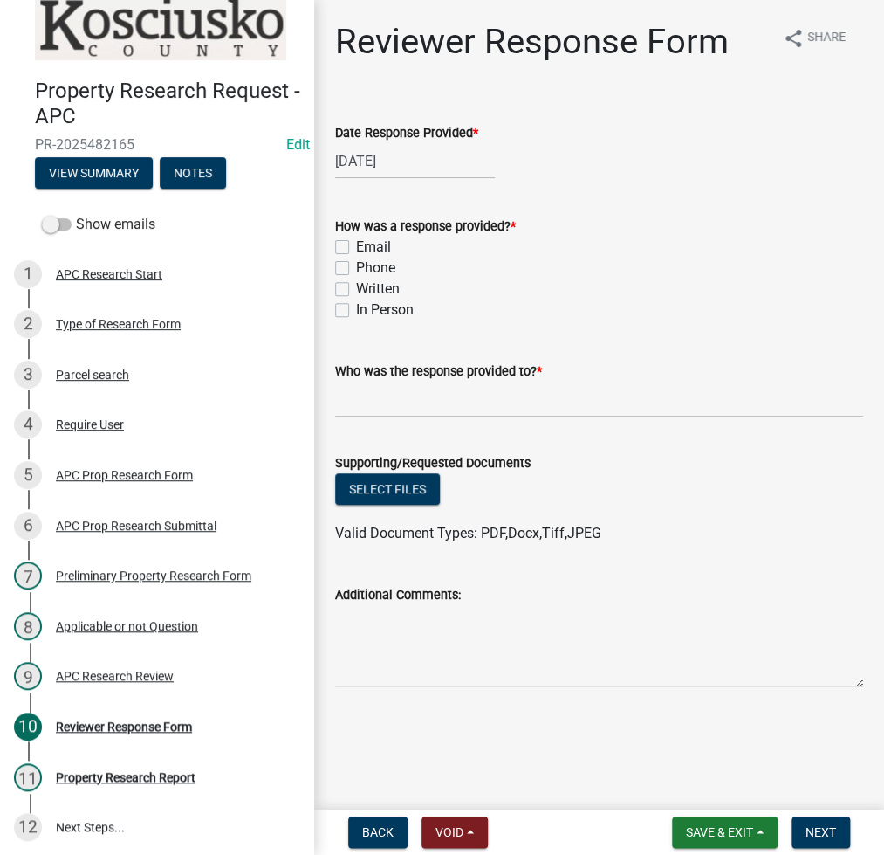
click at [356, 251] on label "Email" at bounding box center [373, 247] width 35 height 21
click at [356, 248] on input "Email" at bounding box center [361, 242] width 11 height 11
checkbox input "true"
checkbox input "false"
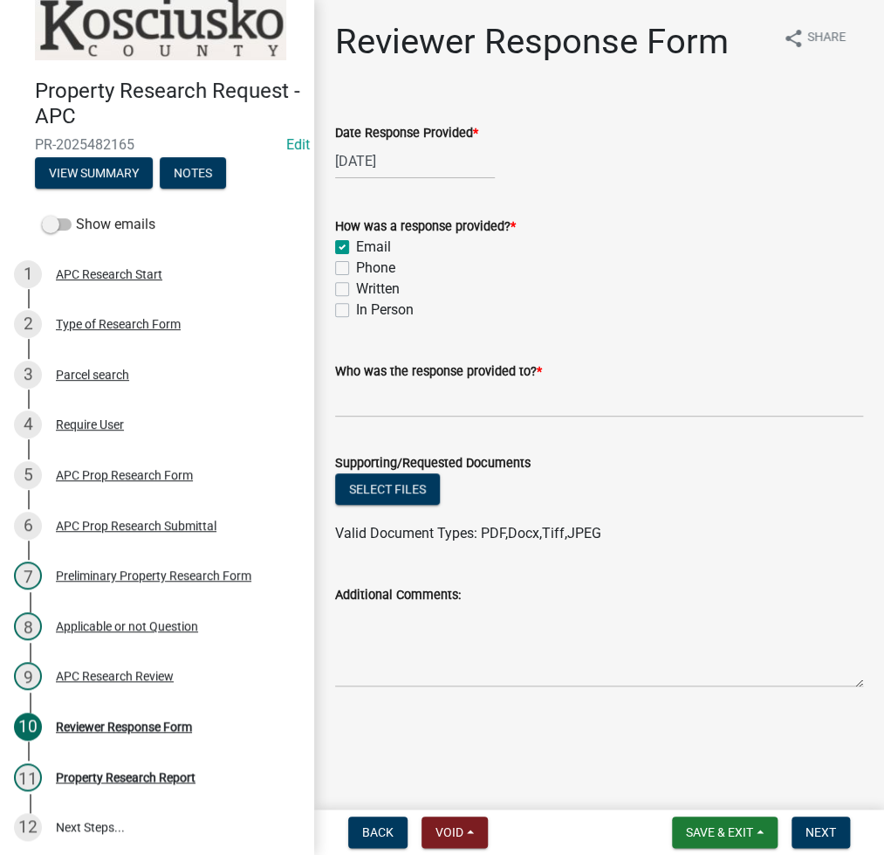
checkbox input "false"
click at [373, 415] on input "Who was the response provided to? *" at bounding box center [599, 399] width 528 height 36
type input "[PERSON_NAME]"
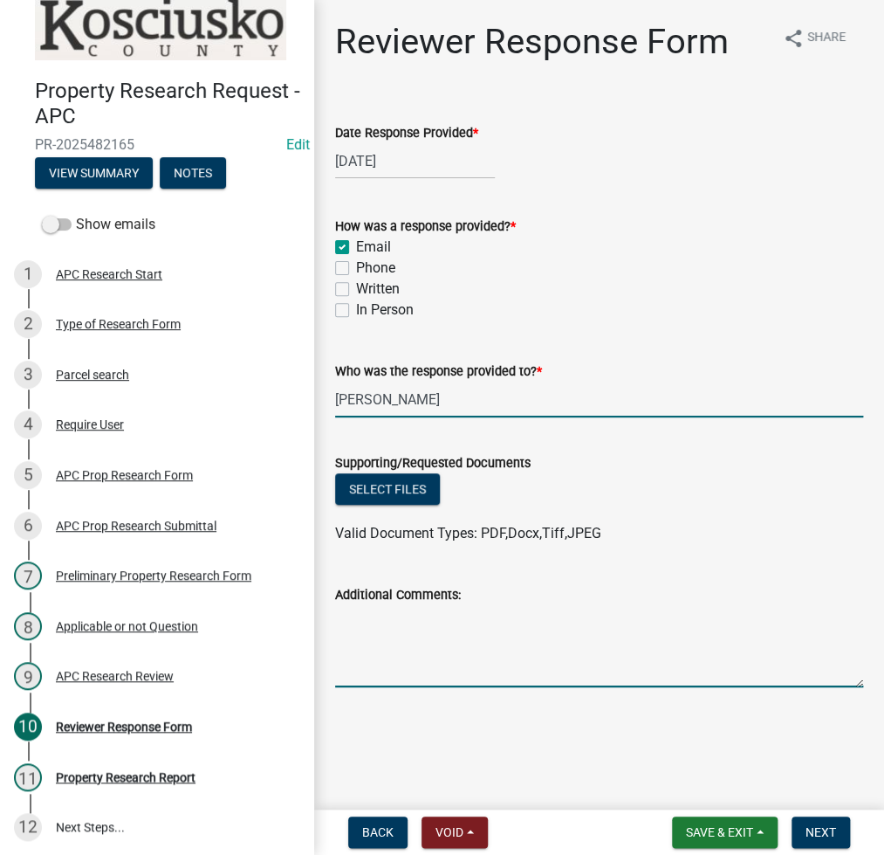
click at [405, 654] on textarea "Additional Comments:" at bounding box center [599, 646] width 528 height 82
paste textarea "No record of septics or undergound fuel tanks are through our office."
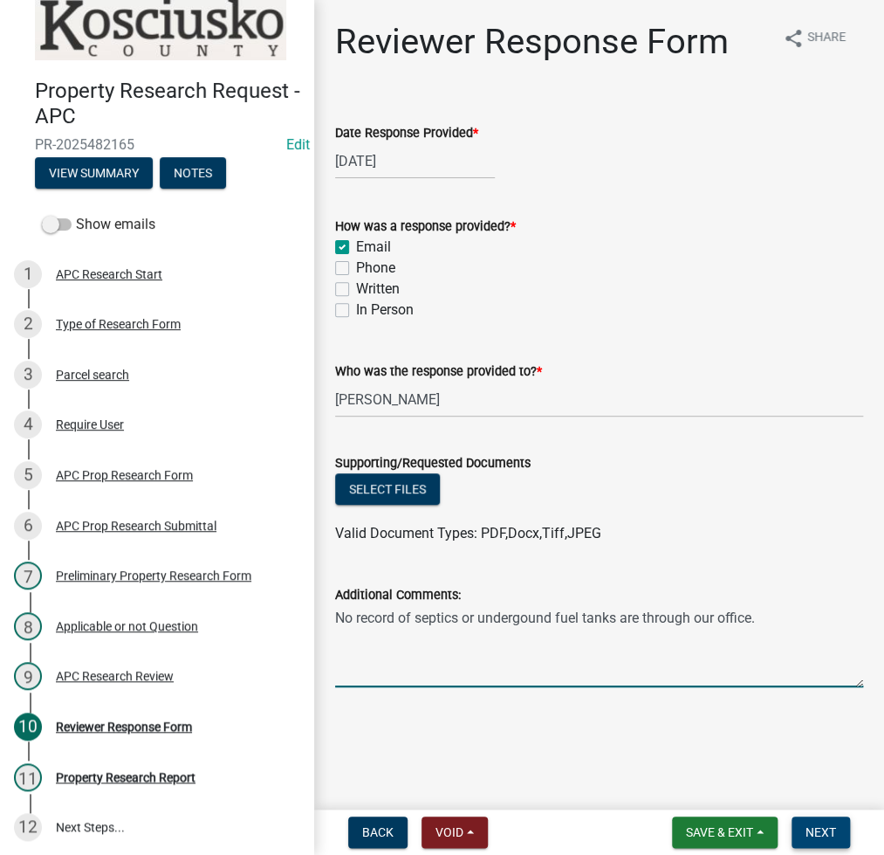
type textarea "No record of septics or undergound fuel tanks are through our office."
click at [840, 837] on button "Next" at bounding box center [821, 831] width 58 height 31
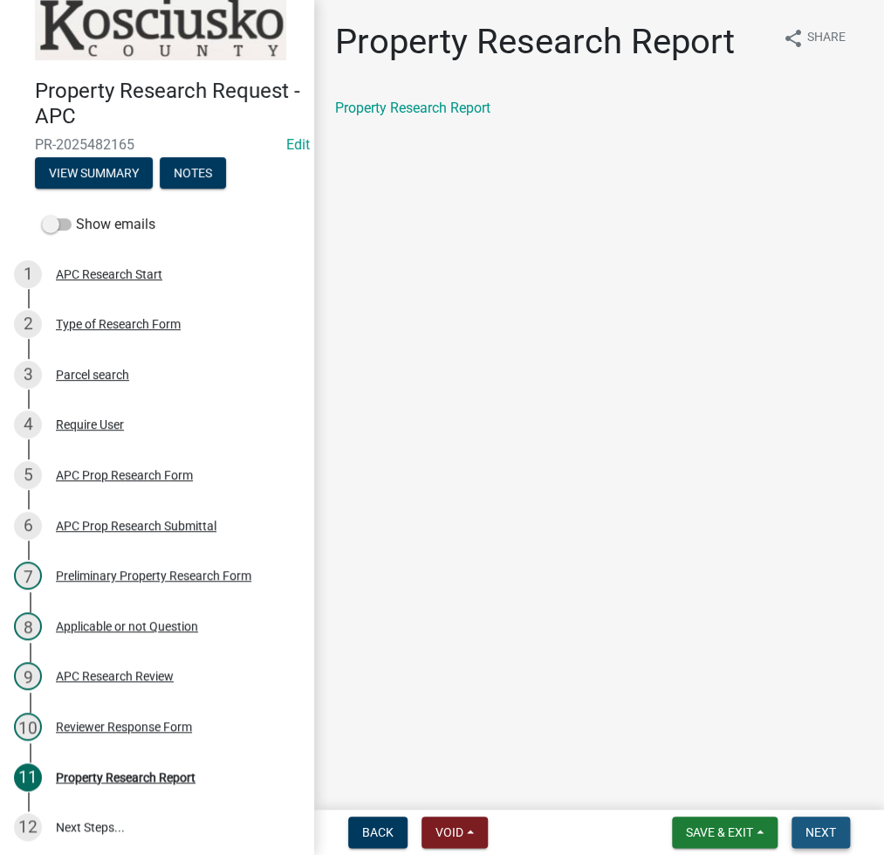
click at [810, 833] on span "Next" at bounding box center [821, 832] width 31 height 14
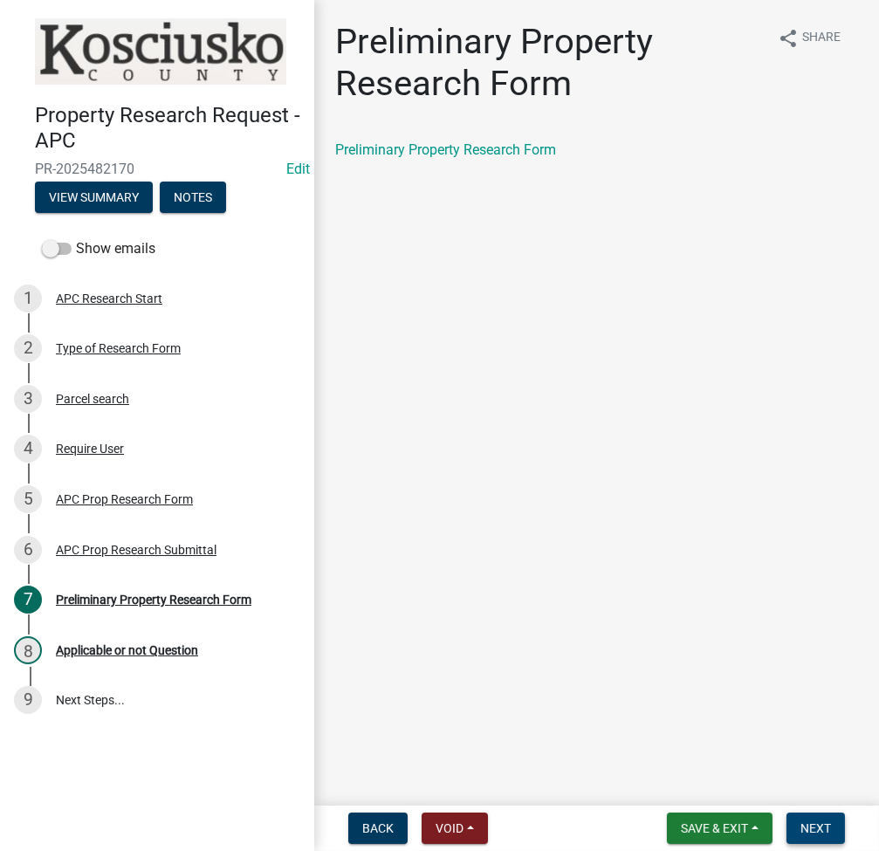
click at [811, 819] on button "Next" at bounding box center [815, 828] width 58 height 31
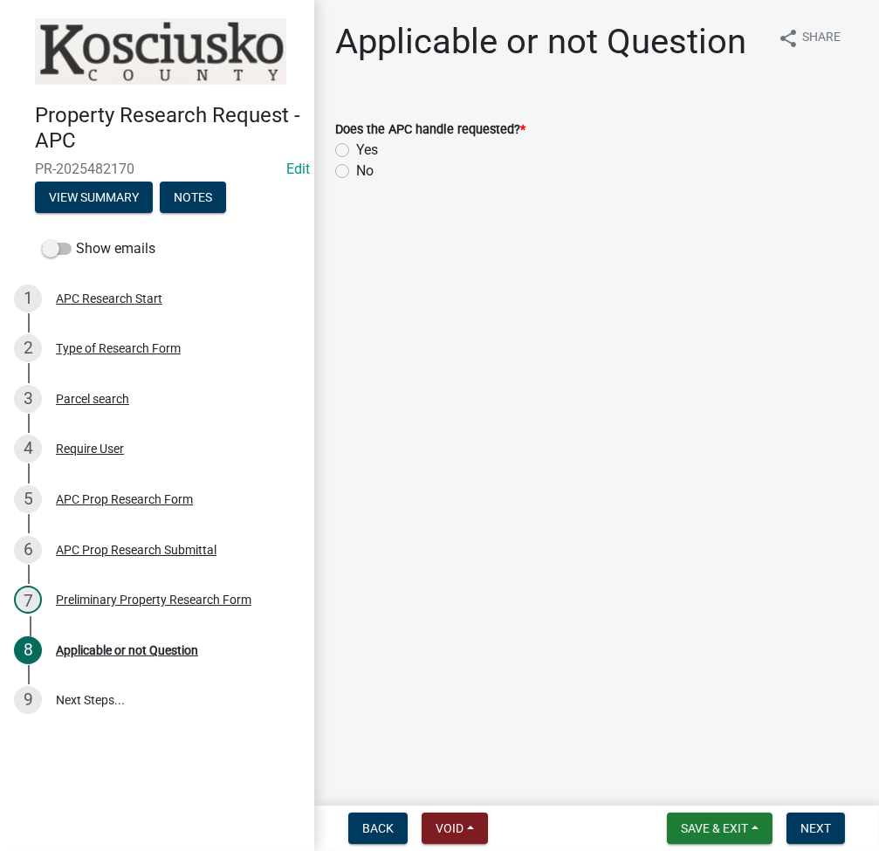
click at [356, 147] on label "Yes" at bounding box center [367, 150] width 22 height 21
click at [356, 147] on input "Yes" at bounding box center [361, 145] width 11 height 11
radio input "true"
click at [804, 828] on span "Next" at bounding box center [815, 828] width 31 height 14
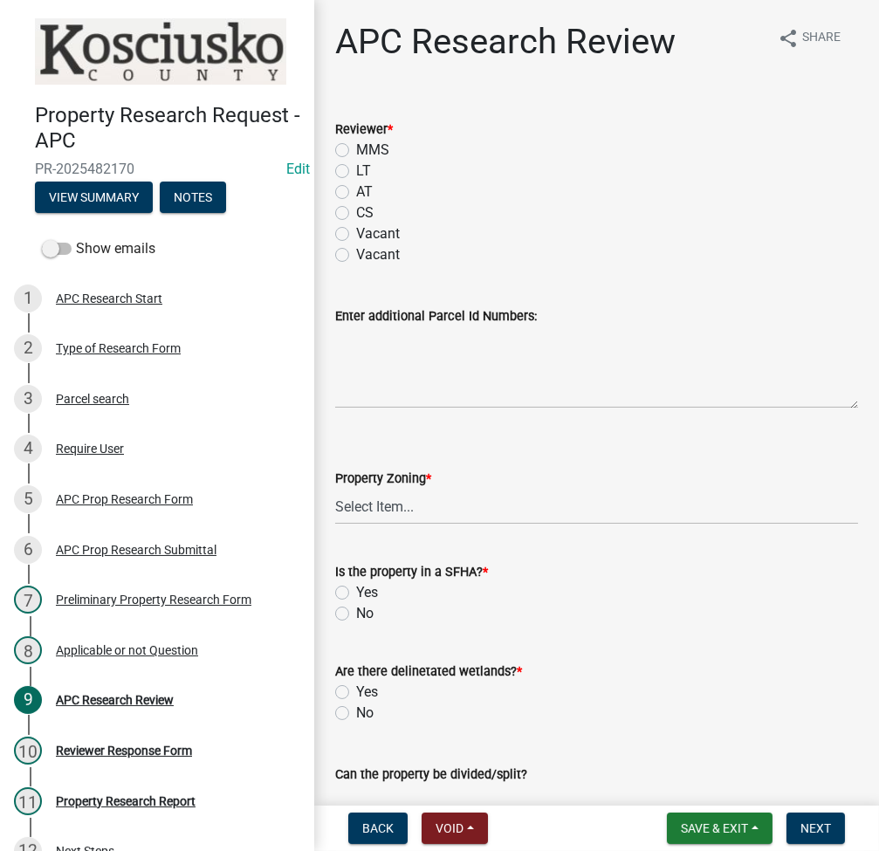
click at [356, 175] on label "LT" at bounding box center [363, 171] width 15 height 21
click at [356, 172] on input "LT" at bounding box center [361, 166] width 11 height 11
radio input "true"
click at [381, 498] on select "Select Item... Agricultural Agricultural 2 Residential Commercial Industrial 1 …" at bounding box center [596, 507] width 523 height 36
click at [335, 489] on select "Select Item... Agricultural Agricultural 2 Residential Commercial Industrial 1 …" at bounding box center [596, 507] width 523 height 36
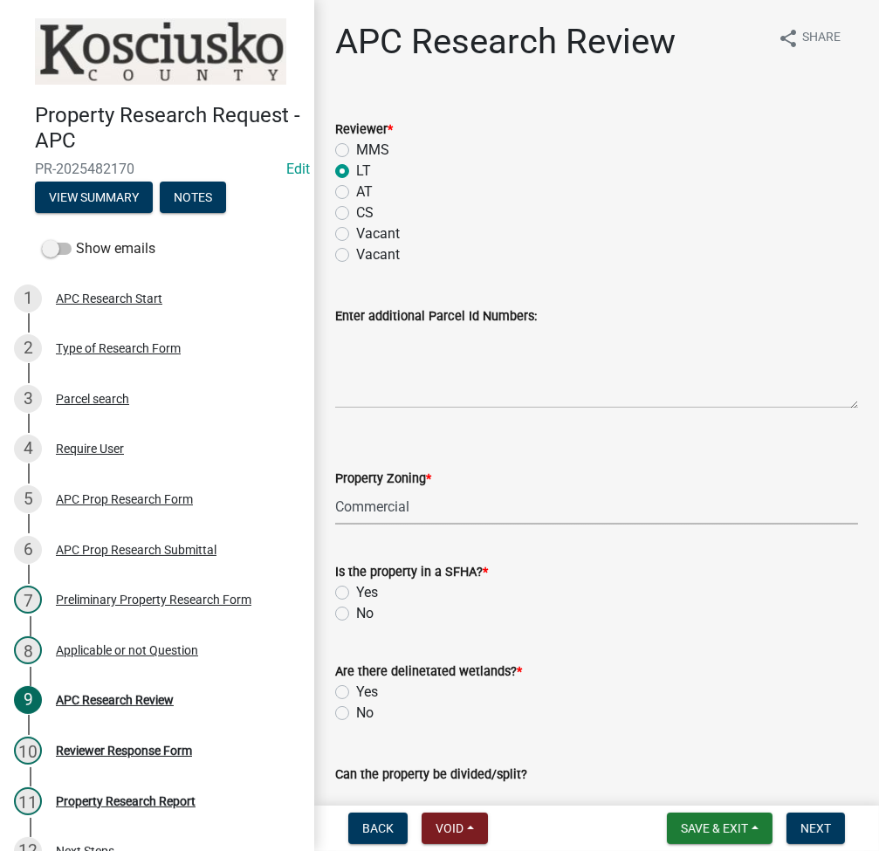
select select "9d40070c-0047-459a-bc3e-ac30b9556a7b"
click at [349, 711] on div "No" at bounding box center [596, 713] width 523 height 21
click at [356, 608] on label "No" at bounding box center [364, 613] width 17 height 21
click at [356, 608] on input "No" at bounding box center [361, 608] width 11 height 11
radio input "true"
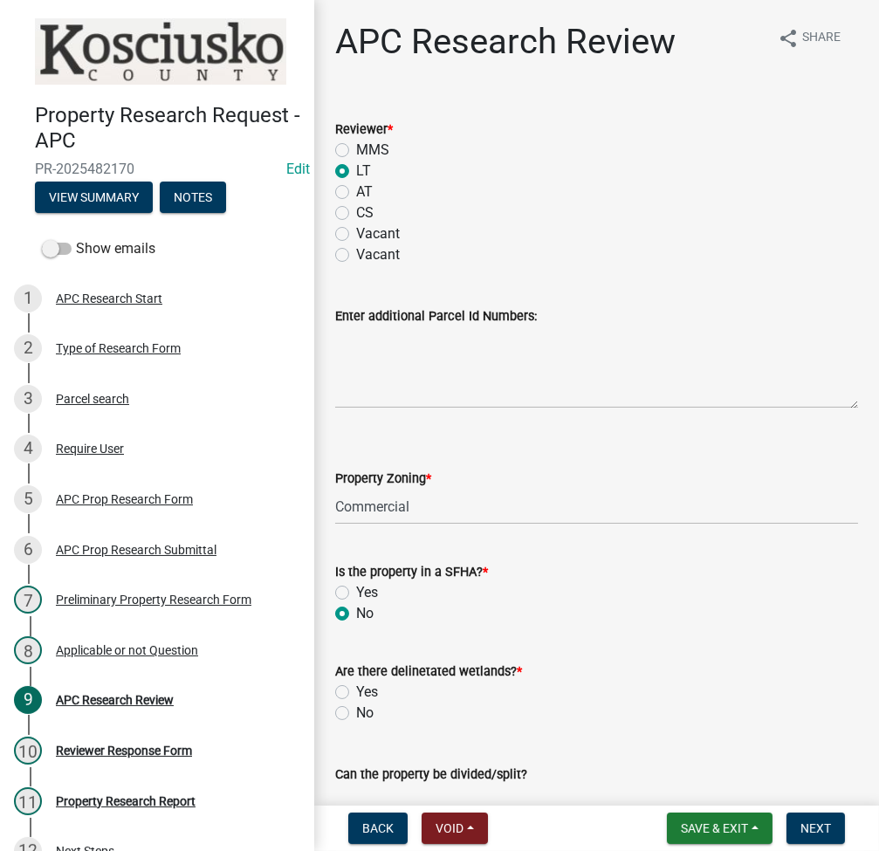
click at [356, 708] on label "No" at bounding box center [364, 713] width 17 height 21
click at [356, 708] on input "No" at bounding box center [361, 708] width 11 height 11
radio input "true"
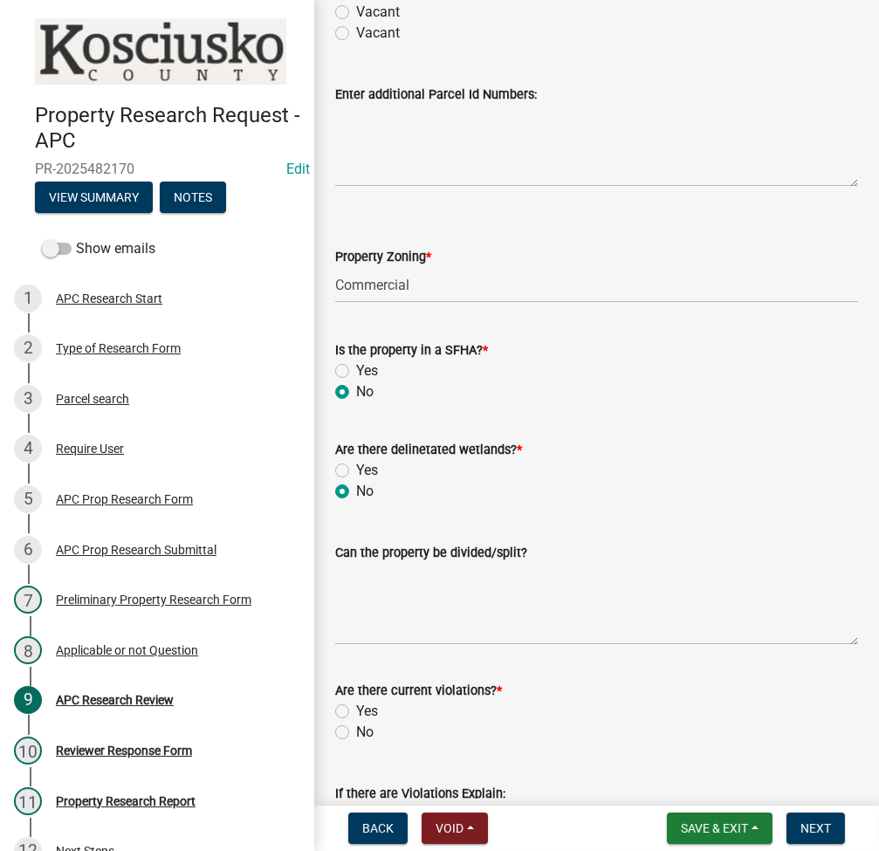
scroll to position [232, 0]
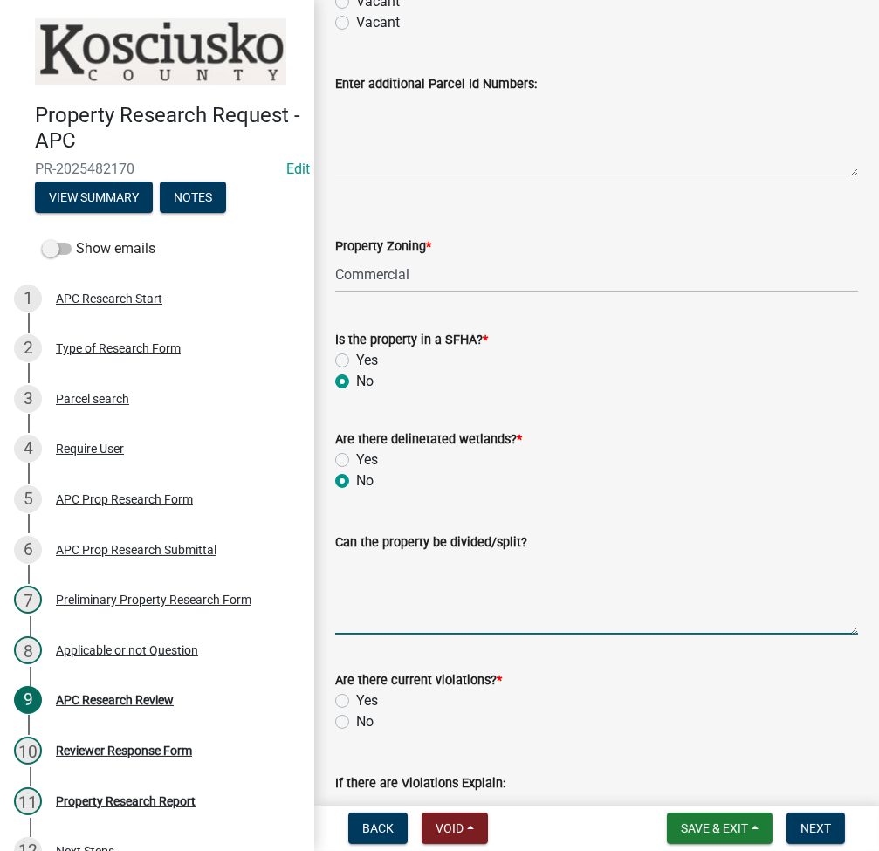
click at [404, 605] on textarea "Can the property be divided/split?" at bounding box center [596, 594] width 523 height 82
type textarea "NO"
click at [356, 718] on label "No" at bounding box center [364, 721] width 17 height 21
click at [356, 718] on input "No" at bounding box center [361, 716] width 11 height 11
radio input "true"
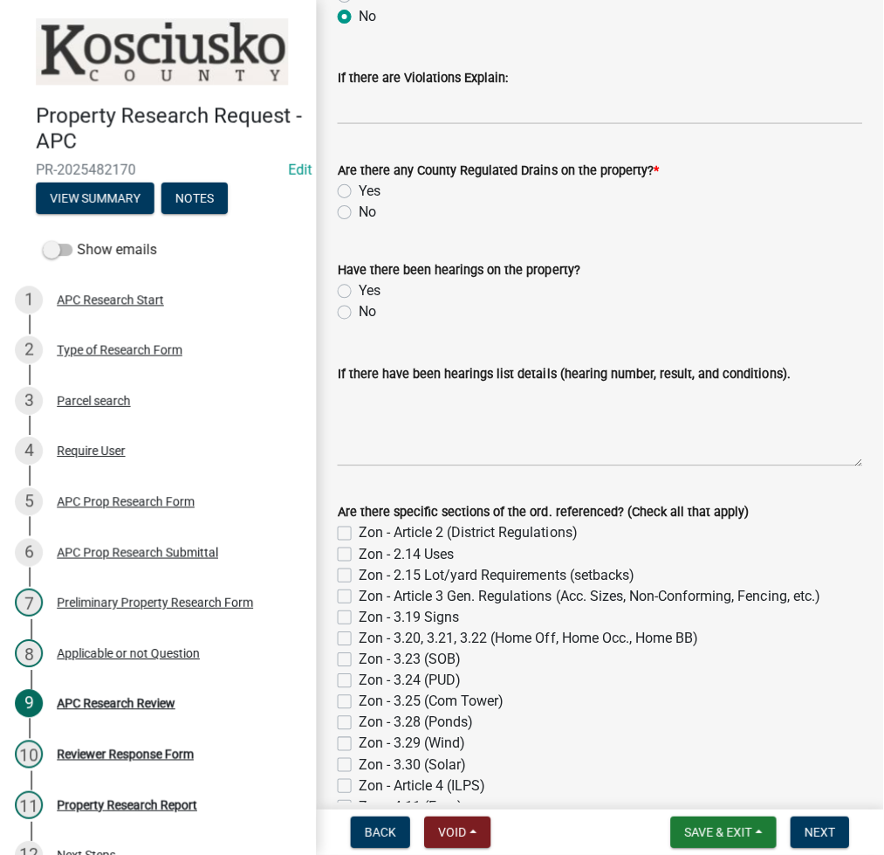
scroll to position [1164, 0]
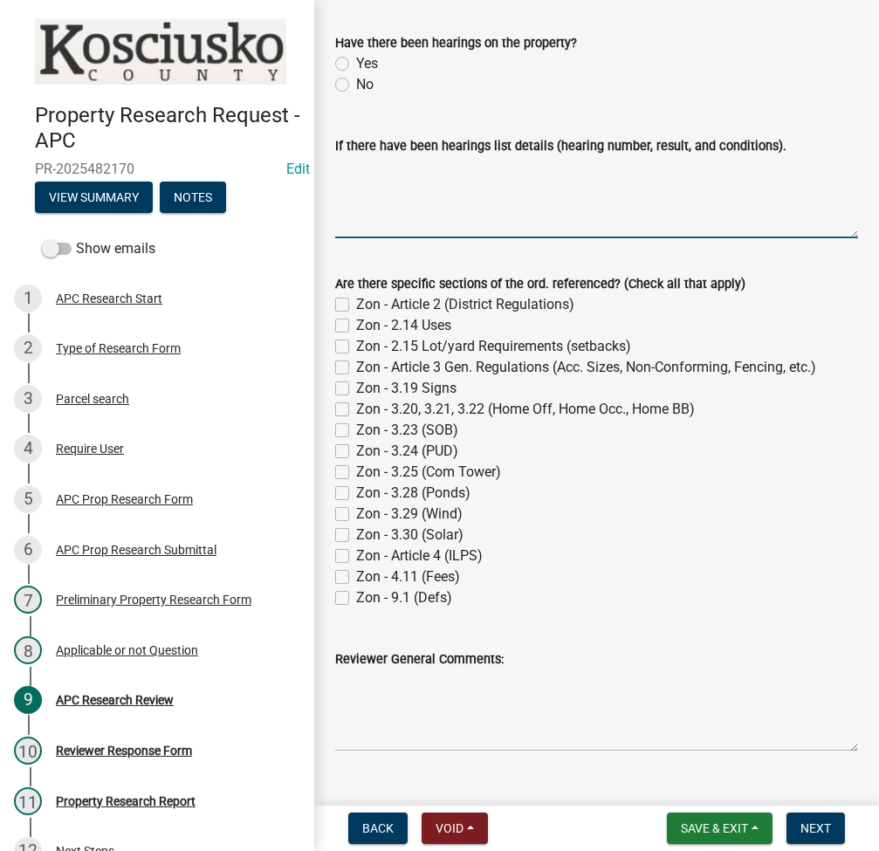
click at [462, 230] on textarea "If there have been hearings list details (hearing number, result, and condition…" at bounding box center [596, 197] width 523 height 82
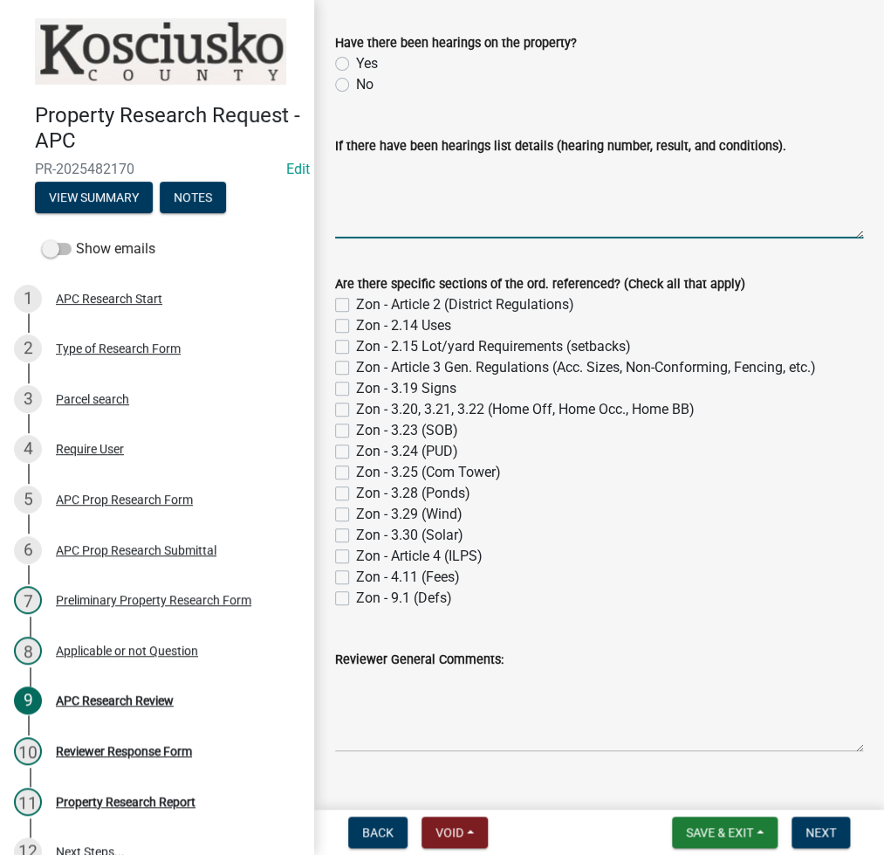
click at [418, 188] on textarea "If there have been hearings list details (hearing number, result, and condition…" at bounding box center [599, 197] width 528 height 82
type textarea "90553E"
click at [356, 326] on label "Zon - 2.14 Uses" at bounding box center [403, 325] width 95 height 21
click at [356, 326] on input "Zon - 2.14 Uses" at bounding box center [361, 320] width 11 height 11
checkbox input "true"
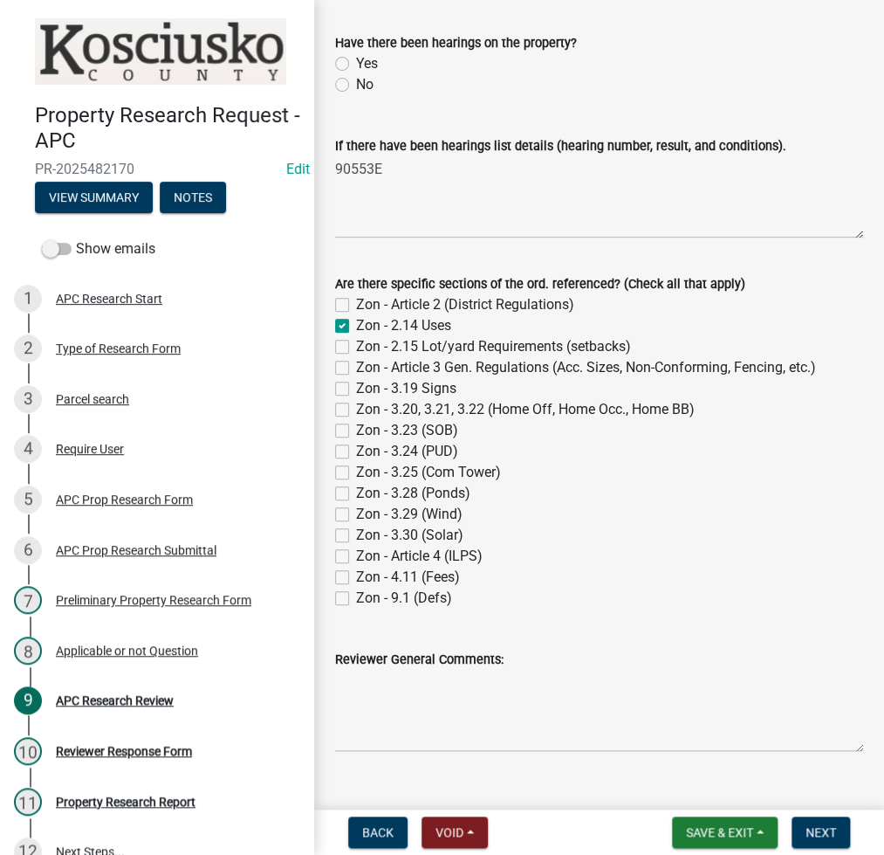
checkbox input "false"
checkbox input "true"
checkbox input "false"
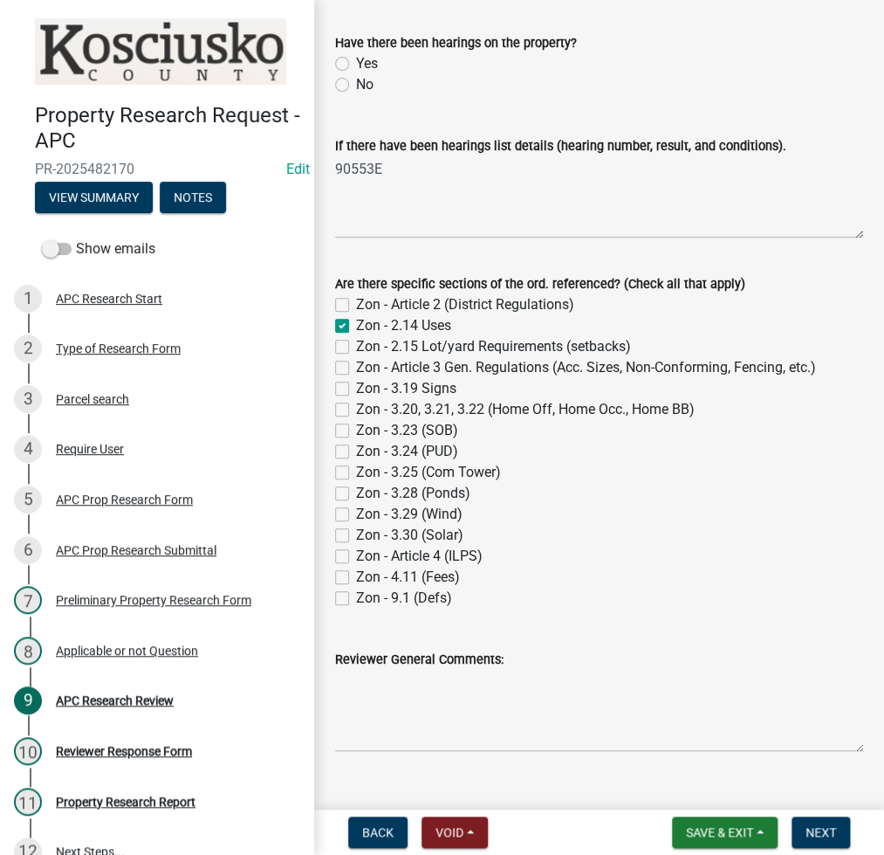
checkbox input "false"
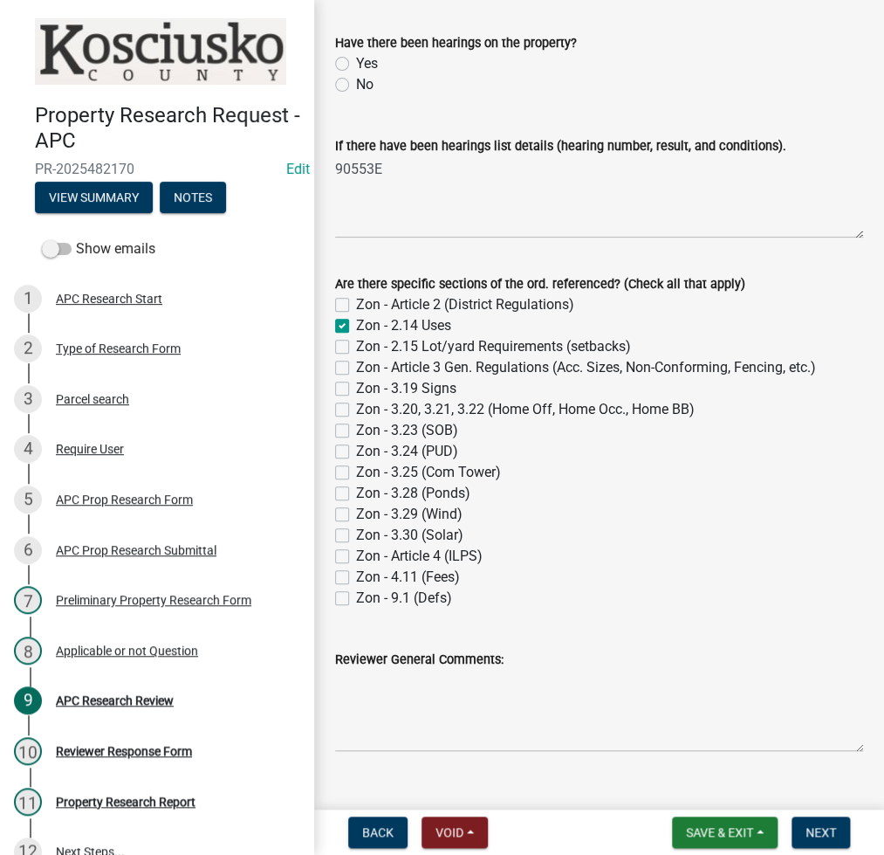
checkbox input "false"
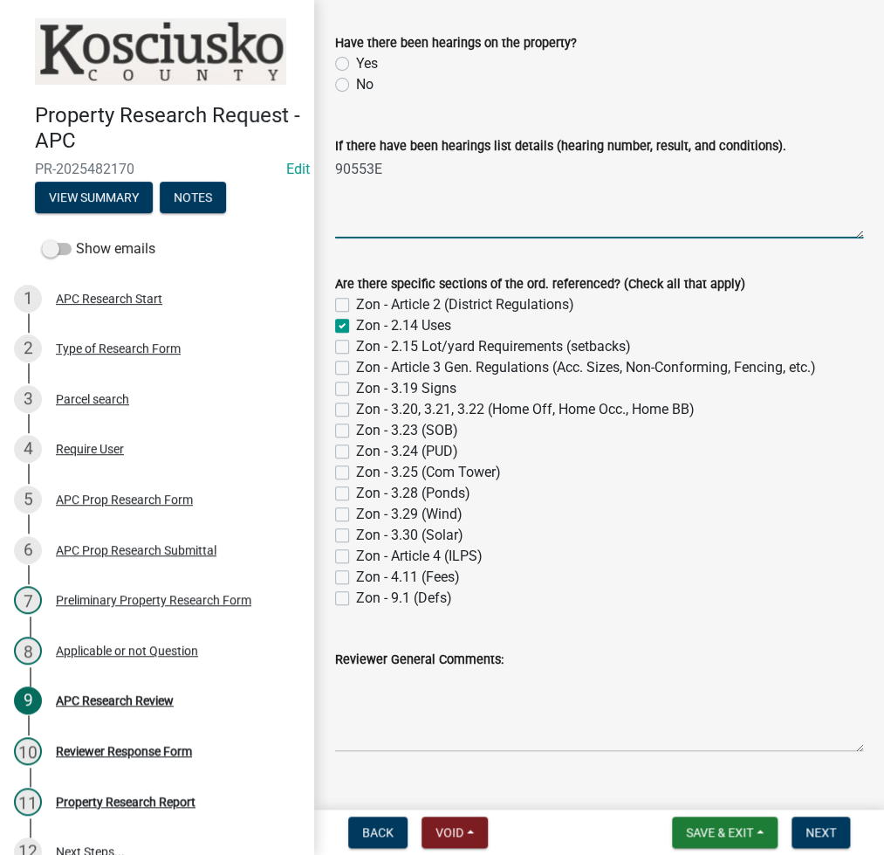
click at [373, 168] on textarea "90553E" at bounding box center [599, 197] width 528 height 82
type textarea "90554E"
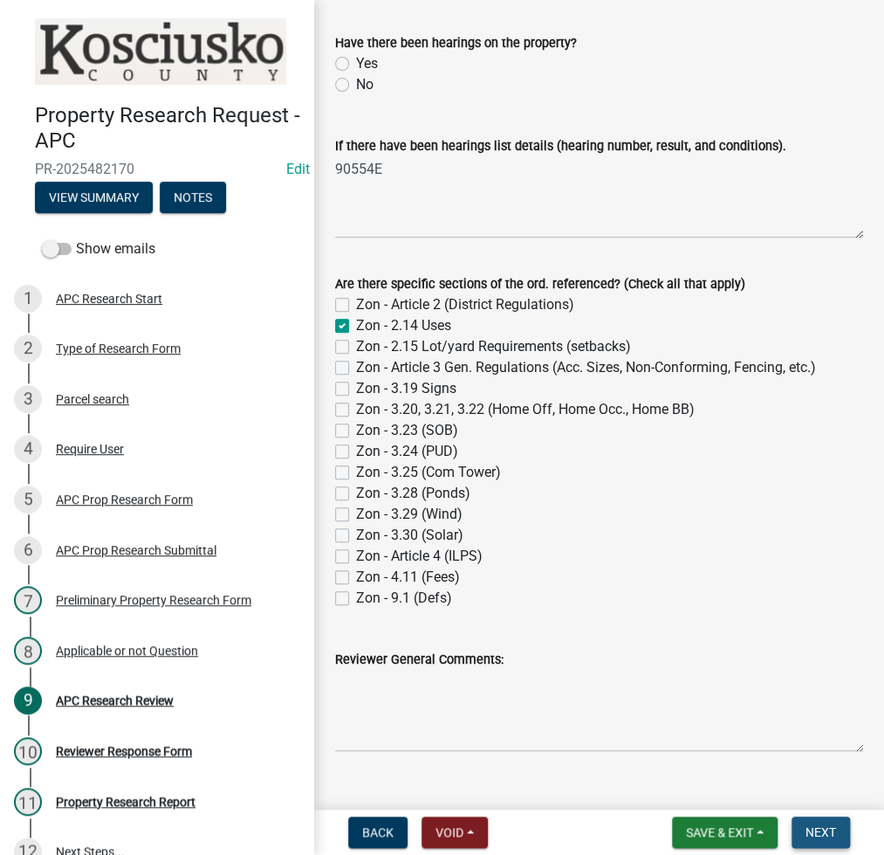
click at [824, 841] on button "Next" at bounding box center [821, 831] width 58 height 31
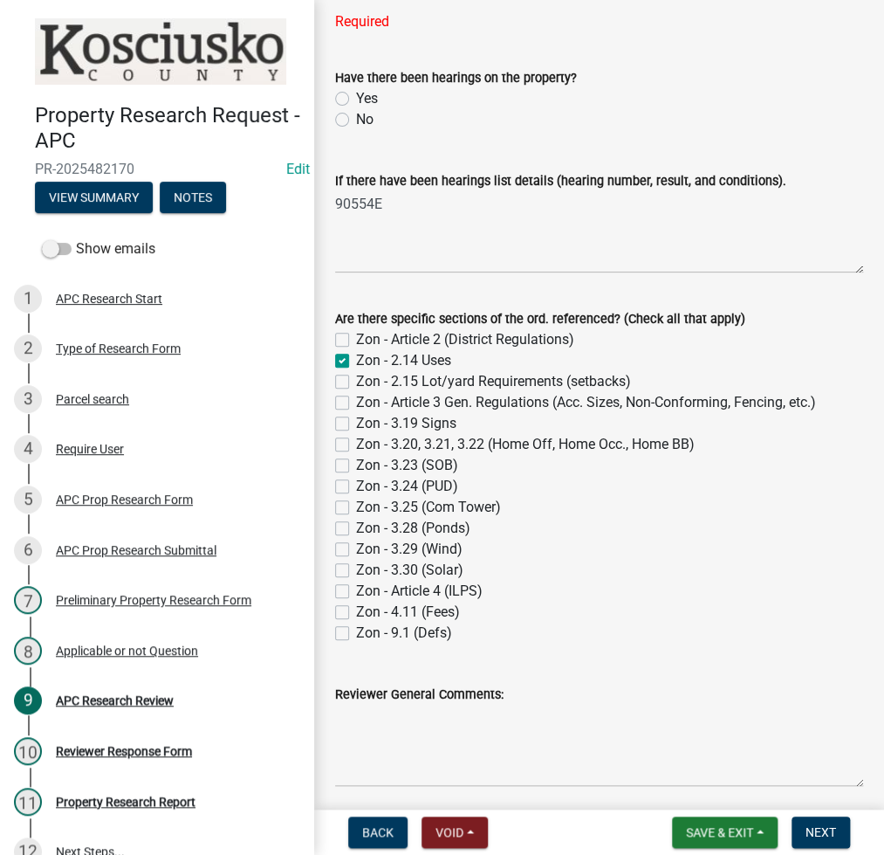
scroll to position [465, 0]
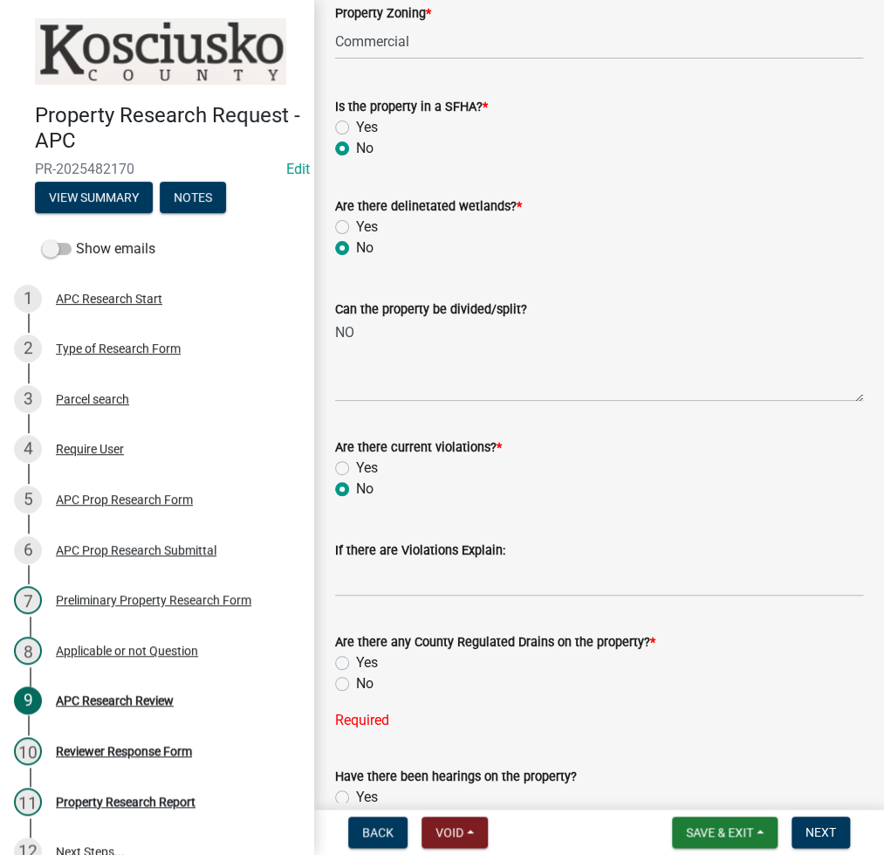
click at [356, 683] on label "No" at bounding box center [364, 683] width 17 height 21
click at [356, 683] on input "No" at bounding box center [361, 678] width 11 height 11
radio input "true"
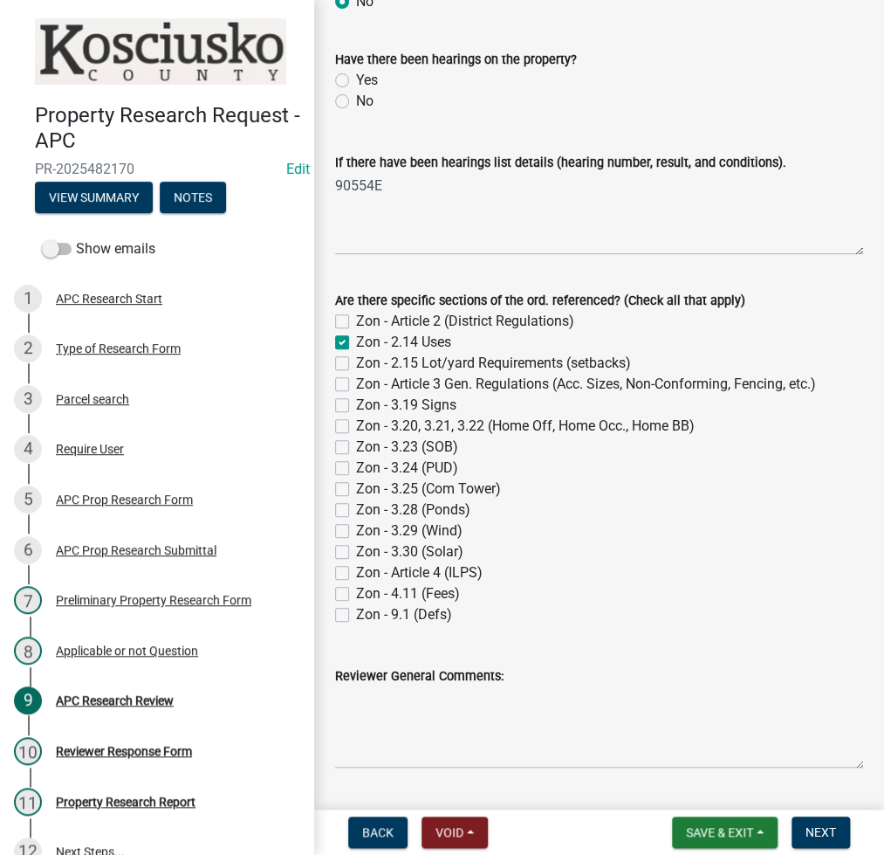
scroll to position [1193, 0]
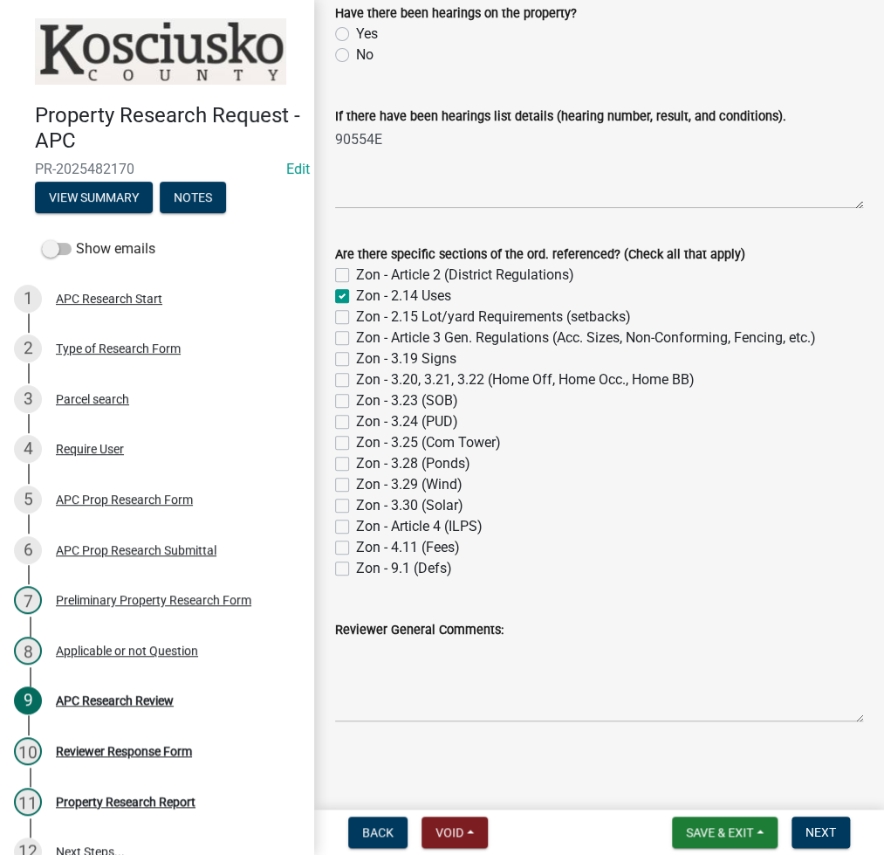
click at [356, 33] on label "Yes" at bounding box center [367, 34] width 22 height 21
click at [356, 33] on input "Yes" at bounding box center [361, 29] width 11 height 11
radio input "true"
click at [824, 834] on span "Next" at bounding box center [821, 832] width 31 height 14
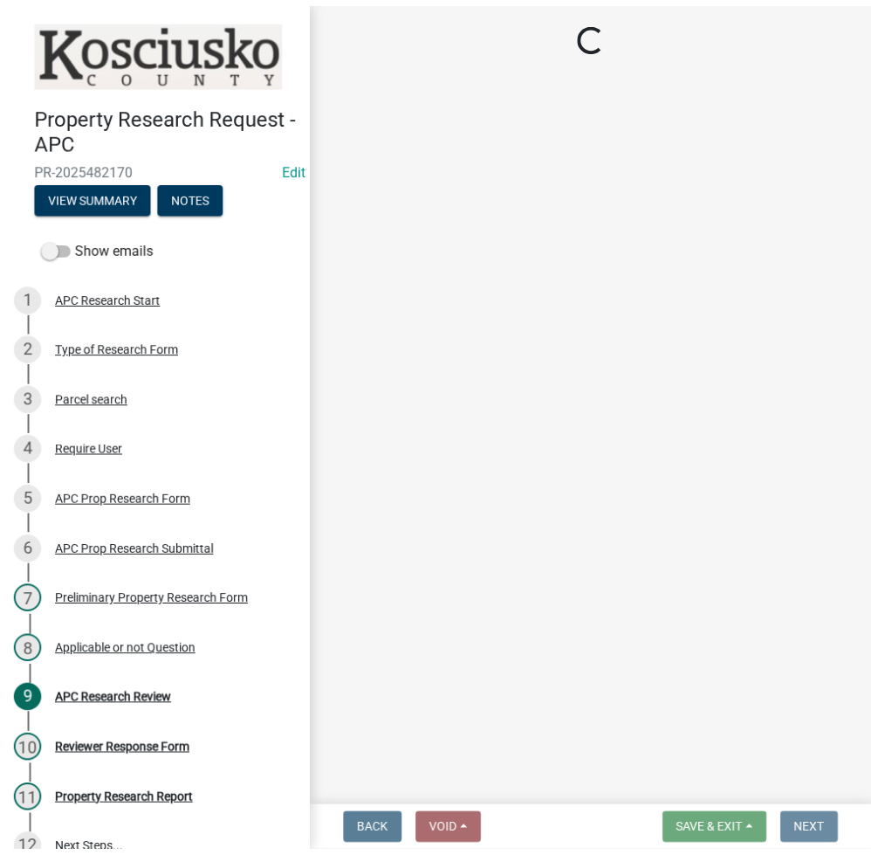
scroll to position [0, 0]
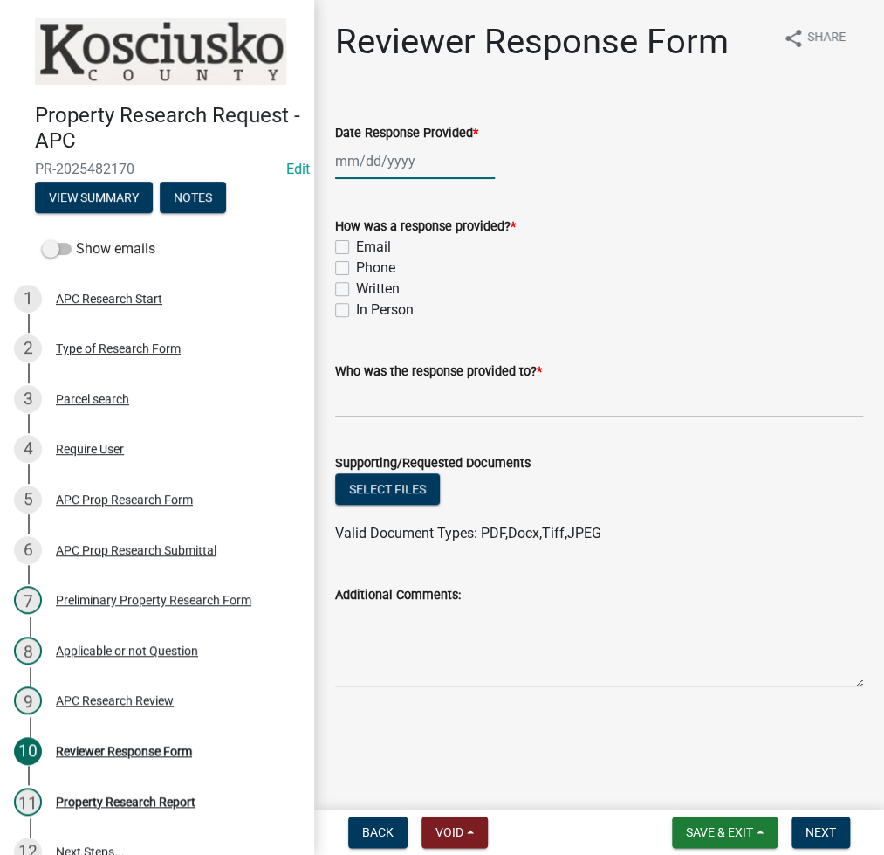
click at [367, 161] on div at bounding box center [415, 161] width 160 height 36
select select "9"
select select "2025"
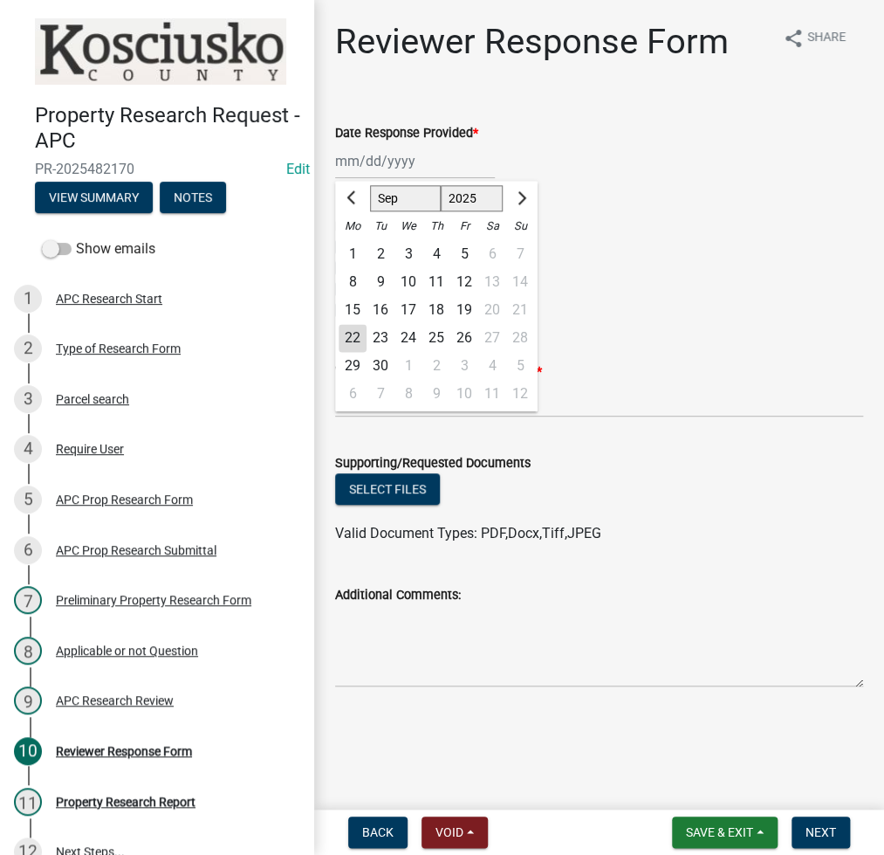
click at [341, 344] on div "22" at bounding box center [353, 338] width 28 height 28
type input "[DATE]"
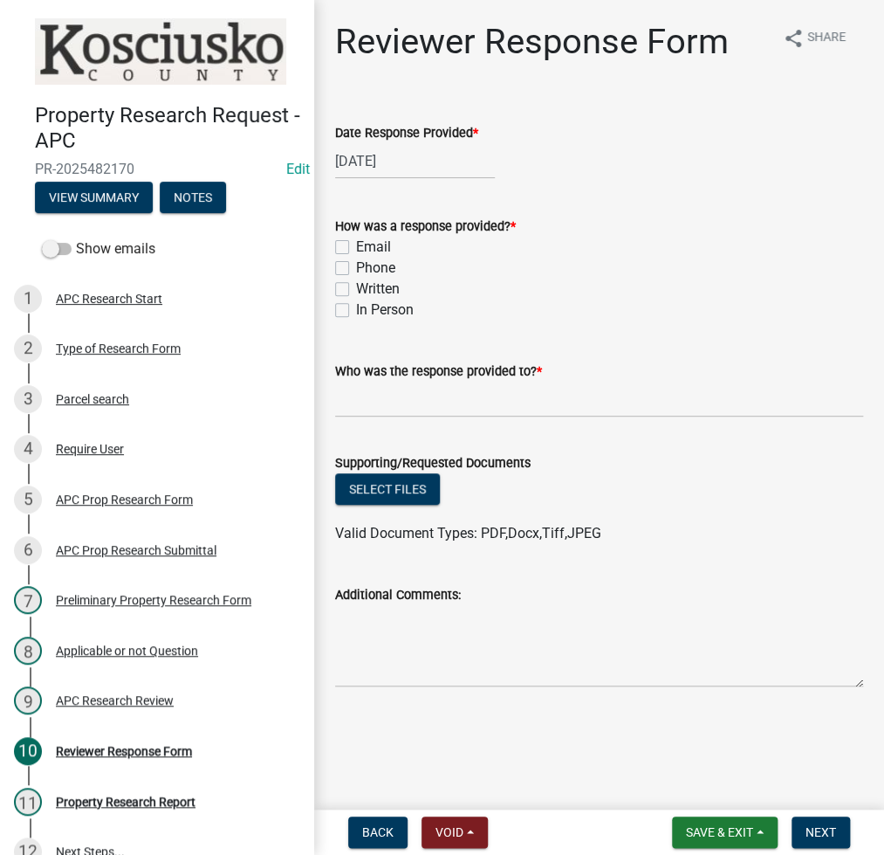
click at [356, 249] on label "Email" at bounding box center [373, 247] width 35 height 21
click at [356, 248] on input "Email" at bounding box center [361, 242] width 11 height 11
checkbox input "true"
checkbox input "false"
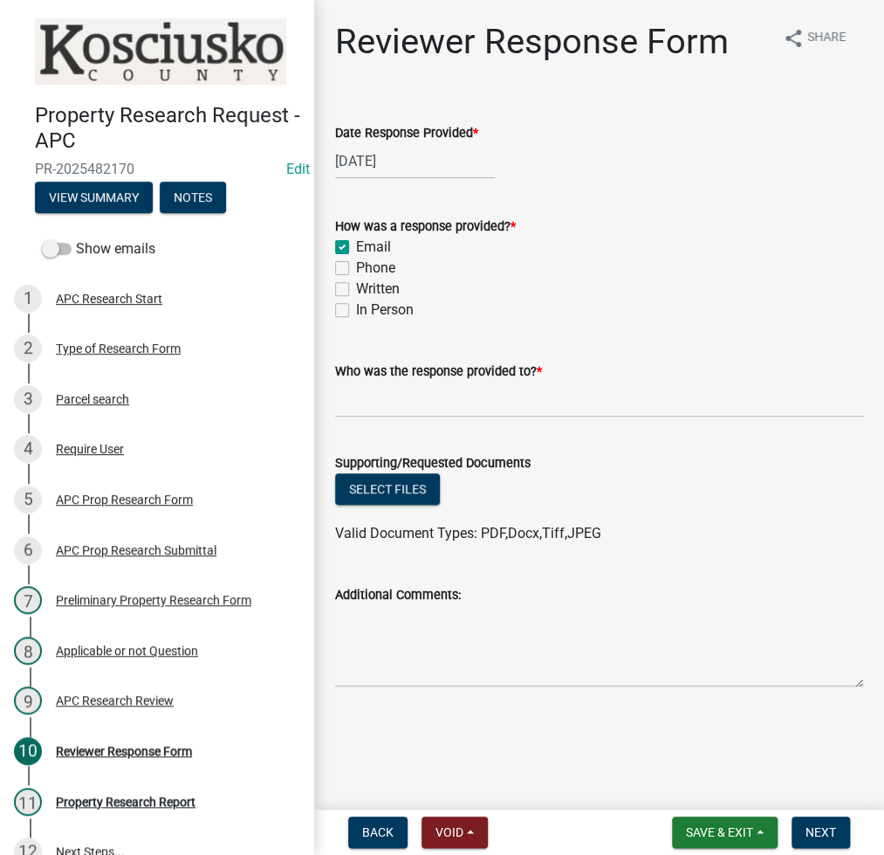
checkbox input "false"
click at [356, 414] on input "Who was the response provided to? *" at bounding box center [599, 399] width 528 height 36
paste input "No record of septics or undergound fuel tanks are through our office."
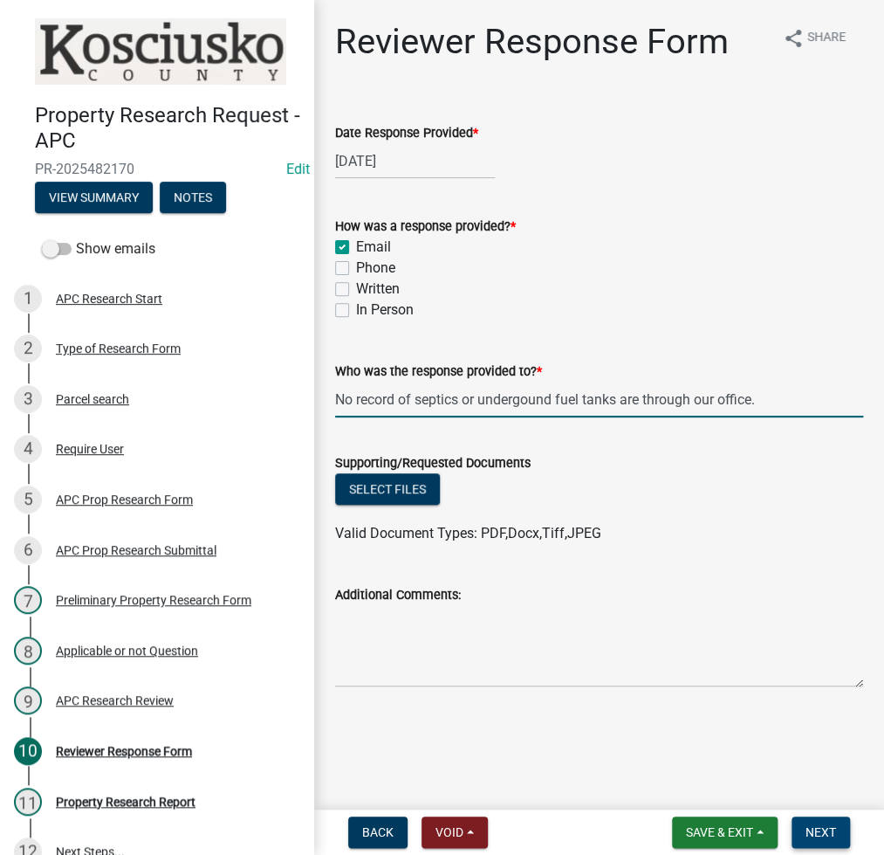
type input "No record of septics or undergound fuel tanks are through our office."
click at [822, 825] on span "Next" at bounding box center [821, 832] width 31 height 14
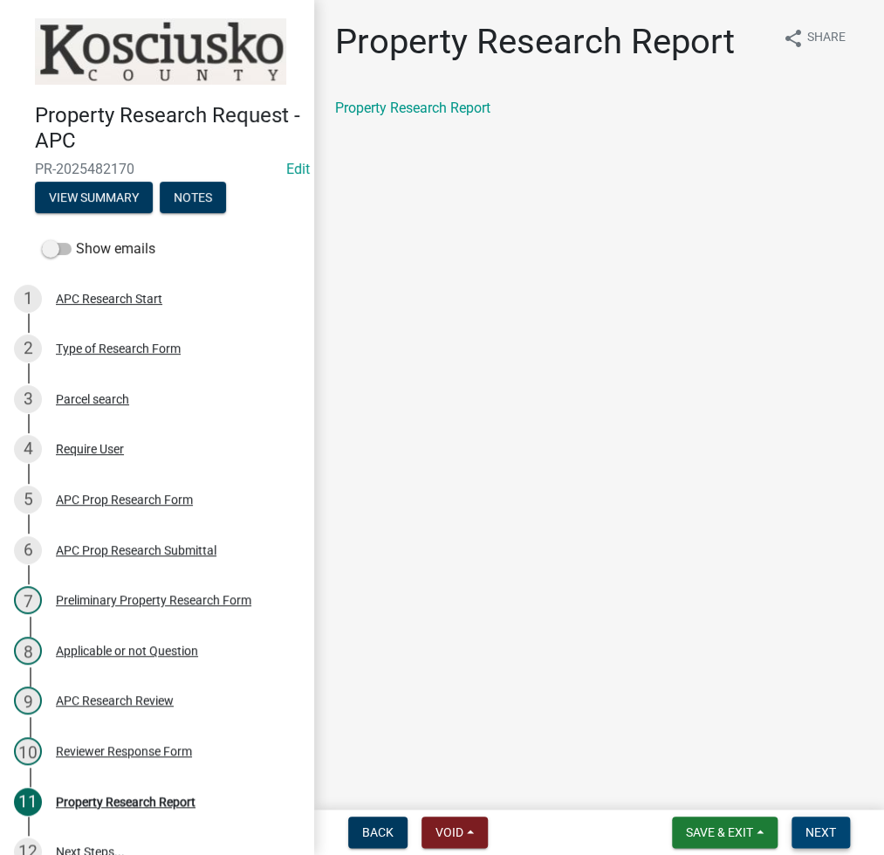
click at [817, 831] on span "Next" at bounding box center [821, 832] width 31 height 14
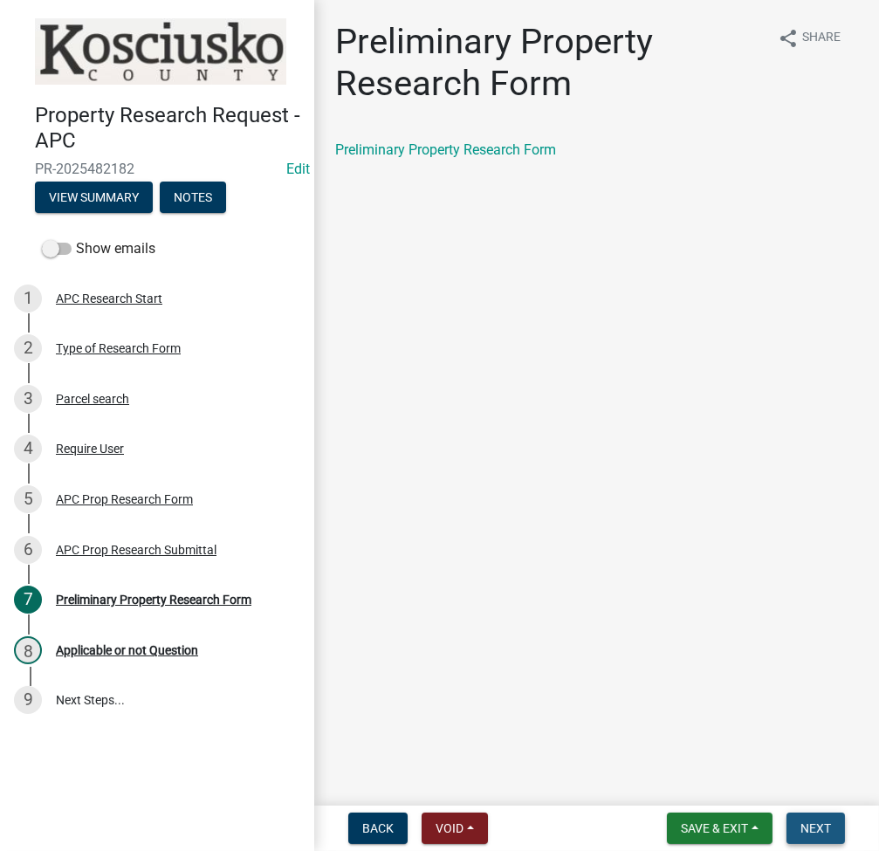
click at [814, 826] on span "Next" at bounding box center [815, 828] width 31 height 14
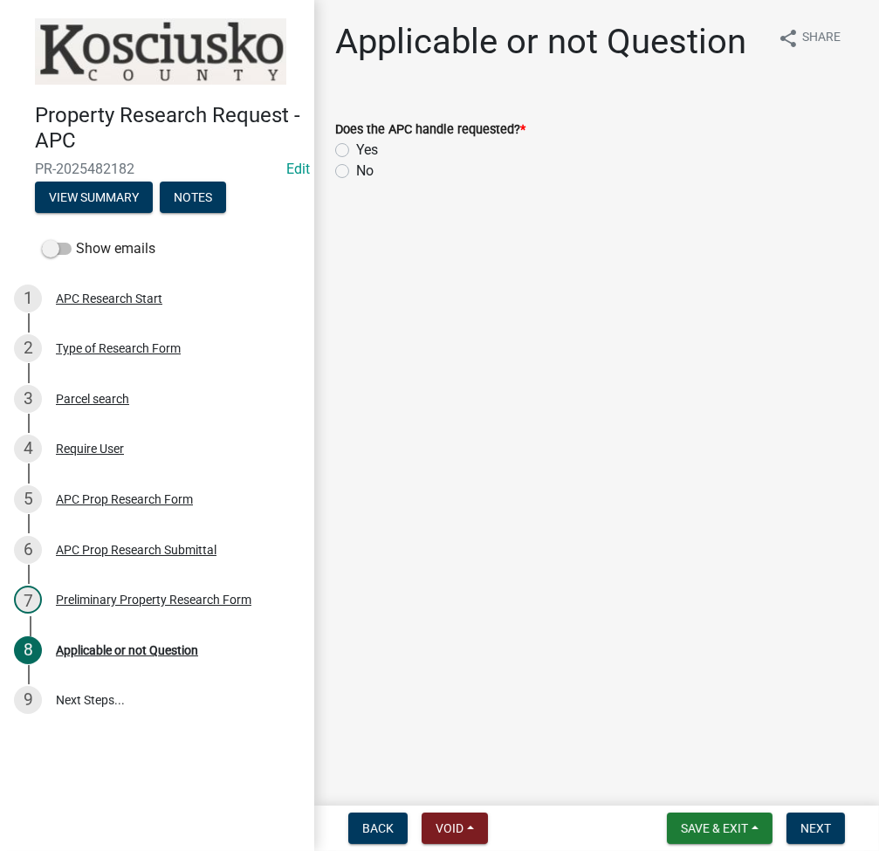
click at [356, 153] on label "Yes" at bounding box center [367, 150] width 22 height 21
click at [356, 151] on input "Yes" at bounding box center [361, 145] width 11 height 11
radio input "true"
click at [810, 825] on span "Next" at bounding box center [815, 828] width 31 height 14
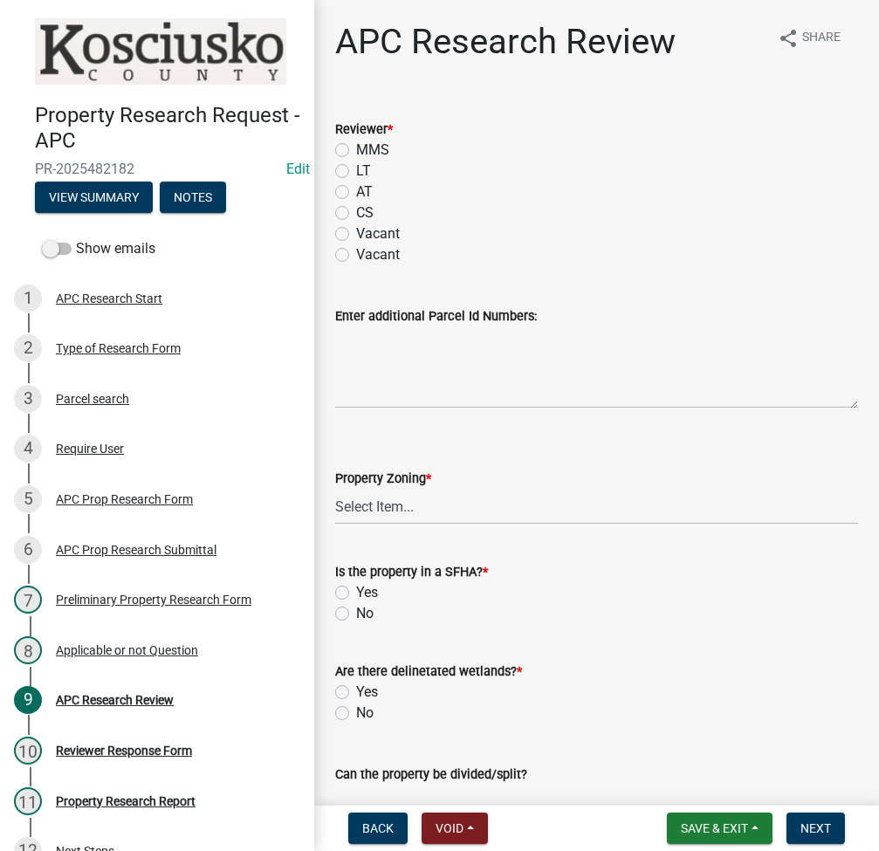
click at [356, 170] on label "LT" at bounding box center [363, 171] width 15 height 21
click at [356, 170] on input "LT" at bounding box center [361, 166] width 11 height 11
radio input "true"
click at [357, 503] on select "Select Item... Agricultural Agricultural 2 Residential Commercial Industrial 1 …" at bounding box center [596, 507] width 523 height 36
click at [335, 489] on select "Select Item... Agricultural Agricultural 2 Residential Commercial Industrial 1 …" at bounding box center [596, 507] width 523 height 36
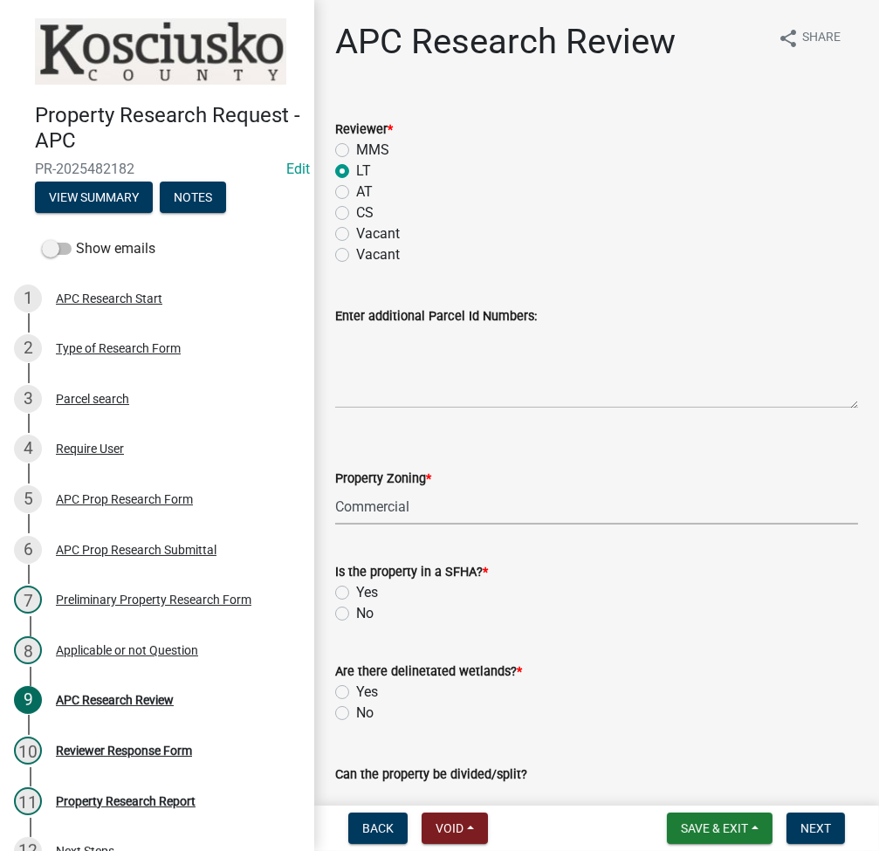
select select "9d40070c-0047-459a-bc3e-ac30b9556a7b"
click at [356, 611] on label "No" at bounding box center [364, 613] width 17 height 21
click at [356, 611] on input "No" at bounding box center [361, 608] width 11 height 11
radio input "true"
click at [356, 709] on label "No" at bounding box center [364, 713] width 17 height 21
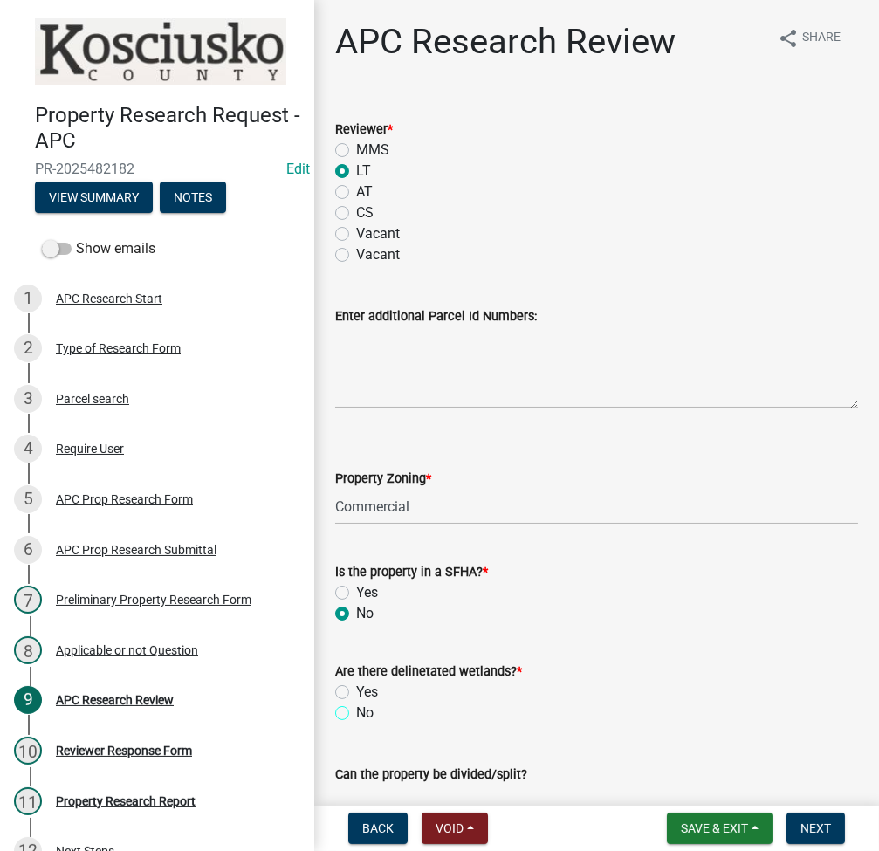
click at [356, 709] on input "No" at bounding box center [361, 708] width 11 height 11
radio input "true"
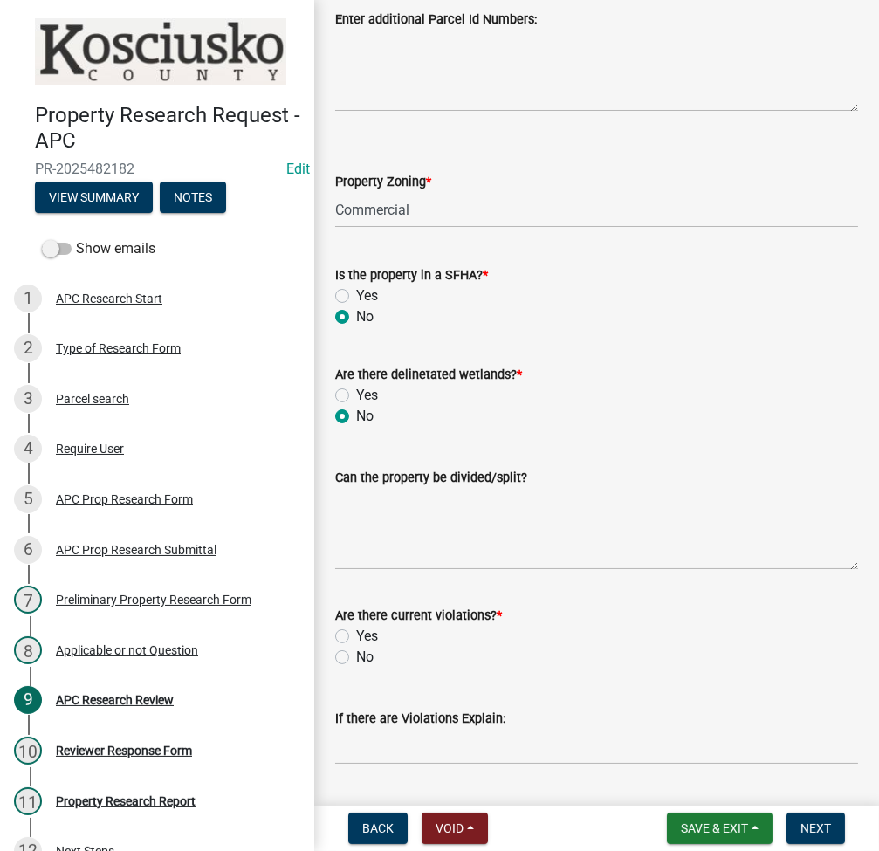
scroll to position [465, 0]
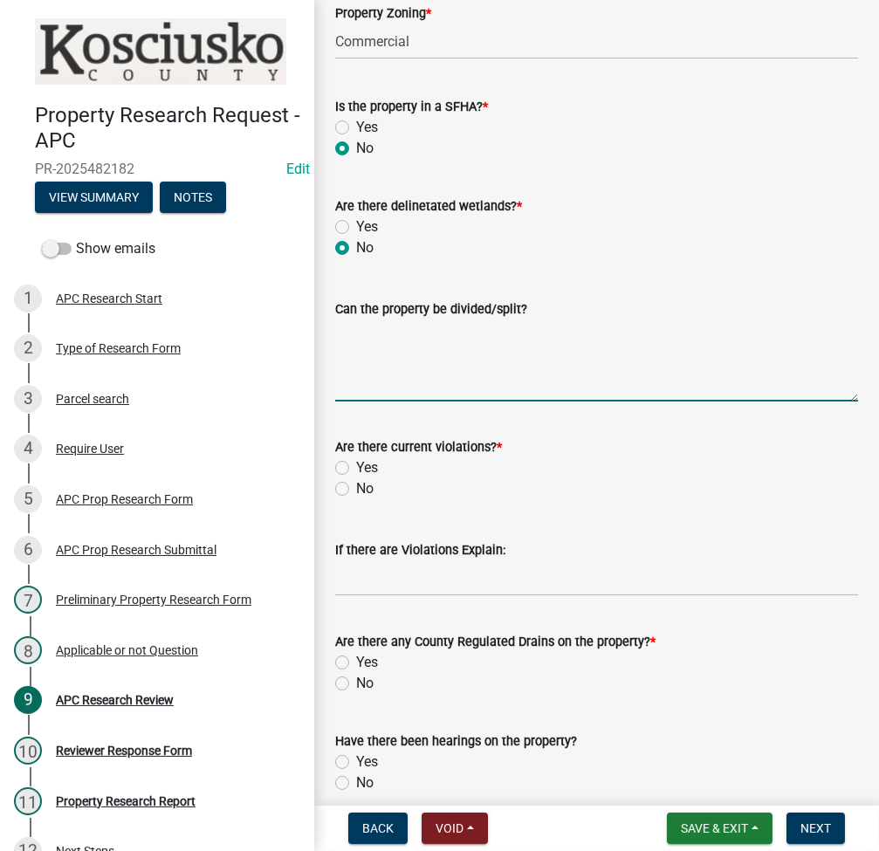
click at [410, 337] on textarea "Can the property be divided/split?" at bounding box center [596, 360] width 523 height 82
type textarea "NO"
click at [356, 489] on label "No" at bounding box center [364, 488] width 17 height 21
click at [356, 489] on input "No" at bounding box center [361, 483] width 11 height 11
radio input "true"
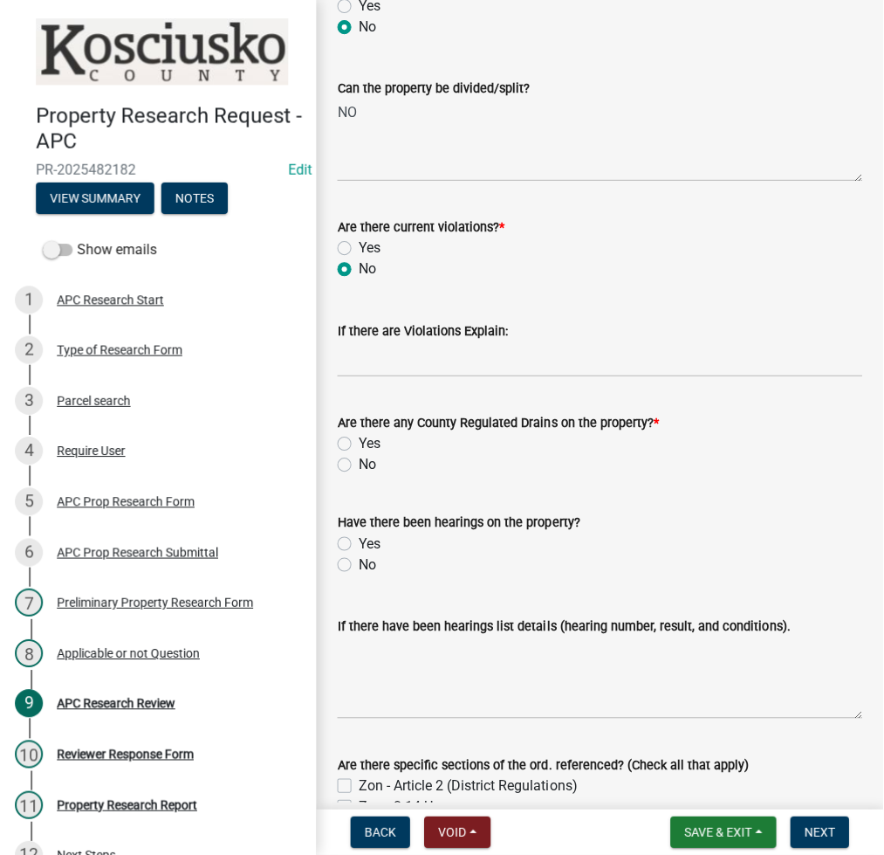
scroll to position [698, 0]
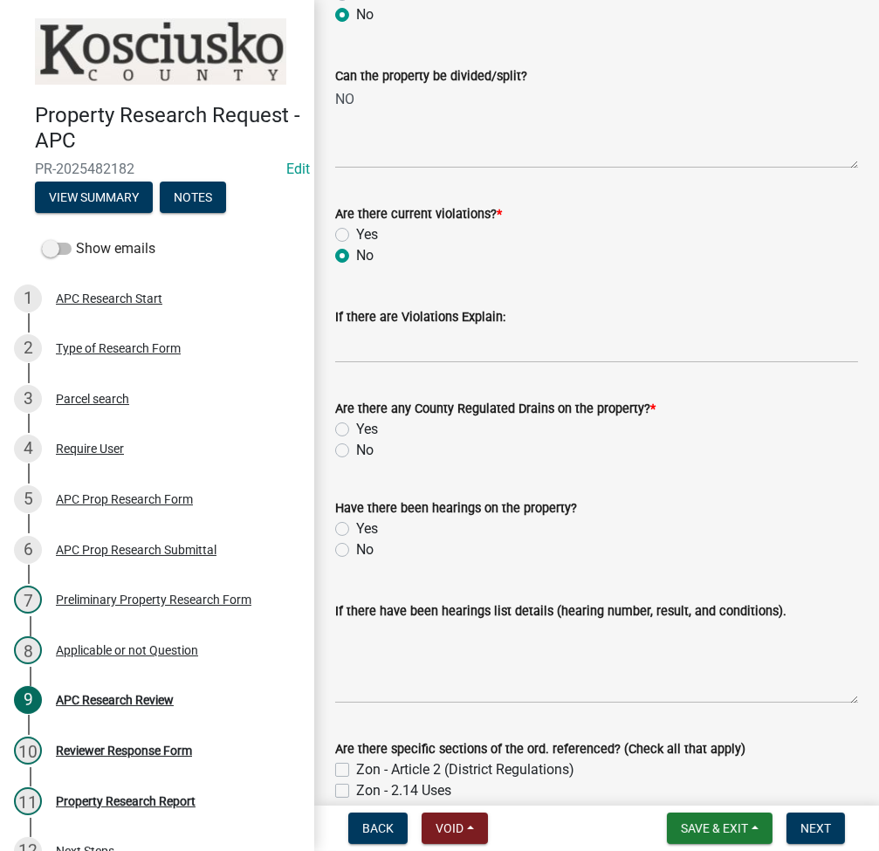
click at [356, 451] on label "No" at bounding box center [364, 450] width 17 height 21
click at [356, 451] on input "No" at bounding box center [361, 445] width 11 height 11
radio input "true"
click at [356, 529] on label "Yes" at bounding box center [367, 528] width 22 height 21
click at [356, 529] on input "Yes" at bounding box center [361, 523] width 11 height 11
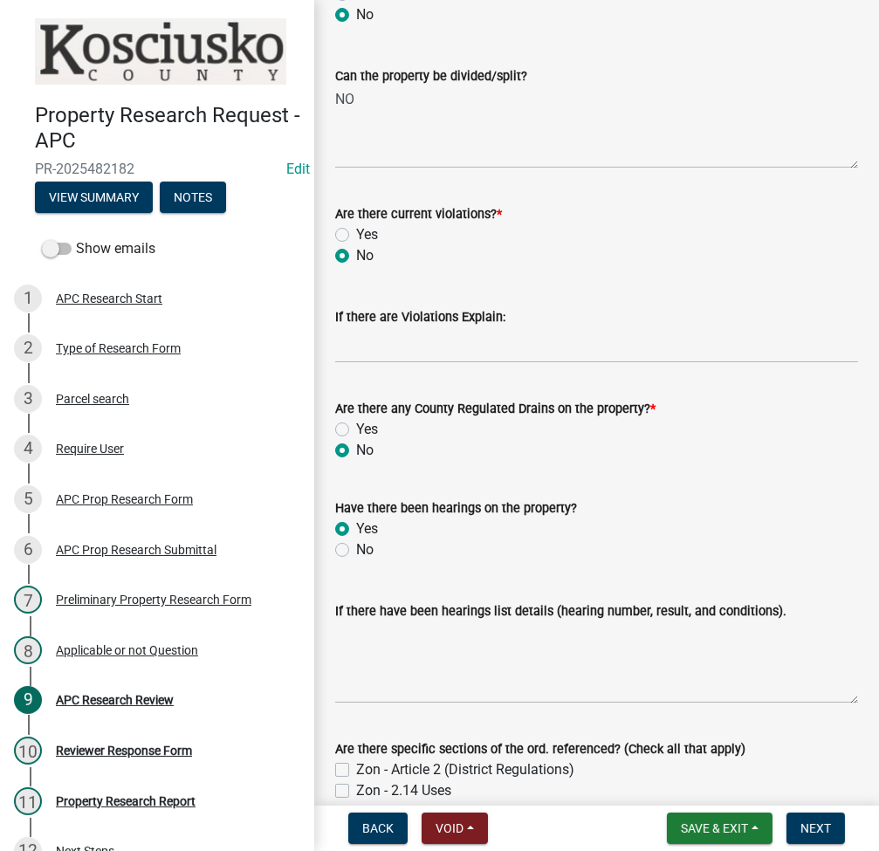
radio input "true"
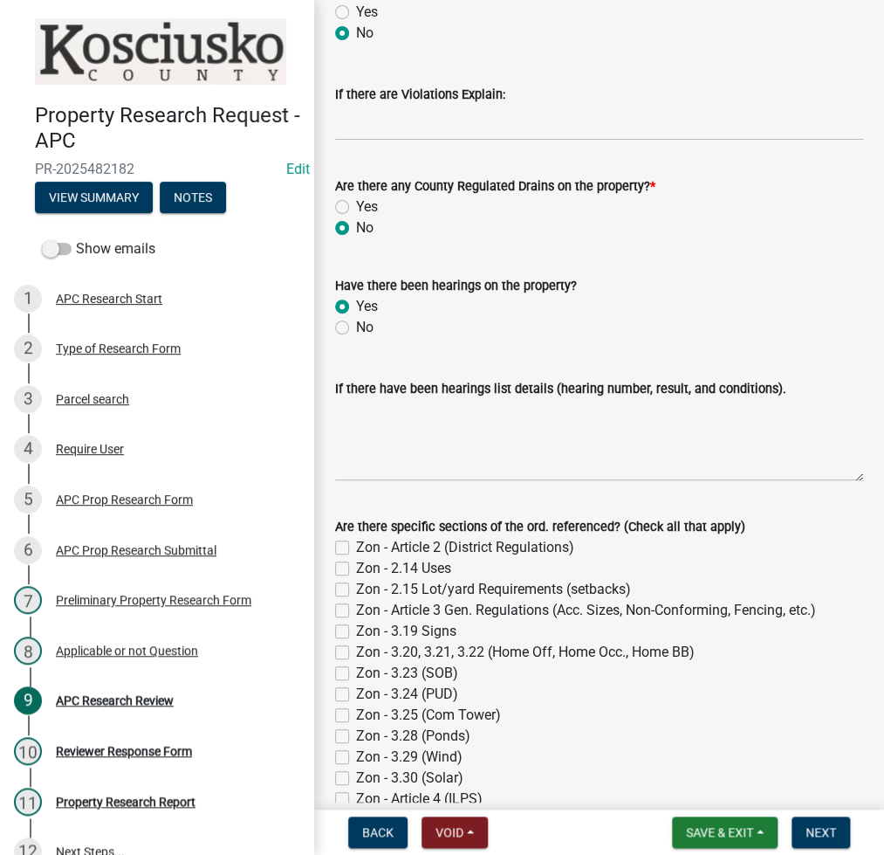
scroll to position [930, 0]
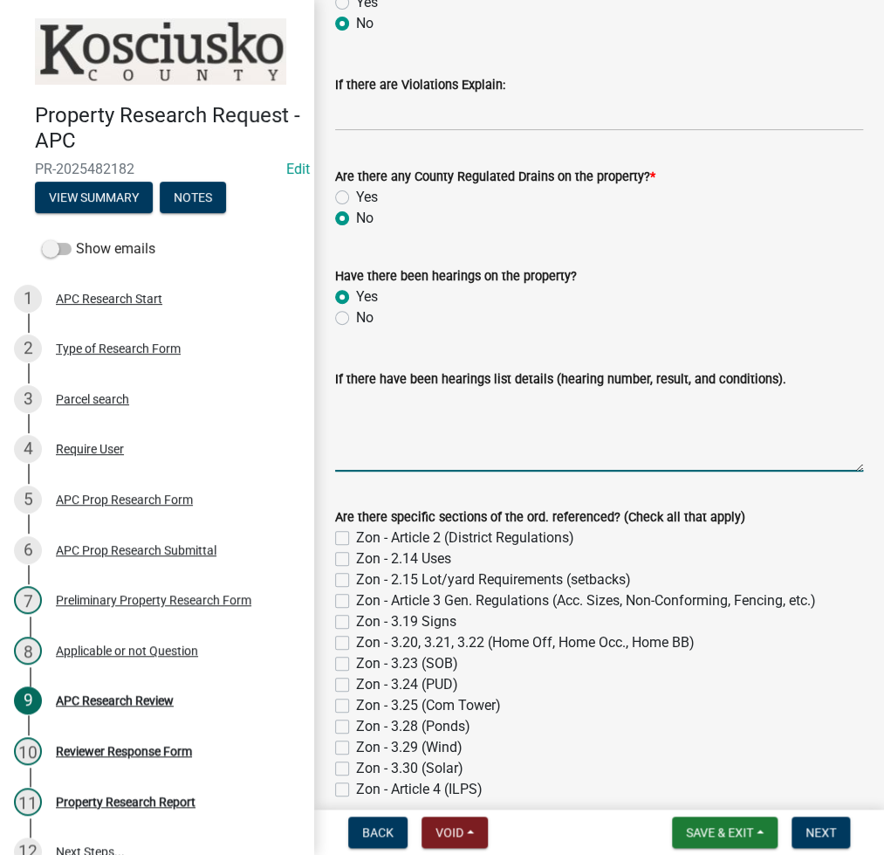
click at [503, 425] on textarea "If there have been hearings list details (hearing number, result, and condition…" at bounding box center [599, 430] width 528 height 82
type textarea "92044E"
click at [356, 559] on label "Zon - 2.14 Uses" at bounding box center [403, 558] width 95 height 21
click at [356, 559] on input "Zon - 2.14 Uses" at bounding box center [361, 553] width 11 height 11
checkbox input "true"
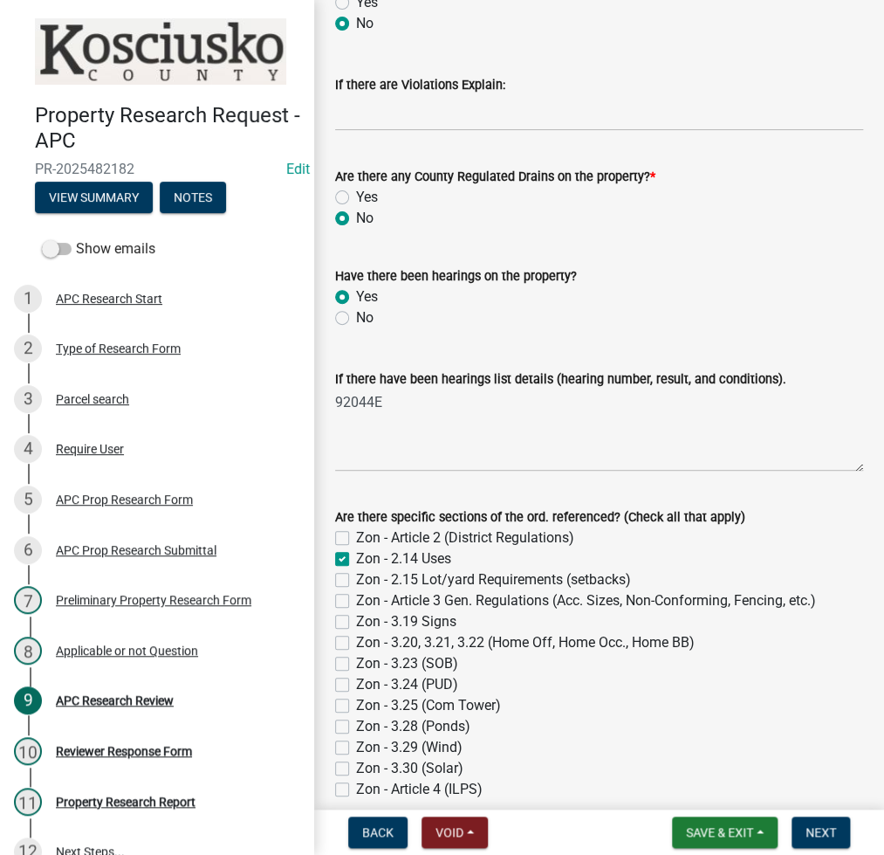
checkbox input "false"
checkbox input "true"
checkbox input "false"
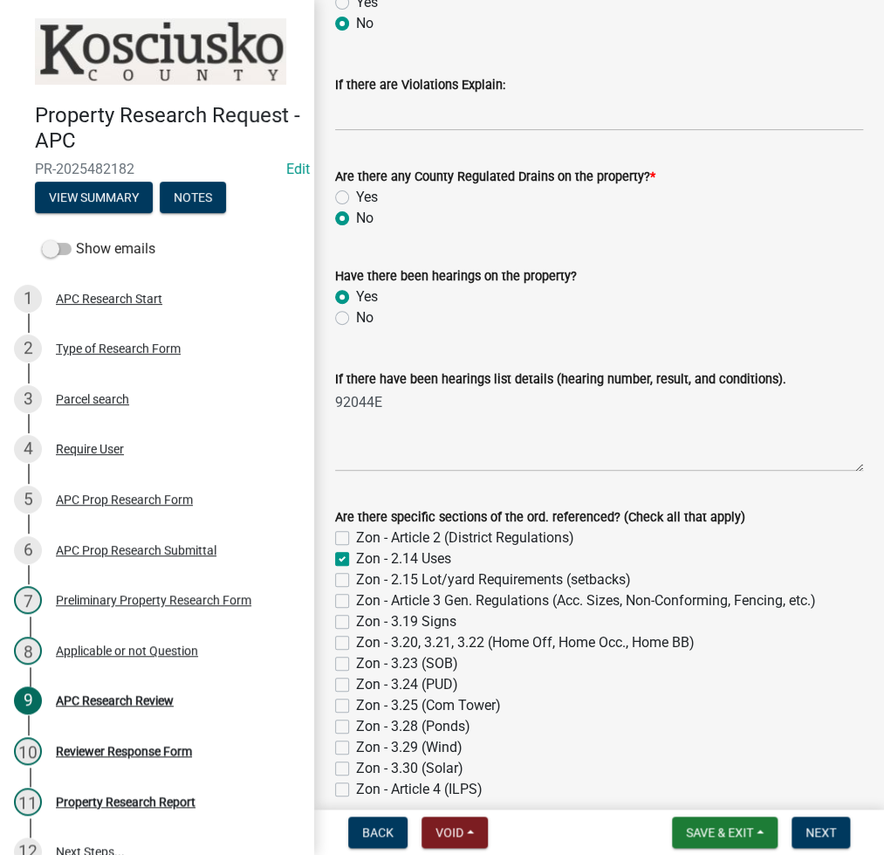
checkbox input "false"
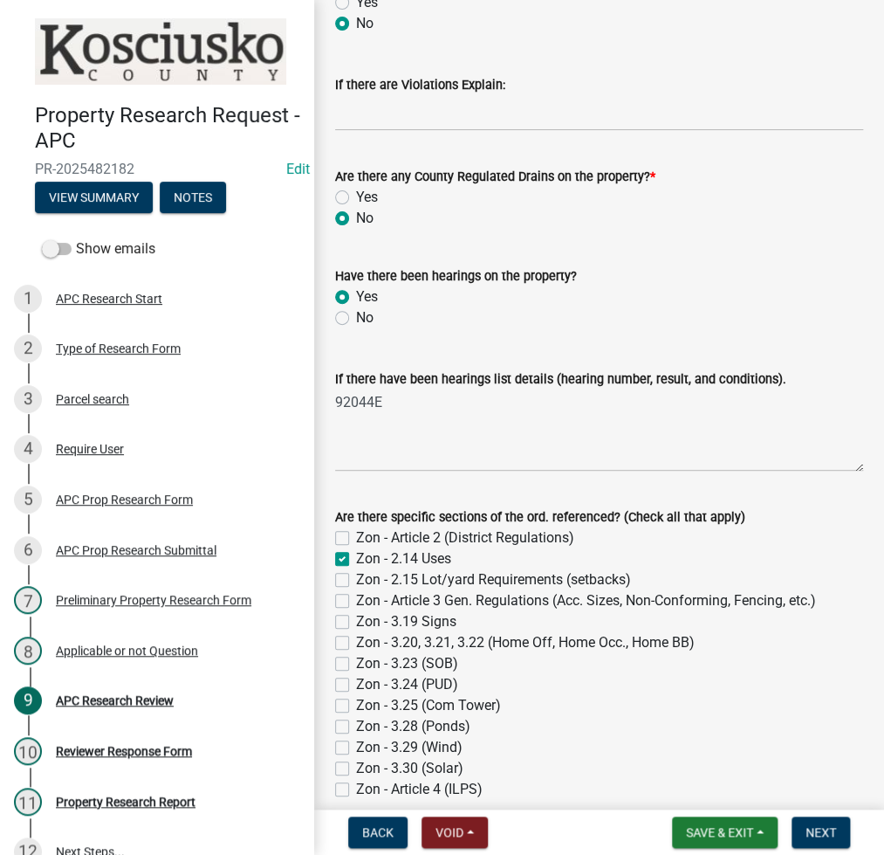
checkbox input "false"
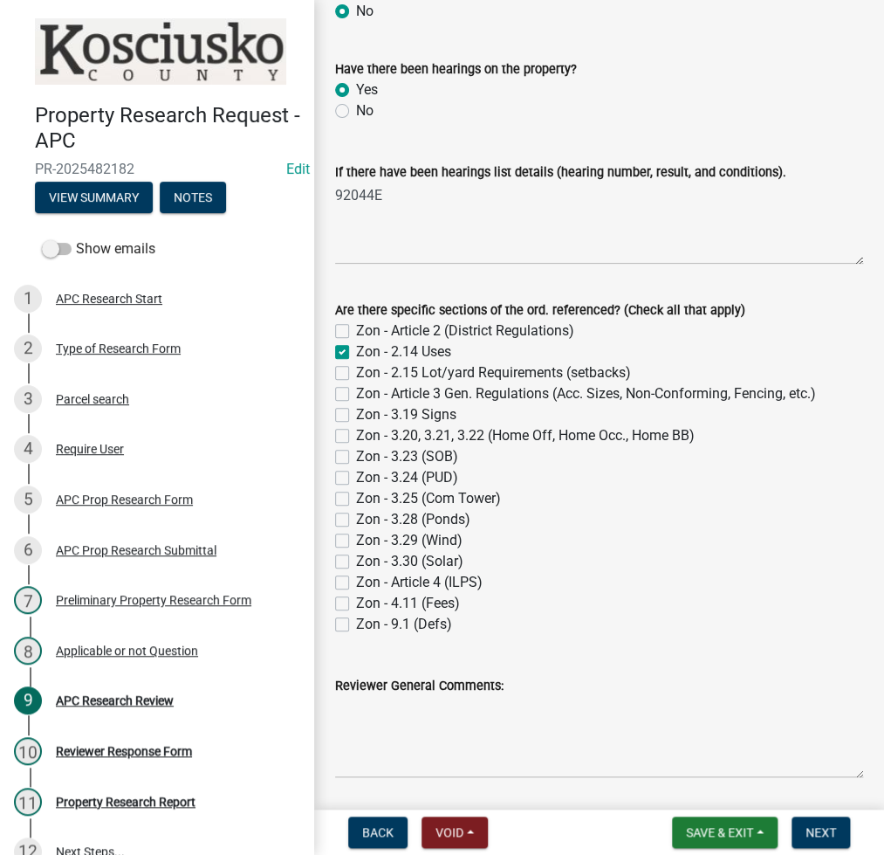
scroll to position [1193, 0]
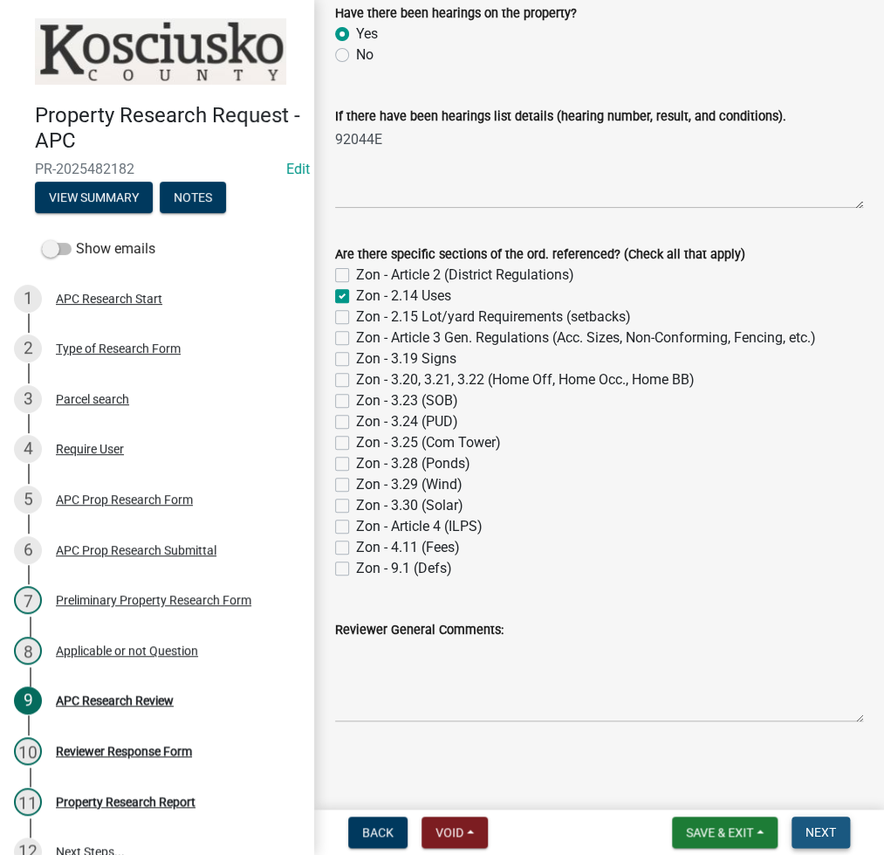
click at [823, 834] on span "Next" at bounding box center [821, 832] width 31 height 14
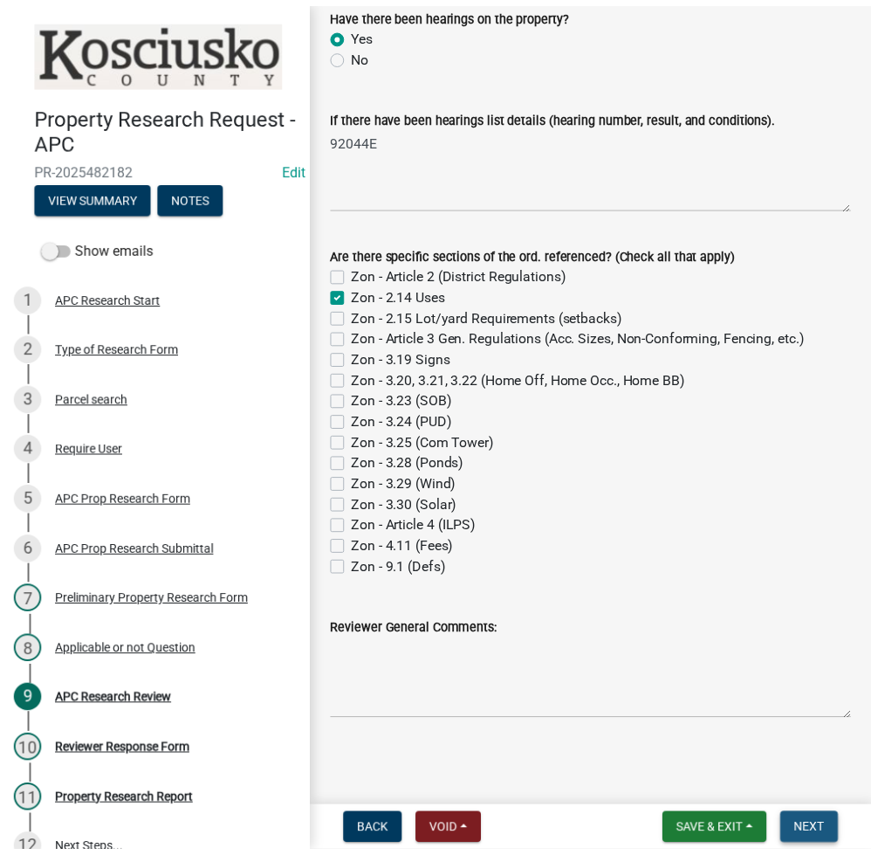
scroll to position [0, 0]
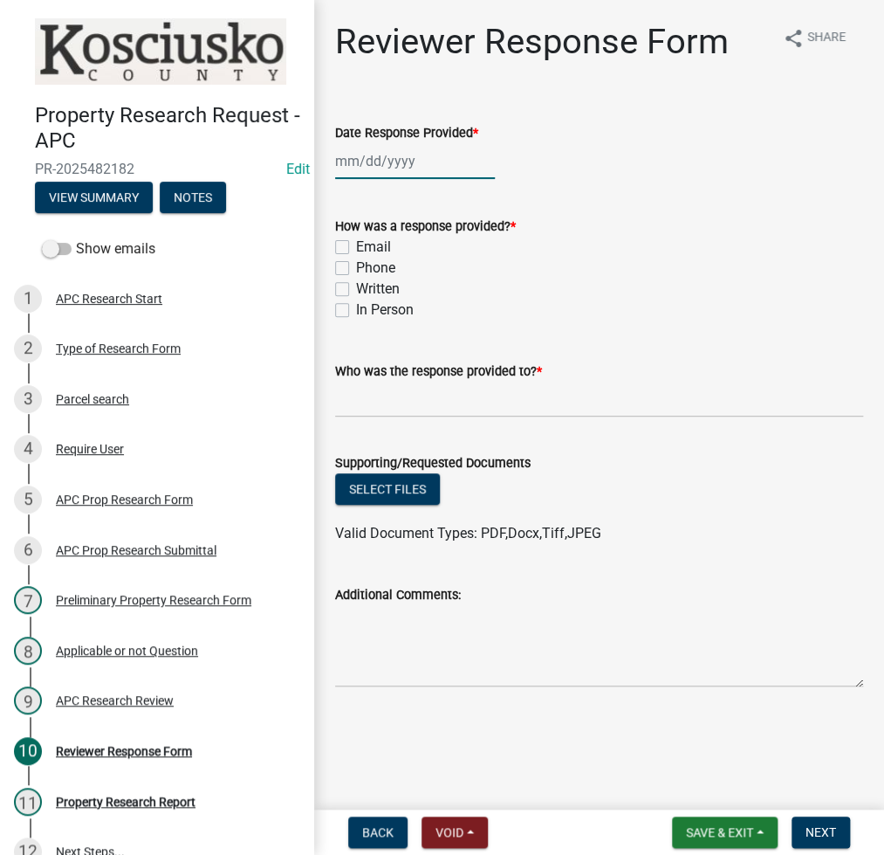
click at [366, 167] on div at bounding box center [415, 161] width 160 height 36
select select "9"
select select "2025"
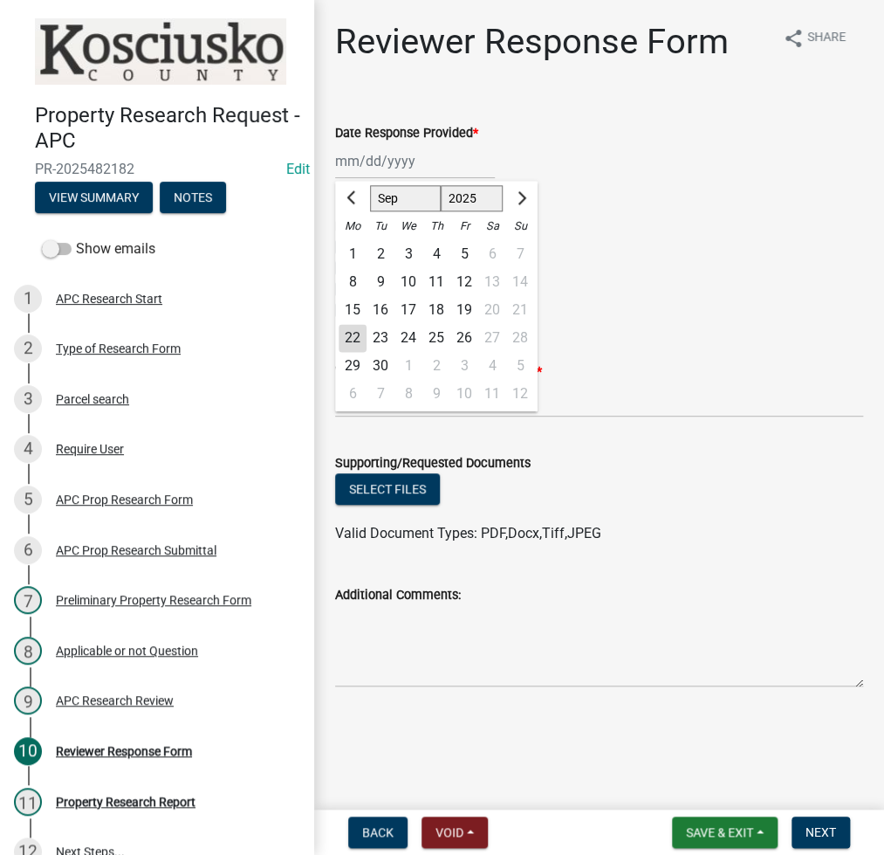
click at [359, 334] on div "22" at bounding box center [353, 338] width 28 height 28
type input "[DATE]"
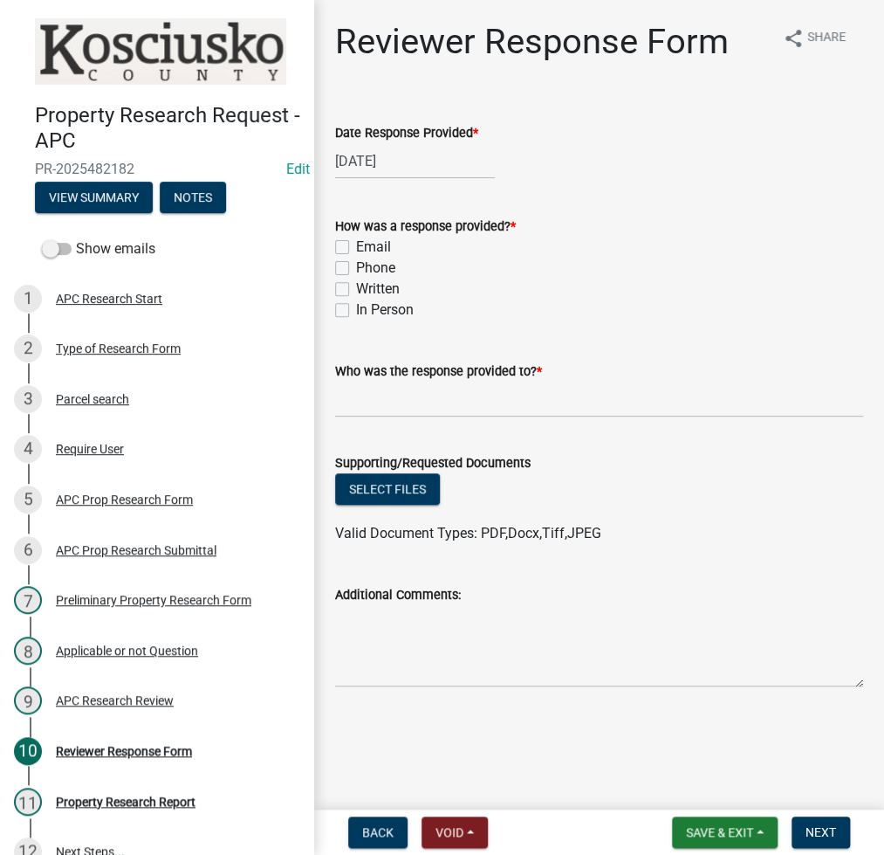
click at [356, 243] on label "Email" at bounding box center [373, 247] width 35 height 21
click at [356, 243] on input "Email" at bounding box center [361, 242] width 11 height 11
checkbox input "true"
checkbox input "false"
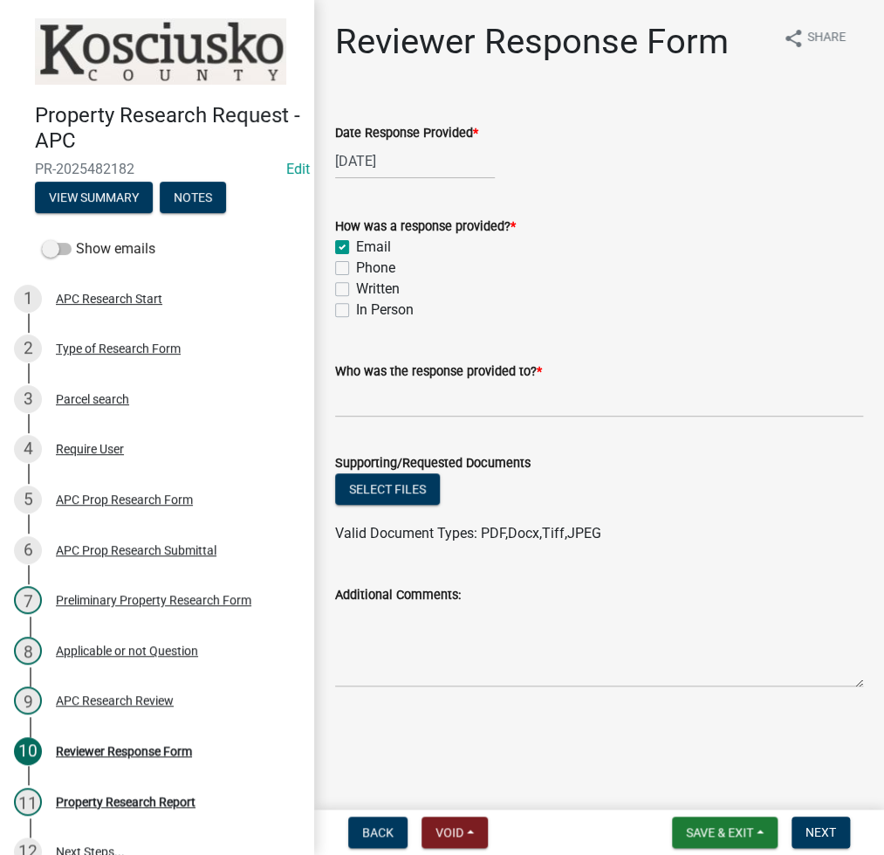
checkbox input "false"
click at [379, 408] on input "Who was the response provided to? *" at bounding box center [599, 399] width 528 height 36
type input "[PERSON_NAME]"
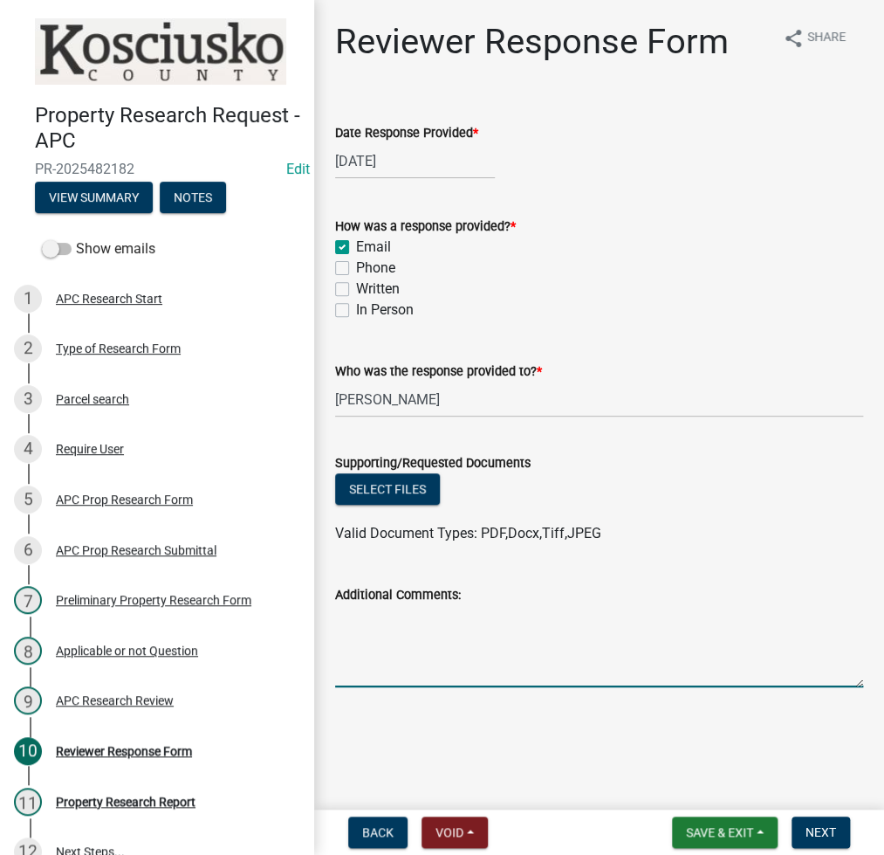
paste textarea "No record of septics or undergound fuel tanks are through our office."
type textarea "No record of septics or undergound fuel tanks are through our office."
click at [822, 836] on span "Next" at bounding box center [821, 832] width 31 height 14
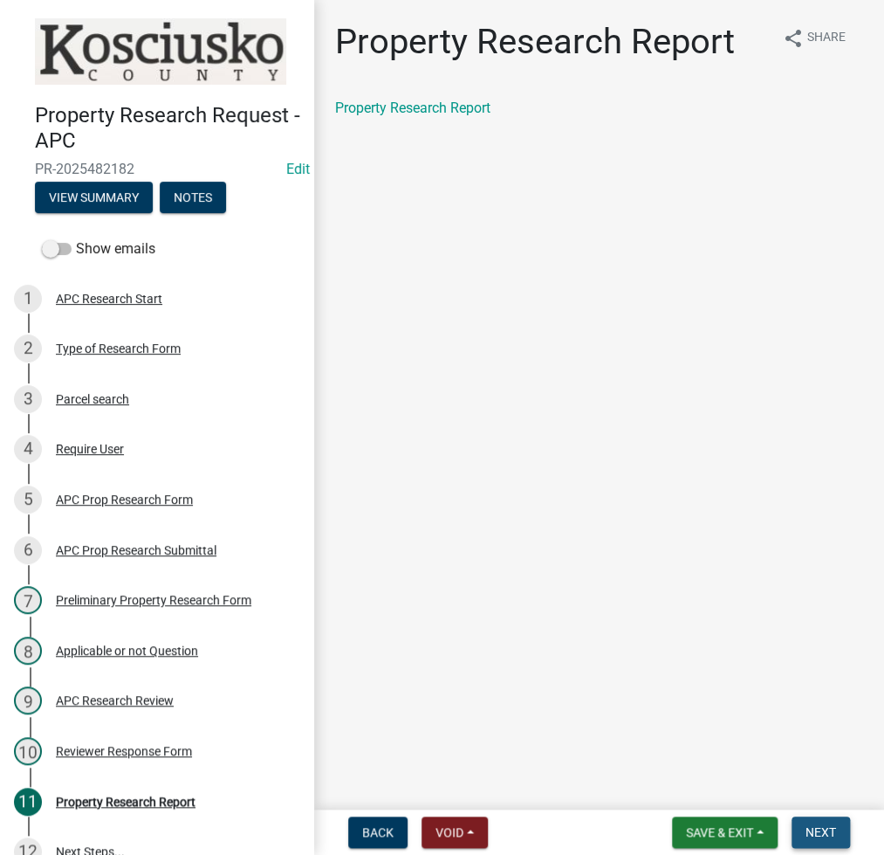
click at [821, 835] on span "Next" at bounding box center [821, 832] width 31 height 14
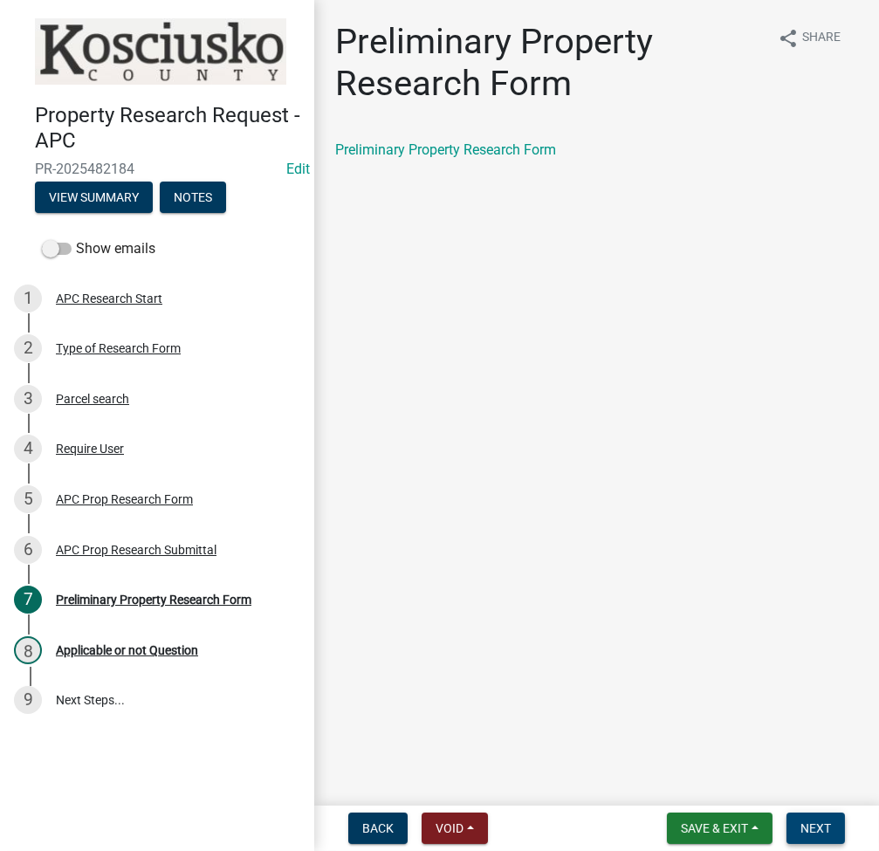
click at [814, 828] on span "Next" at bounding box center [815, 828] width 31 height 14
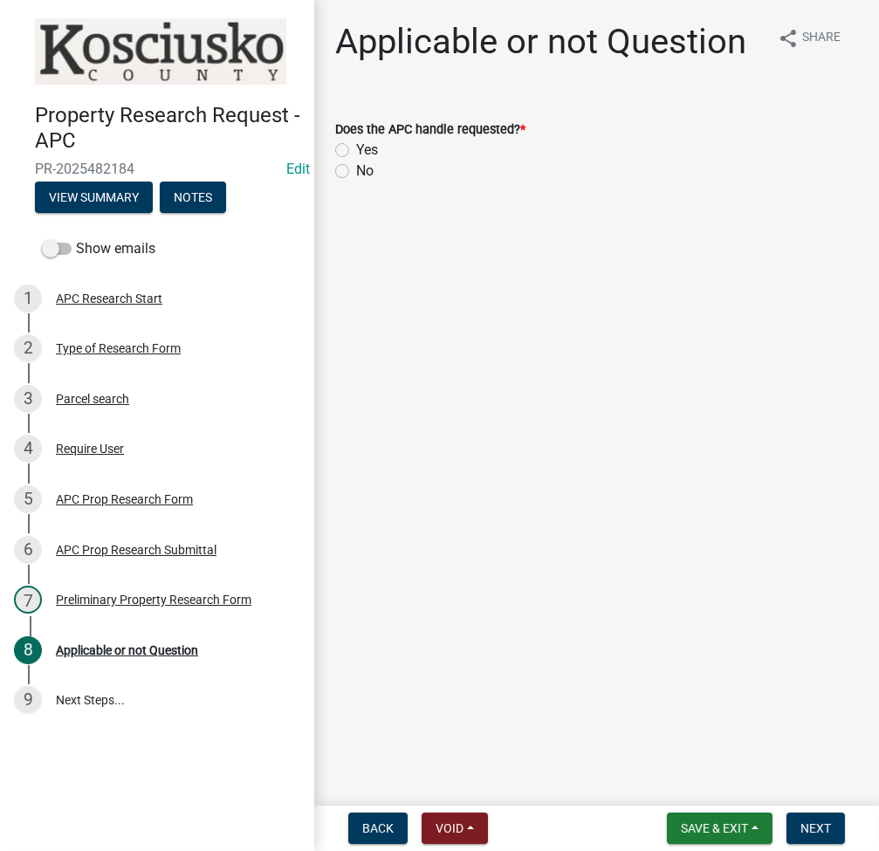
click at [356, 147] on label "Yes" at bounding box center [367, 150] width 22 height 21
click at [356, 147] on input "Yes" at bounding box center [361, 145] width 11 height 11
radio input "true"
click at [817, 840] on button "Next" at bounding box center [815, 828] width 58 height 31
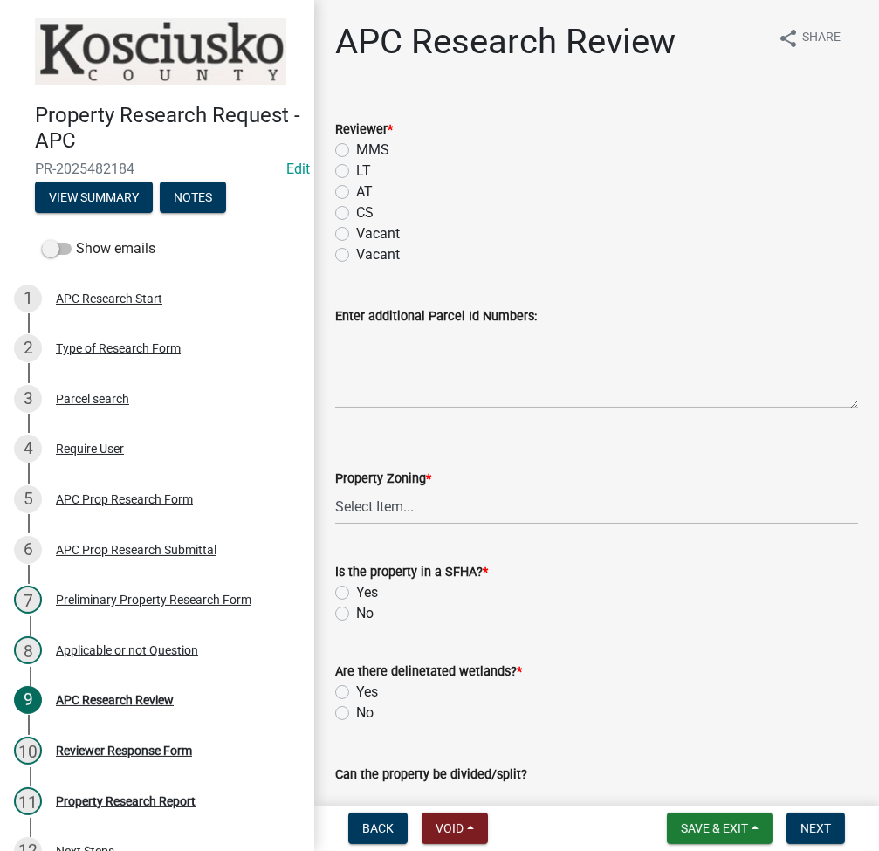
click at [356, 168] on label "LT" at bounding box center [363, 171] width 15 height 21
click at [356, 168] on input "LT" at bounding box center [361, 166] width 11 height 11
radio input "true"
click at [378, 508] on select "Select Item... Agricultural Agricultural 2 Residential Commercial Industrial 1 …" at bounding box center [596, 507] width 523 height 36
click at [335, 489] on select "Select Item... Agricultural Agricultural 2 Residential Commercial Industrial 1 …" at bounding box center [596, 507] width 523 height 36
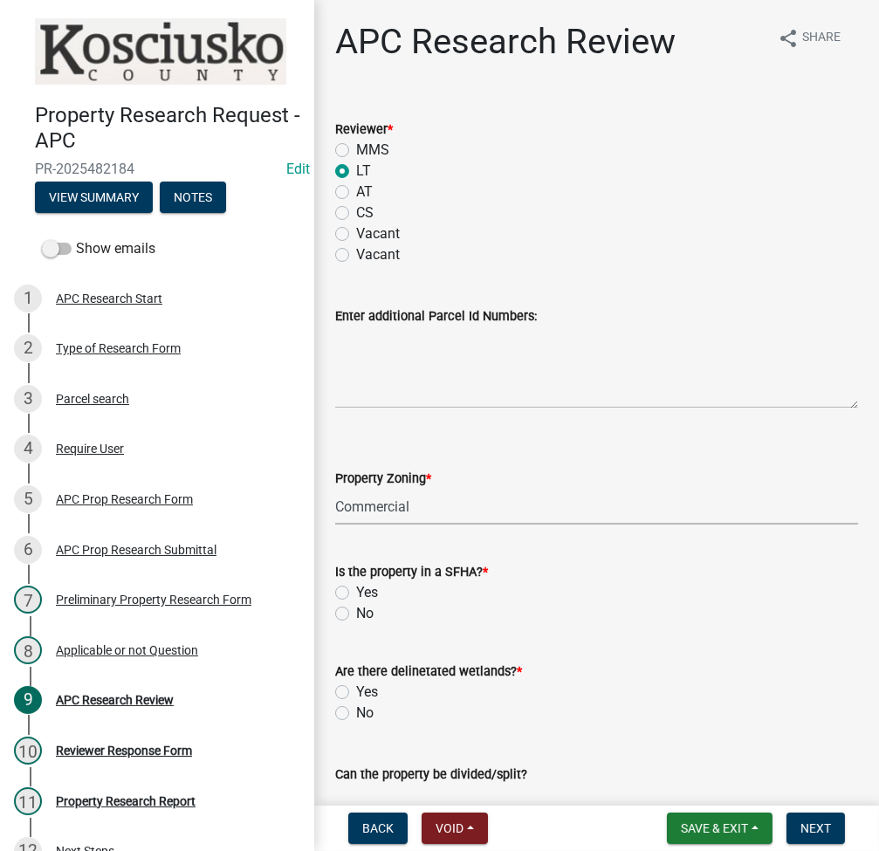
select select "9d40070c-0047-459a-bc3e-ac30b9556a7b"
click at [356, 615] on label "No" at bounding box center [364, 613] width 17 height 21
click at [356, 615] on input "No" at bounding box center [361, 608] width 11 height 11
radio input "true"
click at [356, 719] on label "No" at bounding box center [364, 713] width 17 height 21
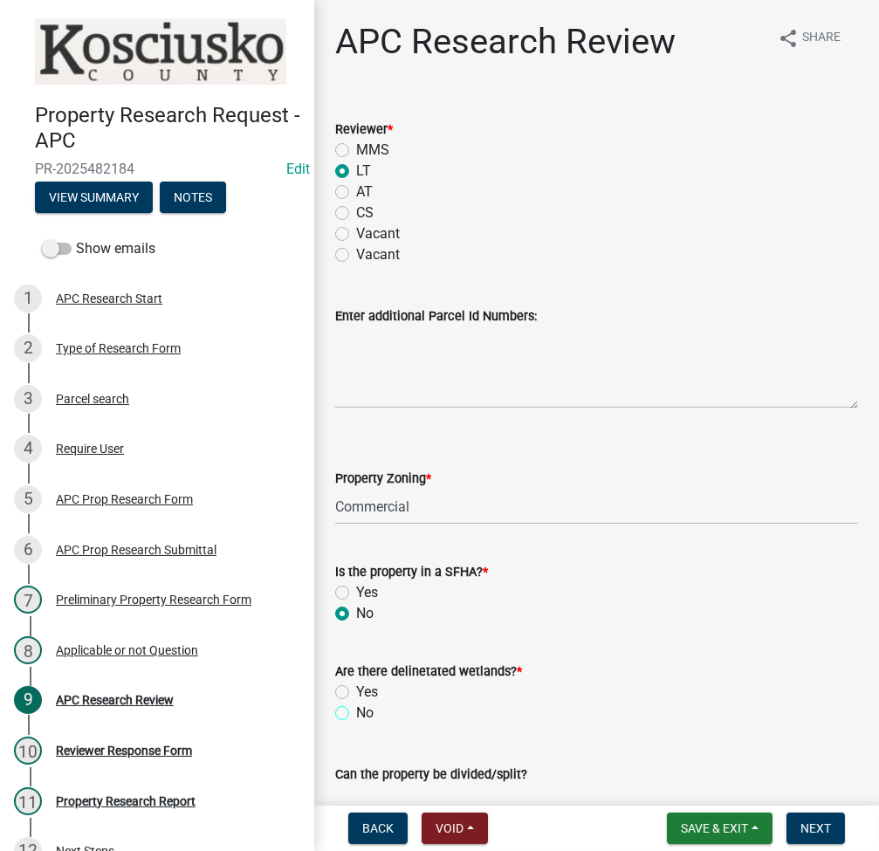
click at [356, 714] on input "No" at bounding box center [361, 708] width 11 height 11
radio input "true"
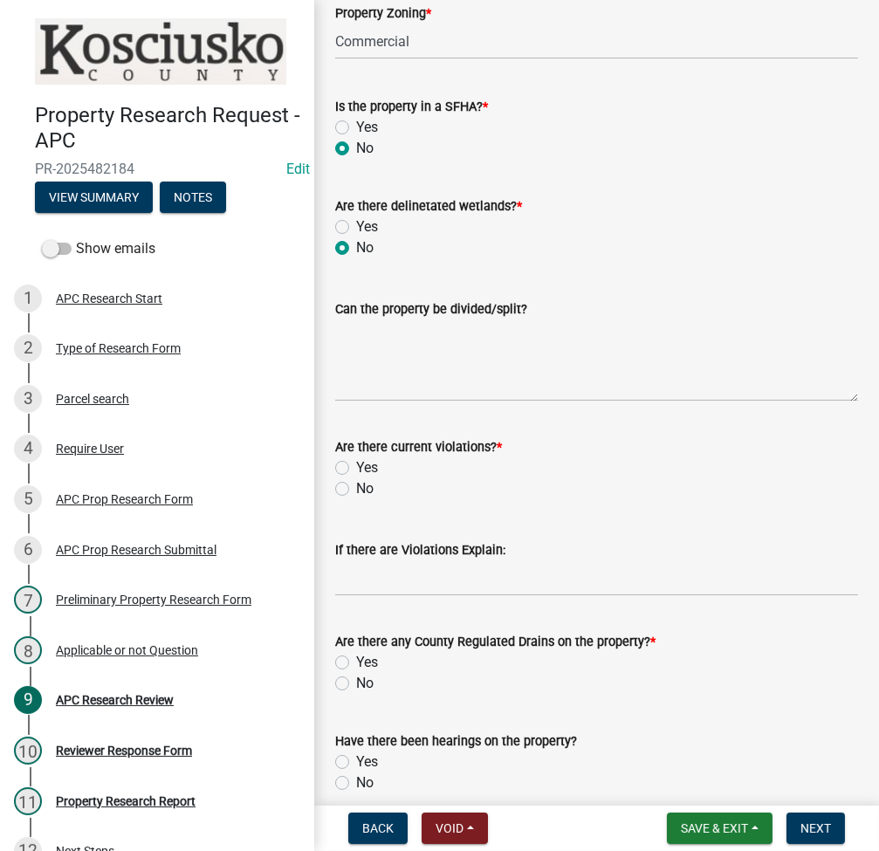
click at [442, 299] on div "Can the property be divided/split?" at bounding box center [596, 309] width 523 height 21
click at [433, 337] on textarea "Can the property be divided/split?" at bounding box center [596, 360] width 523 height 82
type textarea "NO"
click at [356, 489] on label "No" at bounding box center [364, 488] width 17 height 21
click at [356, 489] on input "No" at bounding box center [361, 483] width 11 height 11
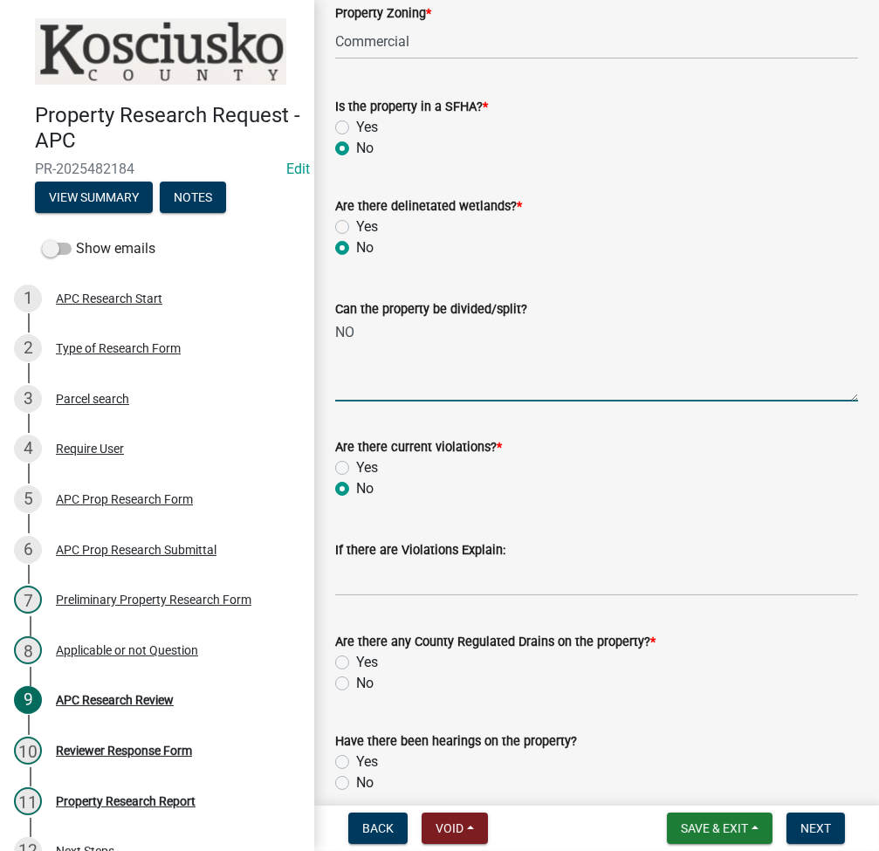
radio input "true"
click at [356, 686] on label "No" at bounding box center [364, 683] width 17 height 21
click at [356, 684] on input "No" at bounding box center [361, 678] width 11 height 11
radio input "true"
click at [356, 760] on label "Yes" at bounding box center [367, 762] width 22 height 21
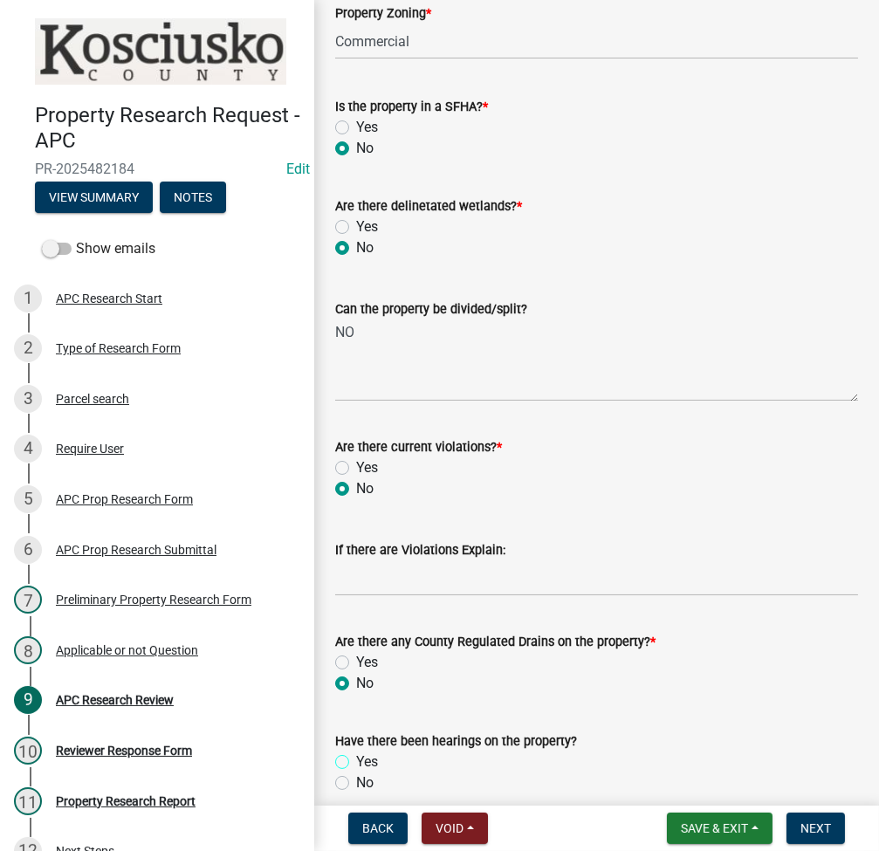
click at [356, 760] on input "Yes" at bounding box center [361, 757] width 11 height 11
radio input "true"
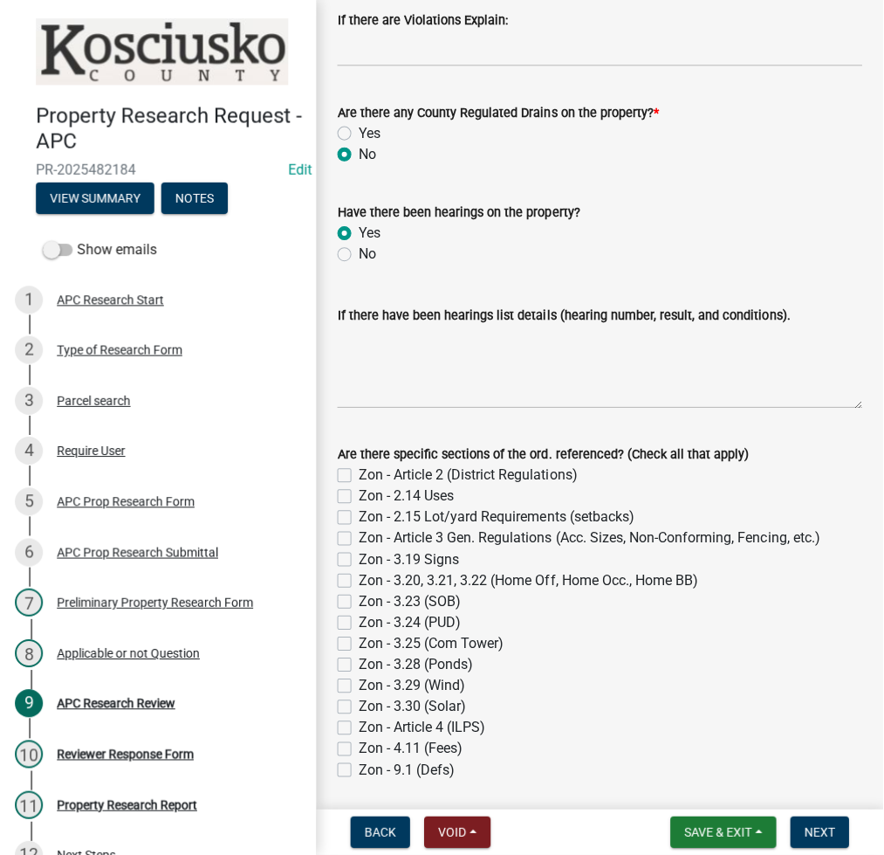
scroll to position [1164, 0]
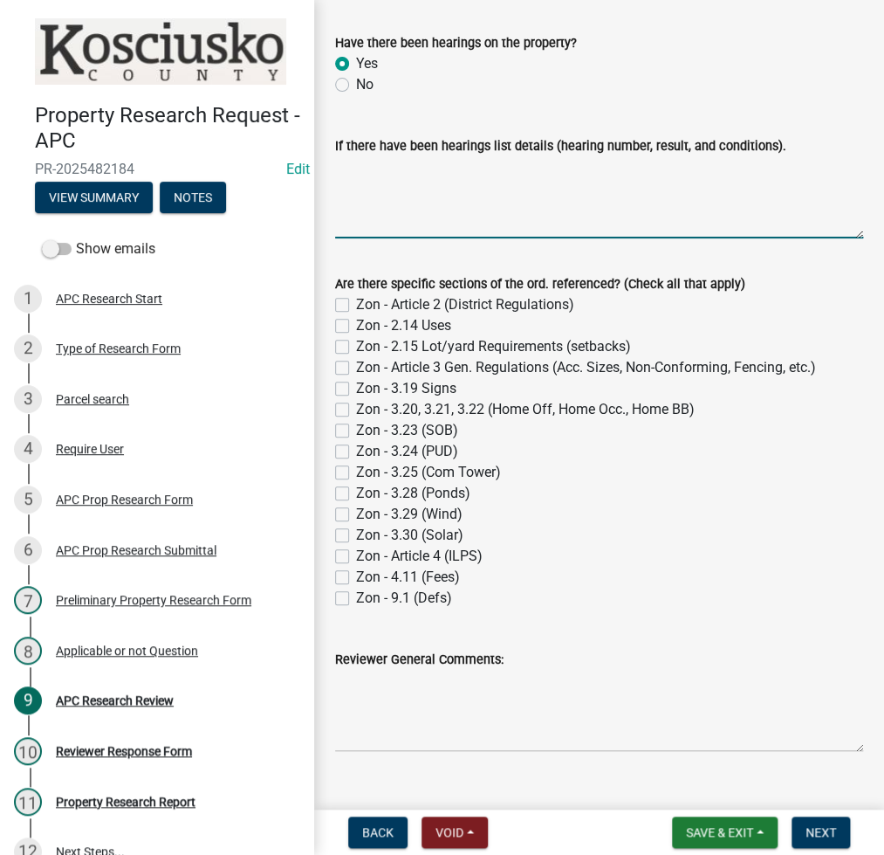
click at [415, 174] on textarea "If there have been hearings list details (hearing number, result, and condition…" at bounding box center [599, 197] width 528 height 82
type textarea "14100E, 14142V"
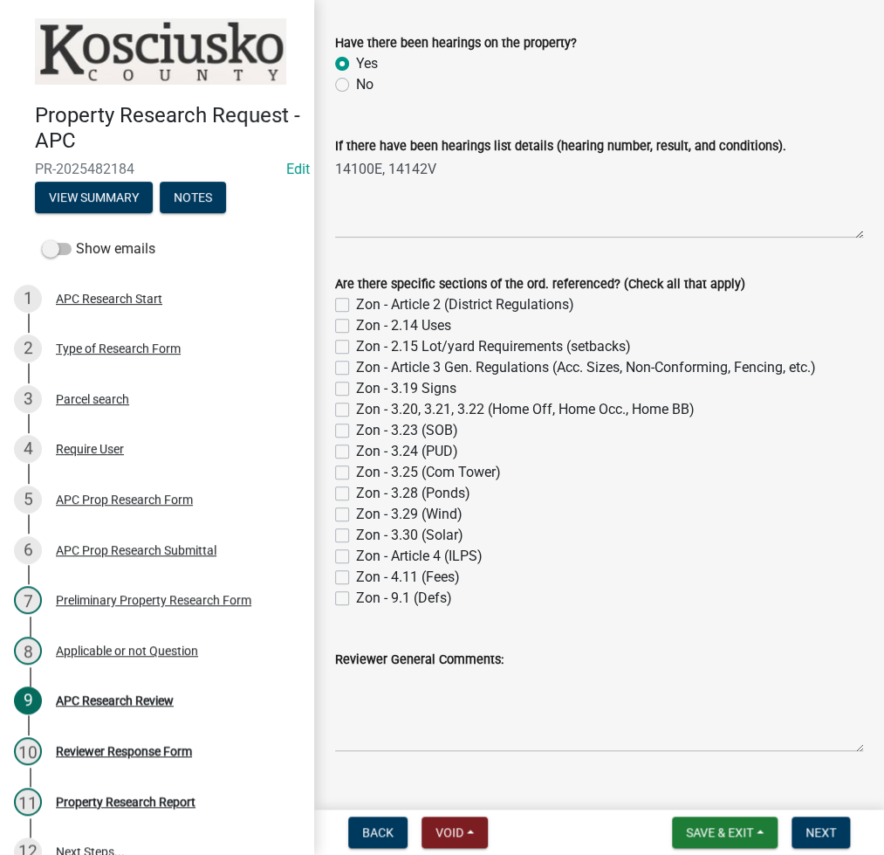
click at [356, 330] on label "Zon - 2.14 Uses" at bounding box center [403, 325] width 95 height 21
click at [356, 326] on input "Zon - 2.14 Uses" at bounding box center [361, 320] width 11 height 11
checkbox input "true"
checkbox input "false"
checkbox input "true"
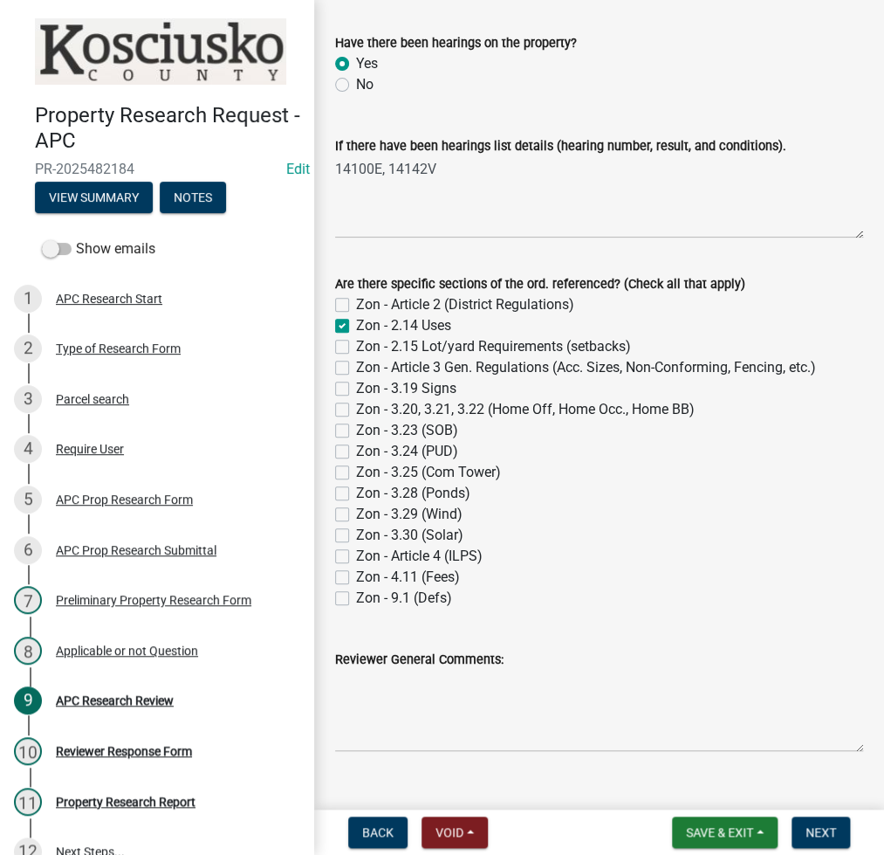
checkbox input "false"
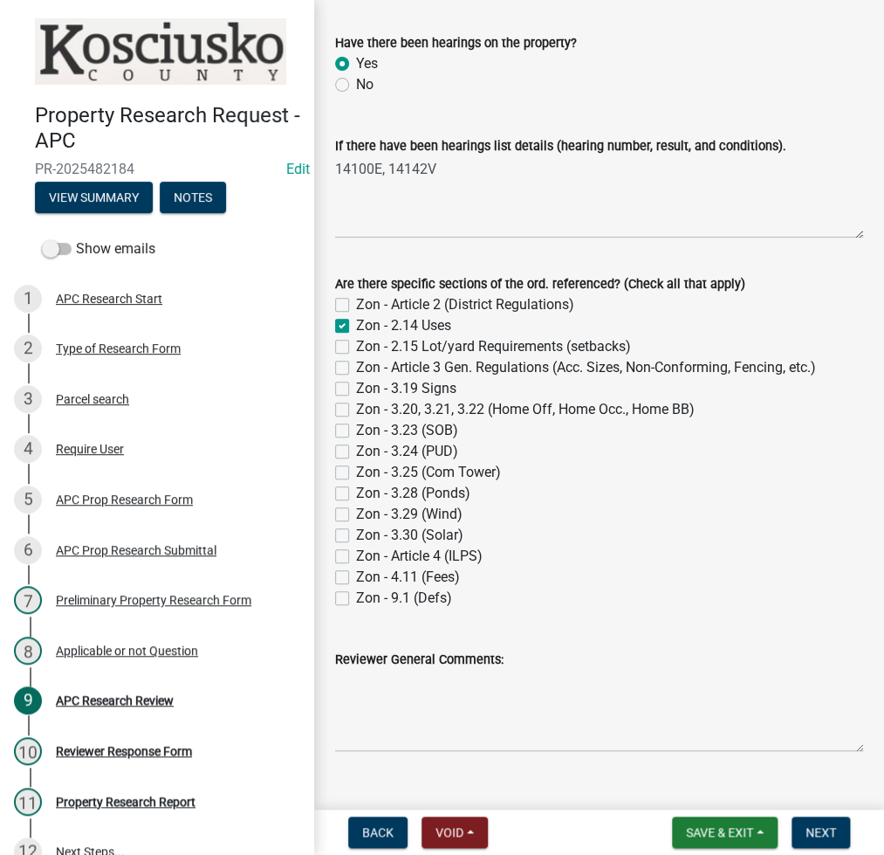
checkbox input "false"
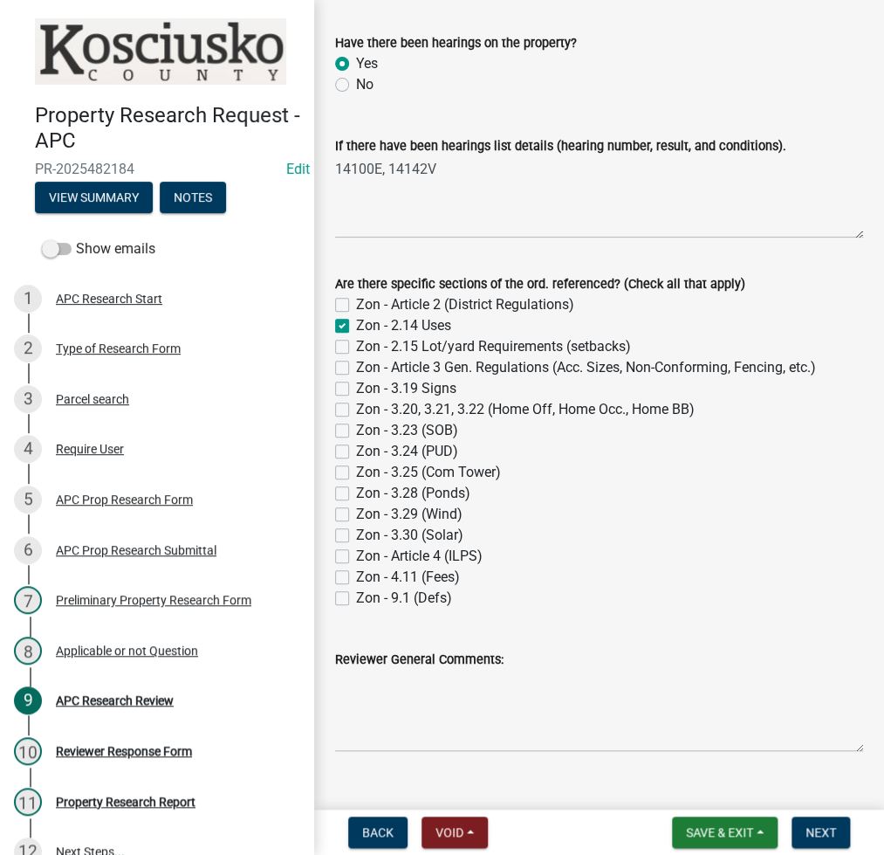
checkbox input "false"
click at [356, 303] on label "Zon - Article 2 (District Regulations)" at bounding box center [465, 304] width 218 height 21
click at [356, 303] on input "Zon - Article 2 (District Regulations)" at bounding box center [361, 299] width 11 height 11
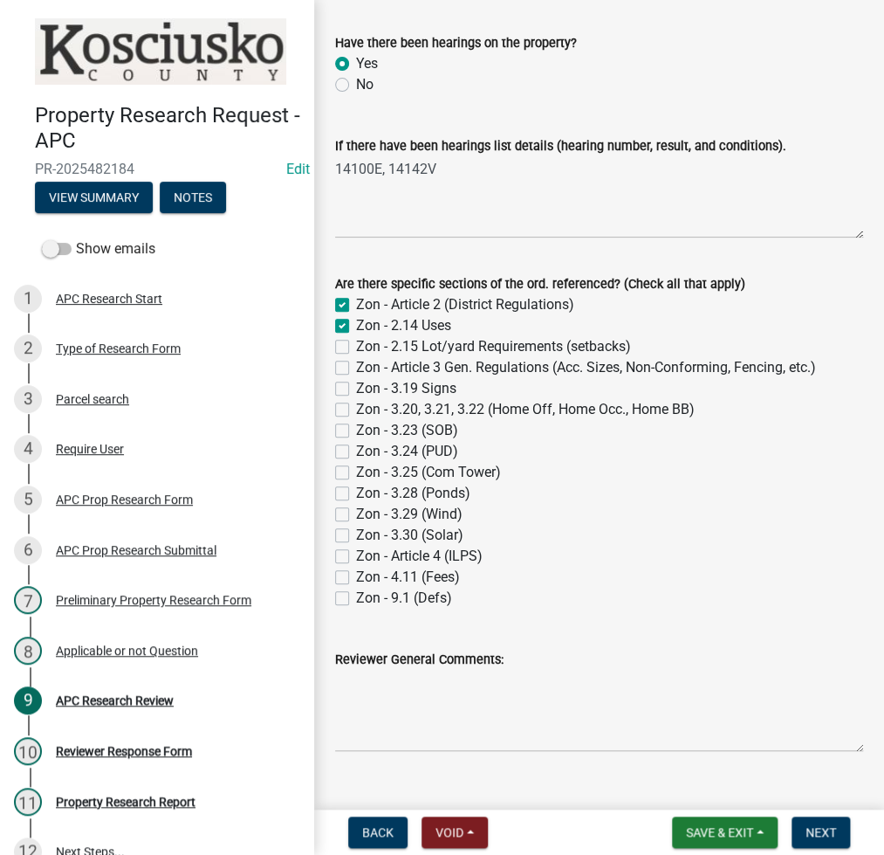
checkbox input "true"
checkbox input "false"
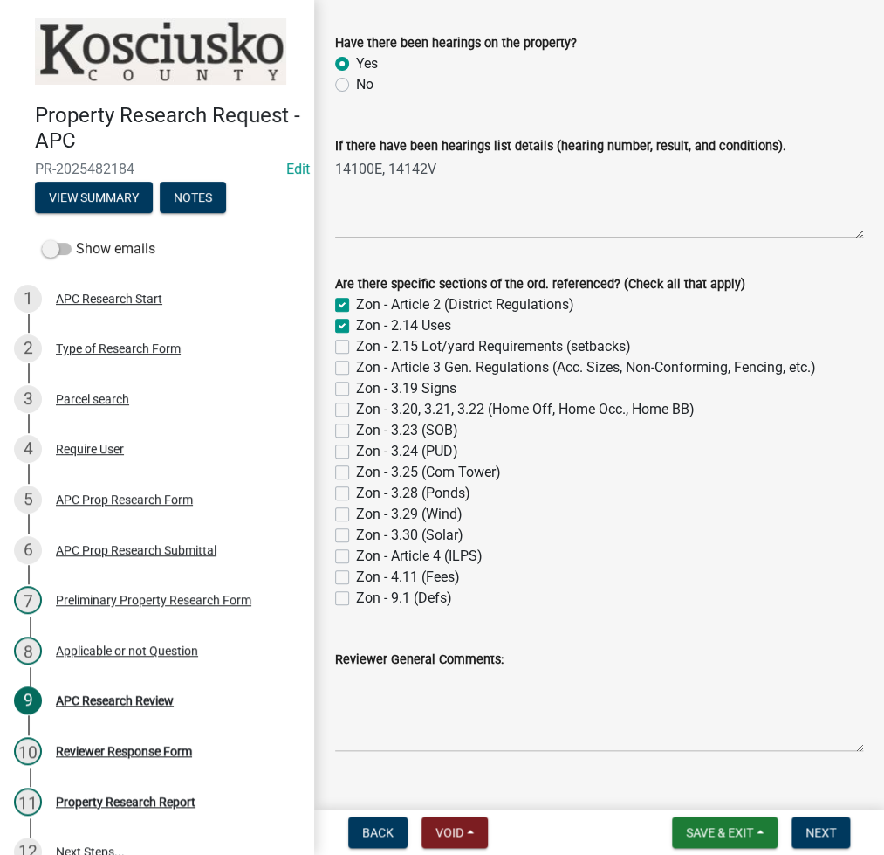
checkbox input "false"
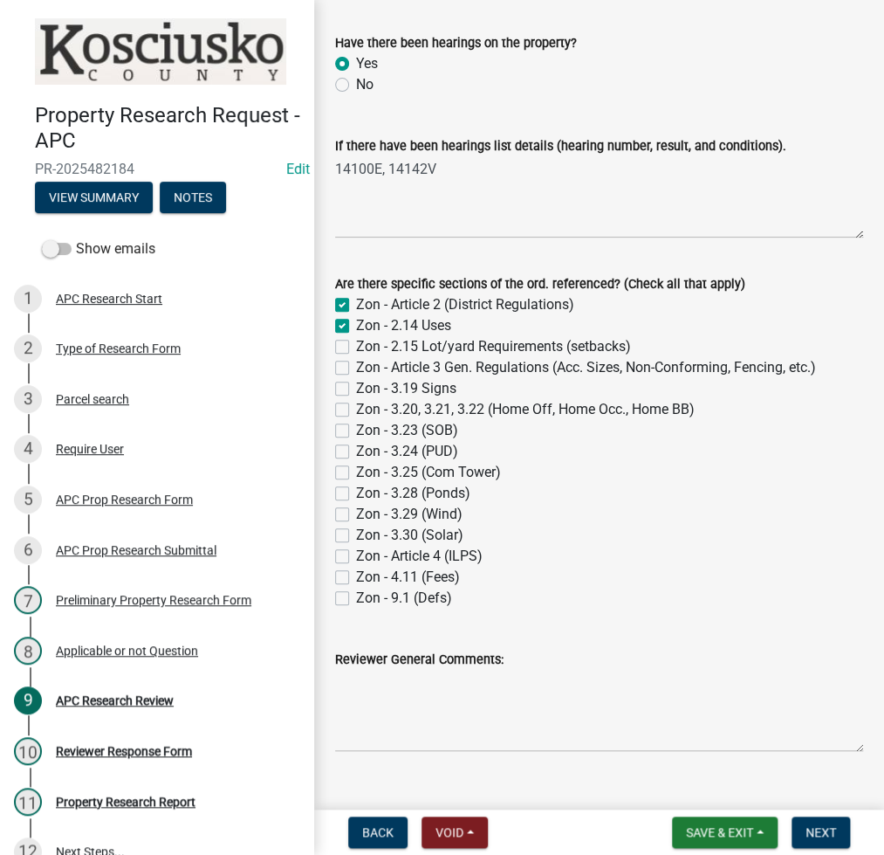
checkbox input "false"
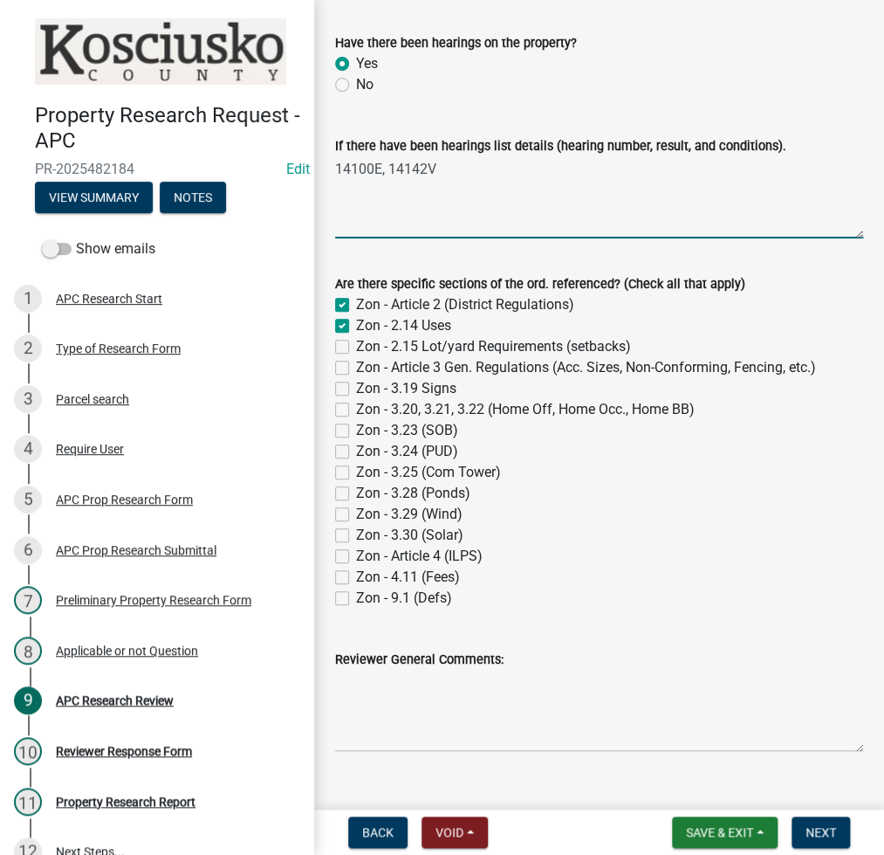
click at [384, 178] on textarea "14100E, 14142V" at bounding box center [599, 197] width 528 height 82
click at [378, 175] on textarea "14100E, 14142V (REQUIRED SCREENED STORAGE)" at bounding box center [599, 197] width 528 height 82
click at [381, 165] on textarea "14100E, 14142V (REQUIRED SCREENED STORAGE)" at bounding box center [599, 197] width 528 height 82
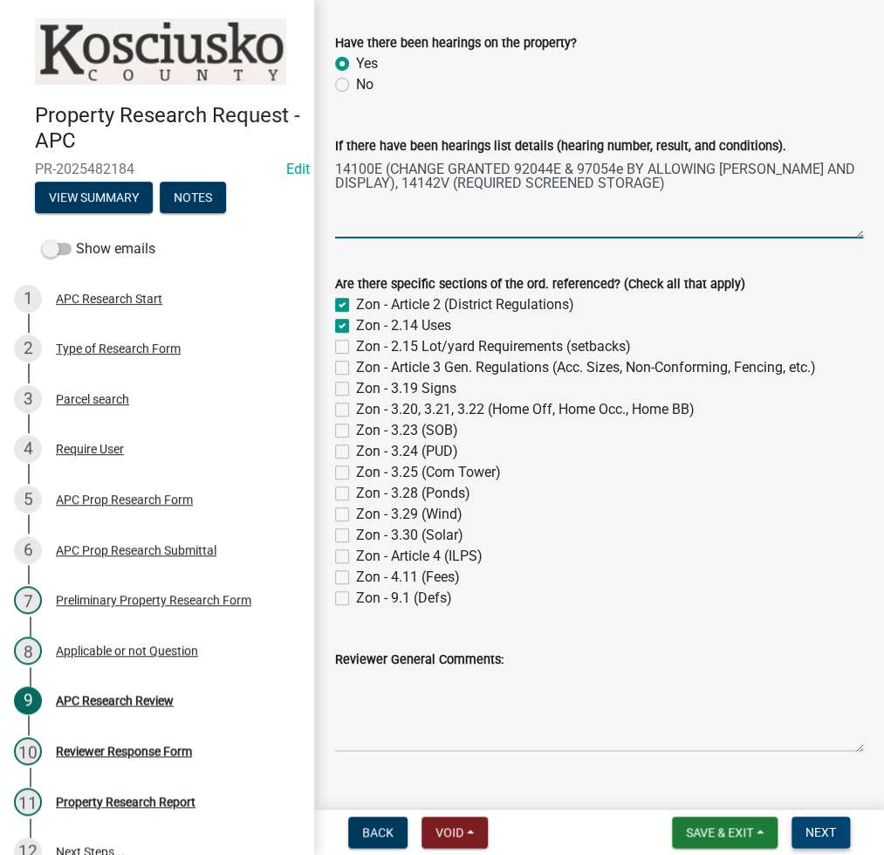
type textarea "14100E (CHANGE GRANTED 92044E & 97054e BY ALLOWING [PERSON_NAME] AND DISPLAY), …"
click at [811, 843] on button "Next" at bounding box center [821, 831] width 58 height 31
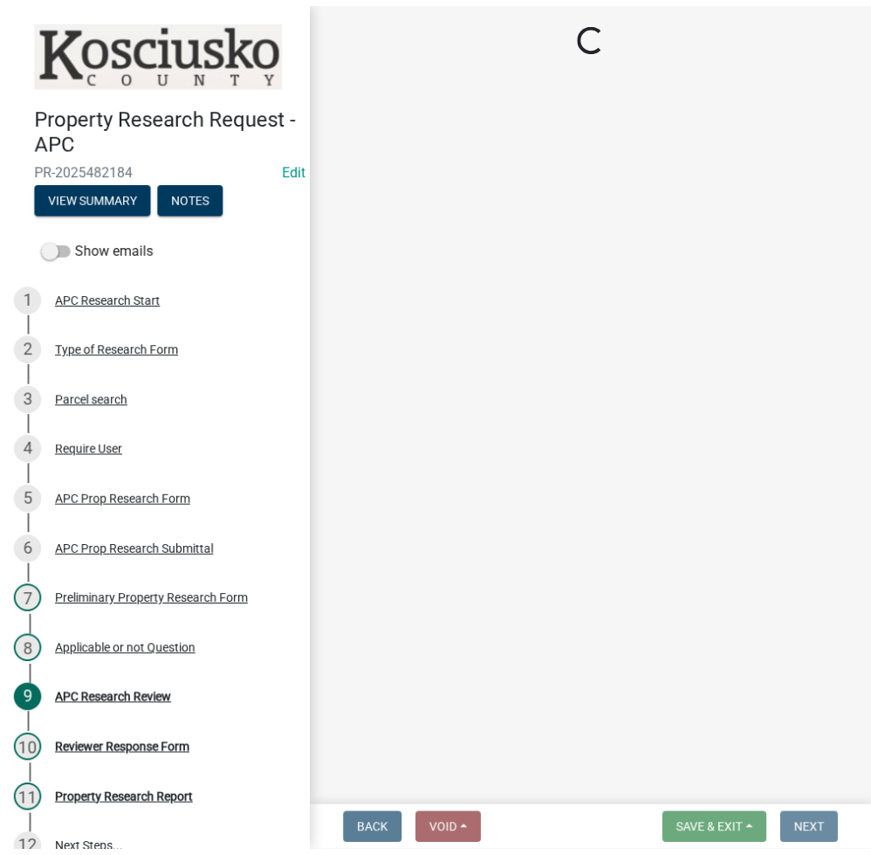
scroll to position [0, 0]
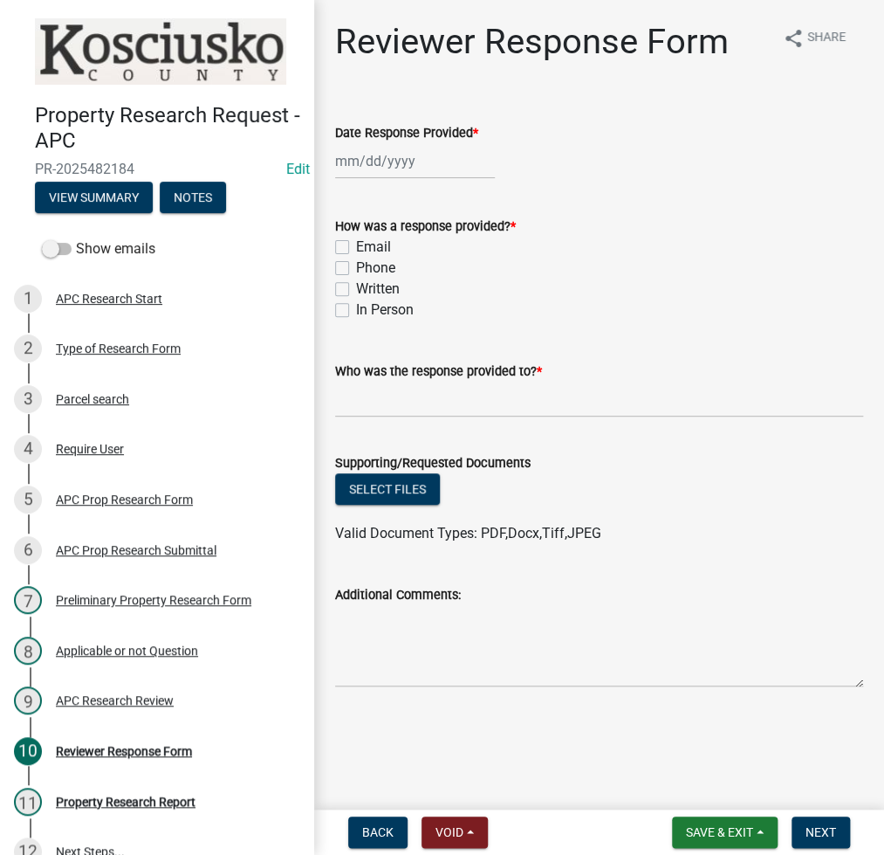
click at [355, 178] on wm-data-entity-input "Date Response Provided *" at bounding box center [599, 146] width 528 height 97
click at [361, 164] on div at bounding box center [415, 161] width 160 height 36
select select "9"
select select "2025"
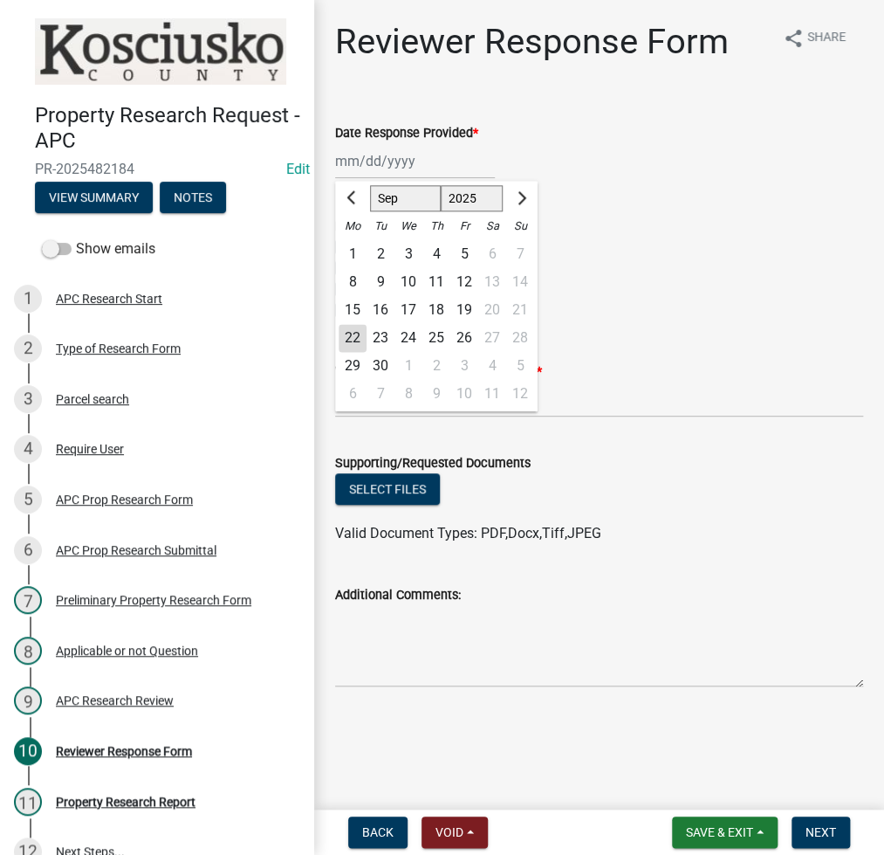
click at [347, 343] on div "22" at bounding box center [353, 338] width 28 height 28
type input "[DATE]"
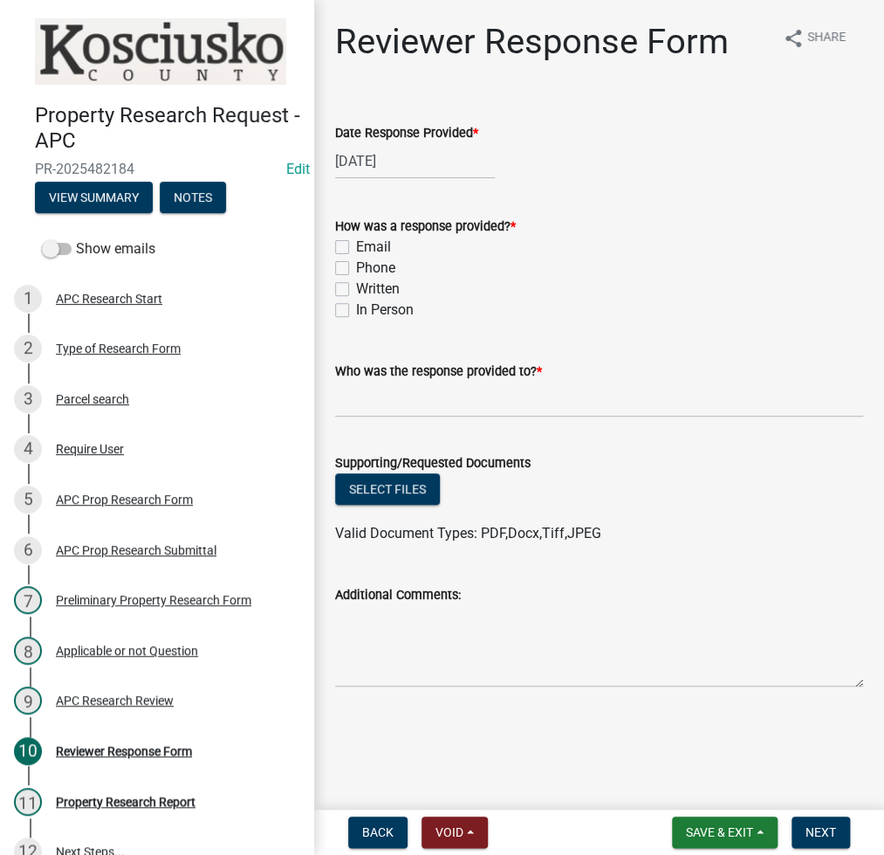
click at [356, 246] on label "Email" at bounding box center [373, 247] width 35 height 21
click at [356, 246] on input "Email" at bounding box center [361, 242] width 11 height 11
checkbox input "true"
checkbox input "false"
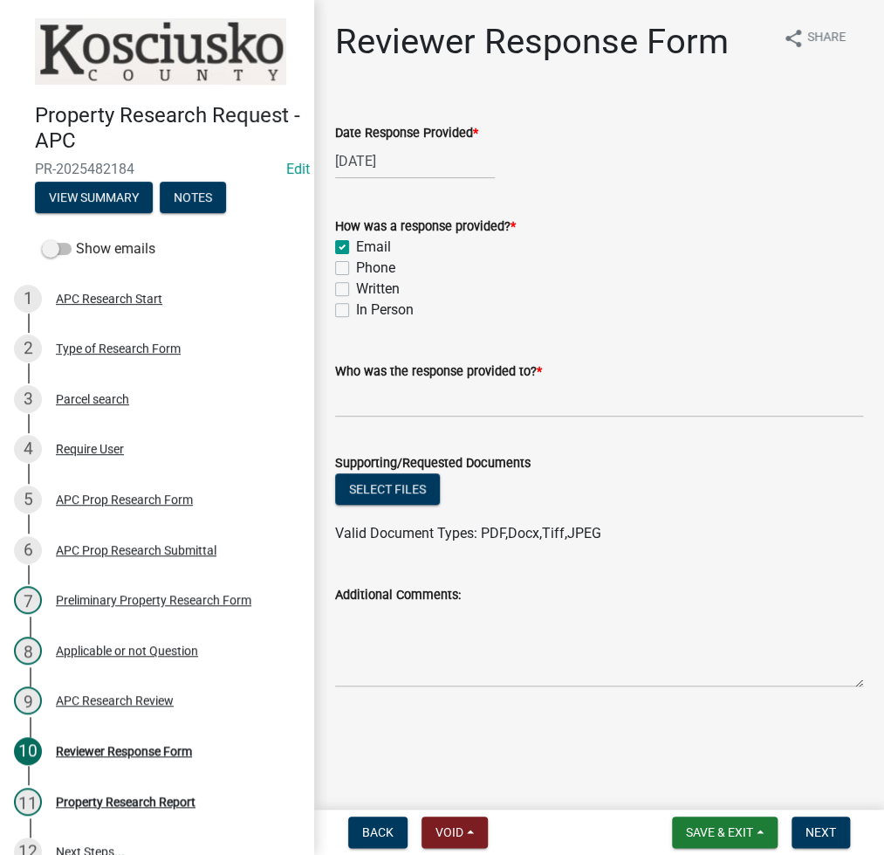
checkbox input "false"
click at [376, 397] on input "Who was the response provided to? *" at bounding box center [599, 399] width 528 height 36
type input "[PERSON_NAME]"
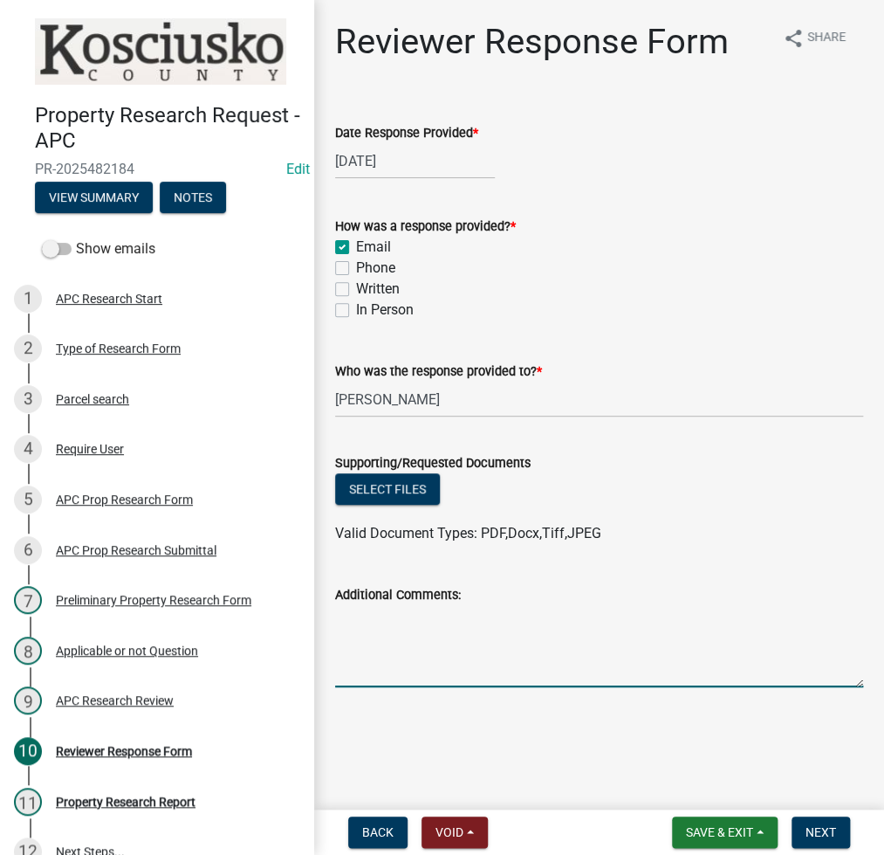
paste textarea "No record of septics or undergound fuel tanks are through our office."
type textarea "No record of septics or undergound fuel tanks are through our office."
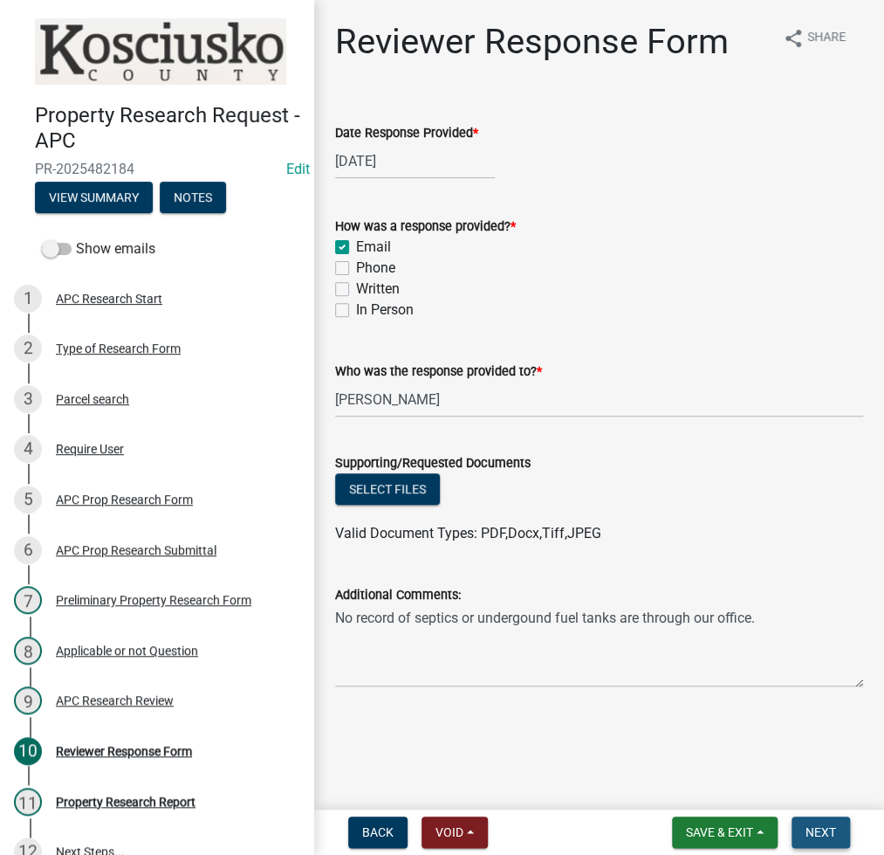
click at [828, 827] on span "Next" at bounding box center [821, 832] width 31 height 14
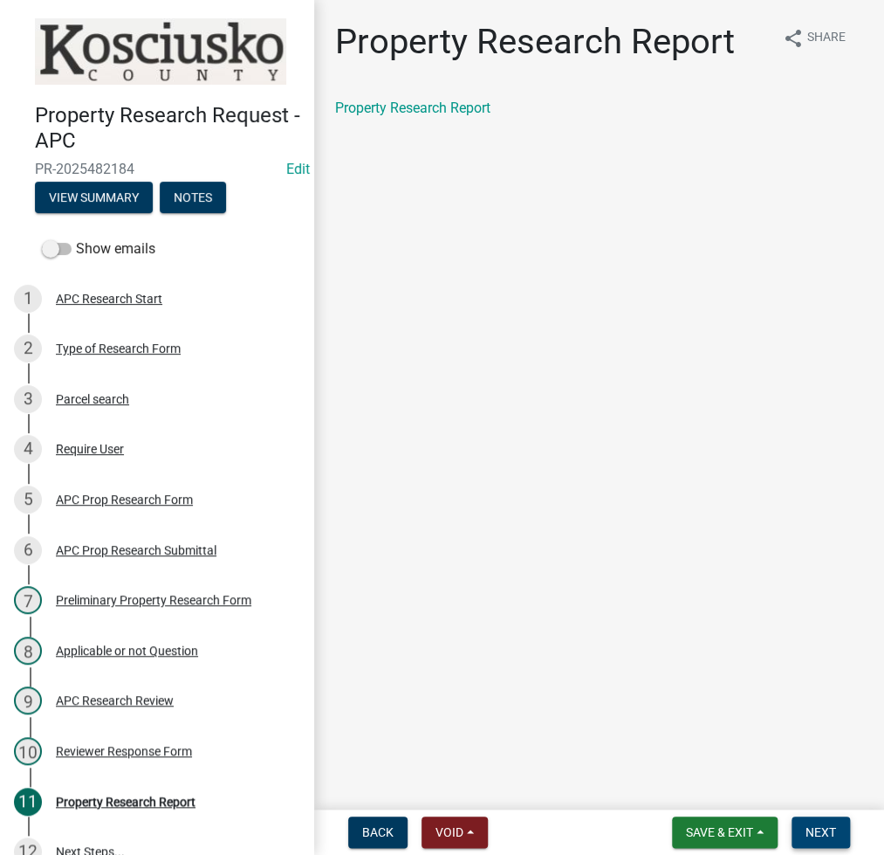
click at [821, 833] on span "Next" at bounding box center [821, 832] width 31 height 14
